Goal: Task Accomplishment & Management: Manage account settings

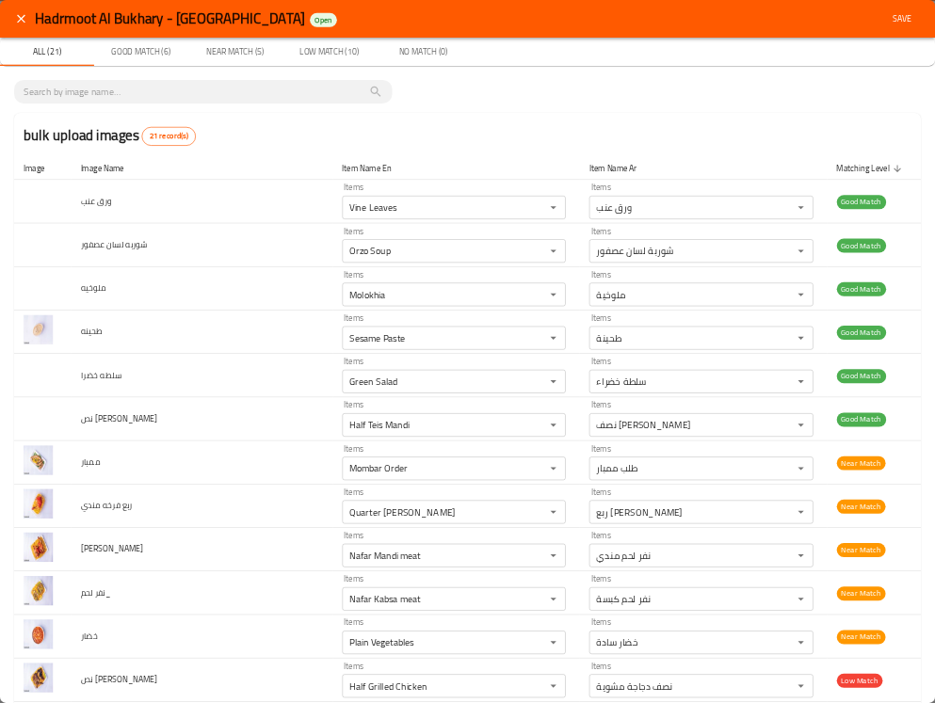
scroll to position [683, 0]
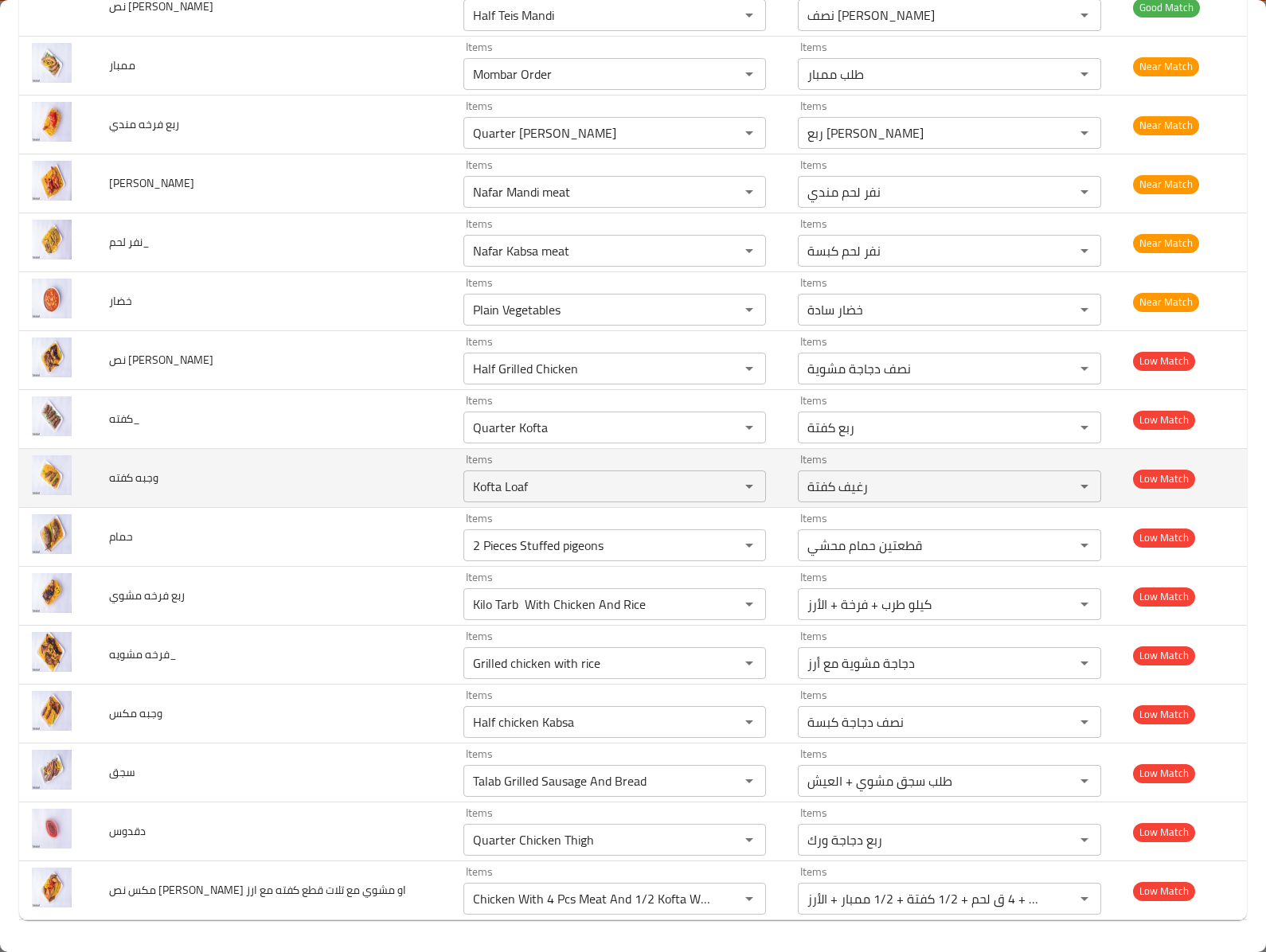
click at [344, 451] on td "وجبه كفته" at bounding box center [273, 479] width 354 height 59
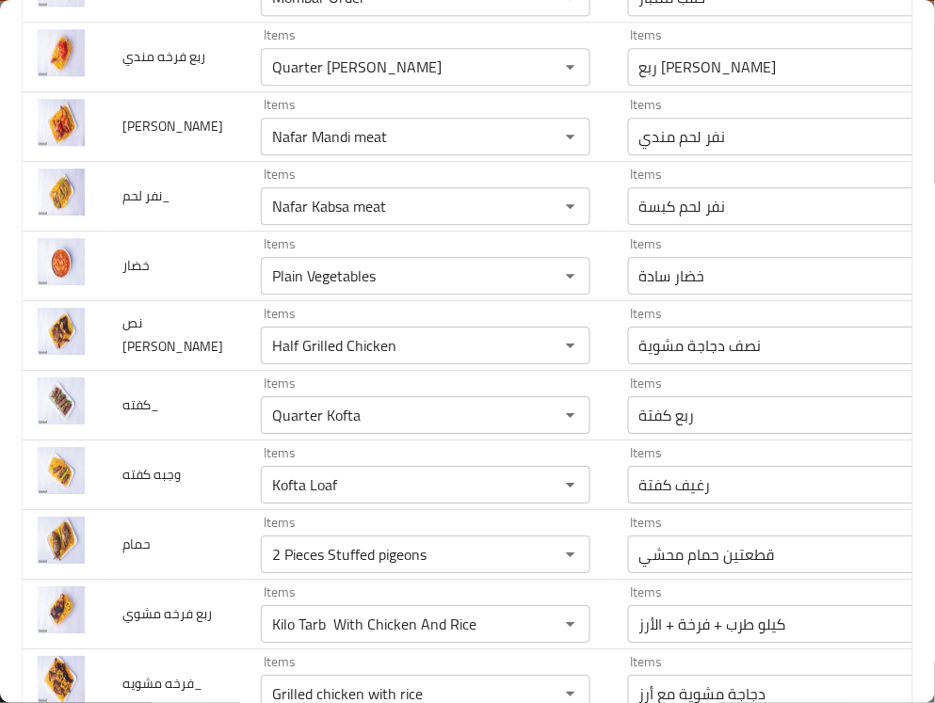
scroll to position [919, 0]
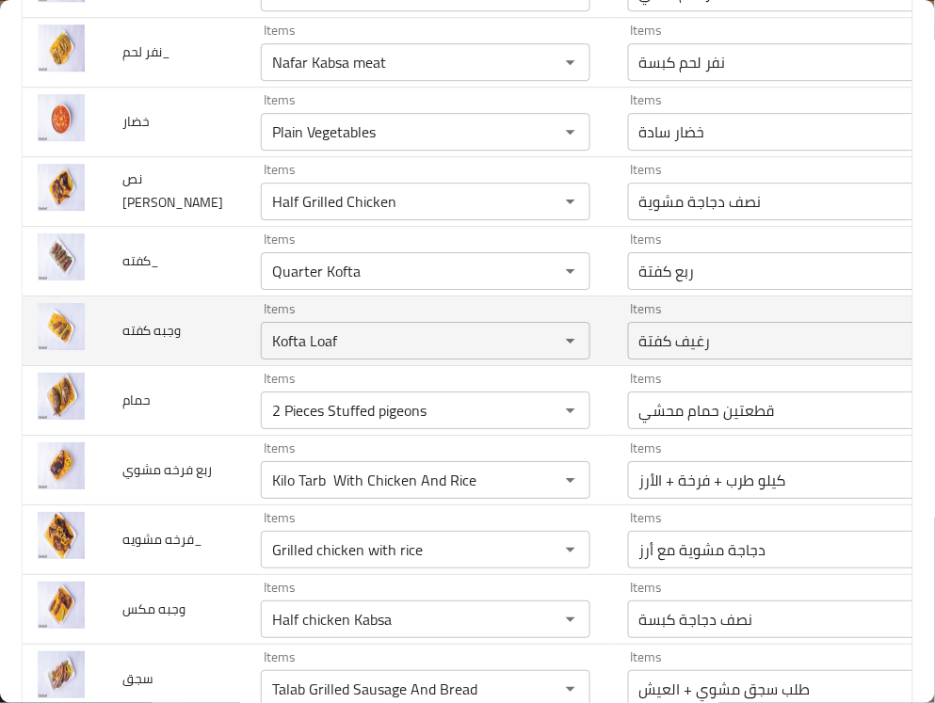
click at [186, 365] on td "وجبه كفته" at bounding box center [176, 331] width 138 height 70
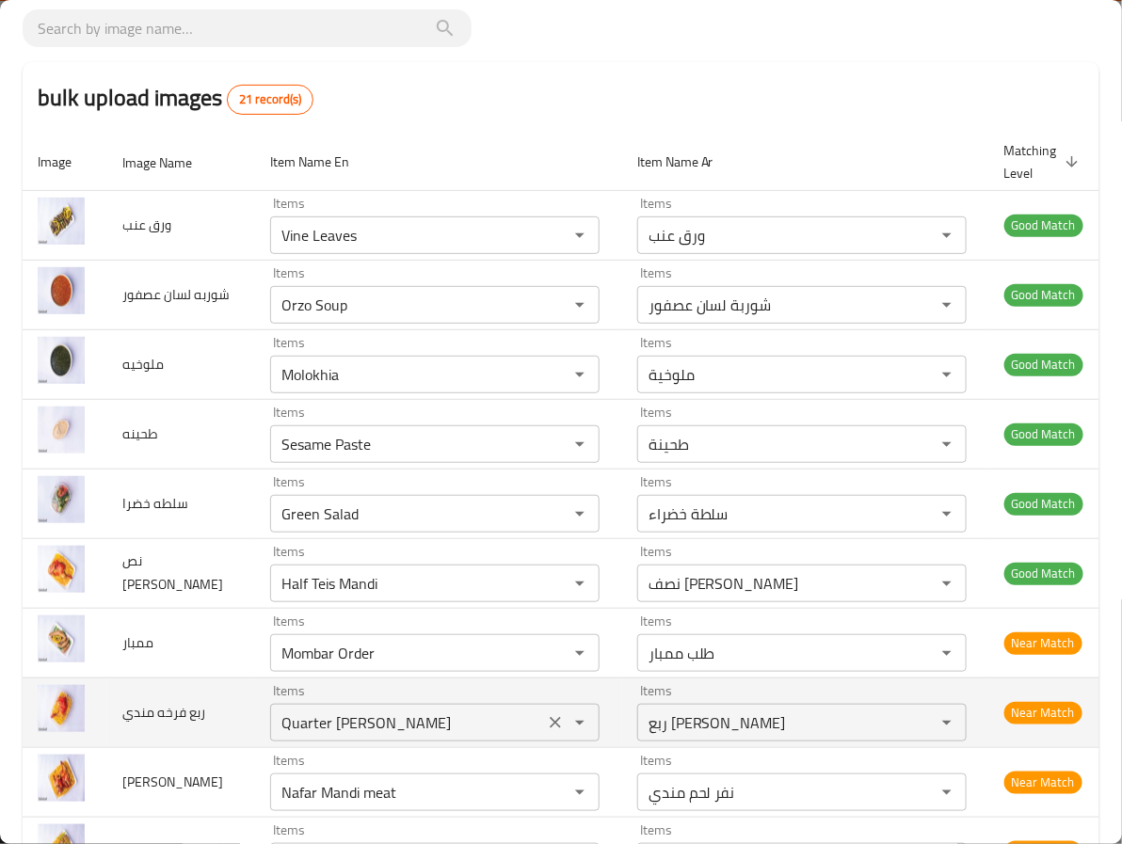
scroll to position [260, 0]
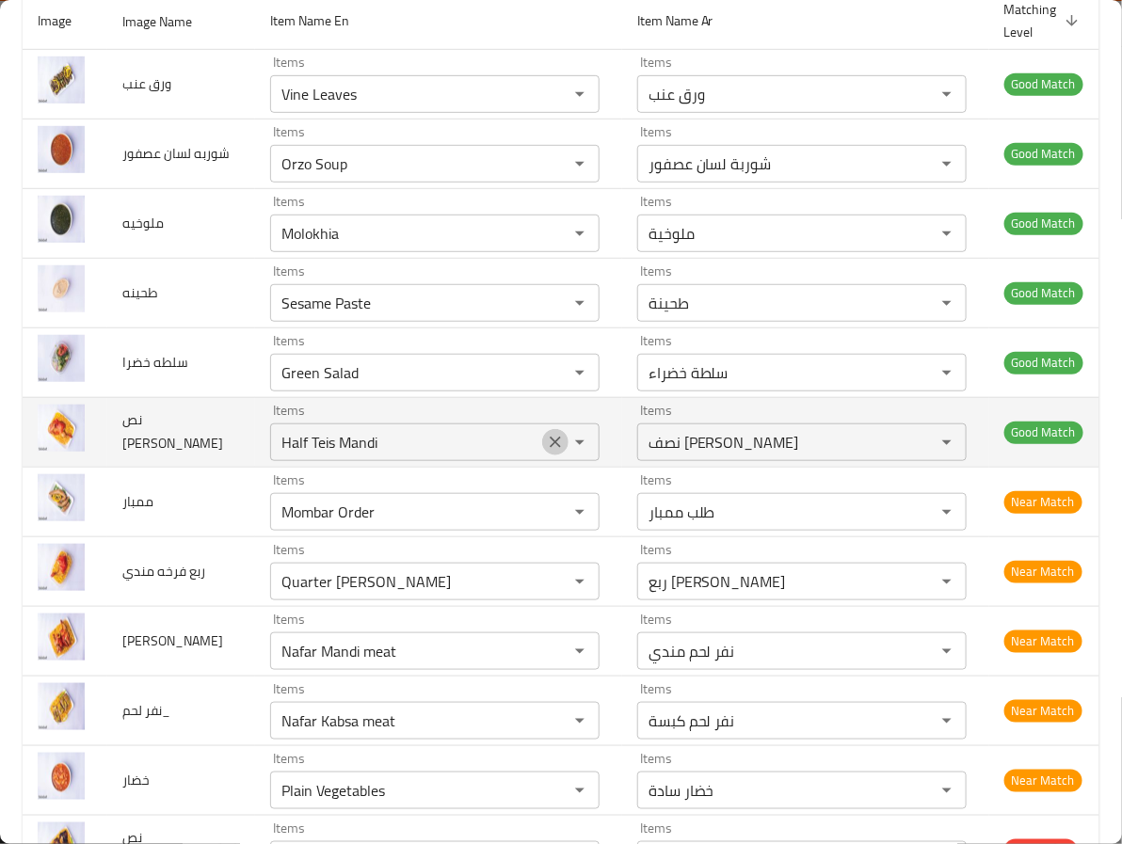
click at [550, 443] on icon "Clear" at bounding box center [555, 442] width 11 height 11
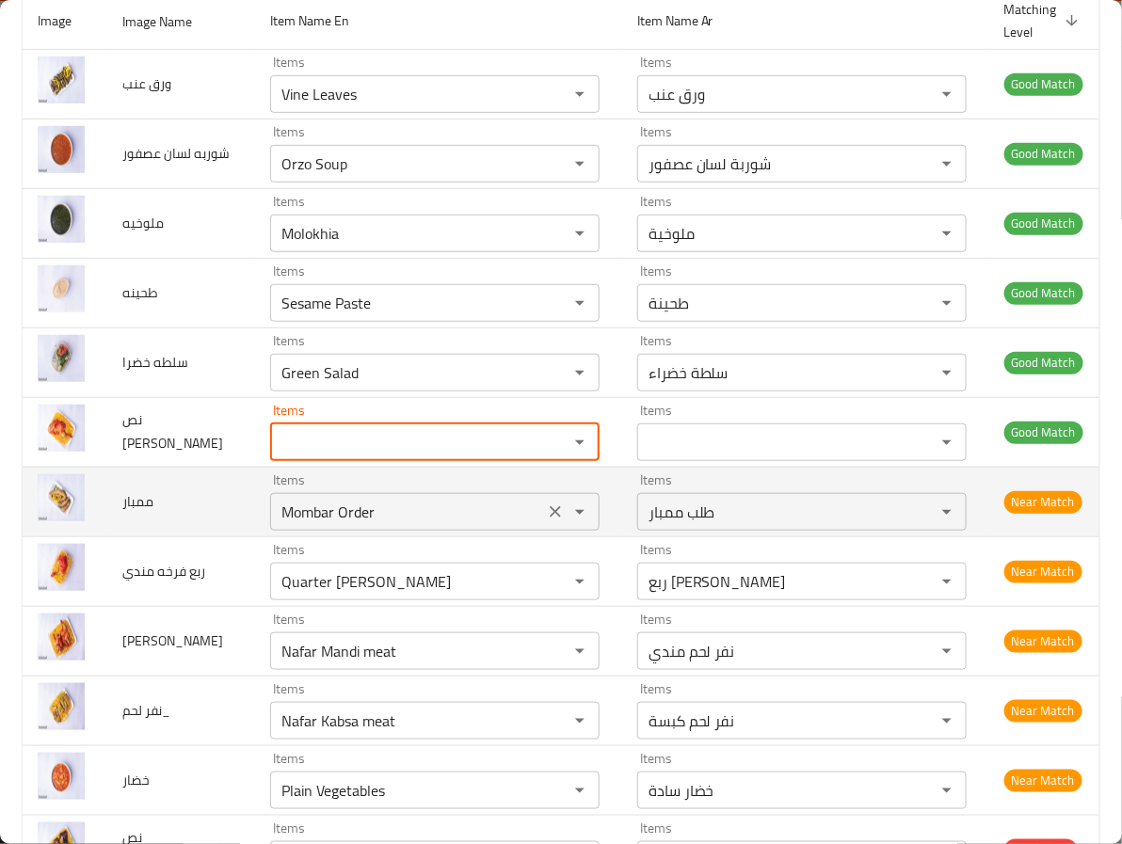
drag, startPoint x: 531, startPoint y: 509, endPoint x: 528, endPoint y: 520, distance: 10.7
click at [546, 511] on icon "Clear" at bounding box center [555, 512] width 19 height 19
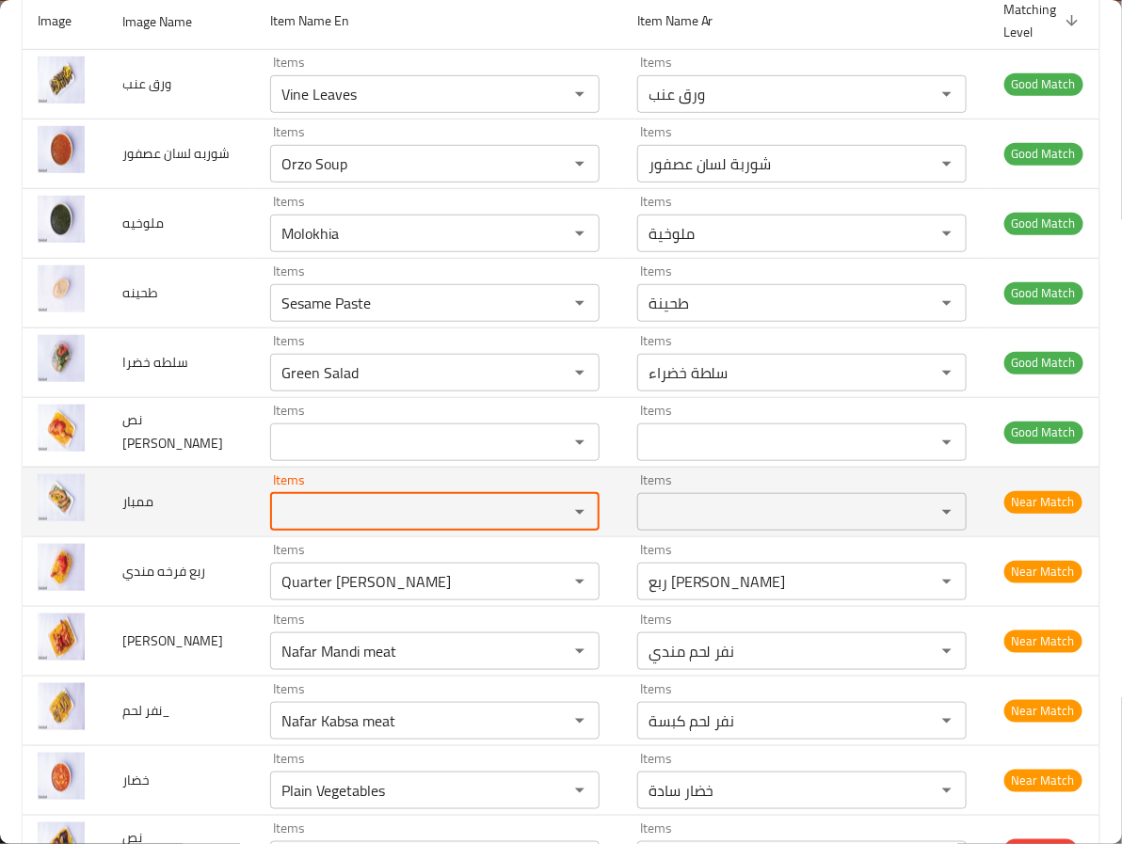
click at [542, 520] on div "enhanced table" at bounding box center [566, 512] width 49 height 26
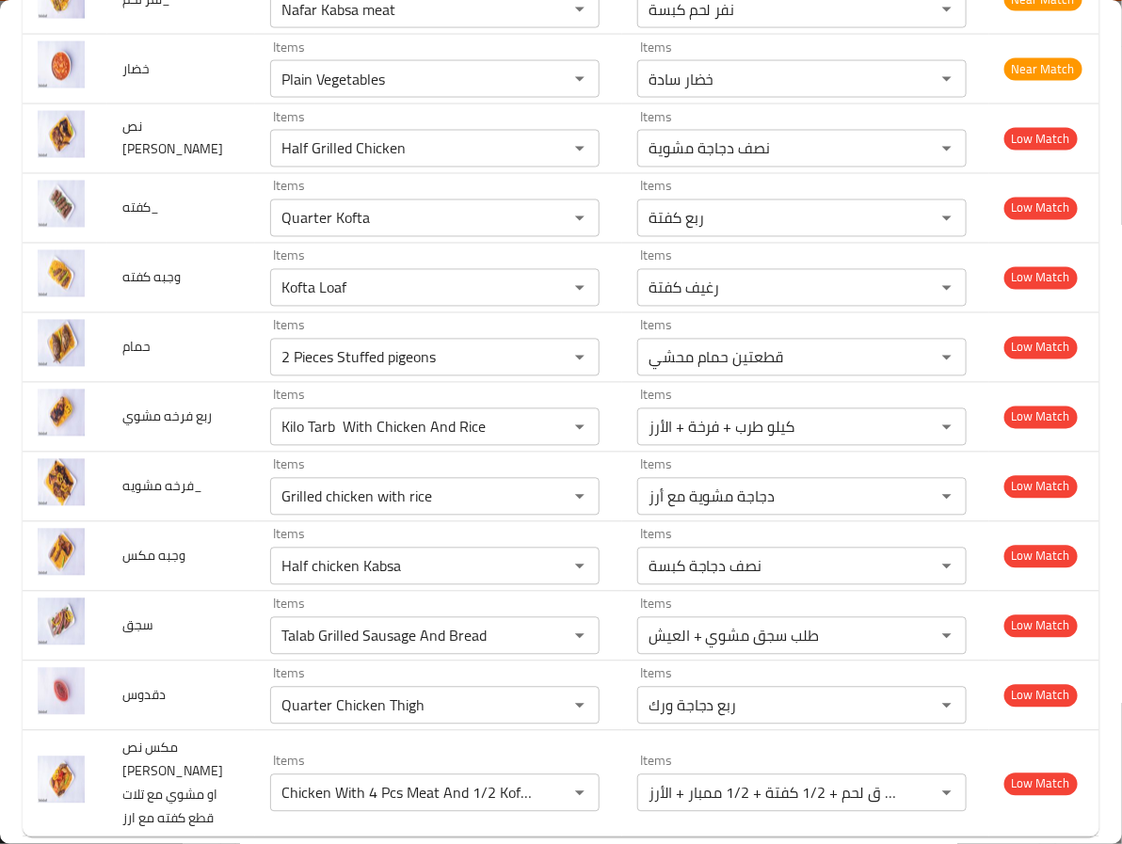
scroll to position [1012, 0]
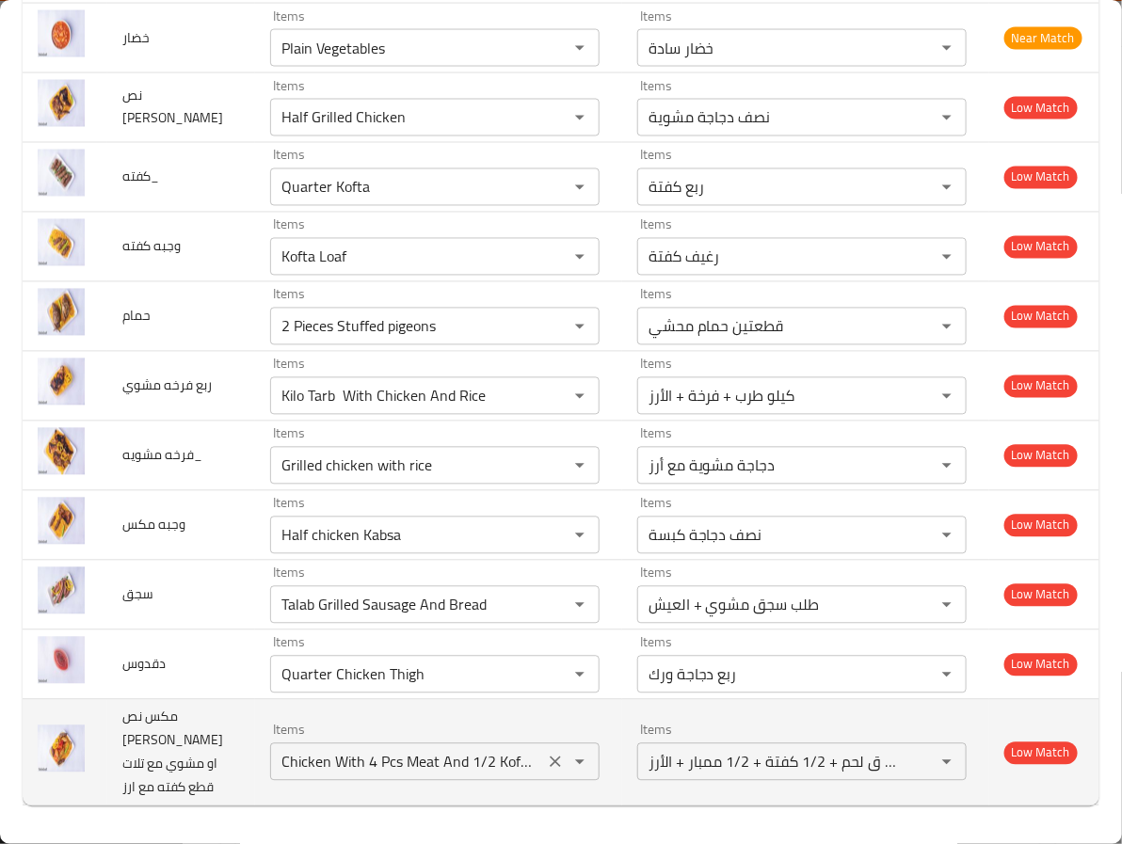
click at [546, 763] on icon "Clear" at bounding box center [555, 762] width 19 height 19
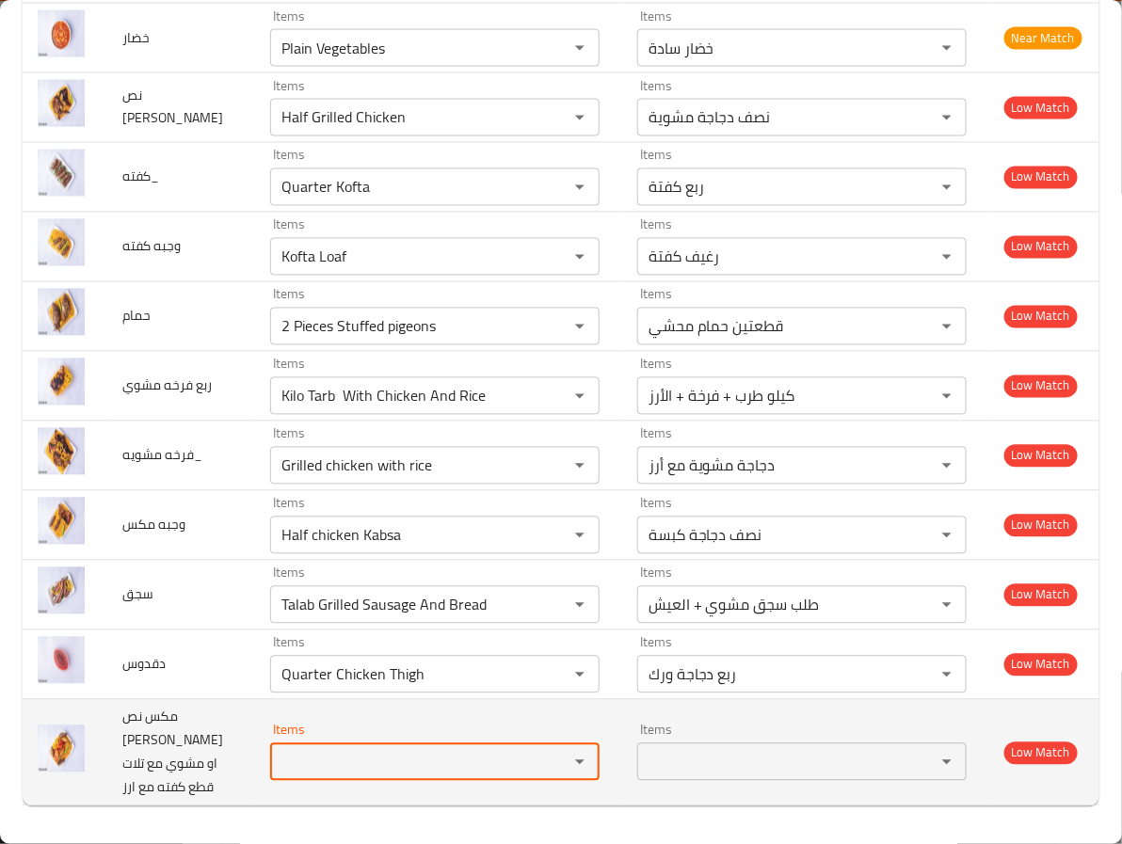
scroll to position [0, 0]
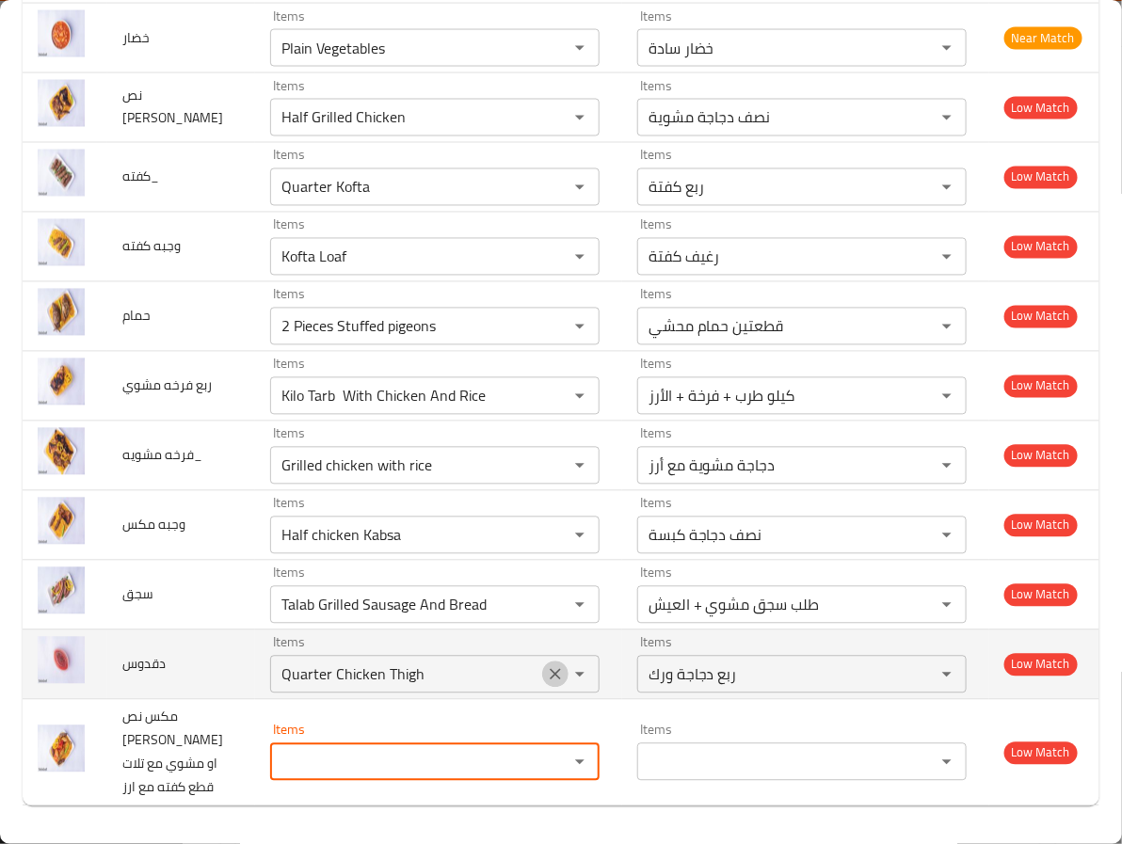
click at [546, 682] on icon "Clear" at bounding box center [555, 675] width 19 height 19
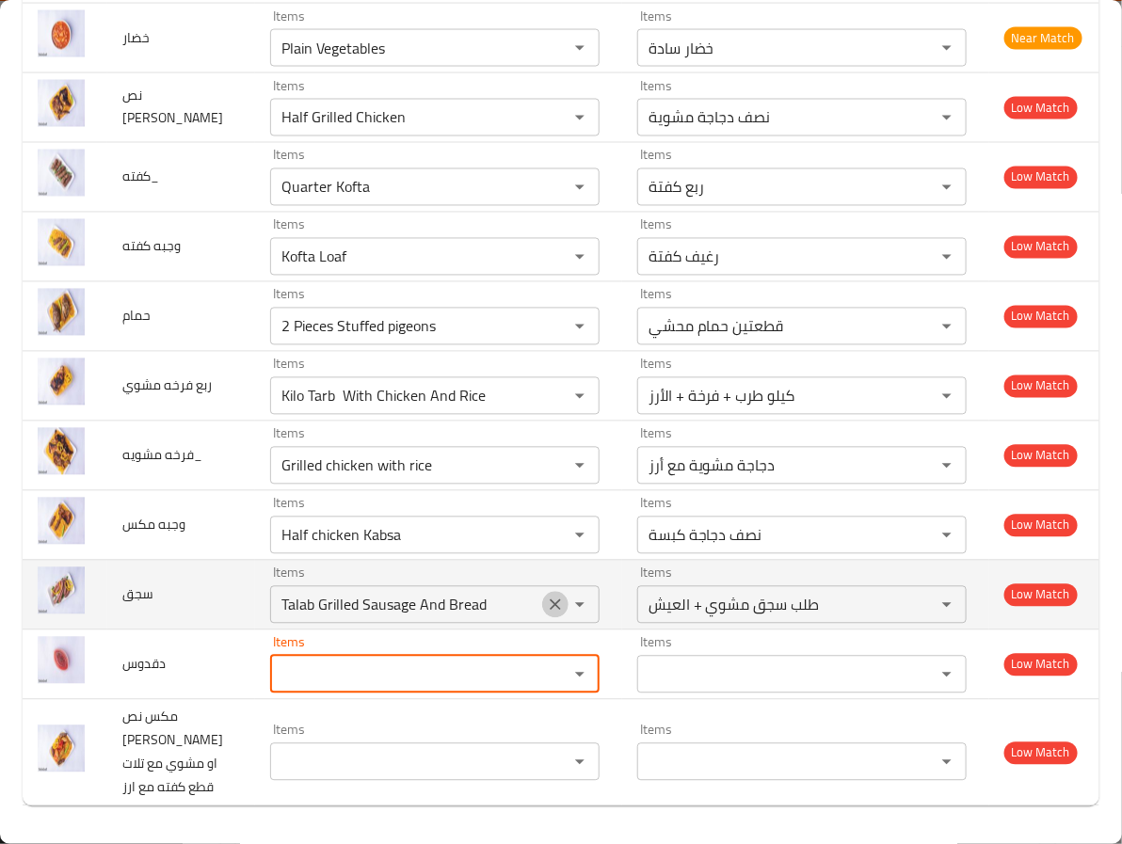
click at [546, 613] on icon "Clear" at bounding box center [555, 605] width 19 height 19
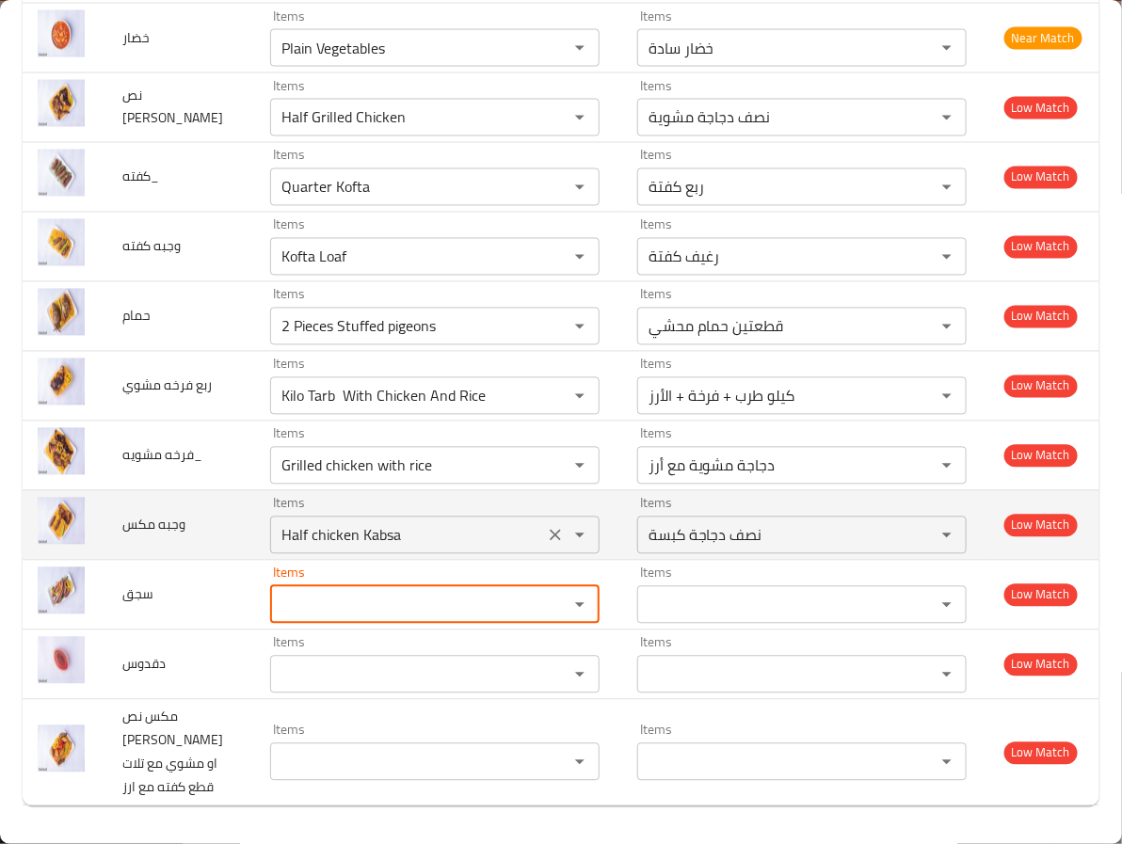
click at [550, 531] on icon "Clear" at bounding box center [555, 535] width 11 height 11
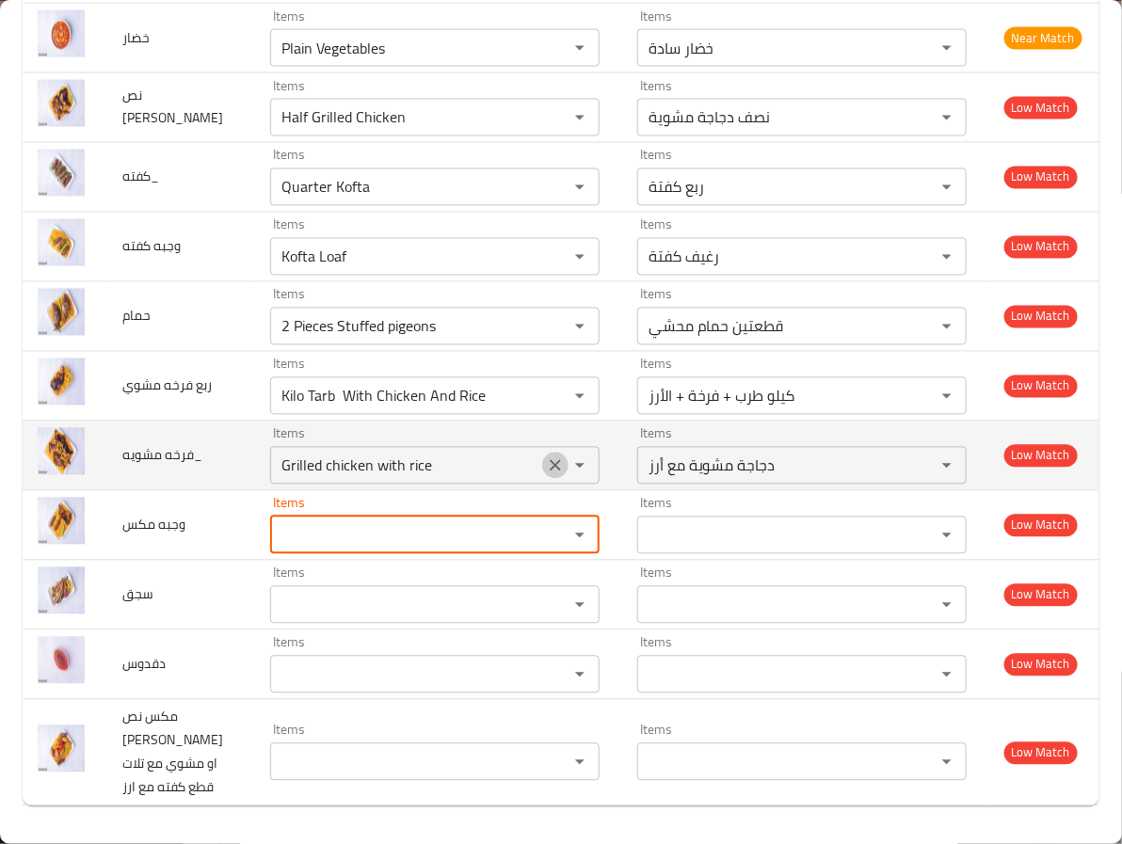
click at [546, 472] on icon "Clear" at bounding box center [555, 466] width 19 height 19
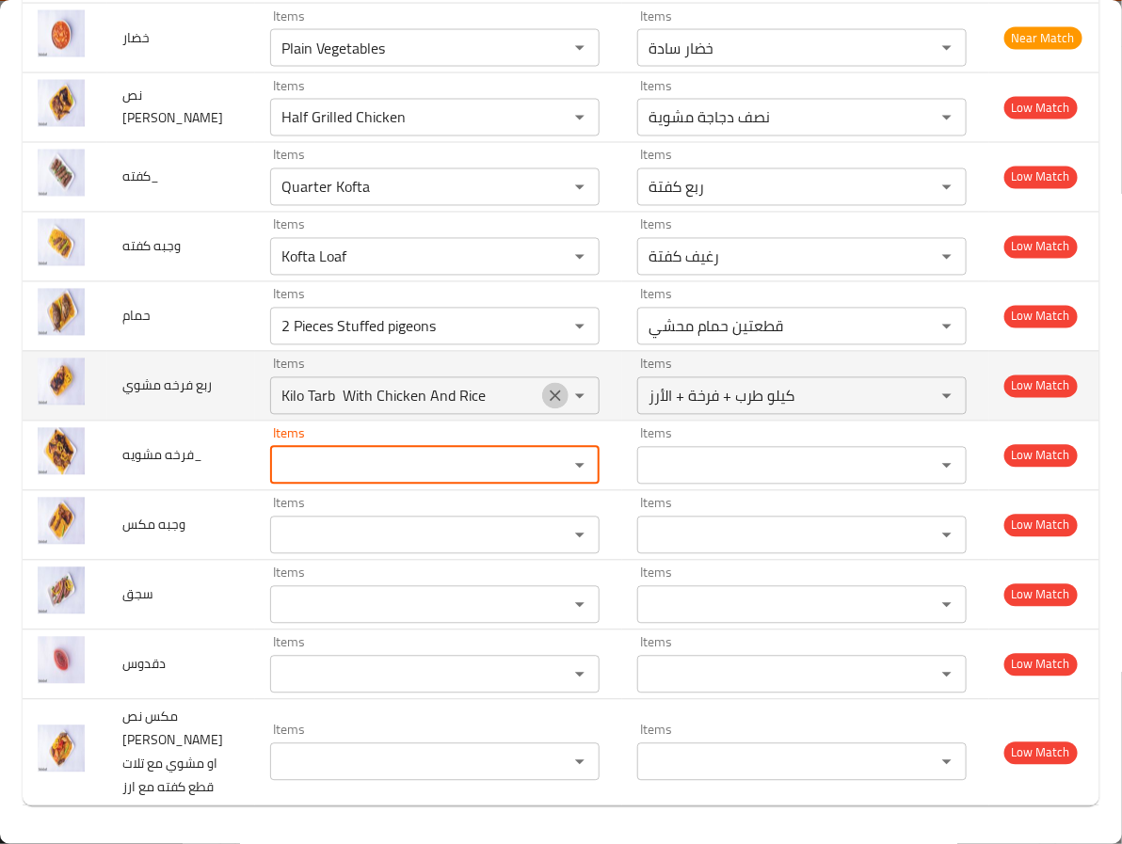
click at [546, 391] on icon "Clear" at bounding box center [555, 396] width 19 height 19
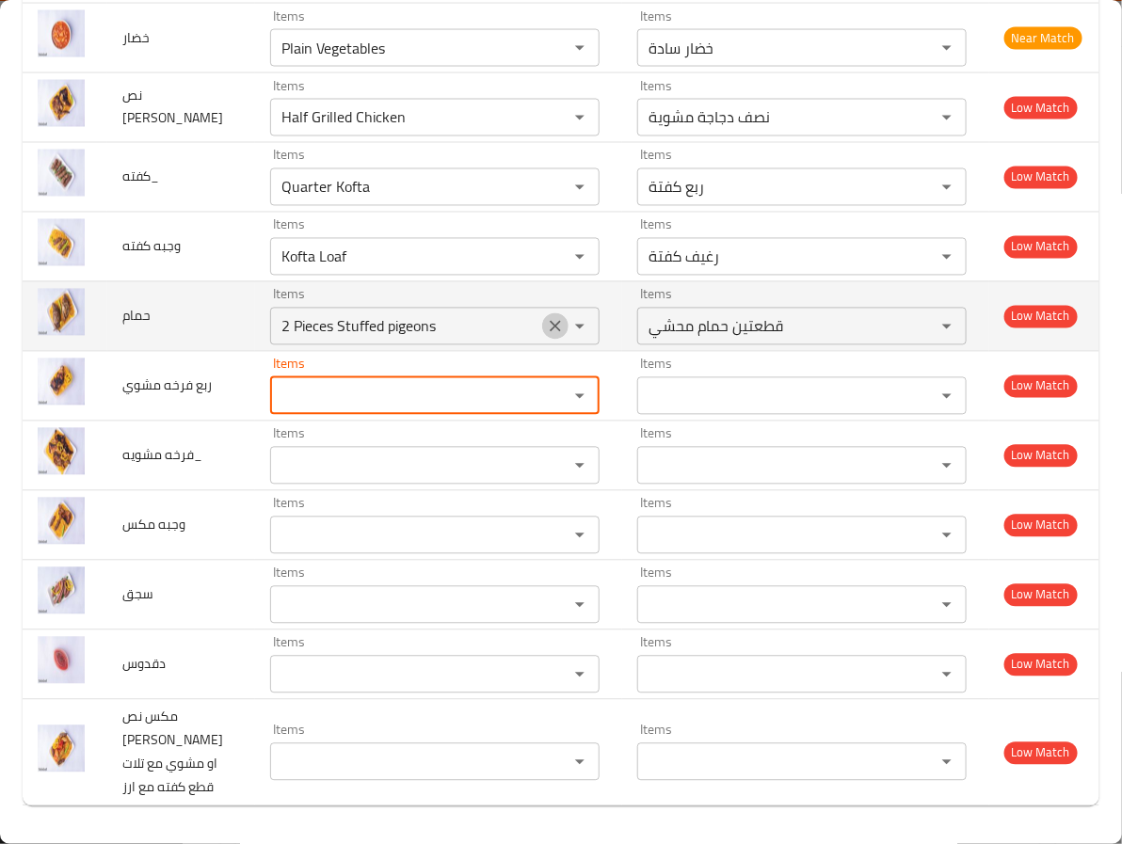
click at [550, 328] on icon "Clear" at bounding box center [555, 326] width 11 height 11
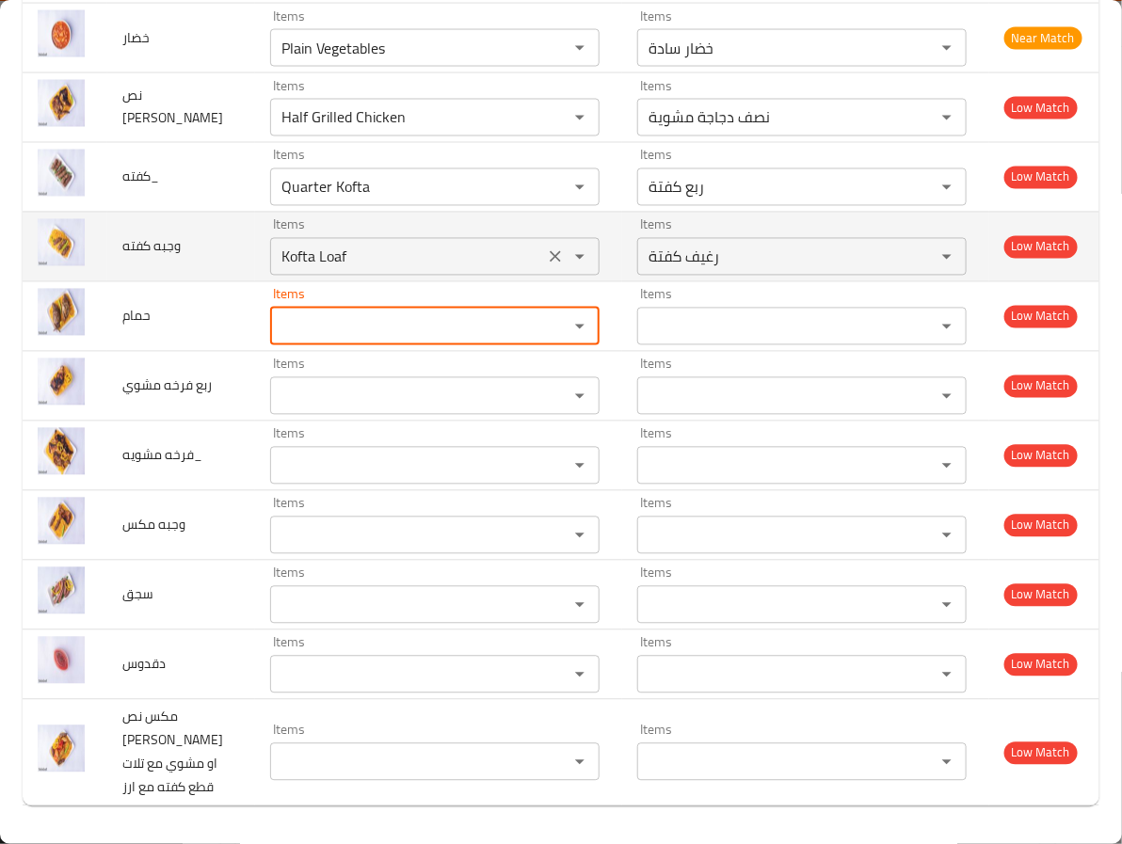
click at [550, 252] on icon "Clear" at bounding box center [555, 256] width 11 height 11
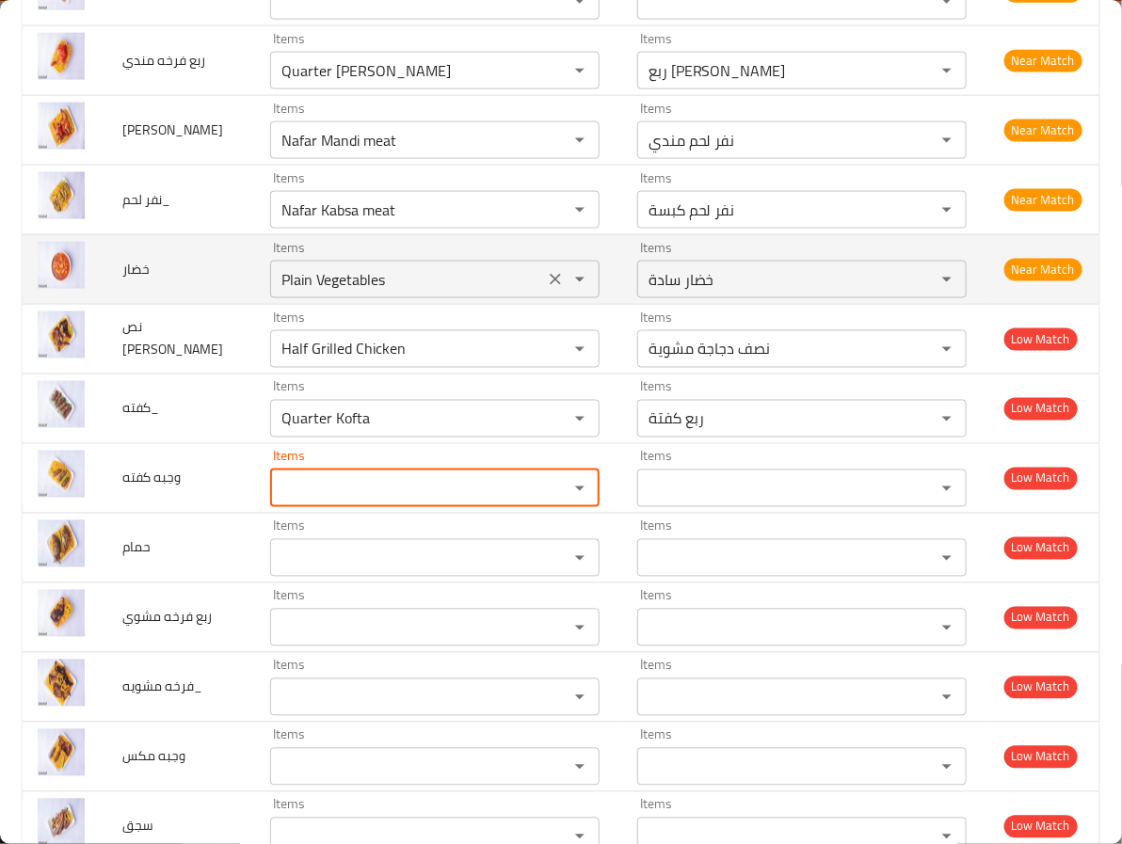
scroll to position [730, 0]
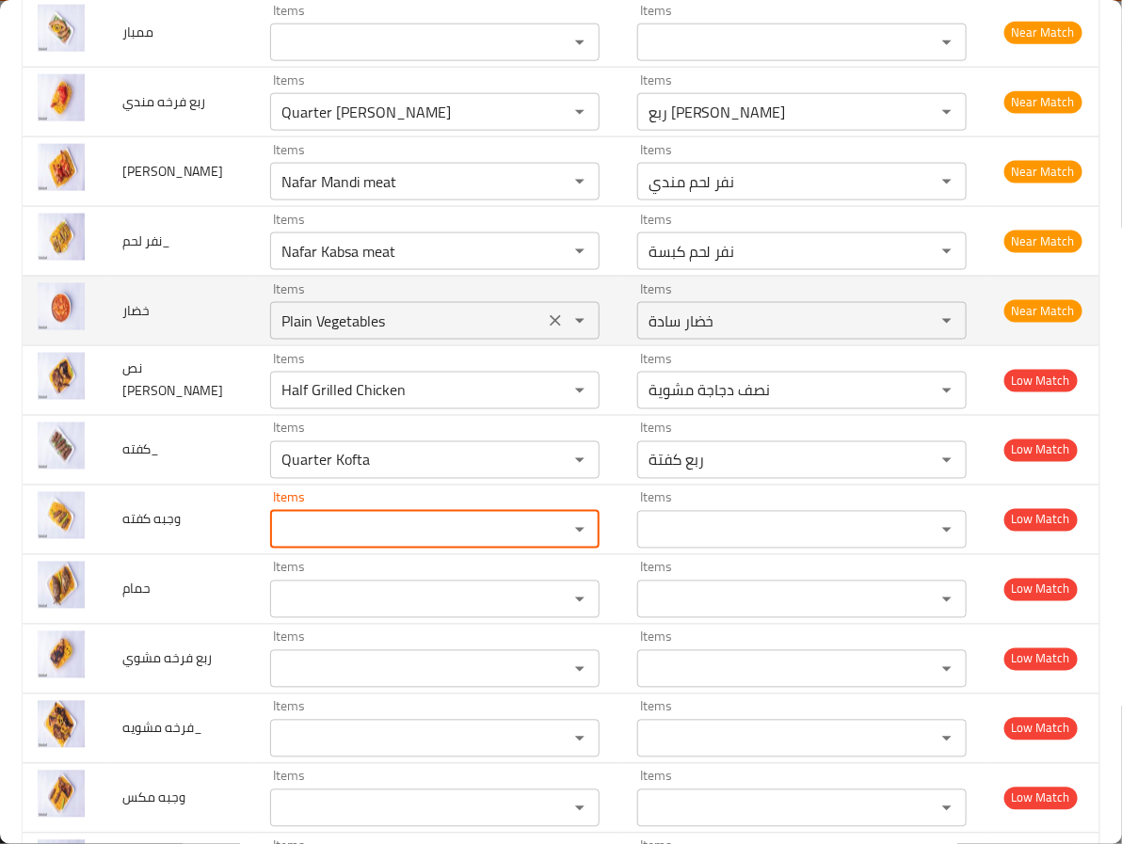
click at [546, 329] on icon "Clear" at bounding box center [555, 321] width 19 height 19
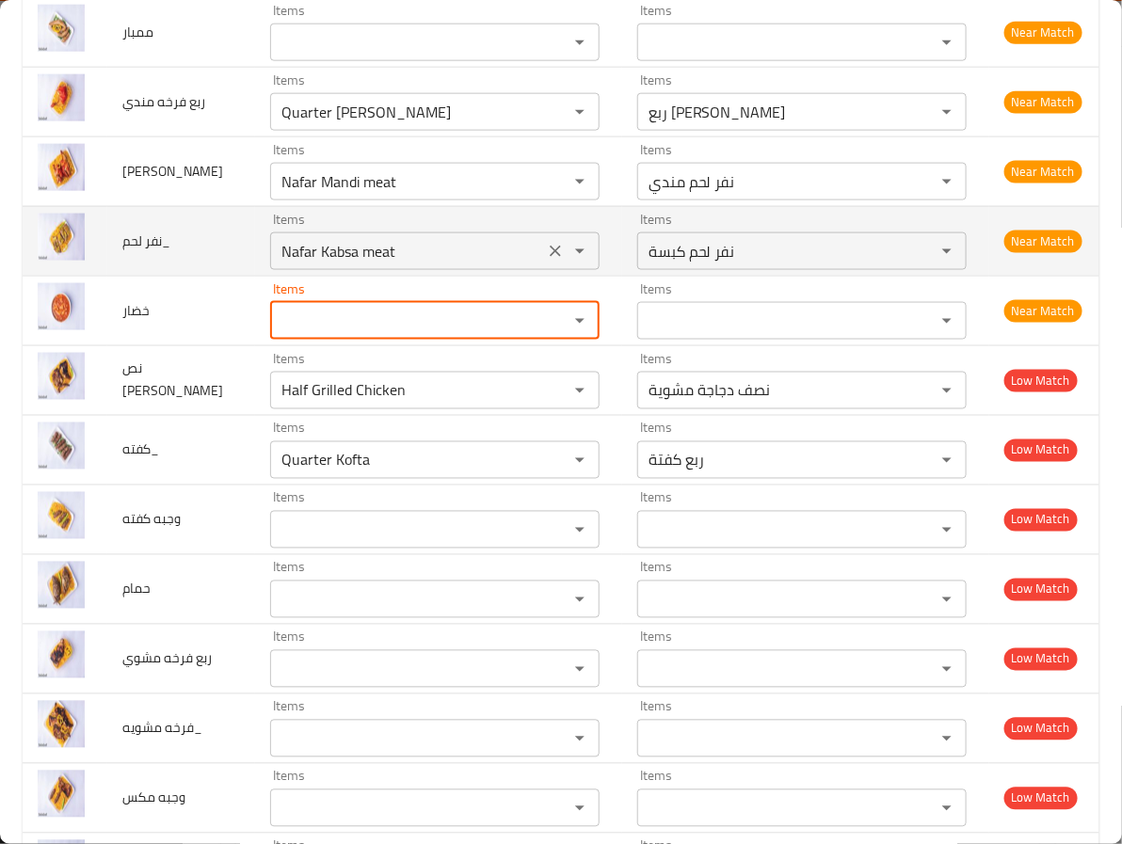
click at [569, 257] on icon "Open" at bounding box center [580, 251] width 23 height 23
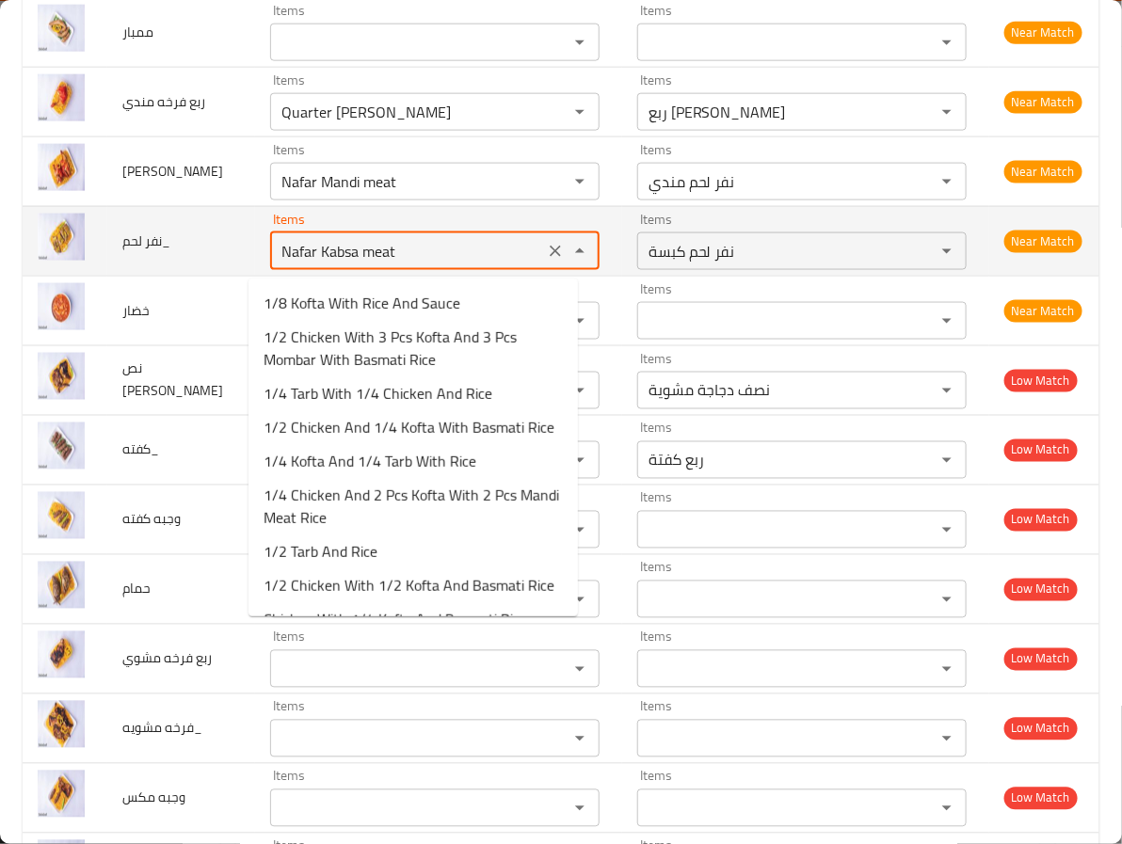
click at [546, 249] on icon "Clear" at bounding box center [555, 251] width 19 height 19
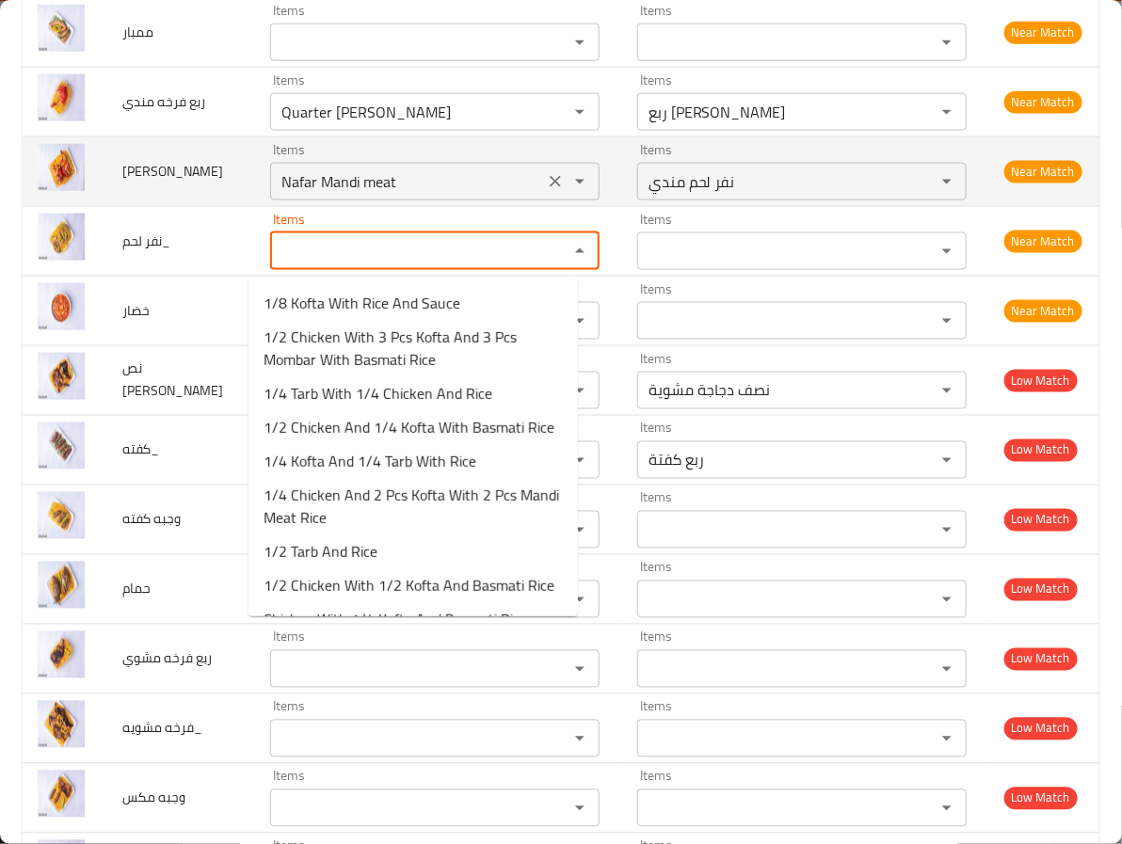
click at [546, 186] on icon "Clear" at bounding box center [555, 181] width 19 height 19
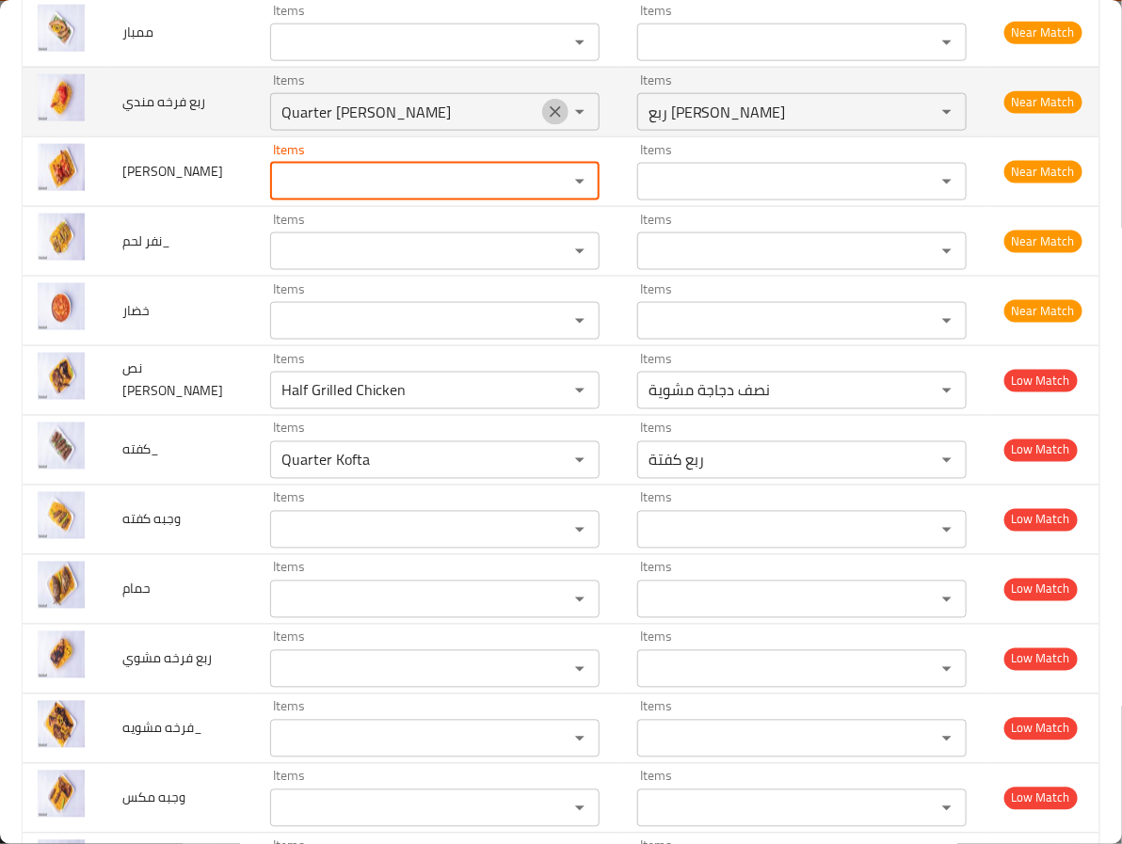
click at [546, 120] on icon "Clear" at bounding box center [555, 112] width 19 height 19
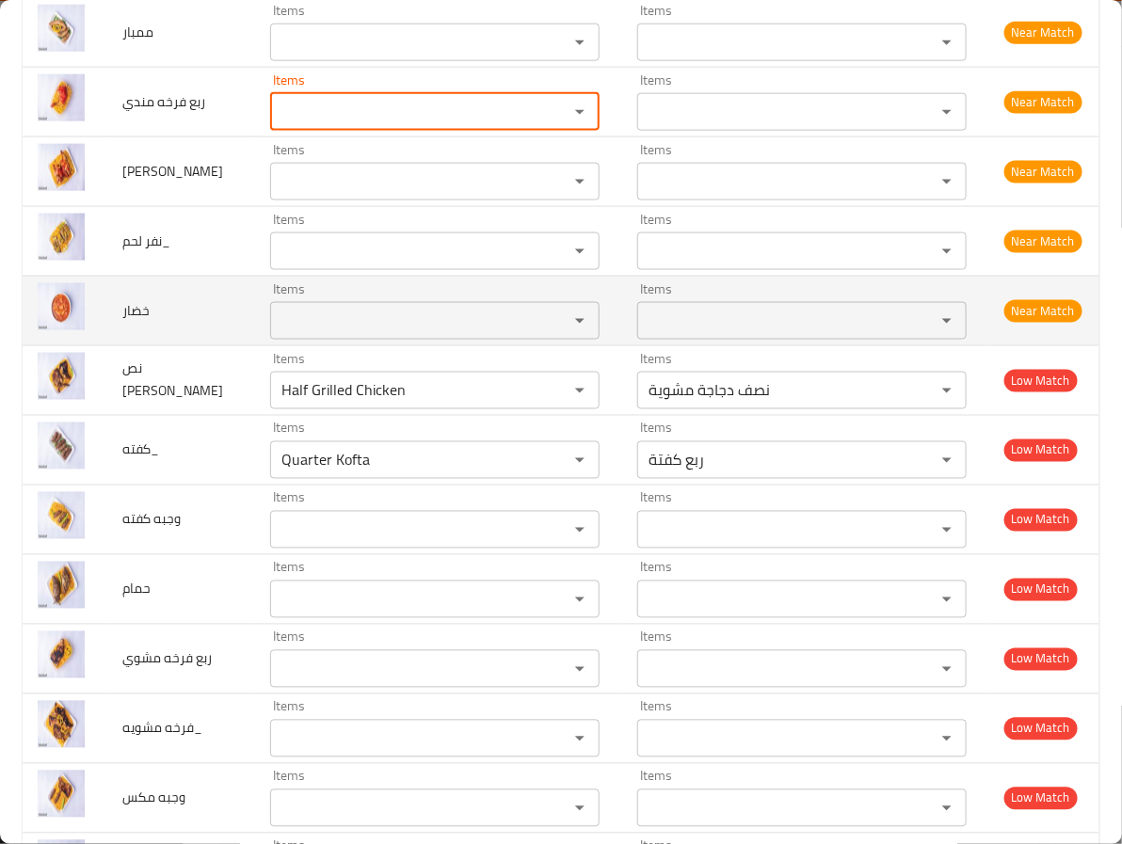
click at [379, 309] on div "Items" at bounding box center [434, 321] width 329 height 38
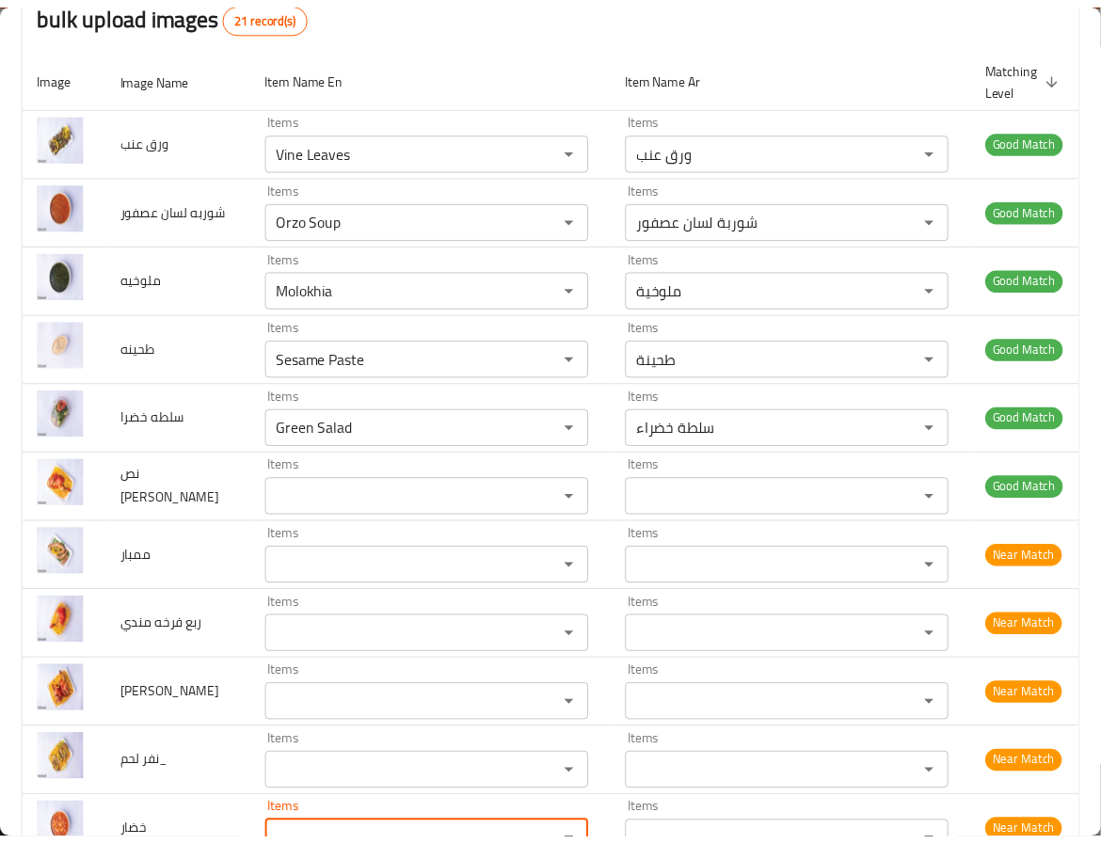
scroll to position [0, 0]
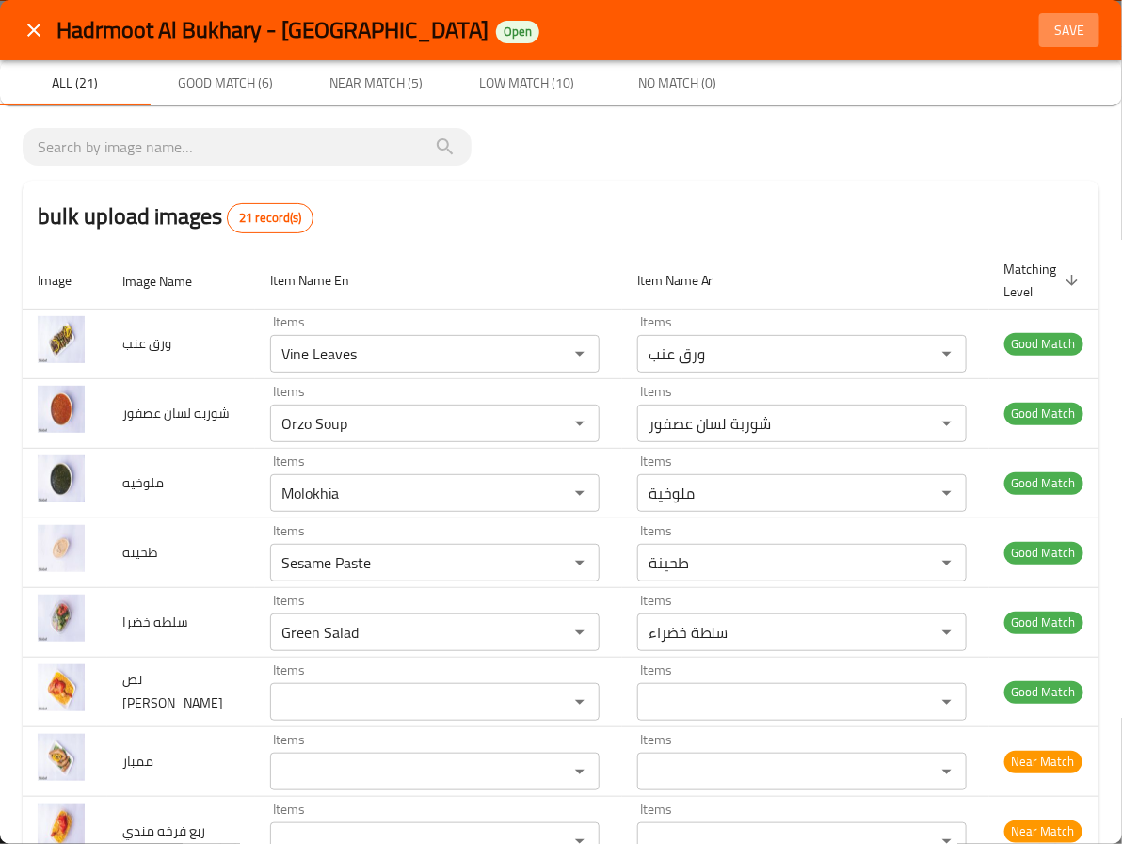
click at [1047, 34] on span "Save" at bounding box center [1069, 31] width 45 height 24
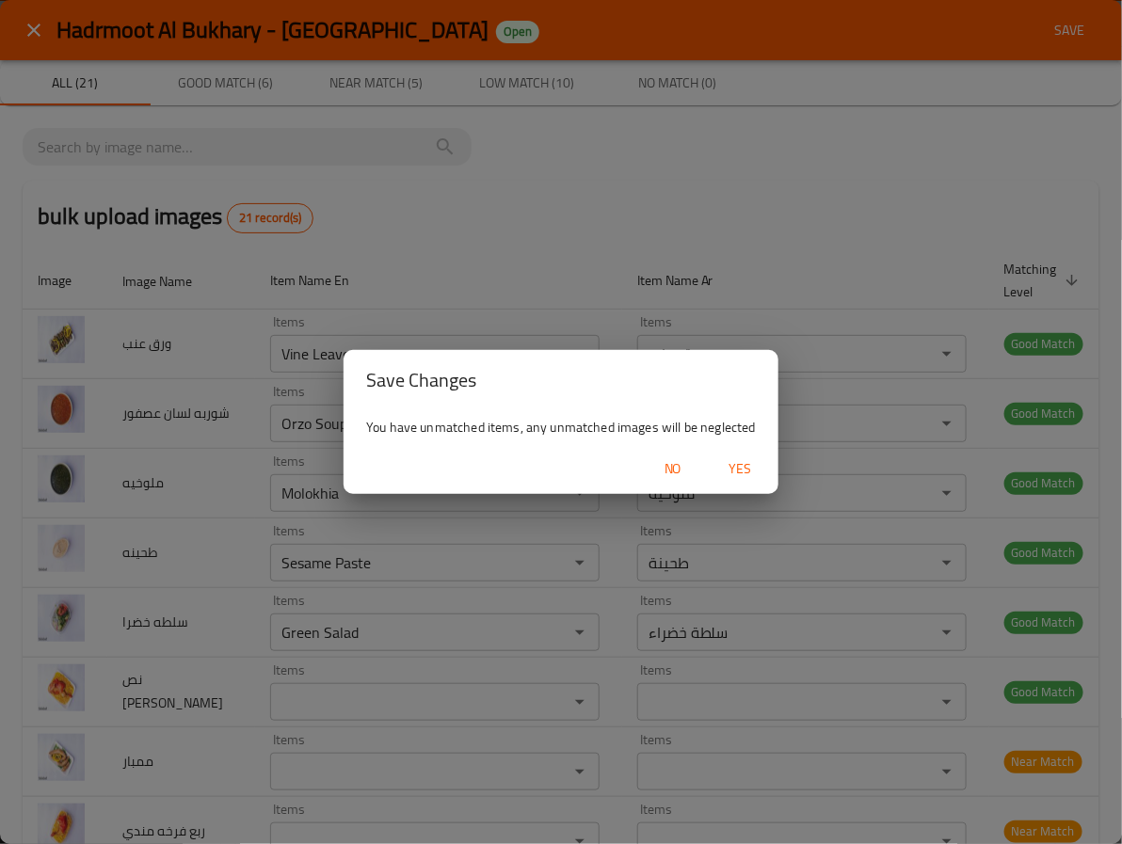
click at [760, 458] on span "Yes" at bounding box center [740, 470] width 45 height 24
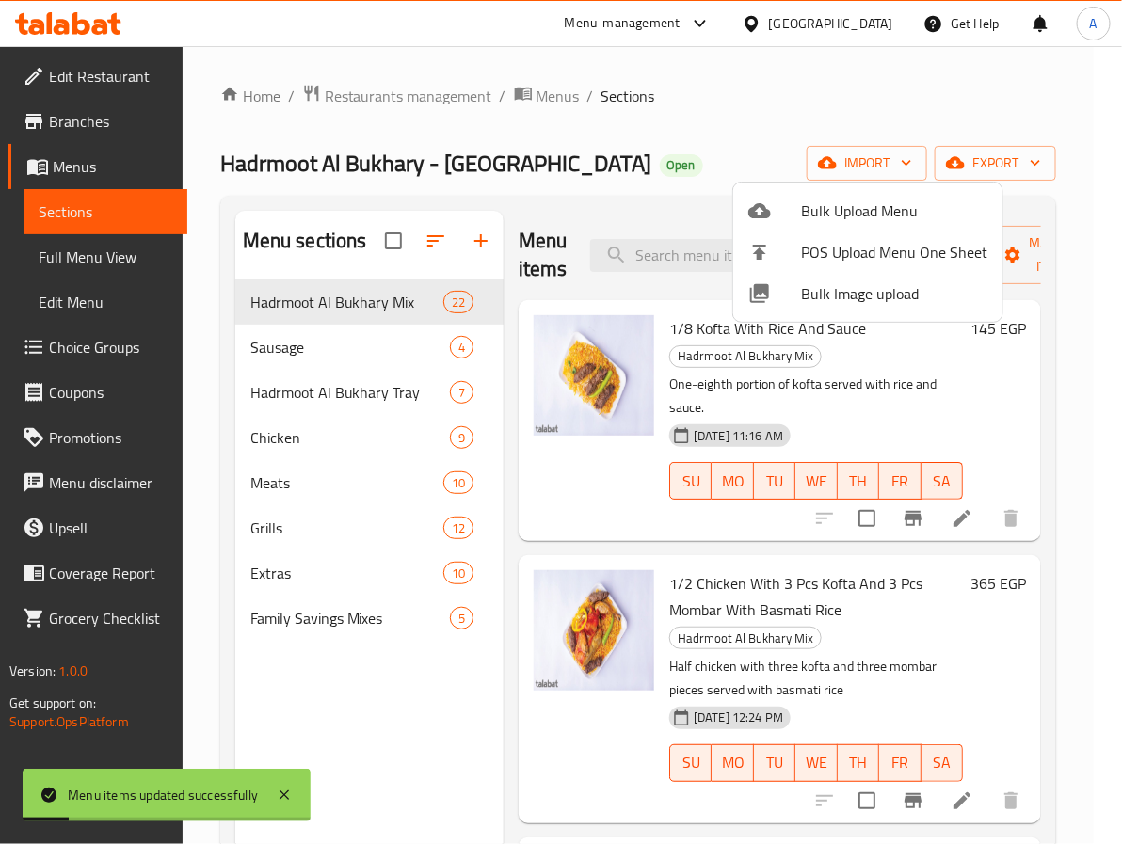
click at [740, 653] on div at bounding box center [561, 422] width 1122 height 844
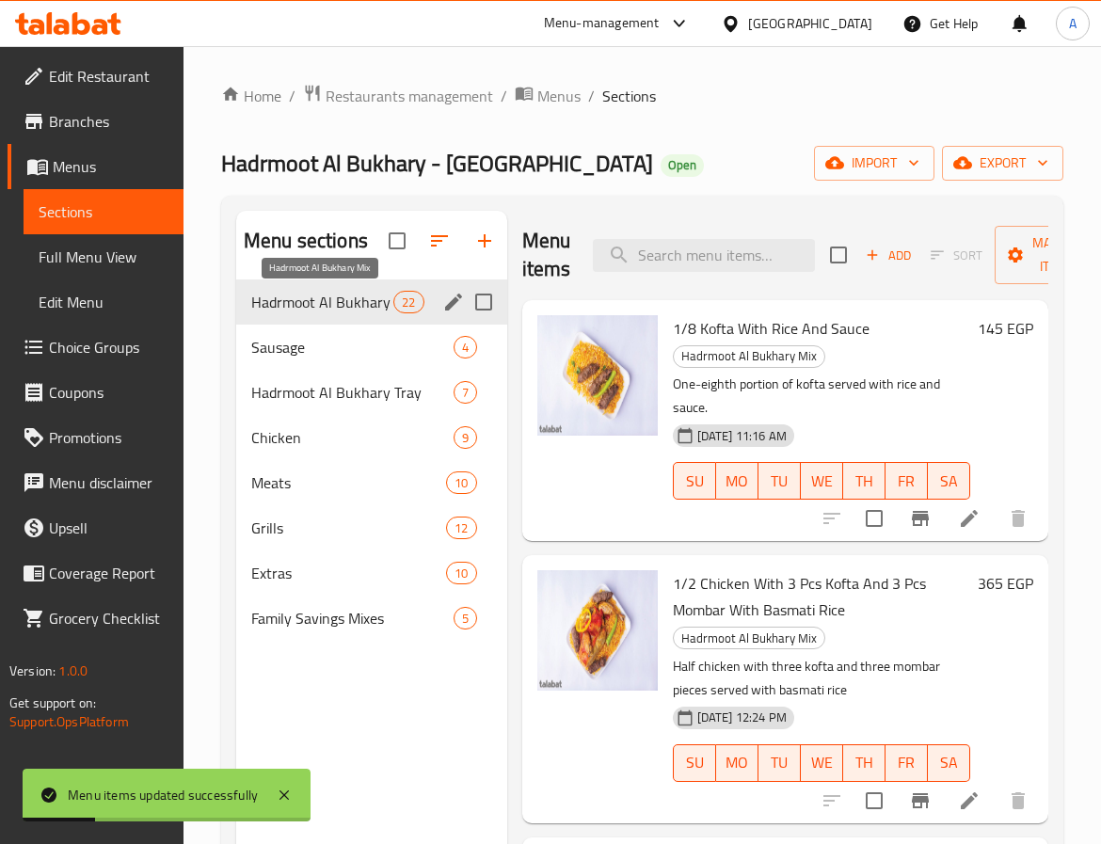
click at [323, 337] on span "Sausage" at bounding box center [352, 347] width 202 height 23
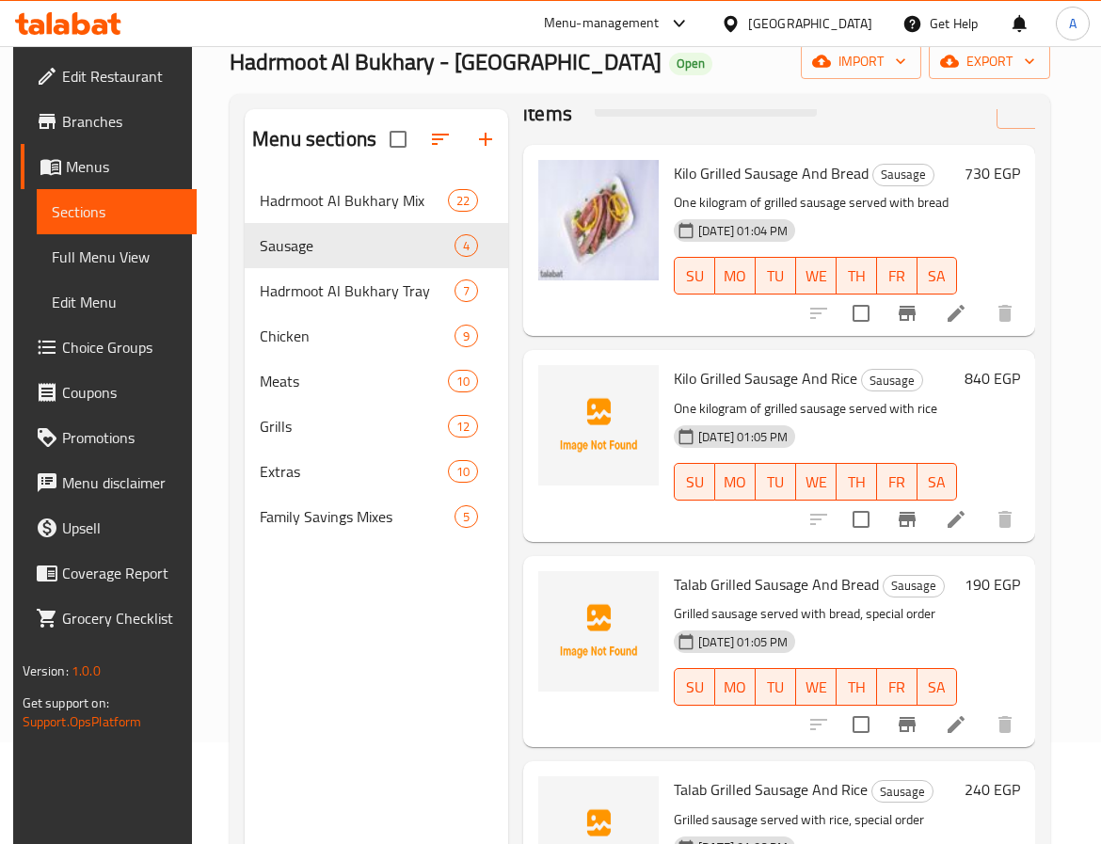
scroll to position [264, 0]
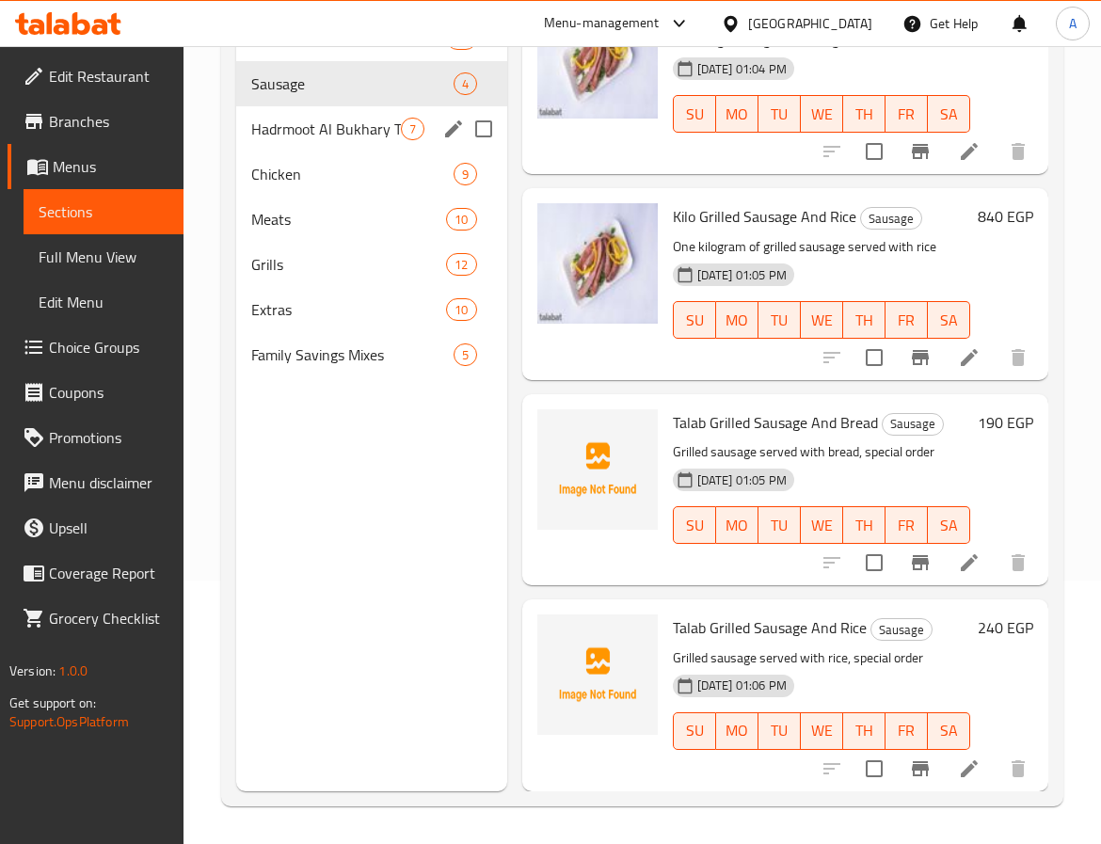
drag, startPoint x: 312, startPoint y: 142, endPoint x: 339, endPoint y: 186, distance: 52.0
click at [312, 142] on div "Hadrmoot Al Bukhary Tray 7" at bounding box center [371, 128] width 271 height 45
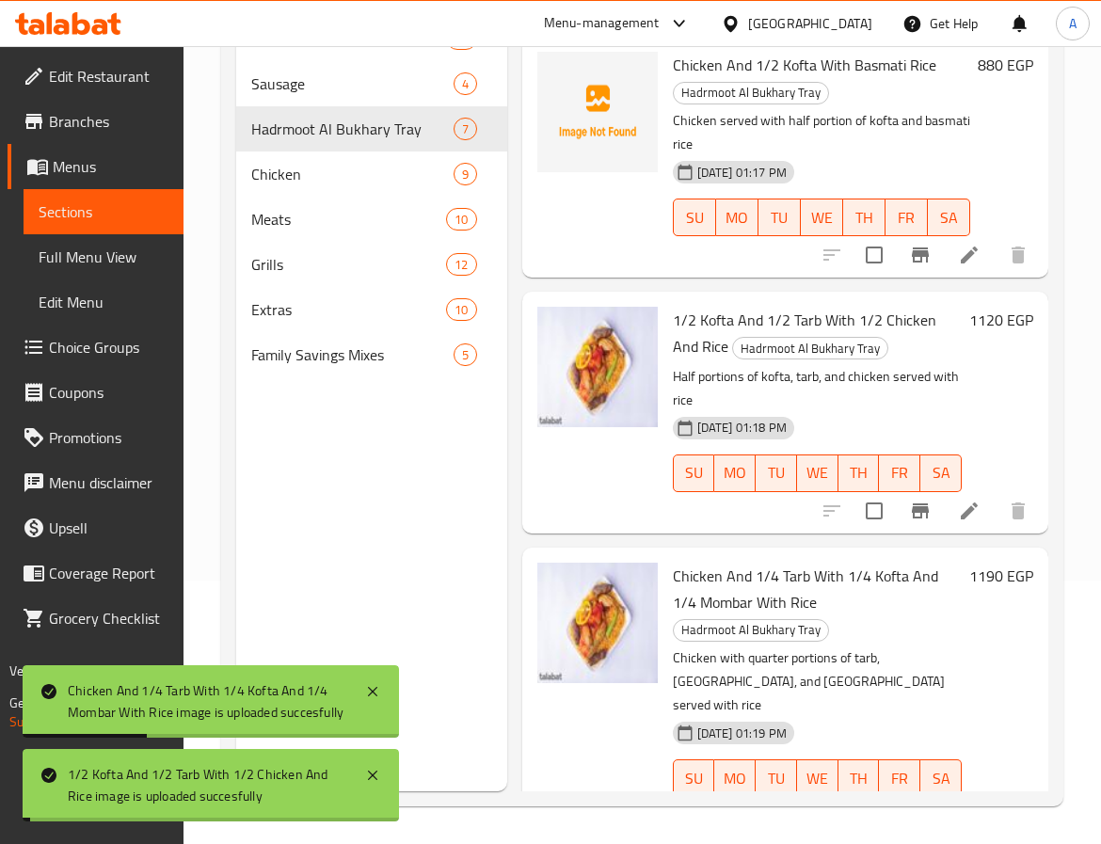
click at [727, 314] on span "1/2 Kofta And 1/2 Tarb With 1/2 Chicken And Rice" at bounding box center [805, 333] width 264 height 55
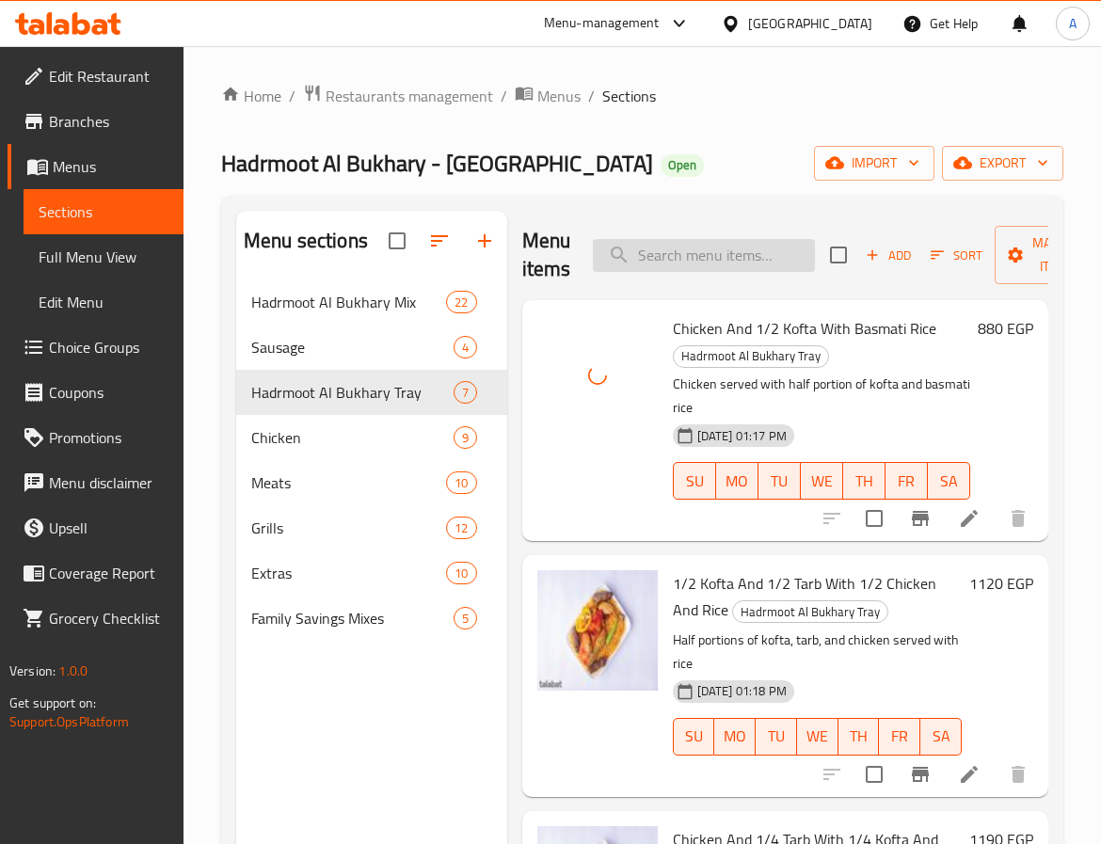
click at [689, 261] on input "search" at bounding box center [704, 255] width 222 height 33
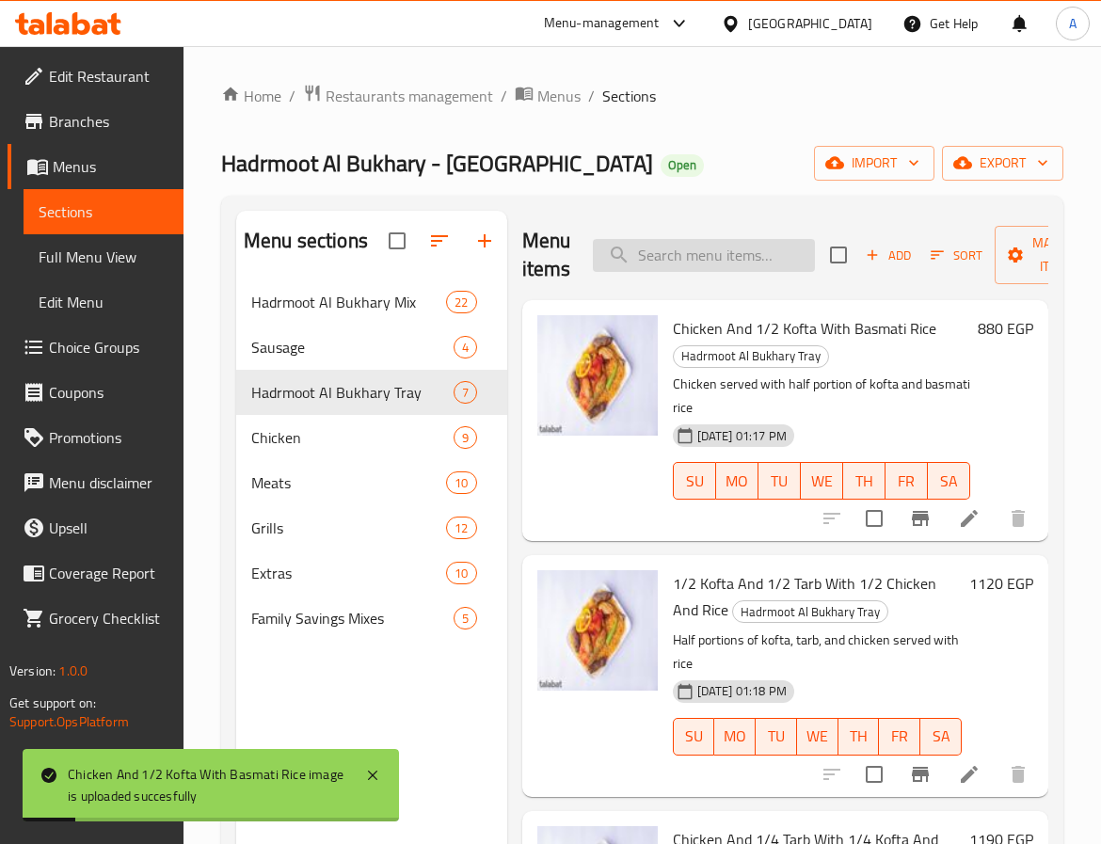
paste input "Hadrmoot Al Bukhary - Shobra"
click at [695, 583] on span "1/2 Kofta And 1/2 Tarb With 1/2 Chicken And Rice" at bounding box center [805, 597] width 264 height 55
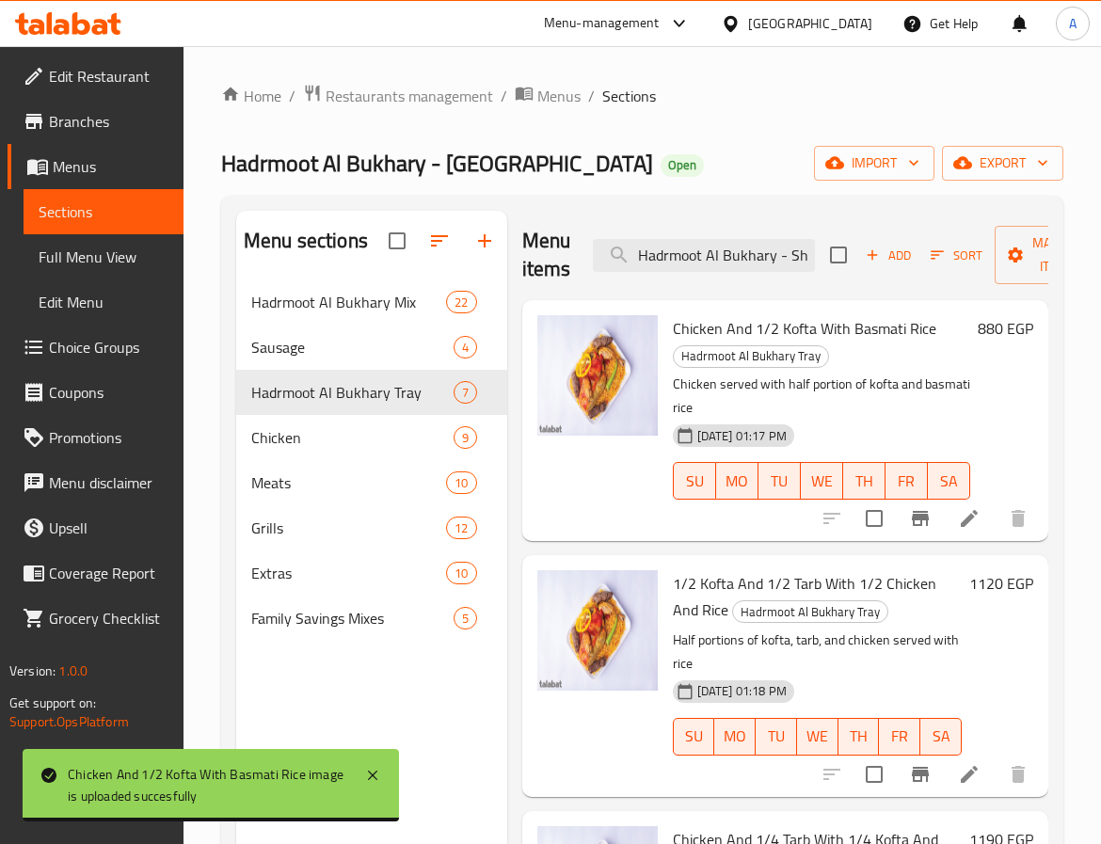
click at [707, 591] on span "1/2 Kofta And 1/2 Tarb With 1/2 Chicken And Rice" at bounding box center [805, 597] width 264 height 55
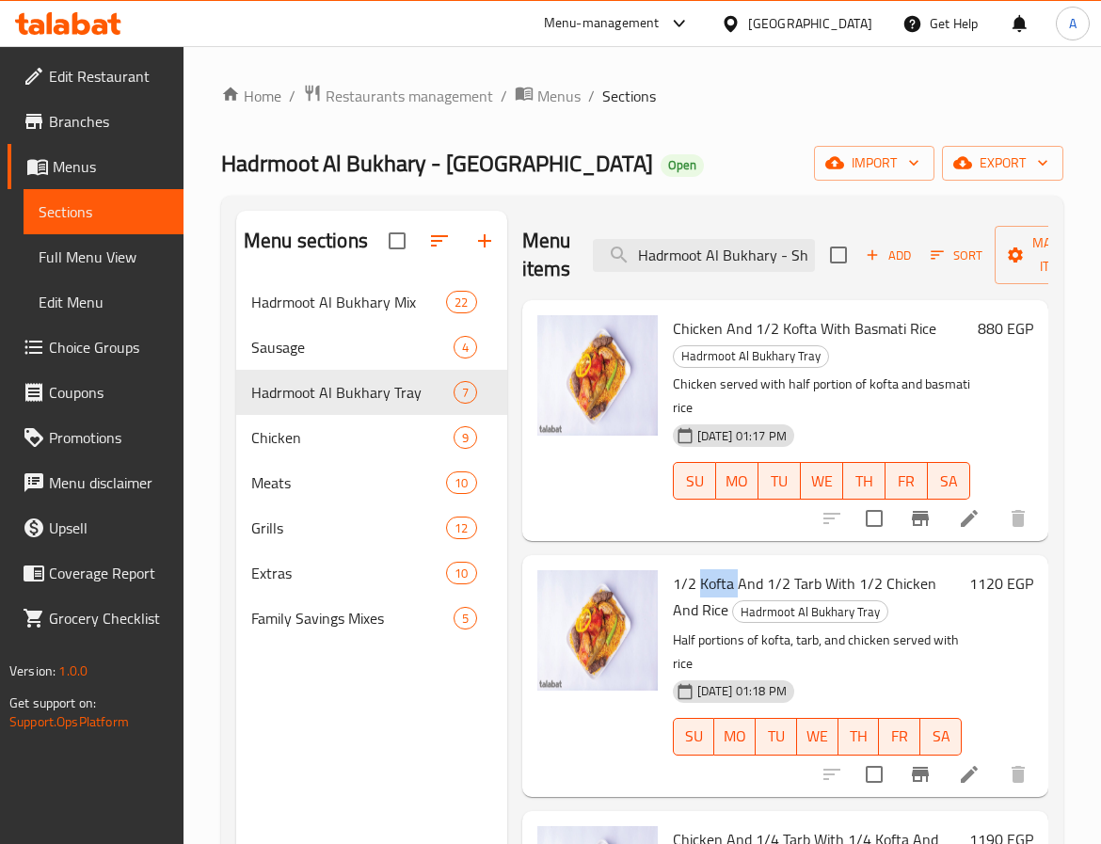
click at [707, 591] on span "1/2 Kofta And 1/2 Tarb With 1/2 Chicken And Rice" at bounding box center [805, 597] width 264 height 55
copy span "Kofta"
click at [777, 264] on input "Hadrmoot Al Bukhary - Shobra" at bounding box center [704, 255] width 222 height 33
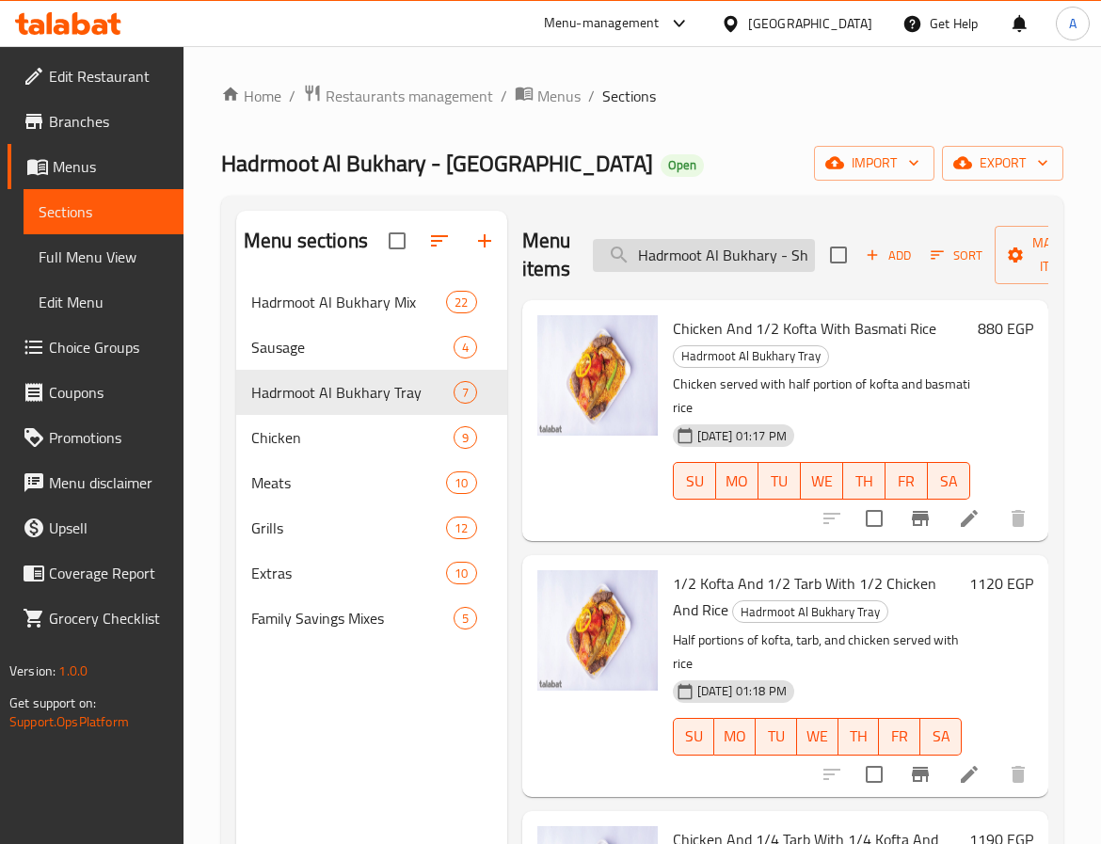
paste input "Kofta"
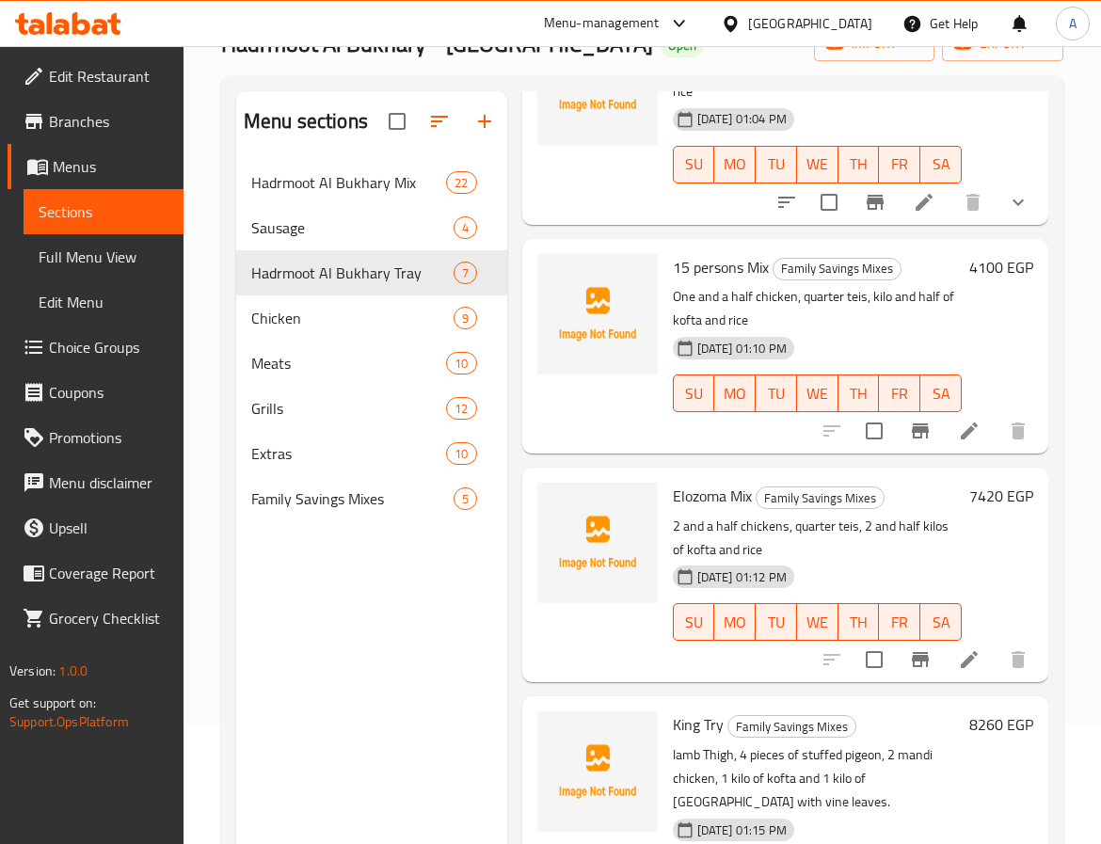
scroll to position [264, 0]
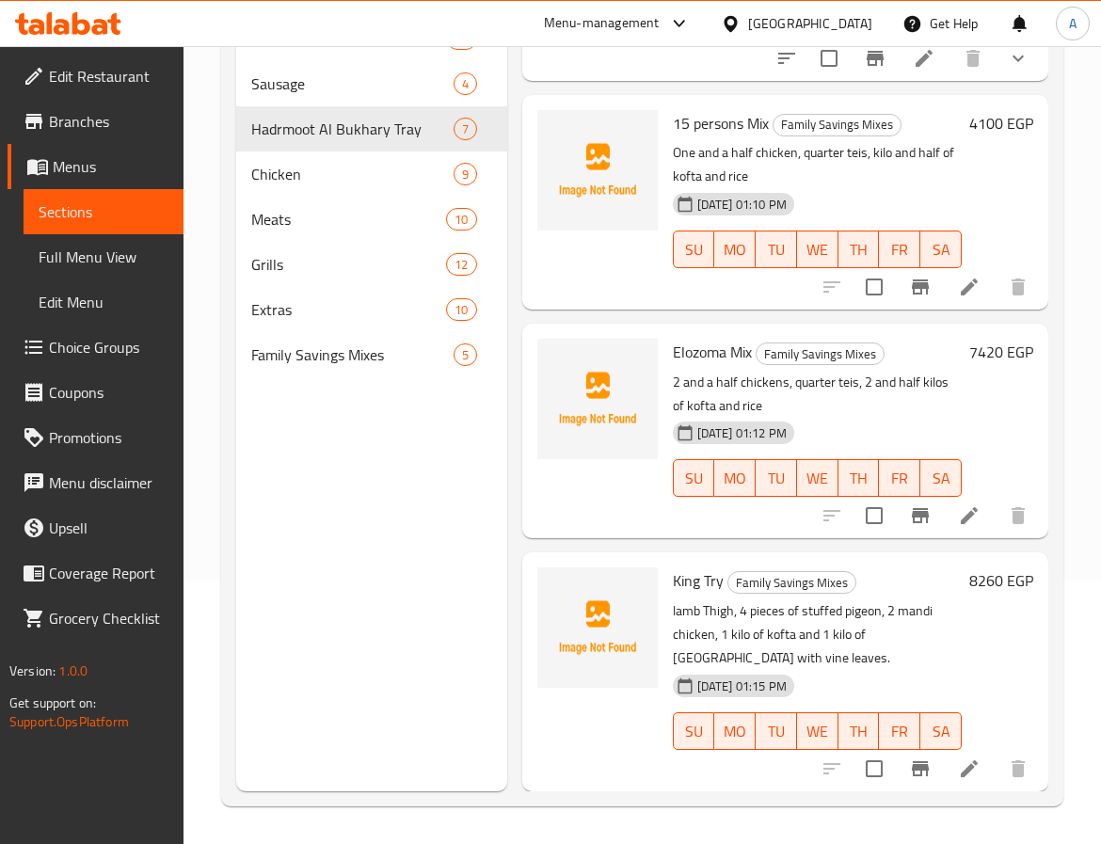
click at [218, 655] on div "Home / Restaurants management / Menus / Sections Hadrmoot Al Bukhary - Cairo Op…" at bounding box center [643, 314] width 918 height 1062
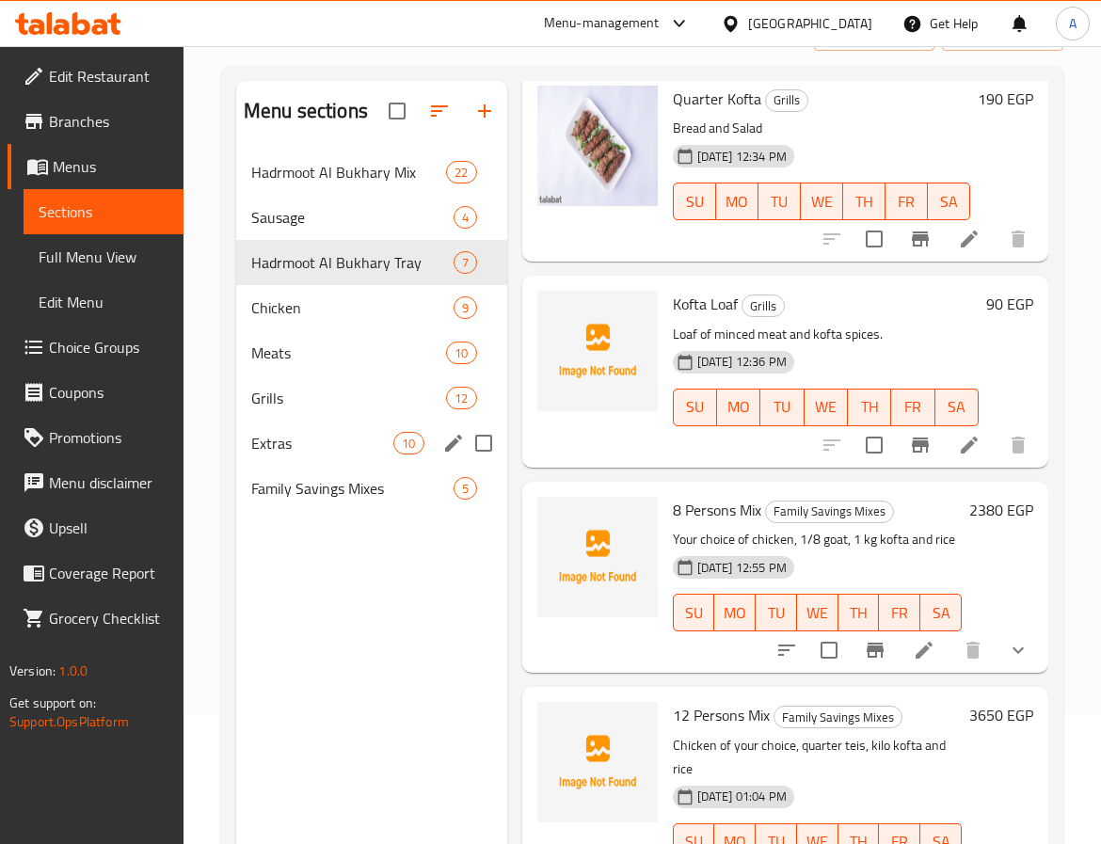
scroll to position [0, 0]
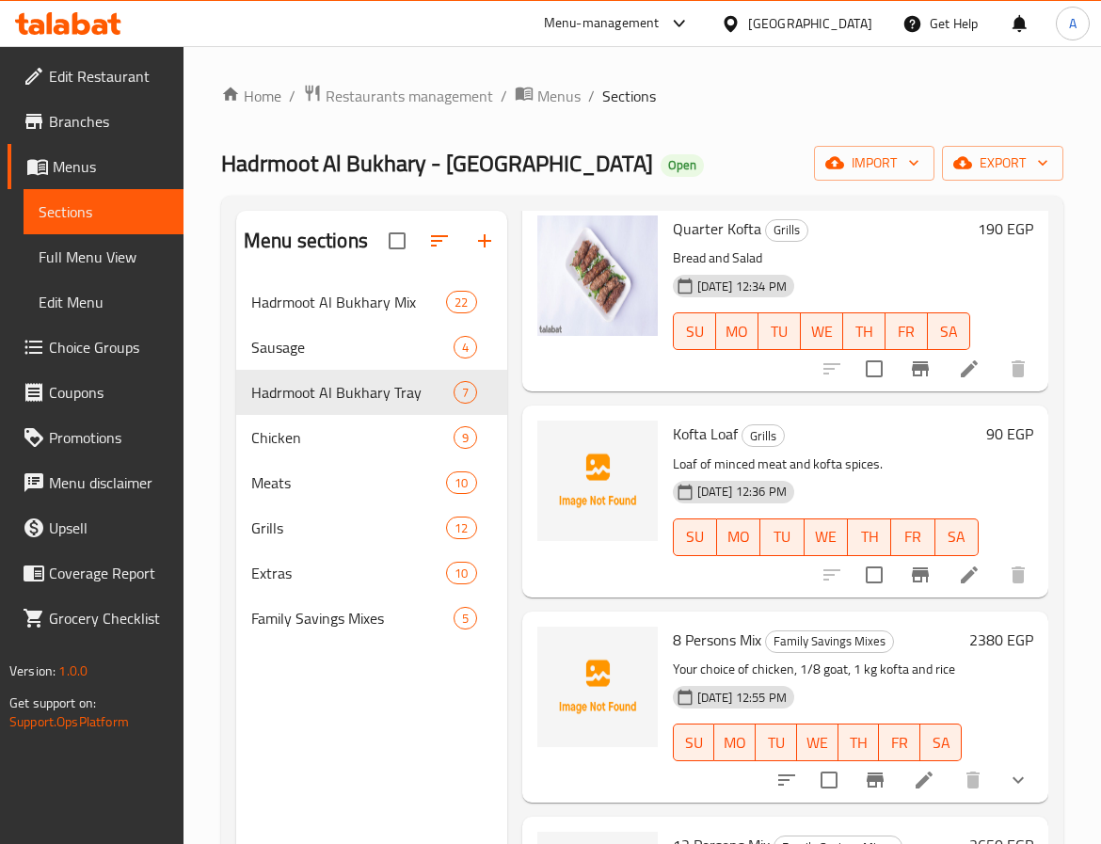
click at [359, 281] on div "Hadrmoot Al Bukhary Mix 22" at bounding box center [371, 302] width 271 height 45
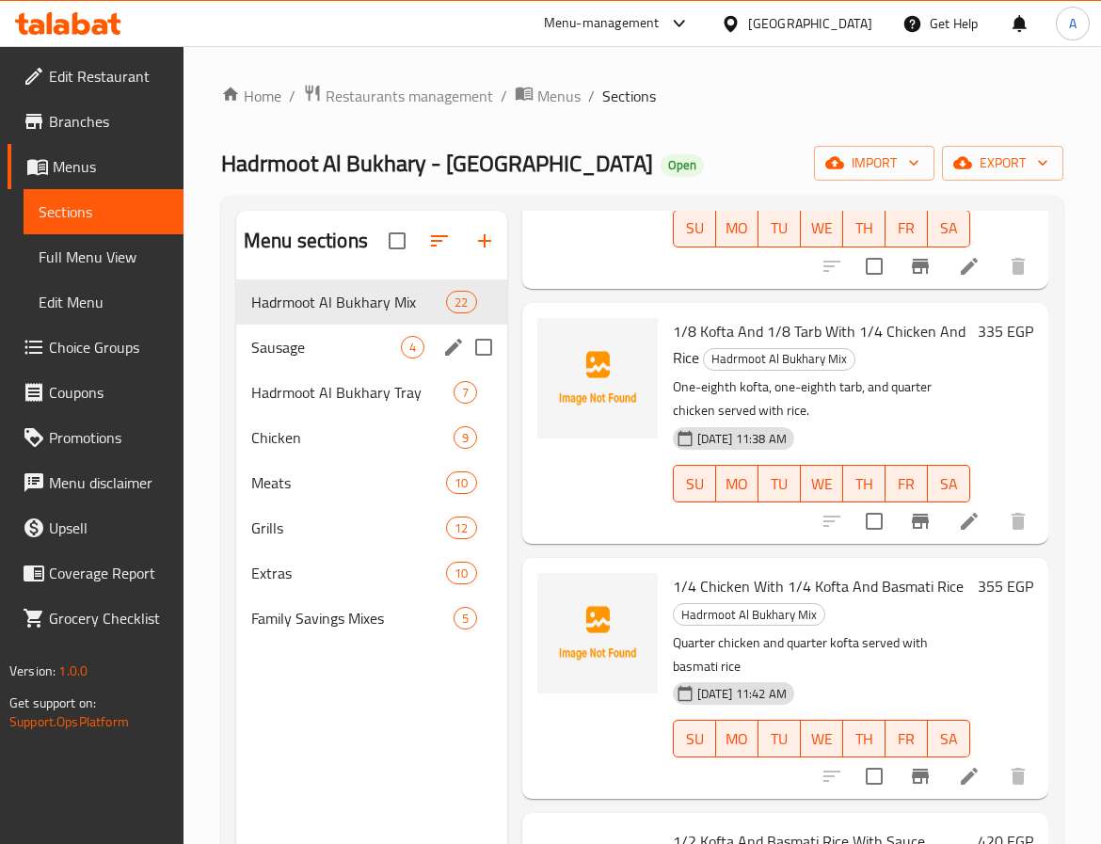
scroll to position [4728, 0]
click at [353, 311] on span "Hadrmoot Al Bukhary Mix" at bounding box center [322, 302] width 142 height 23
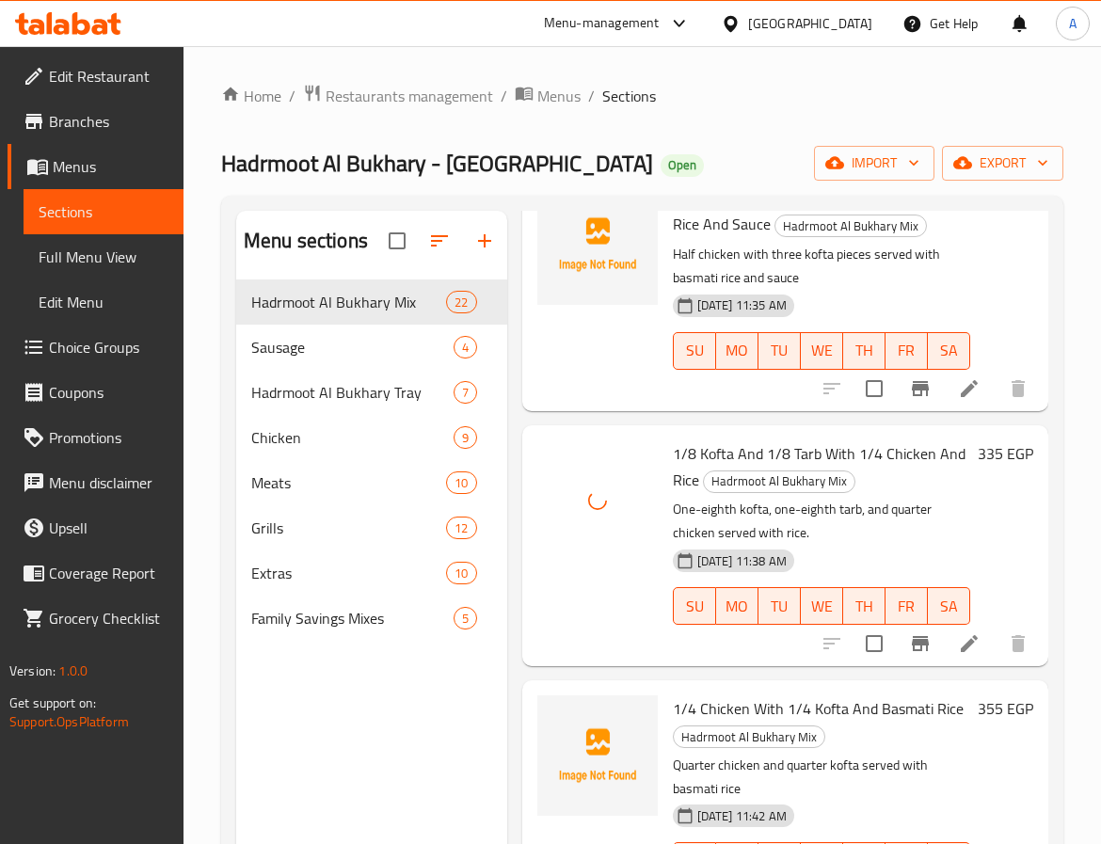
scroll to position [4445, 0]
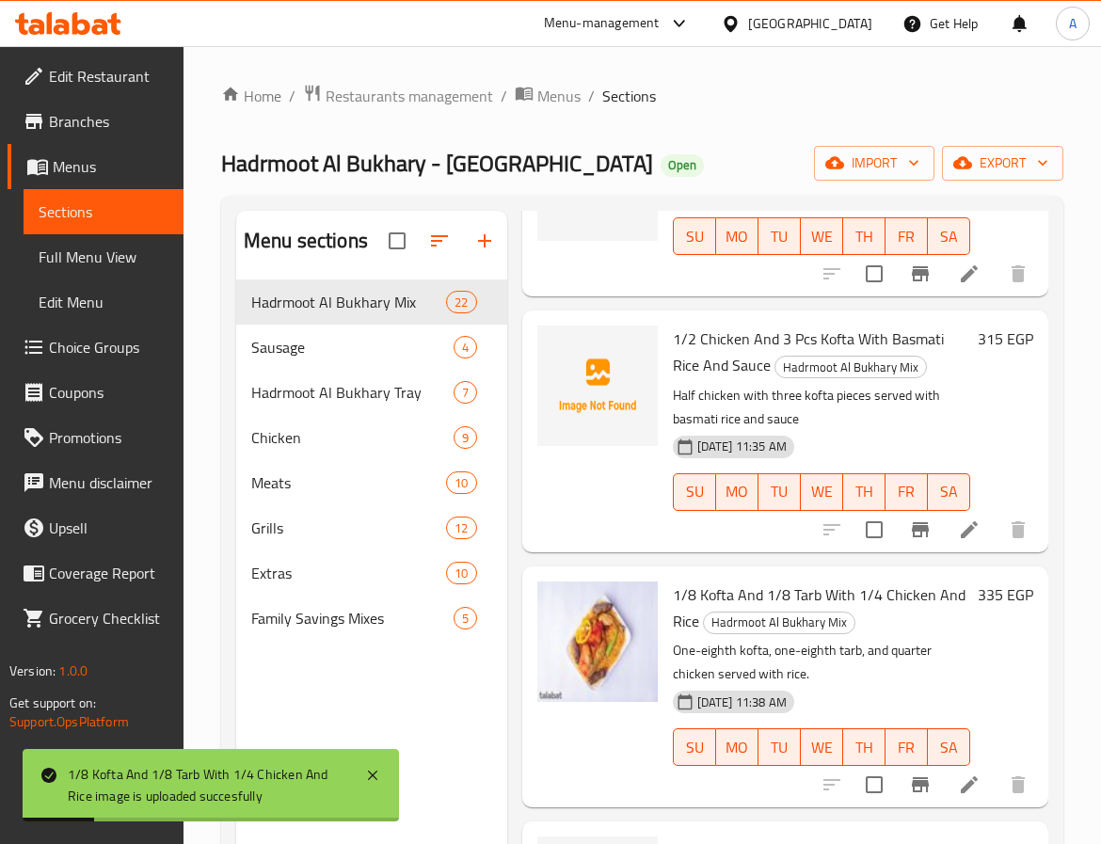
click at [597, 741] on div at bounding box center [598, 687] width 136 height 226
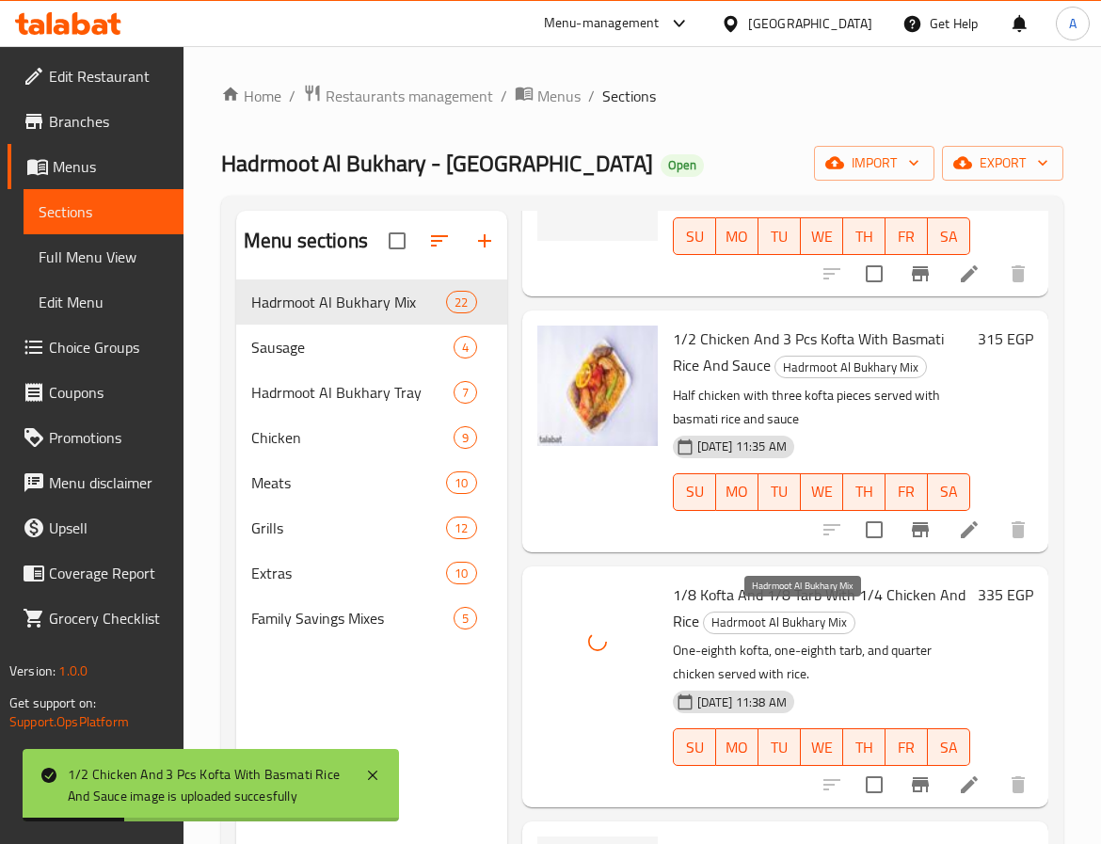
click at [833, 616] on span "Hadrmoot Al Bukhary Mix" at bounding box center [779, 623] width 151 height 22
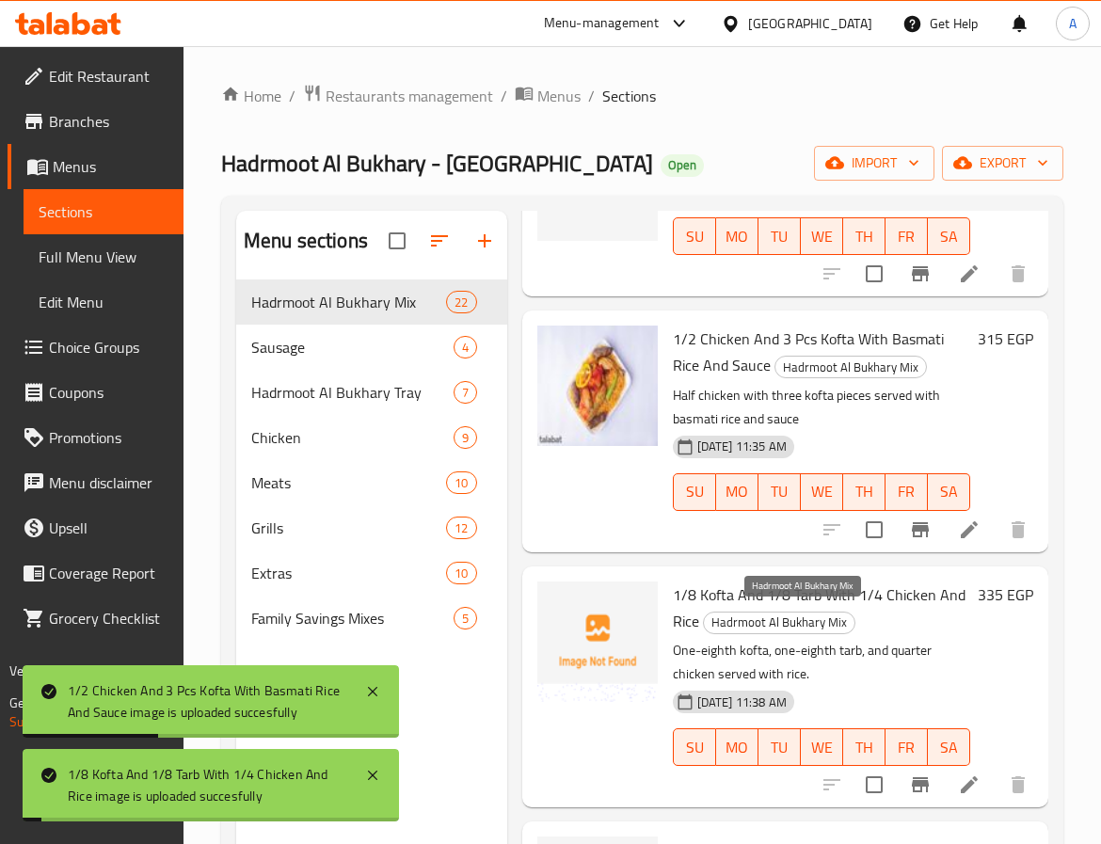
click at [833, 616] on span "Hadrmoot Al Bukhary Mix" at bounding box center [779, 623] width 151 height 22
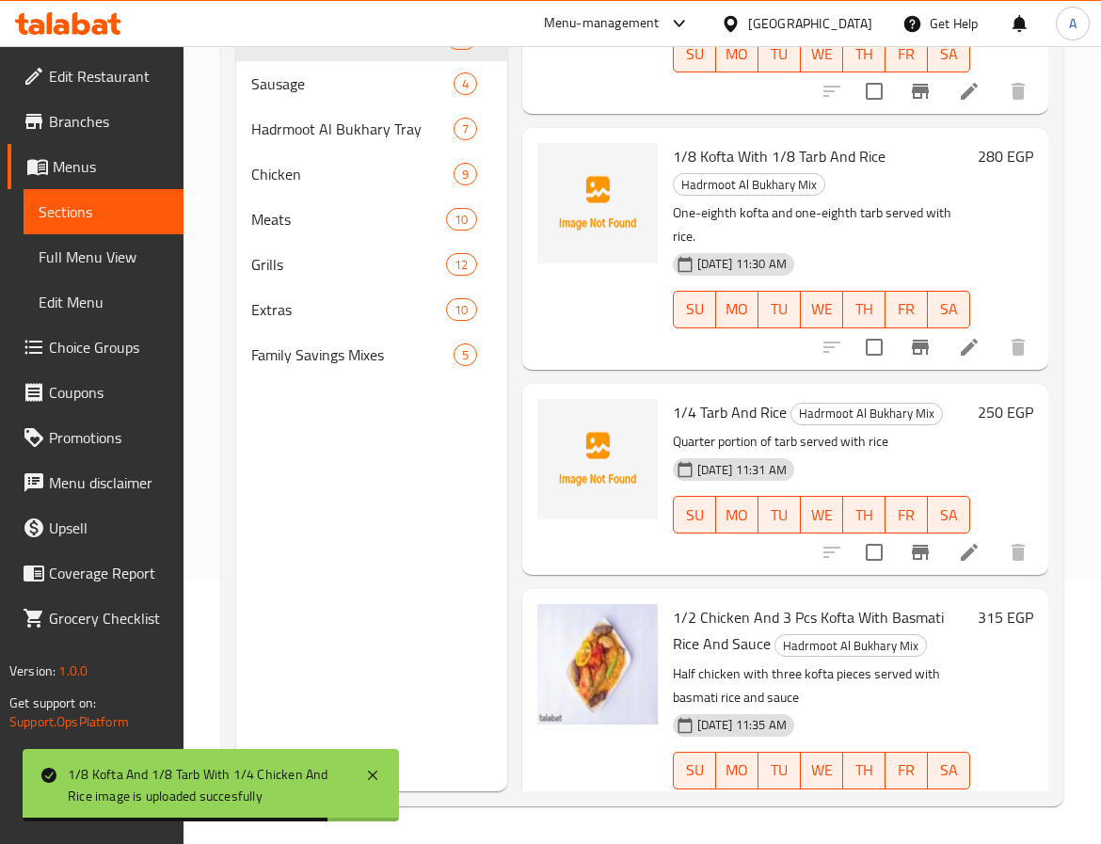
scroll to position [3739, 0]
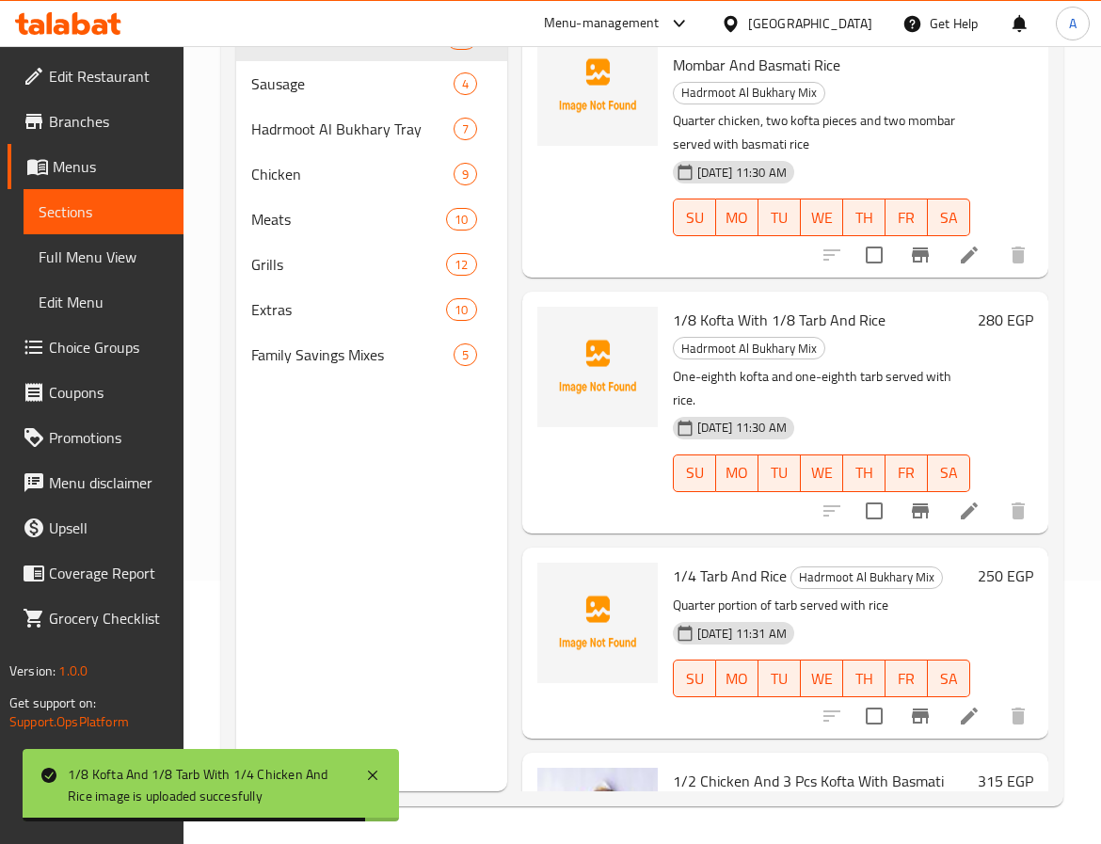
click at [731, 615] on div "14-05-2025 11:31 AM" at bounding box center [705, 634] width 78 height 38
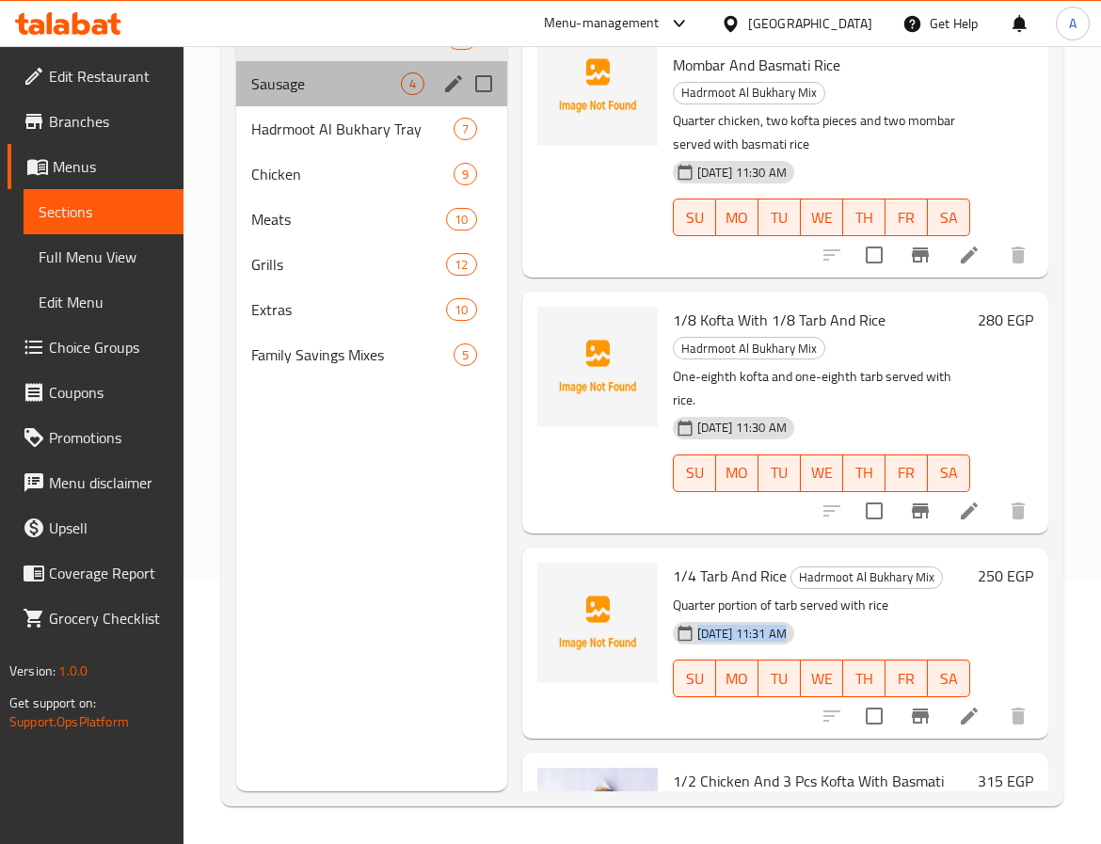
click at [299, 102] on div "Sausage 4" at bounding box center [371, 83] width 271 height 45
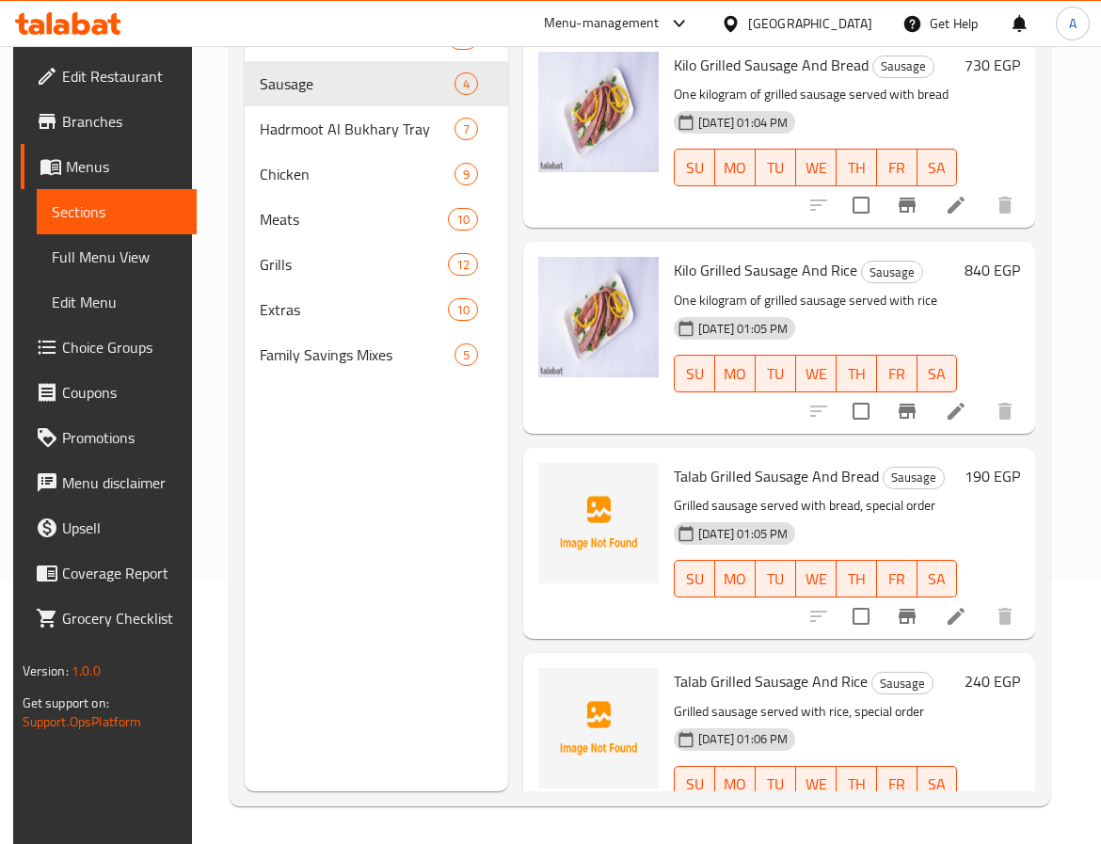
scroll to position [73, 0]
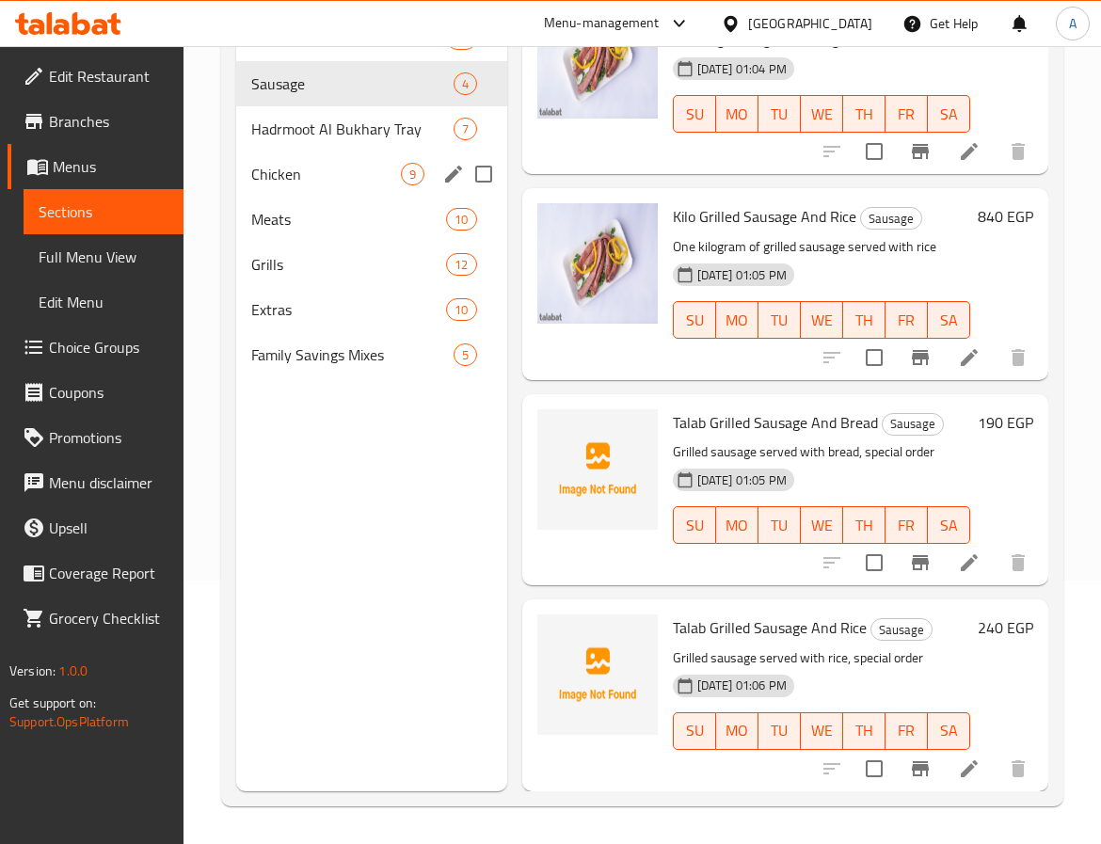
click at [292, 156] on div "Chicken 9" at bounding box center [371, 174] width 271 height 45
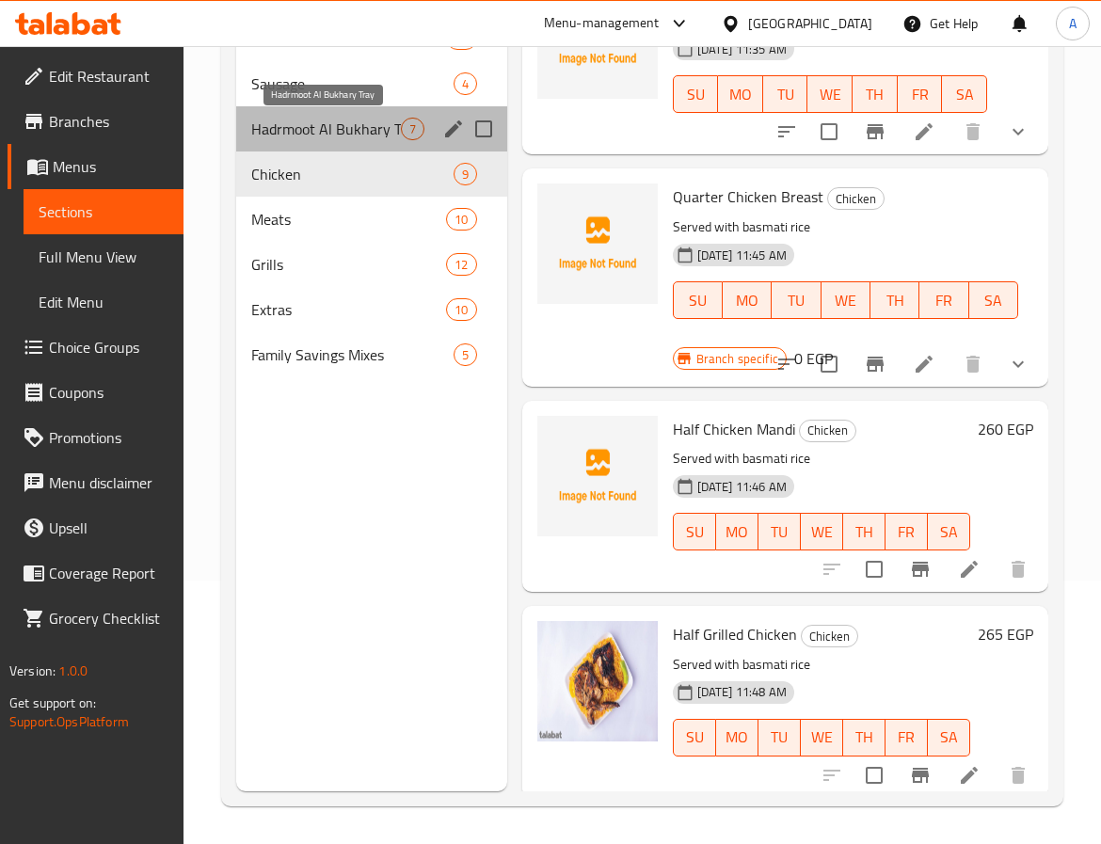
click at [370, 128] on span "Hadrmoot Al Bukhary Tray" at bounding box center [326, 129] width 150 height 23
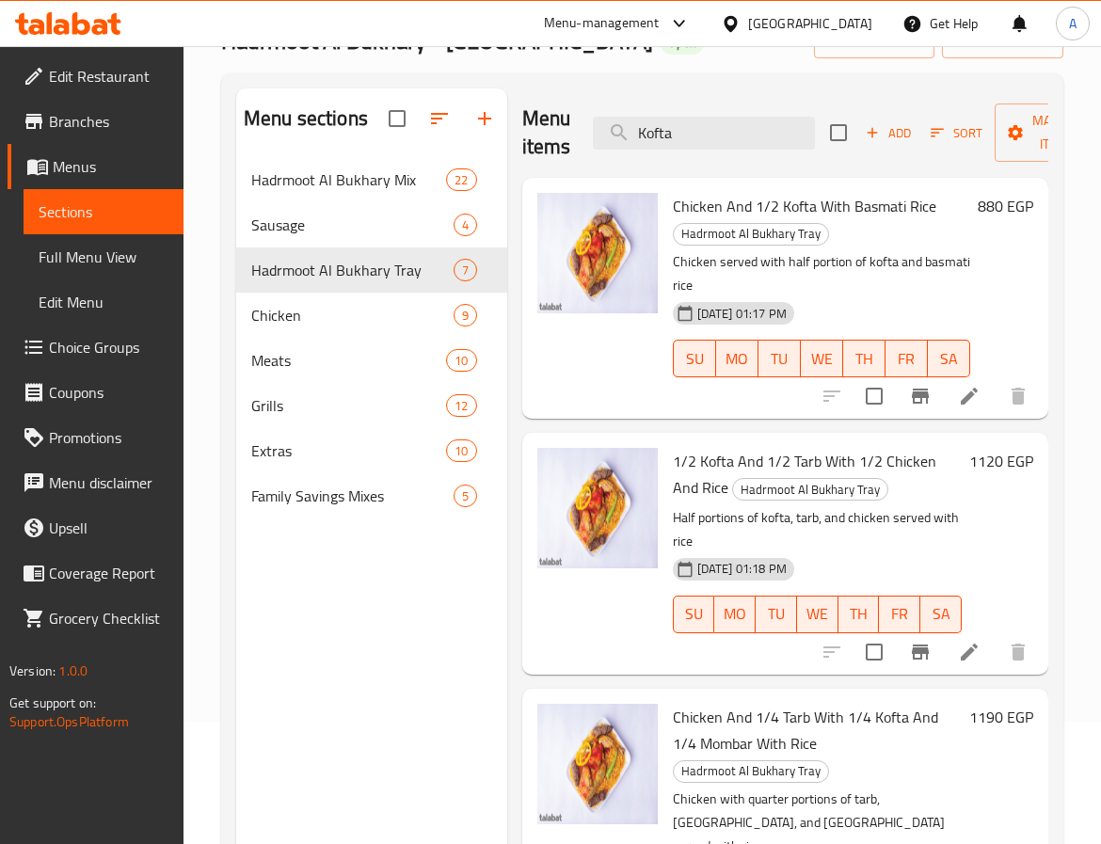
scroll to position [141, 0]
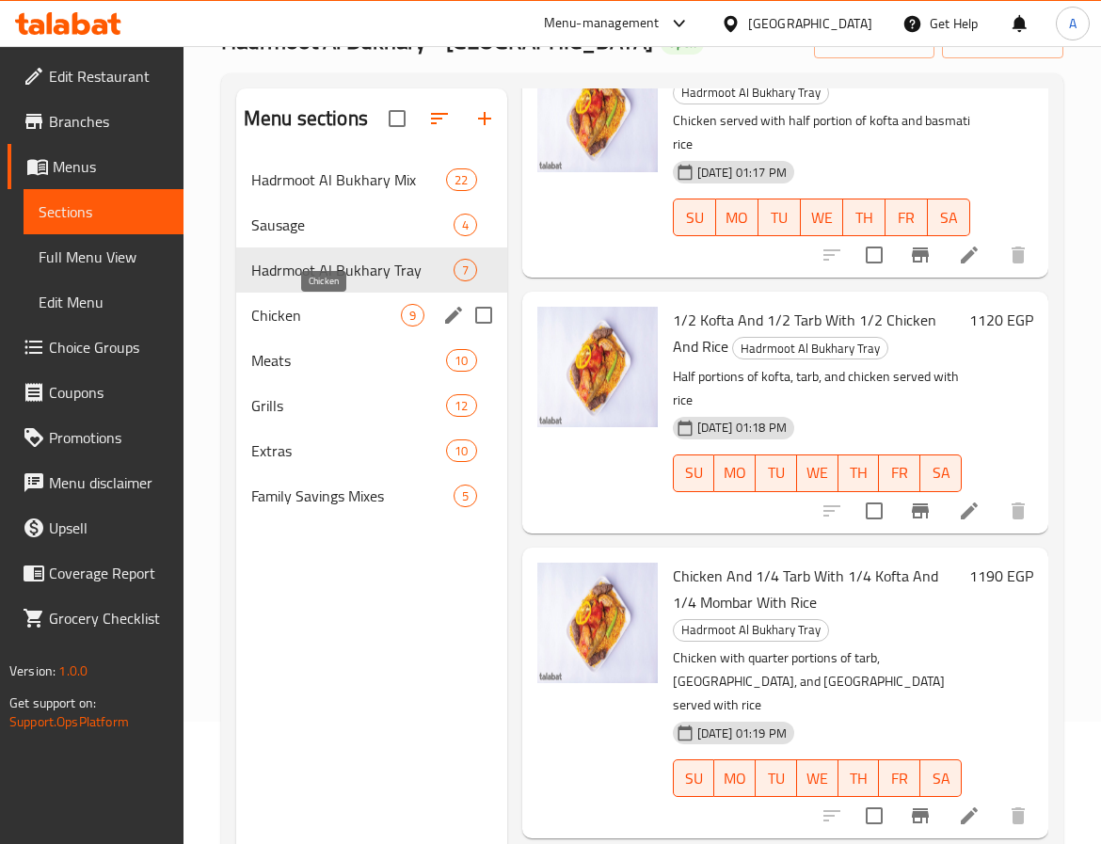
click at [308, 316] on span "Chicken" at bounding box center [326, 315] width 150 height 23
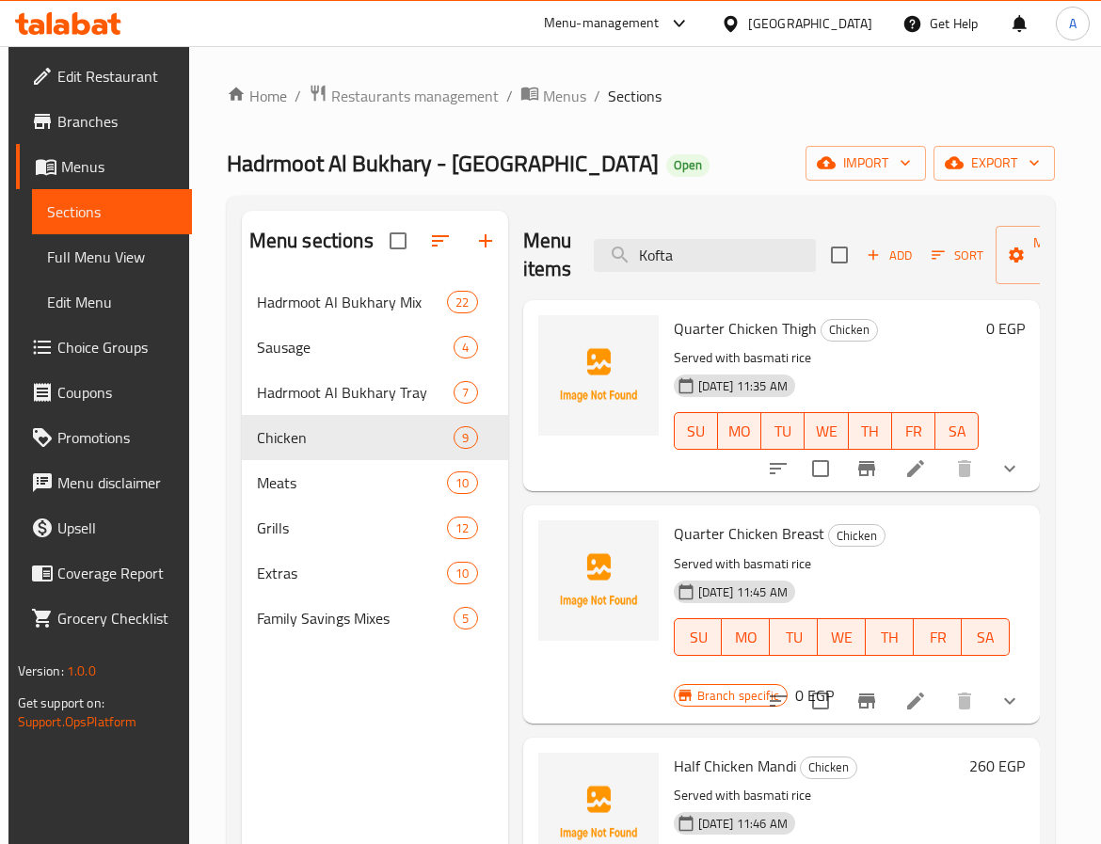
drag, startPoint x: 686, startPoint y: 249, endPoint x: 549, endPoint y: 274, distance: 139.8
click at [549, 274] on div "Menu items Kofta Add Sort Manage items" at bounding box center [782, 255] width 518 height 89
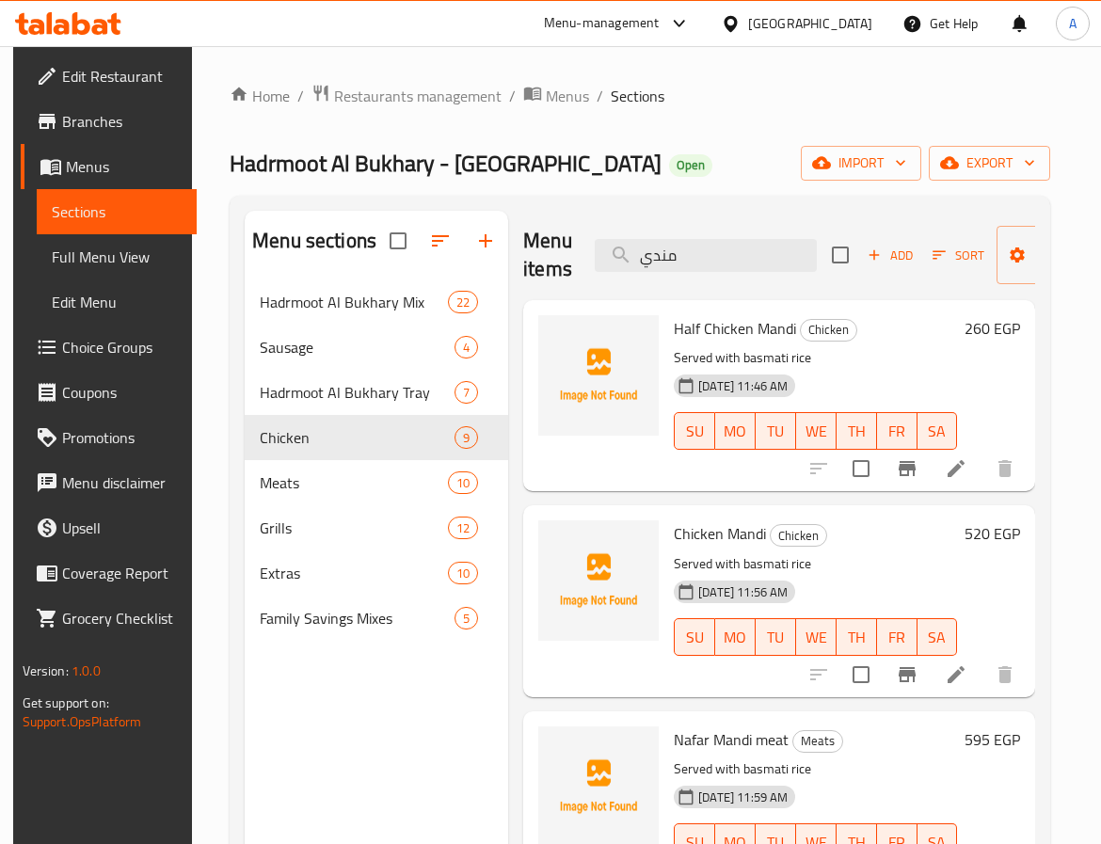
click at [861, 442] on span "TH" at bounding box center [856, 431] width 25 height 27
click at [678, 466] on div "16-05-2025 11:46 AM SU MO TU WE TH FR SA" at bounding box center [816, 418] width 298 height 102
click at [738, 534] on span "Chicken Mandi" at bounding box center [720, 534] width 92 height 28
copy h6 "Mandi"
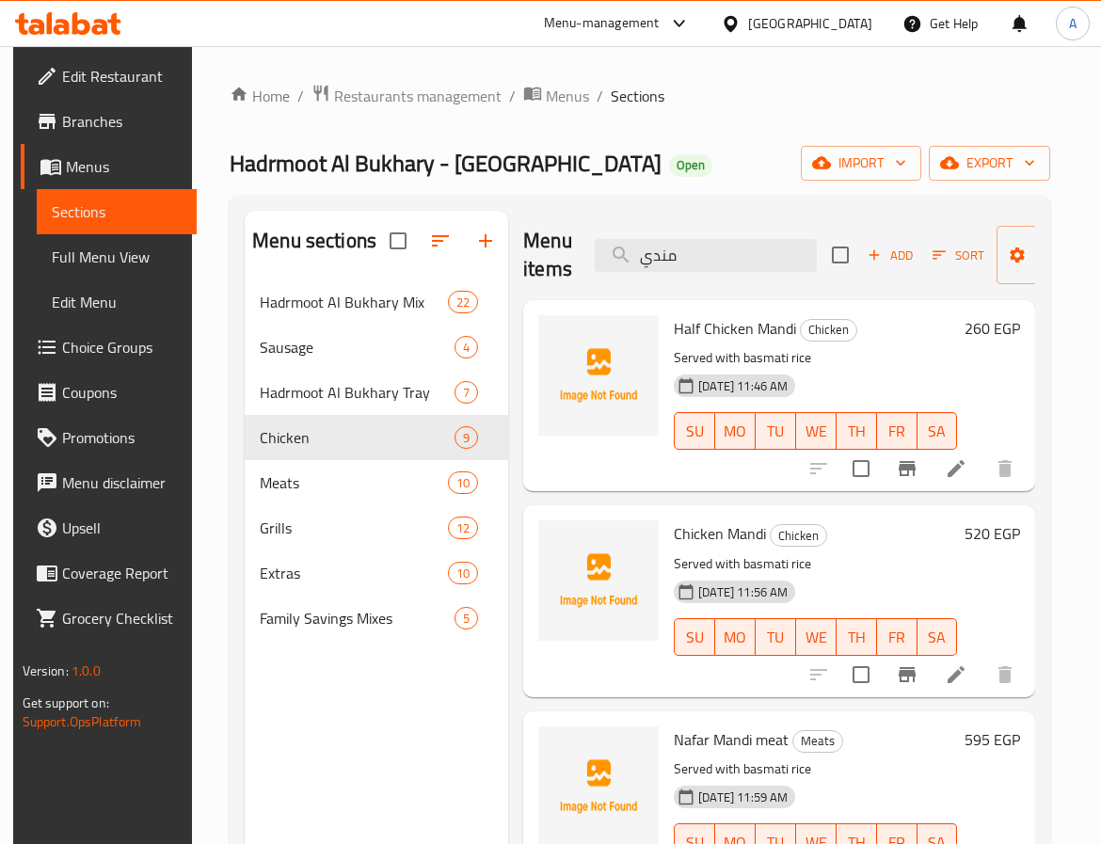
drag, startPoint x: 723, startPoint y: 257, endPoint x: 539, endPoint y: 275, distance: 184.4
click at [539, 275] on div "Menu items مندي Add Sort Manage items" at bounding box center [779, 255] width 512 height 89
paste input "Mandi"
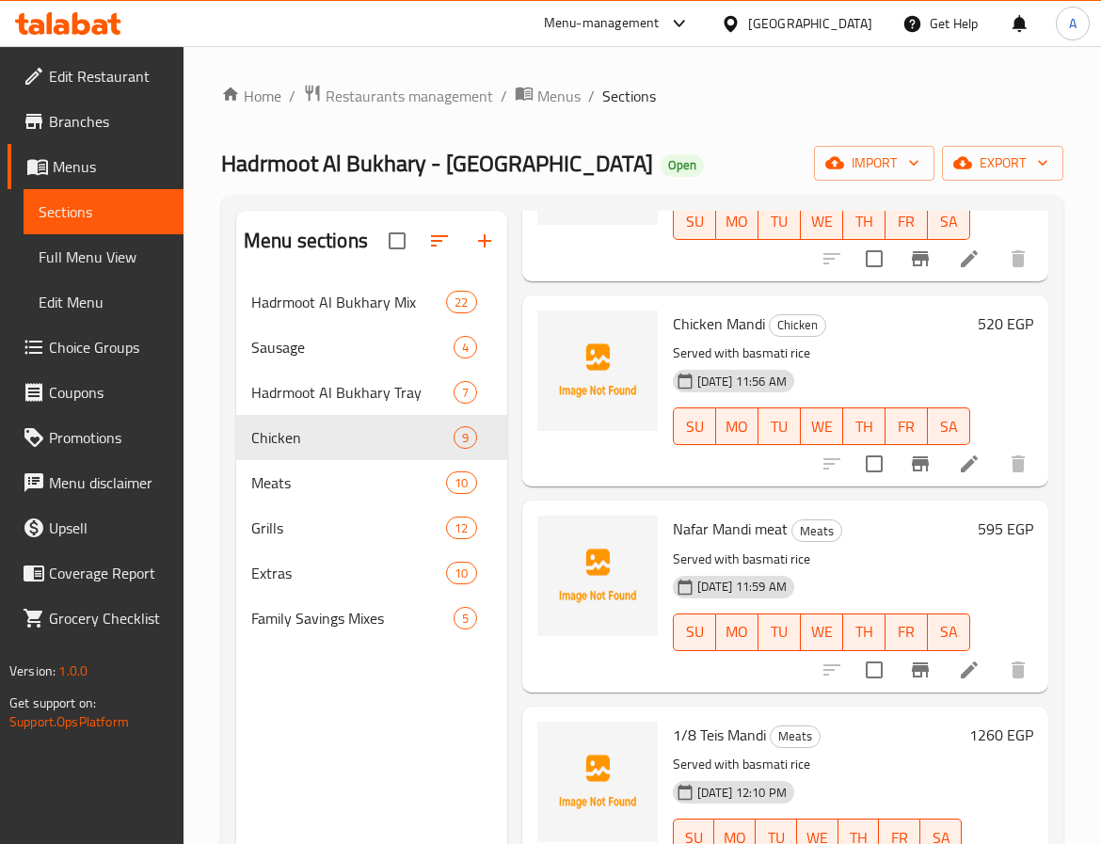
scroll to position [424, 0]
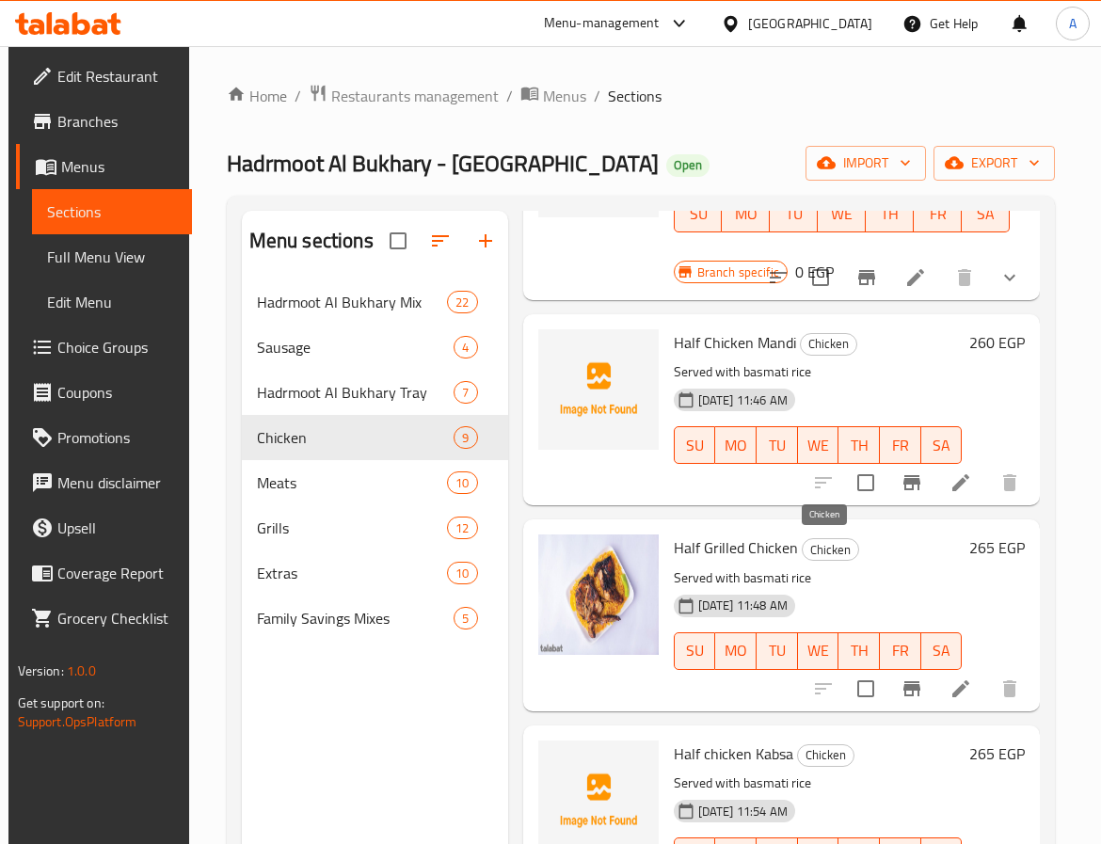
click at [823, 551] on span "Chicken" at bounding box center [831, 550] width 56 height 22
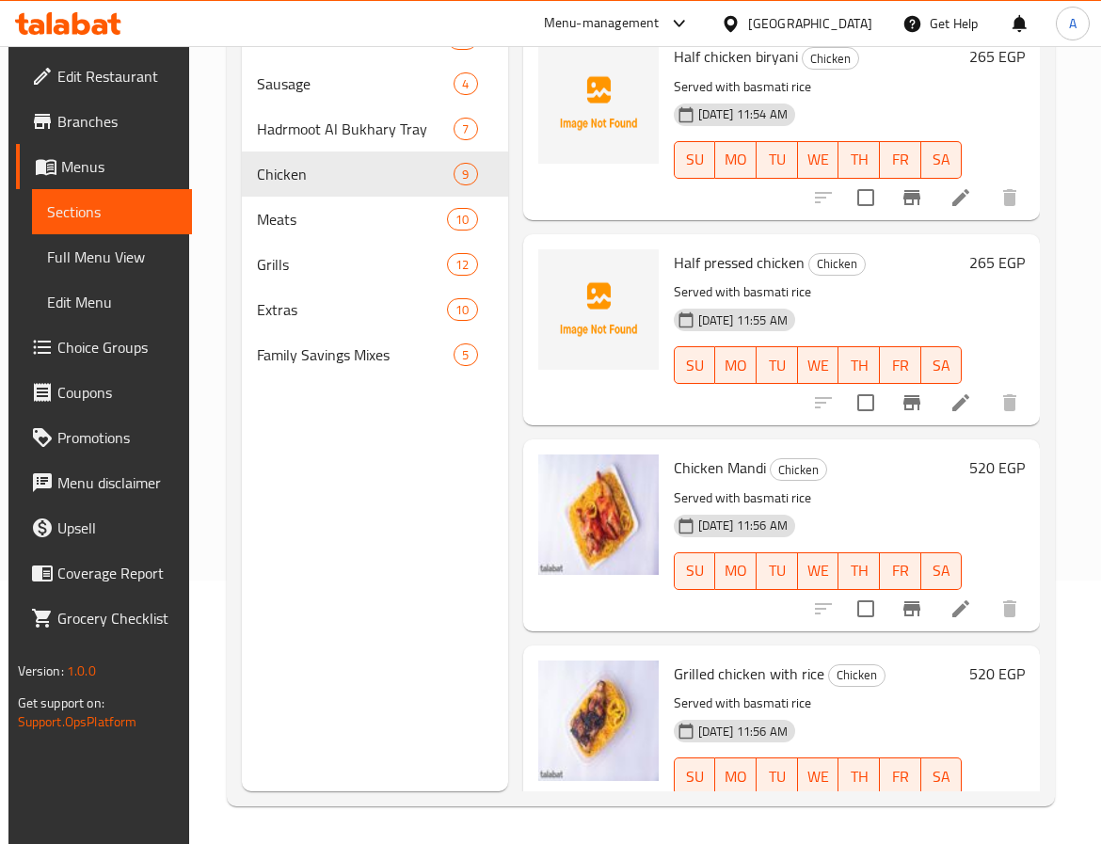
scroll to position [1128, 0]
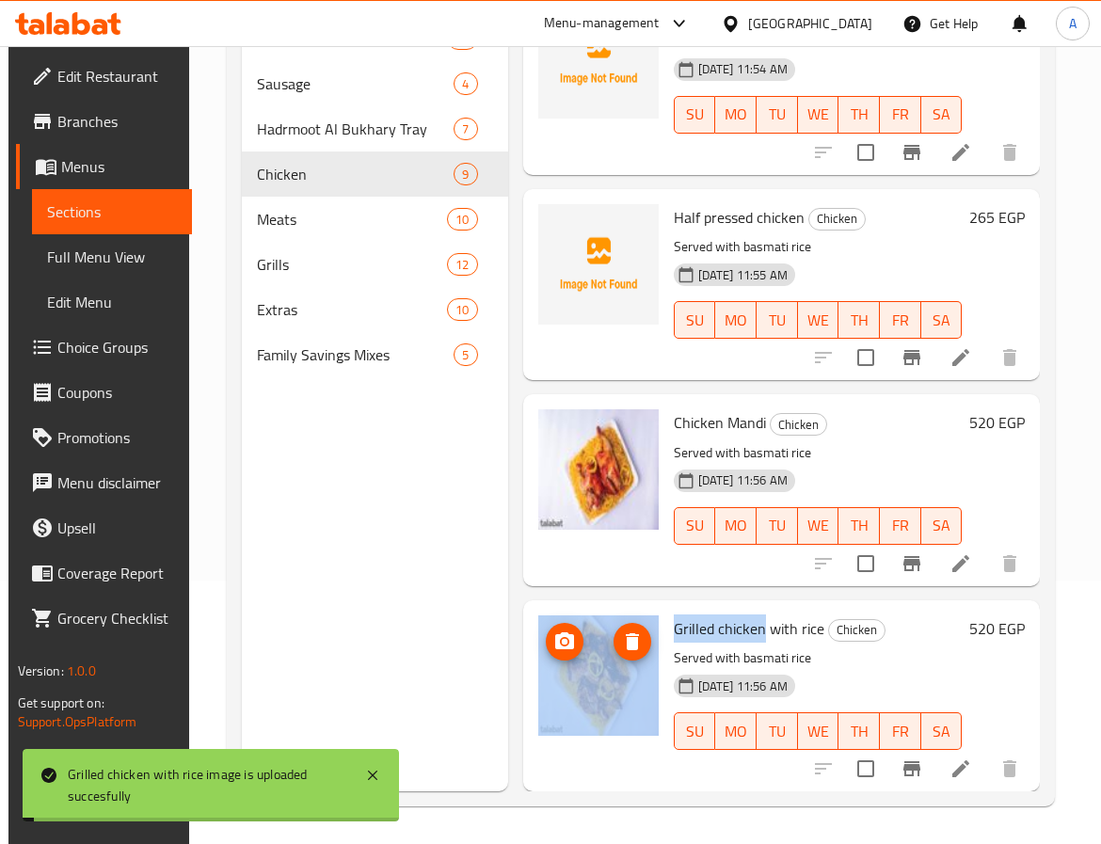
drag, startPoint x: 763, startPoint y: 605, endPoint x: 665, endPoint y: 608, distance: 97.9
click at [656, 610] on div "Grilled chicken with rice Chicken Served with basmati rice 16-05-2025 11:56 AM …" at bounding box center [782, 696] width 503 height 176
copy div "Grilled chicken"
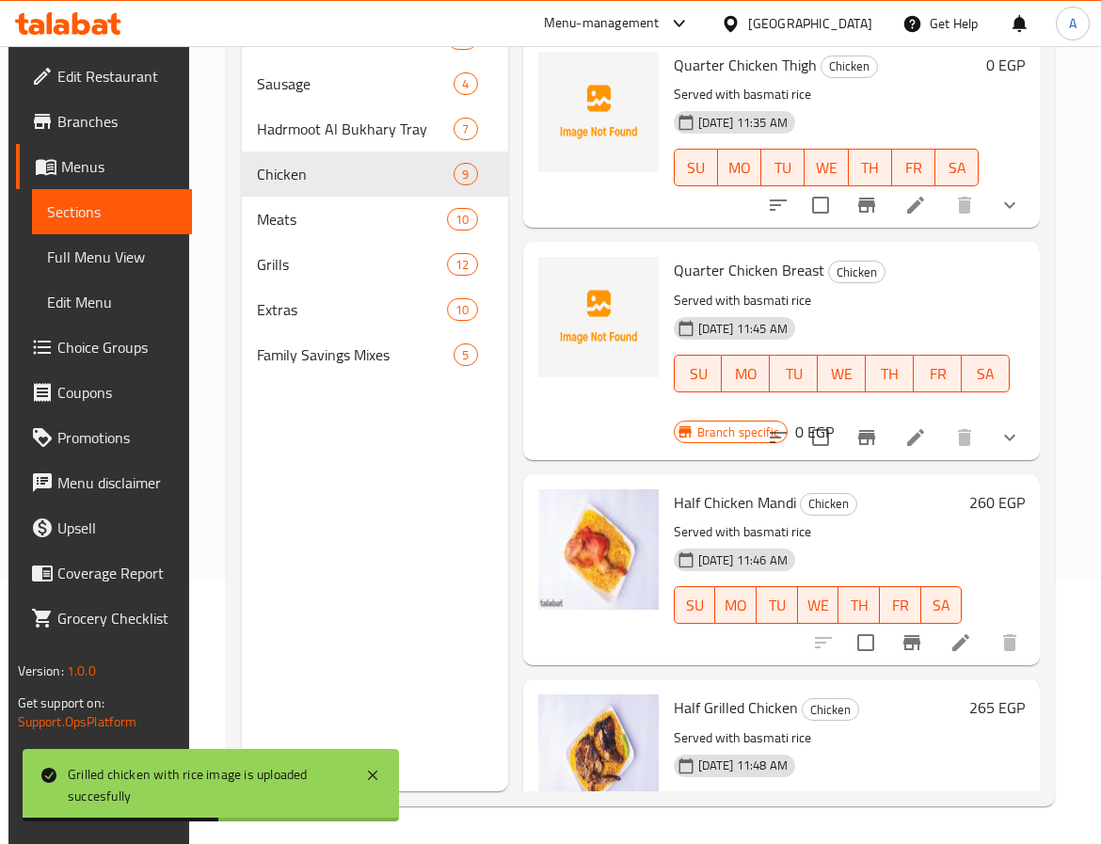
scroll to position [0, 0]
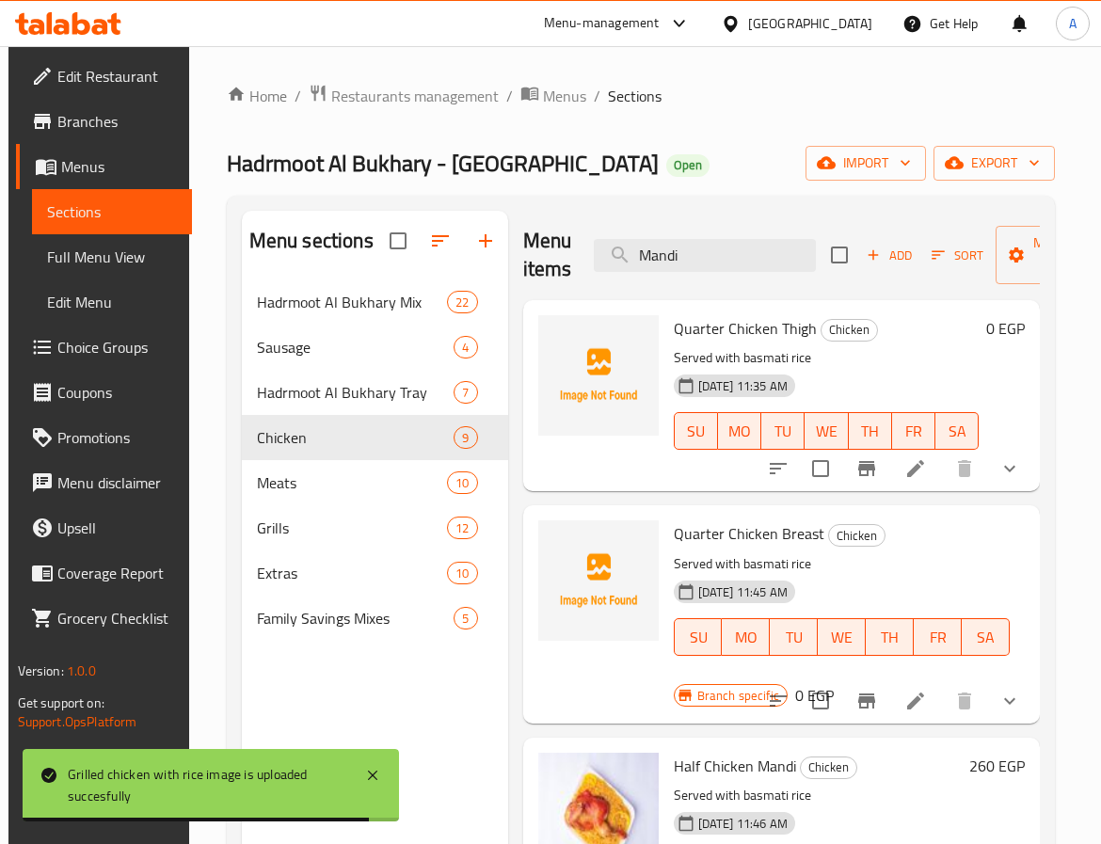
click at [710, 234] on div "Menu items Mandi Add Sort Manage items" at bounding box center [782, 255] width 518 height 89
click at [710, 251] on input "Mandi" at bounding box center [705, 255] width 222 height 33
paste input "Grilled chicken"
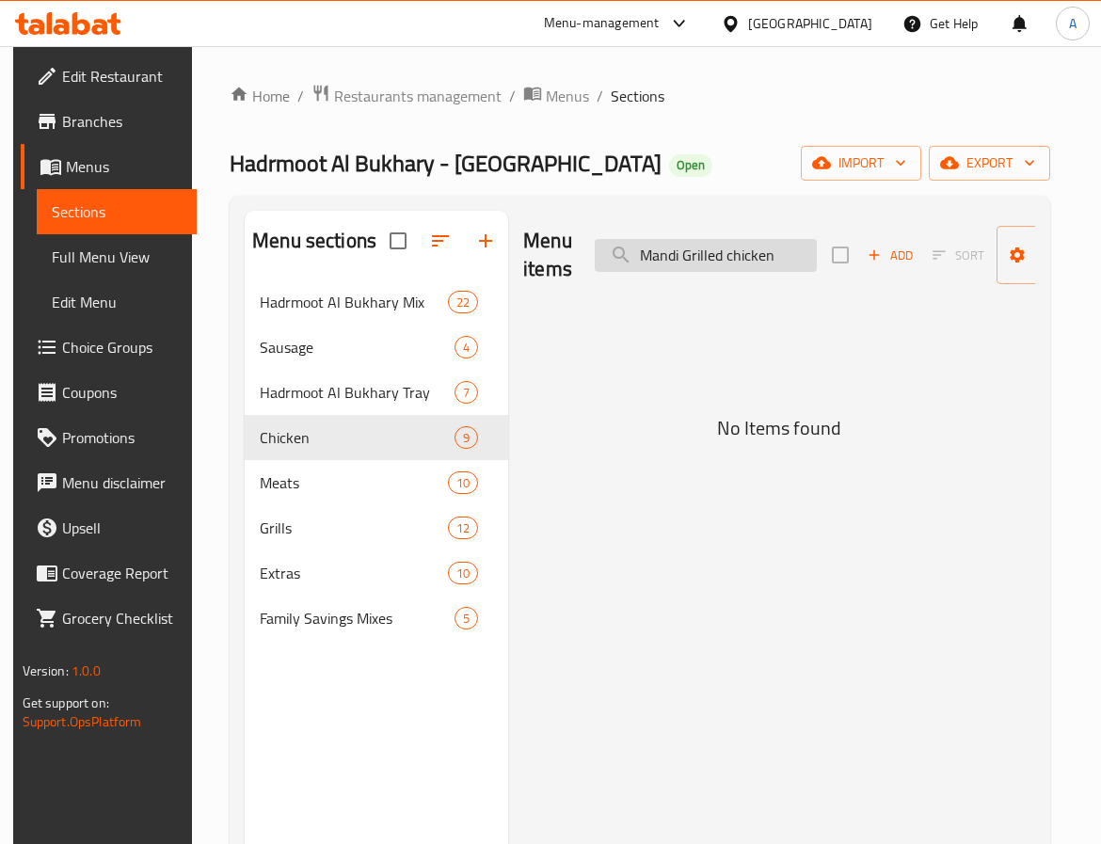
click at [710, 251] on input "Mandi Grilled chicken" at bounding box center [706, 255] width 222 height 33
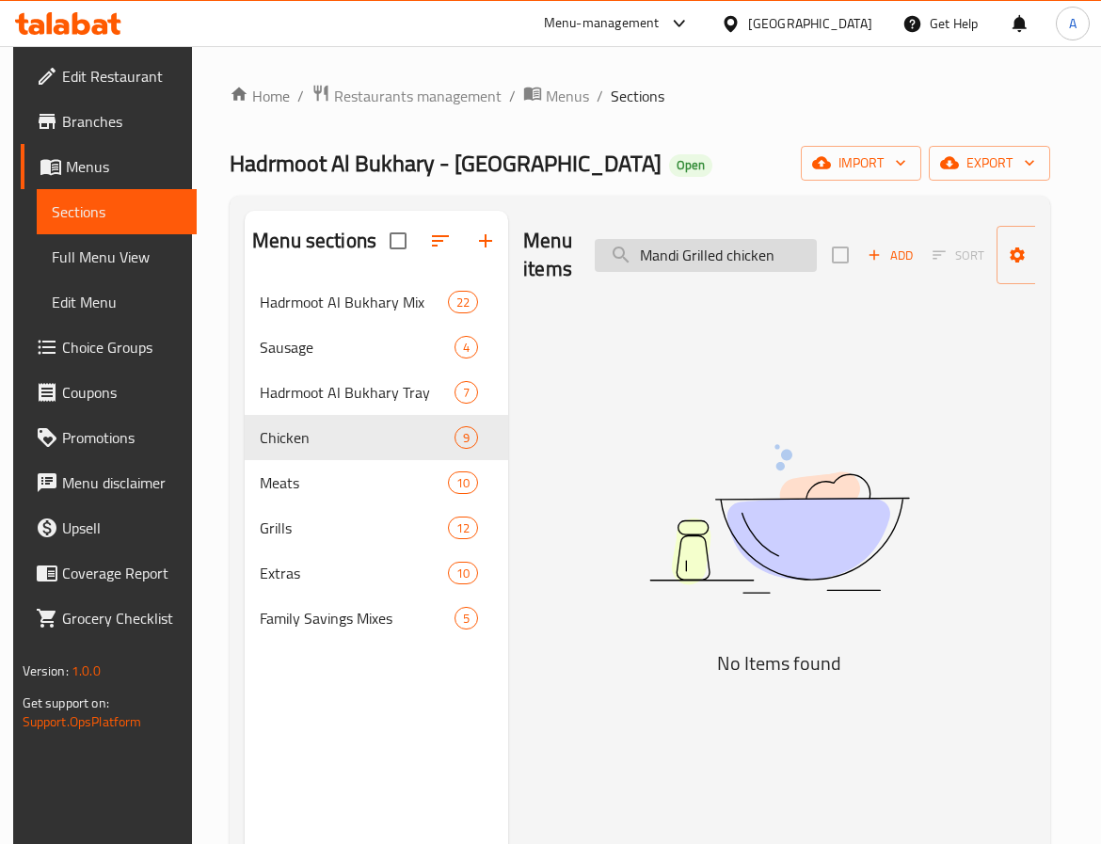
click at [710, 251] on input "Mandi Grilled chicken" at bounding box center [706, 255] width 222 height 33
paste input "search"
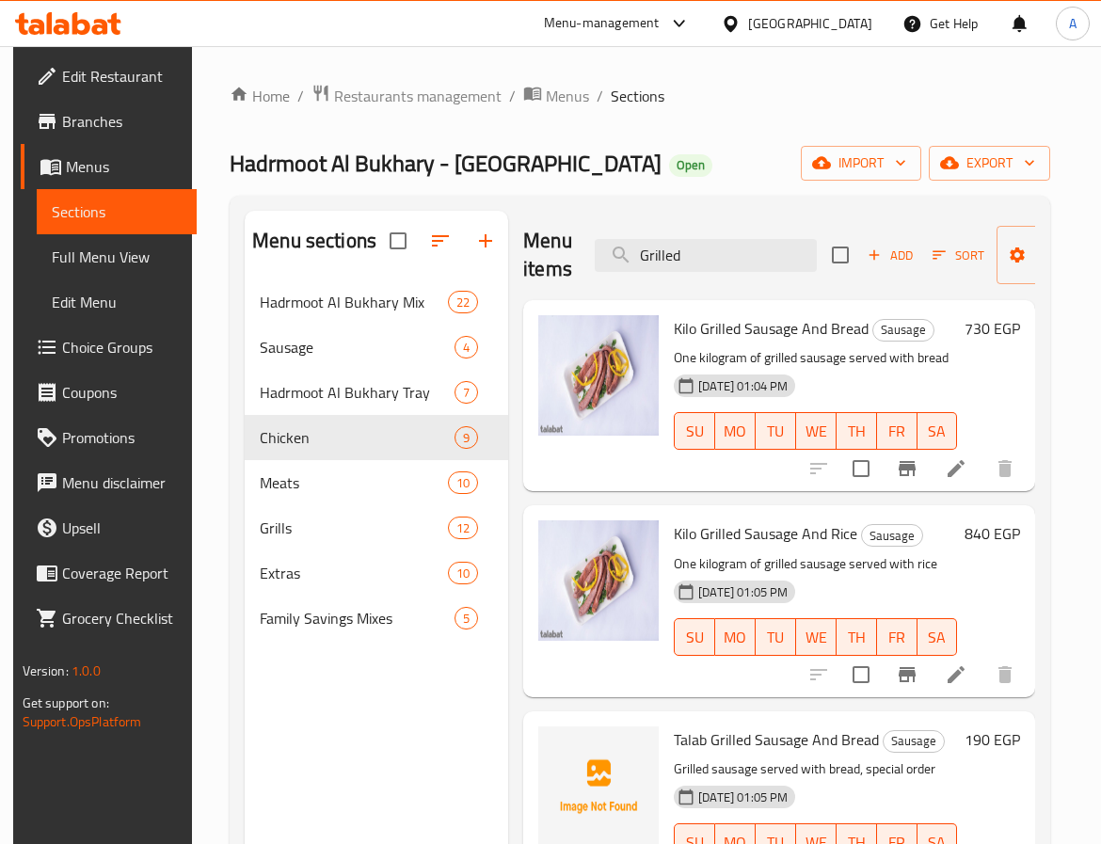
click at [453, 288] on div "Menu sections Hadrmoot Al Bukhary Mix 22 Sausage 4 Hadrmoot Al Bukhary Tray 7 C…" at bounding box center [640, 633] width 791 height 844
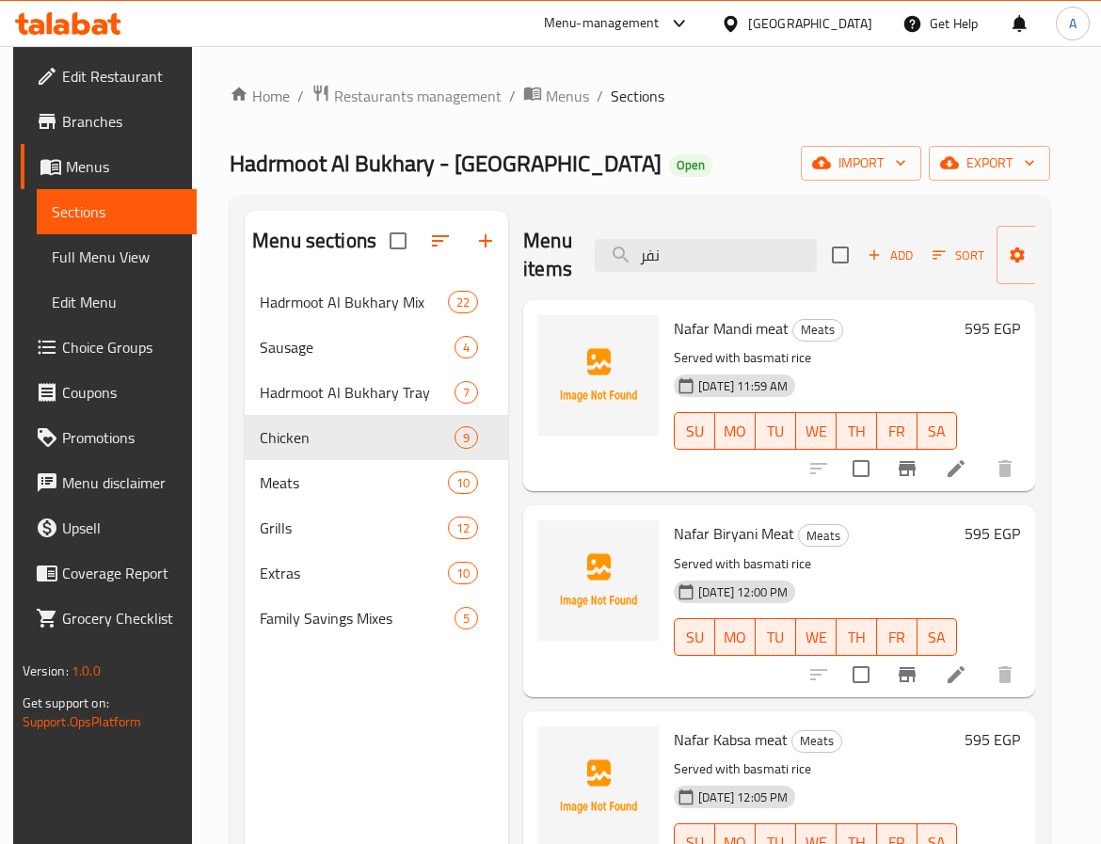
type input "نفر"
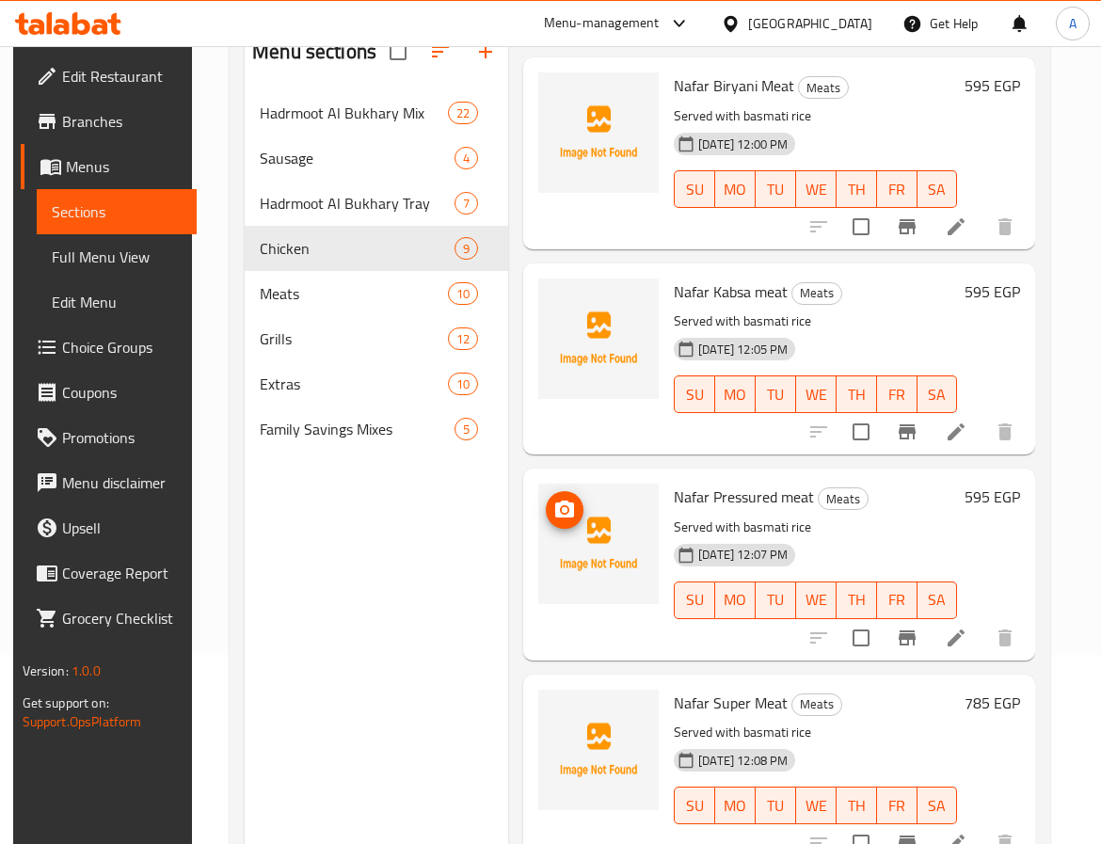
scroll to position [264, 0]
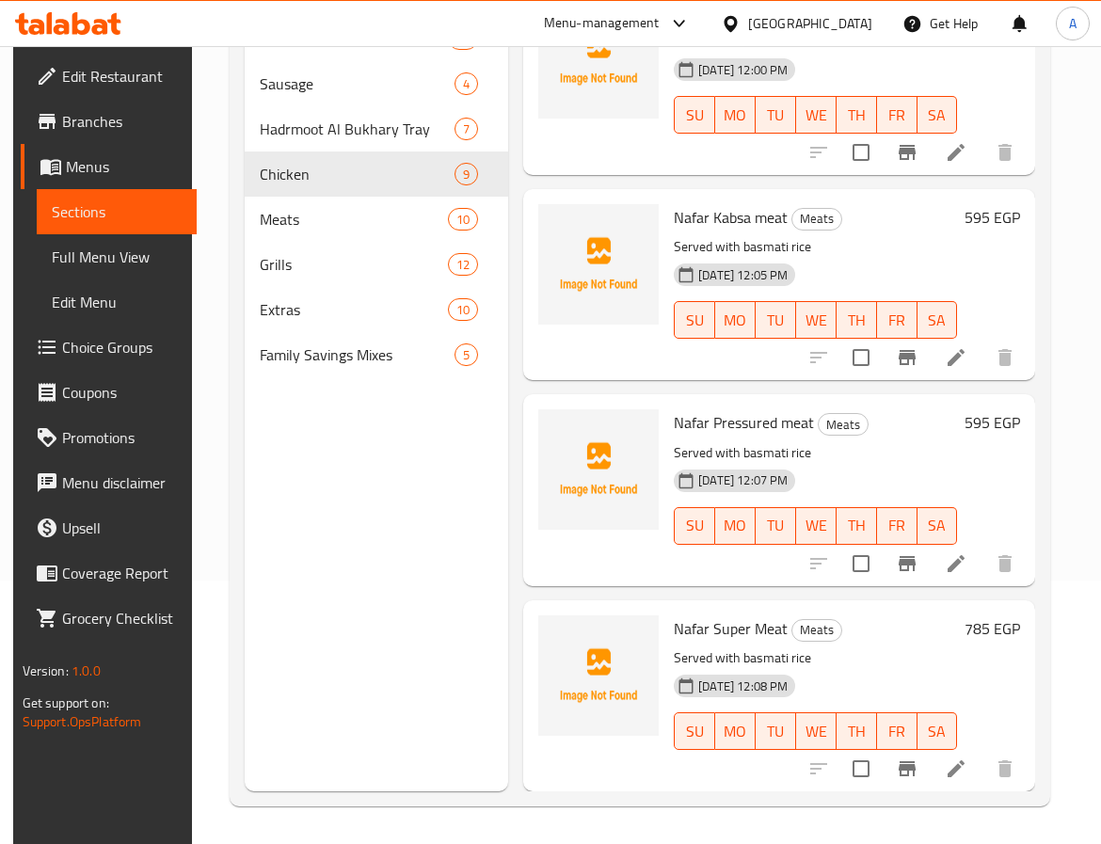
click at [748, 647] on p "Served with basmati rice" at bounding box center [815, 659] width 283 height 24
click at [748, 615] on span "Nafar Super Meat" at bounding box center [731, 629] width 114 height 28
click at [732, 409] on span "Nafar Pressured meat" at bounding box center [744, 423] width 140 height 28
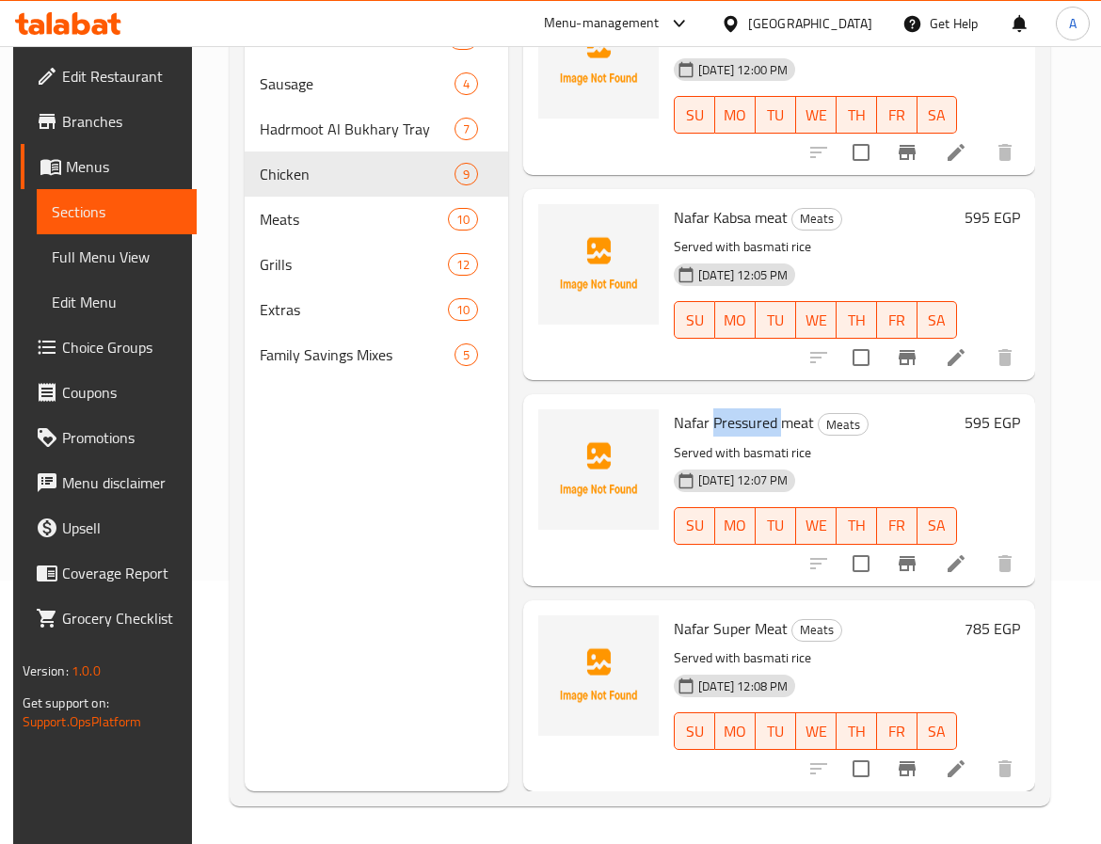
click at [732, 409] on span "Nafar Pressured meat" at bounding box center [744, 423] width 140 height 28
click at [735, 409] on span "Nafar Pressured meat" at bounding box center [744, 423] width 140 height 28
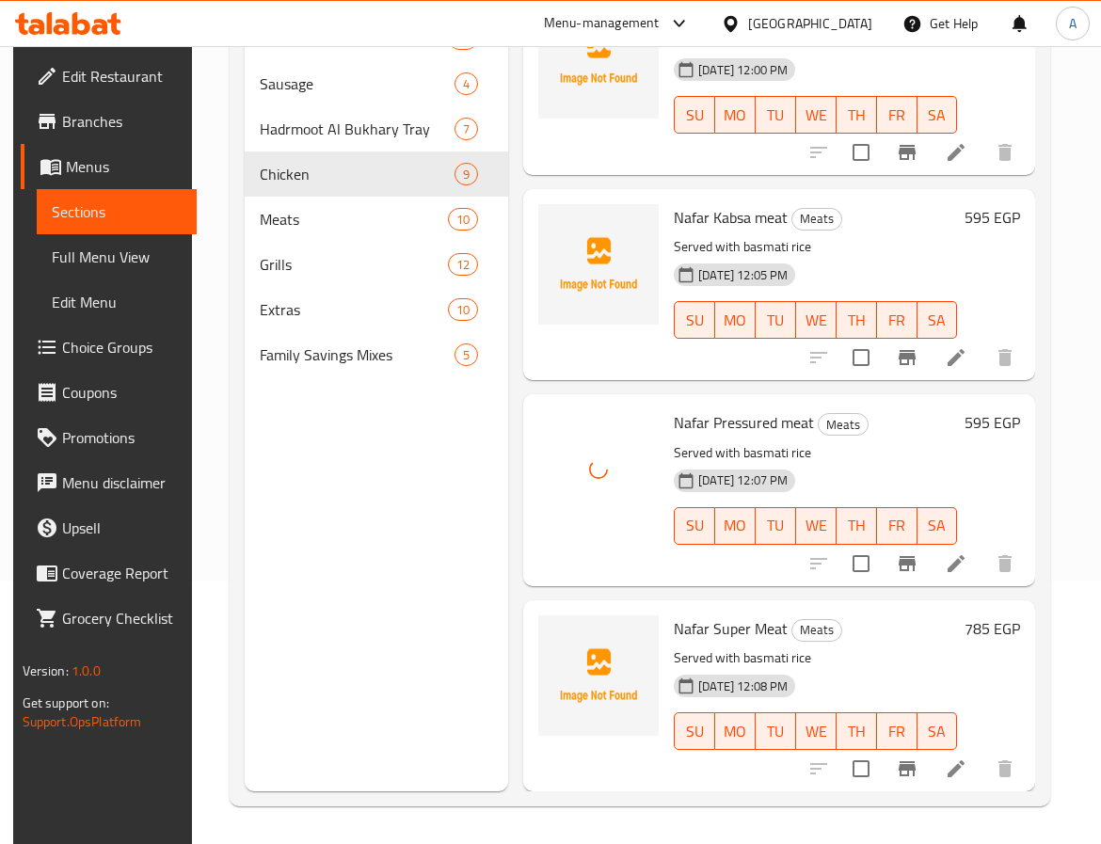
click at [715, 203] on span "Nafar Kabsa meat" at bounding box center [731, 217] width 114 height 28
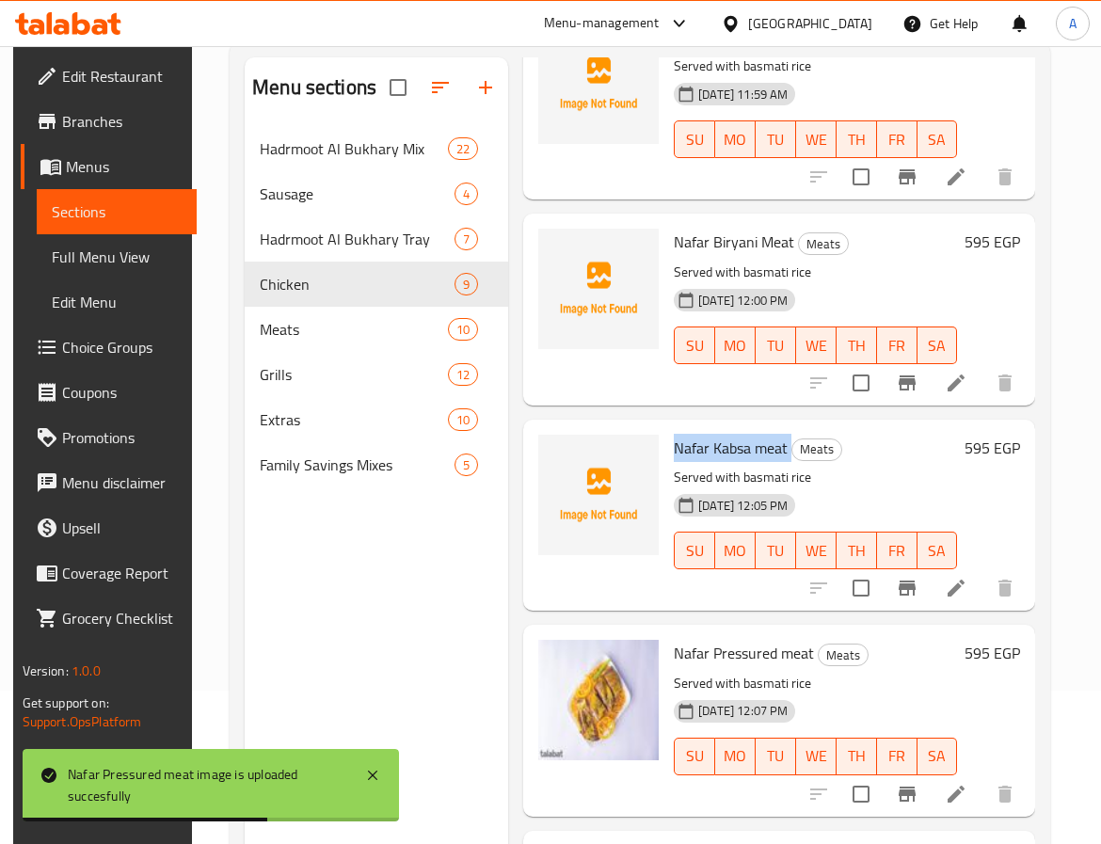
scroll to position [122, 0]
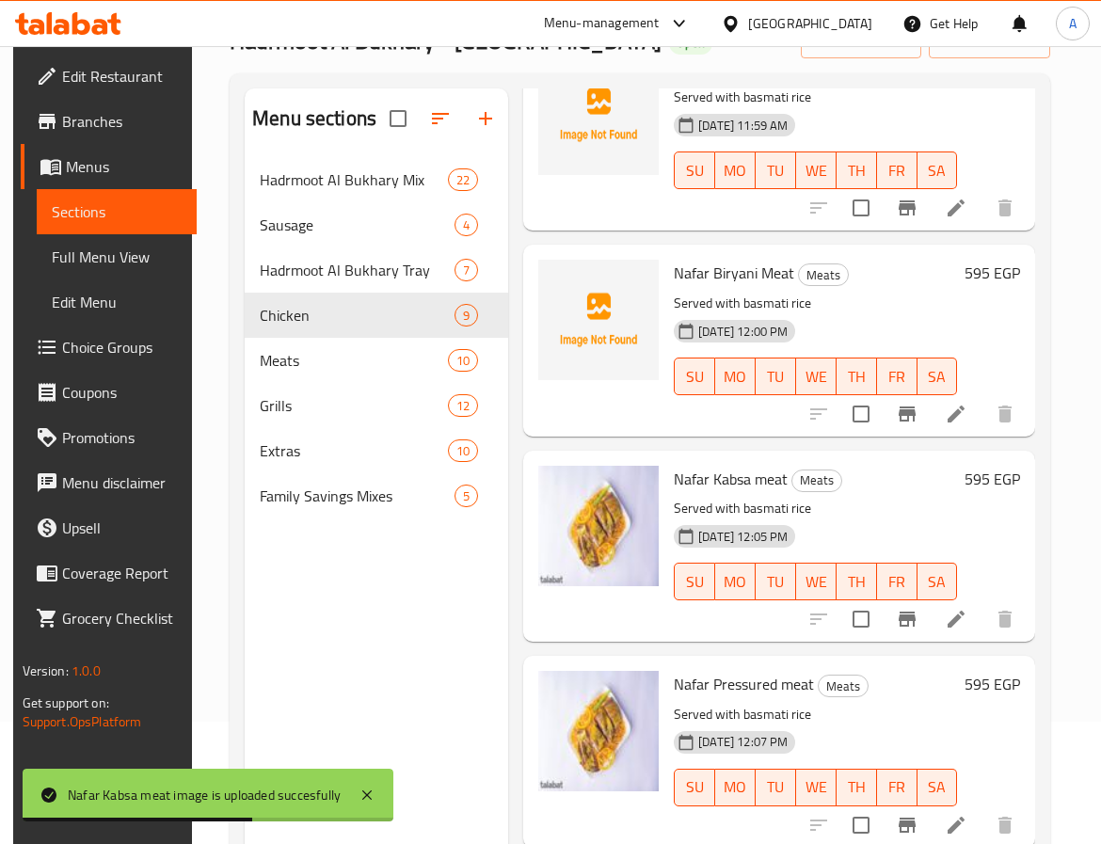
click at [758, 265] on span "Nafar Biryani Meat" at bounding box center [734, 273] width 121 height 28
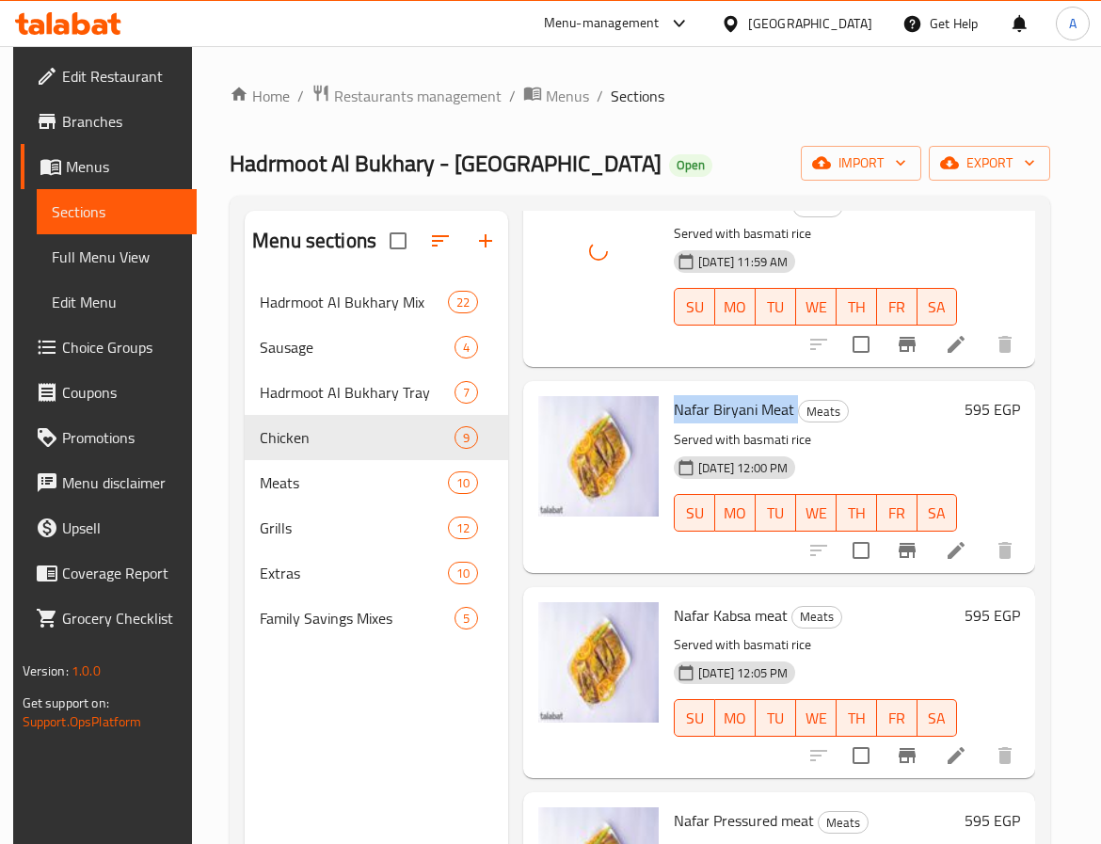
scroll to position [141, 0]
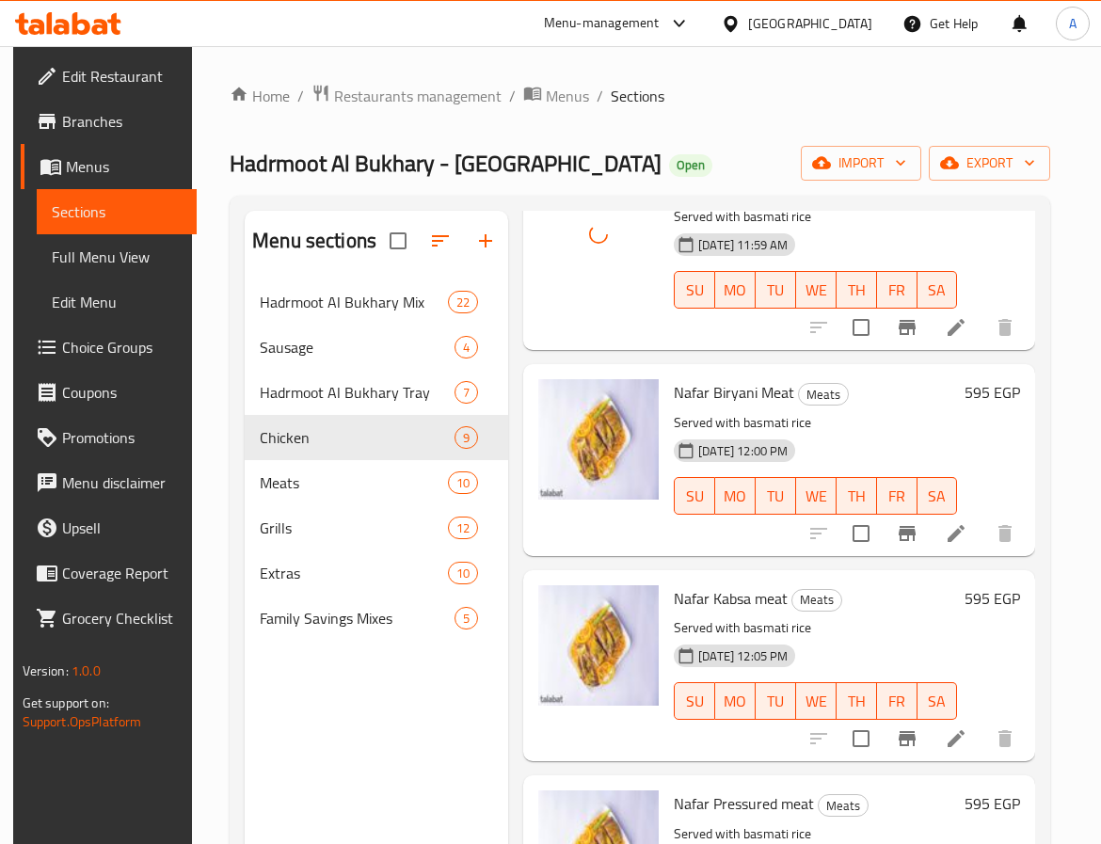
click at [828, 624] on p "Served with basmati rice" at bounding box center [815, 629] width 283 height 24
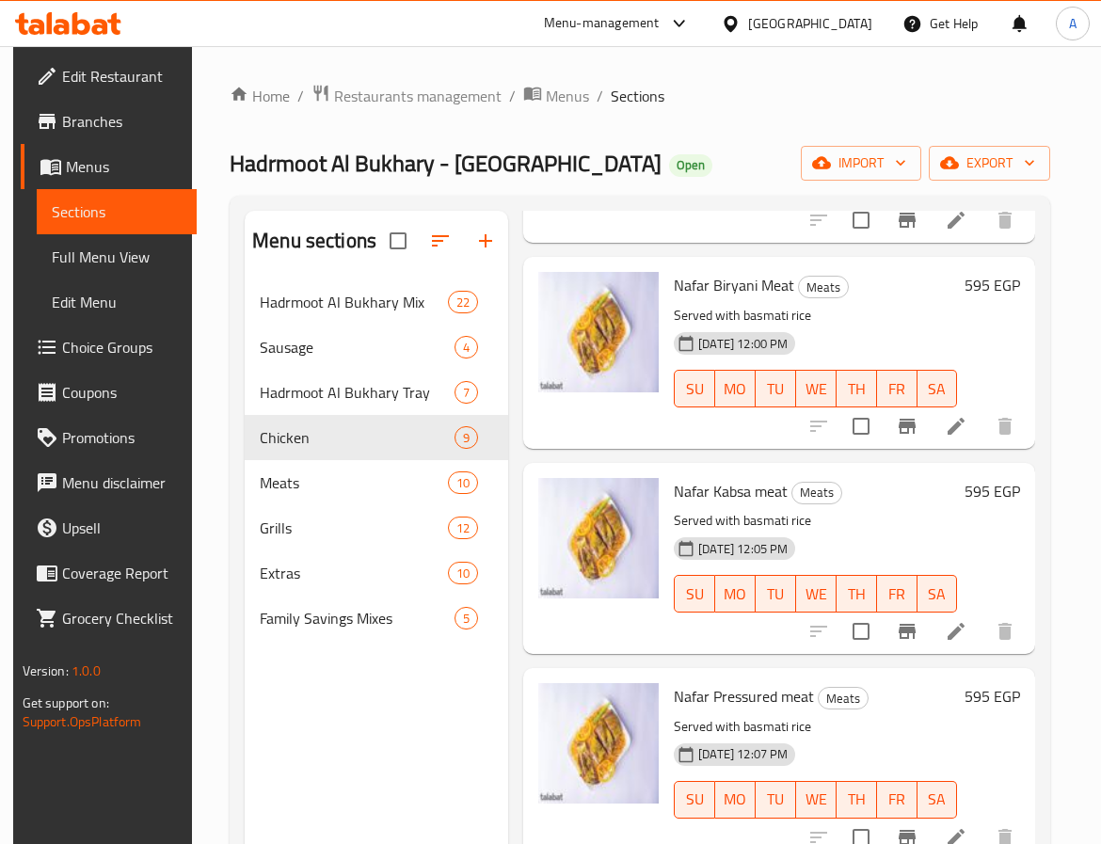
scroll to position [280, 0]
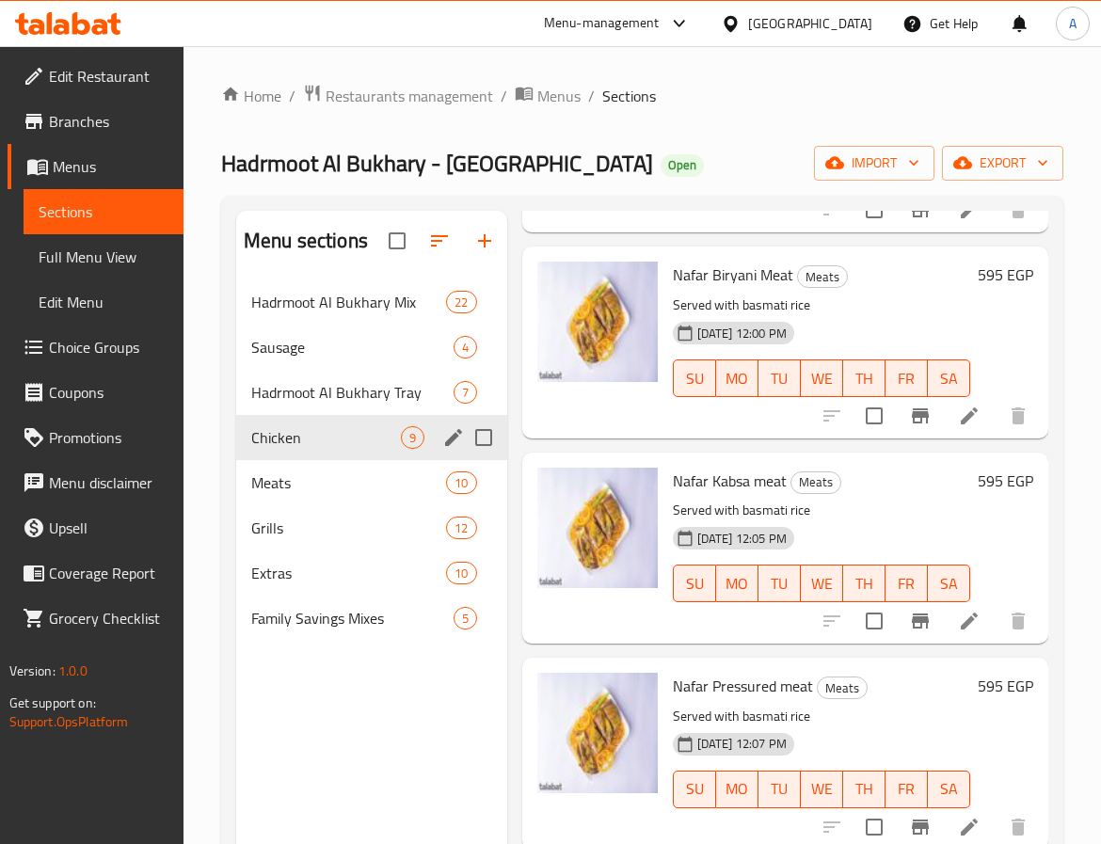
click at [289, 469] on div "Meats 10" at bounding box center [371, 482] width 271 height 45
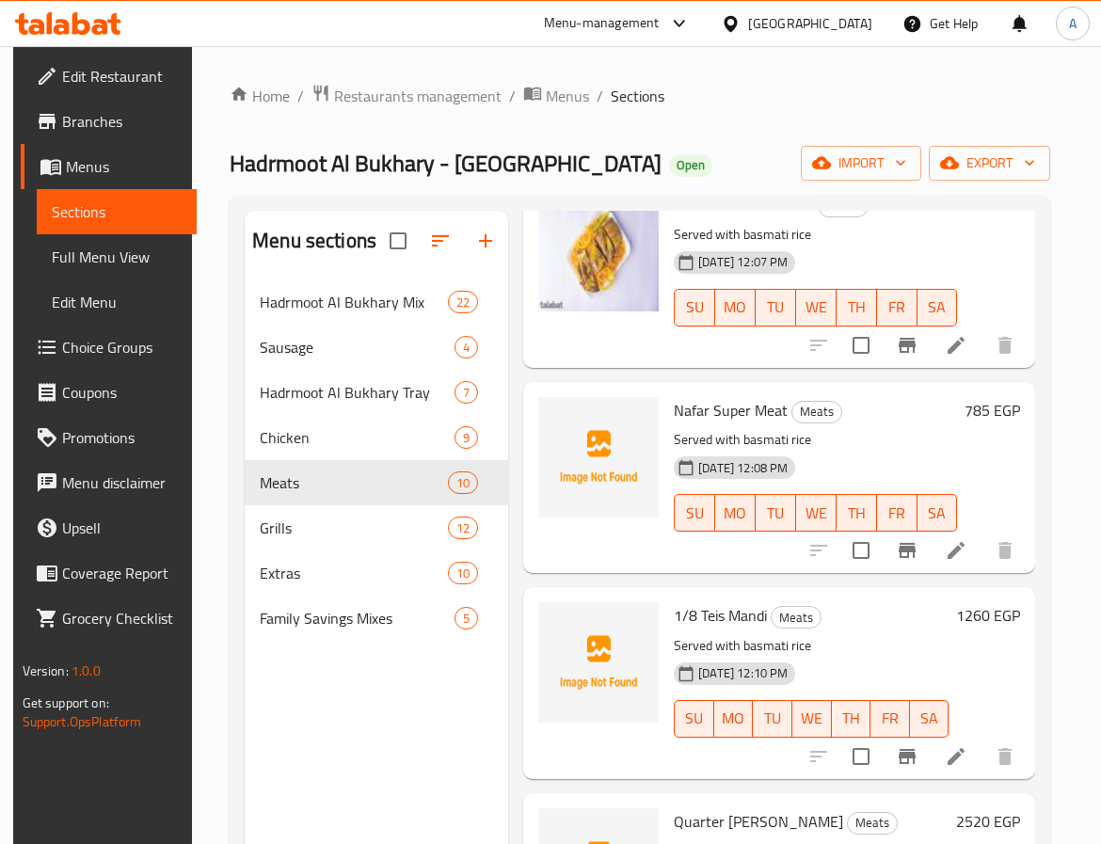
scroll to position [703, 0]
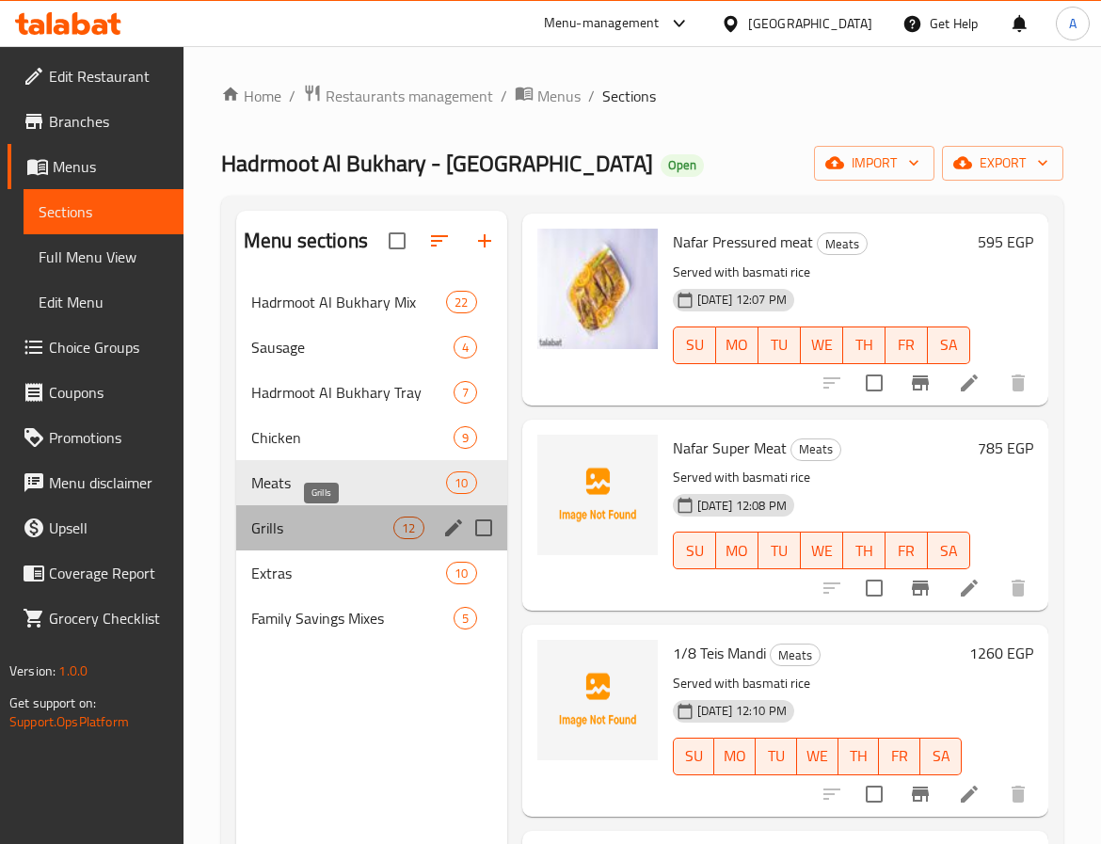
click at [311, 529] on span "Grills" at bounding box center [322, 528] width 142 height 23
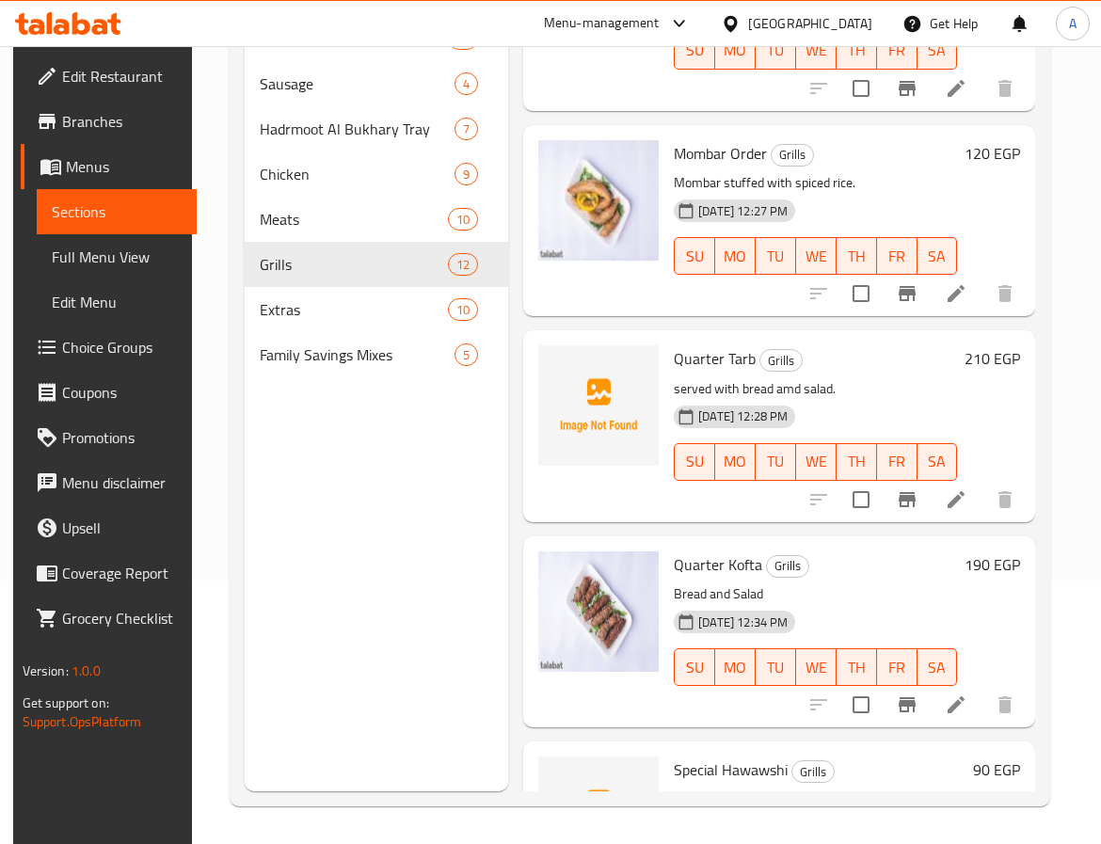
scroll to position [1059, 0]
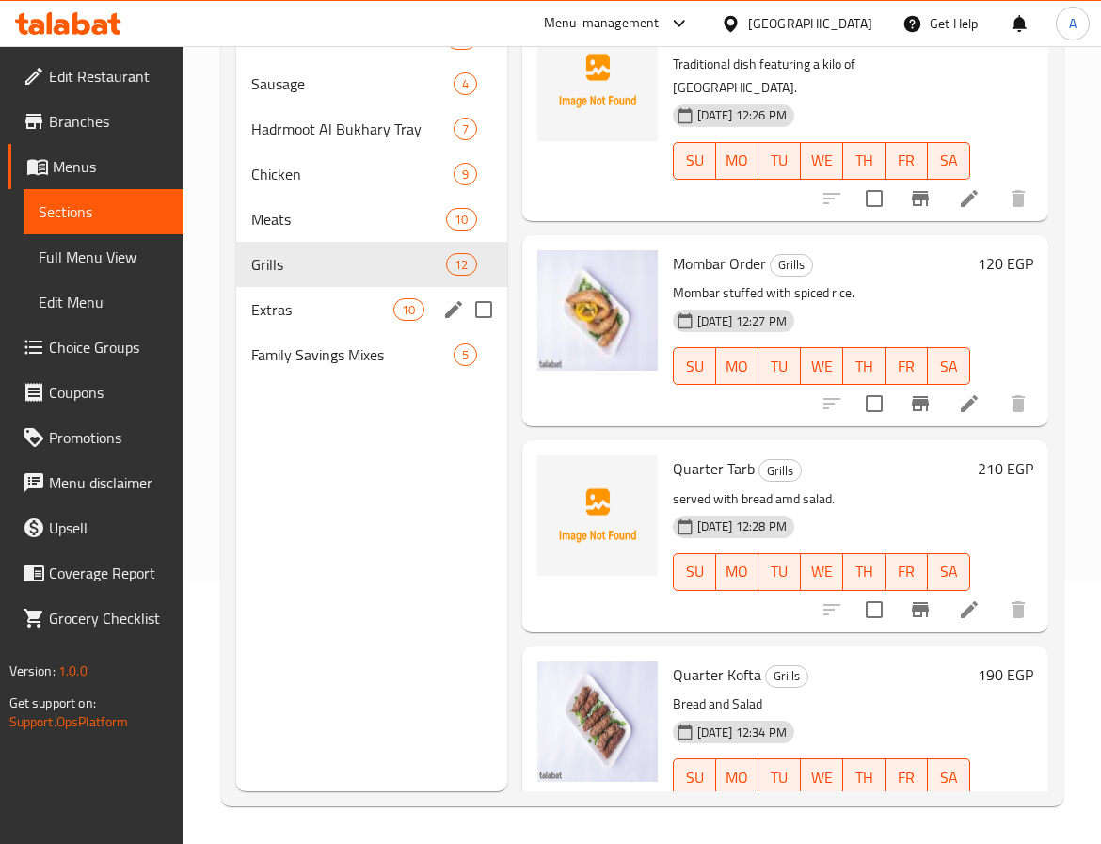
click at [295, 328] on div "Extras 10" at bounding box center [371, 309] width 271 height 45
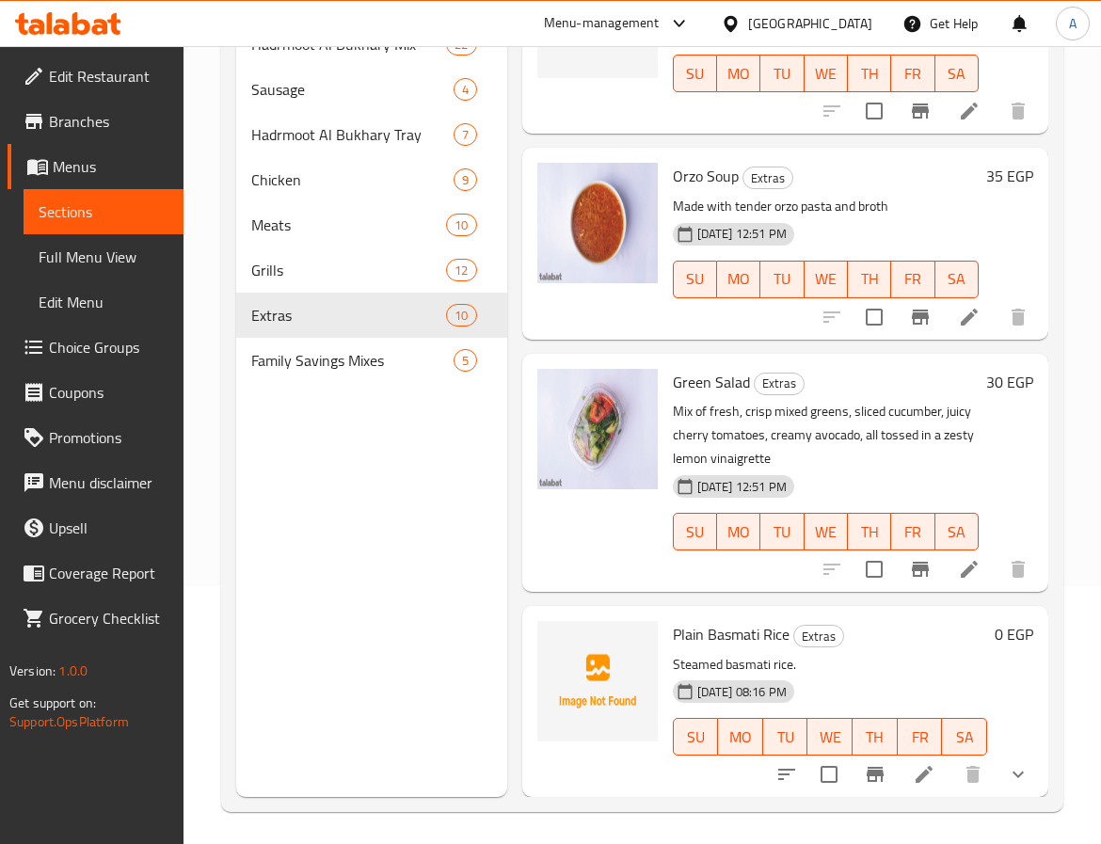
scroll to position [264, 0]
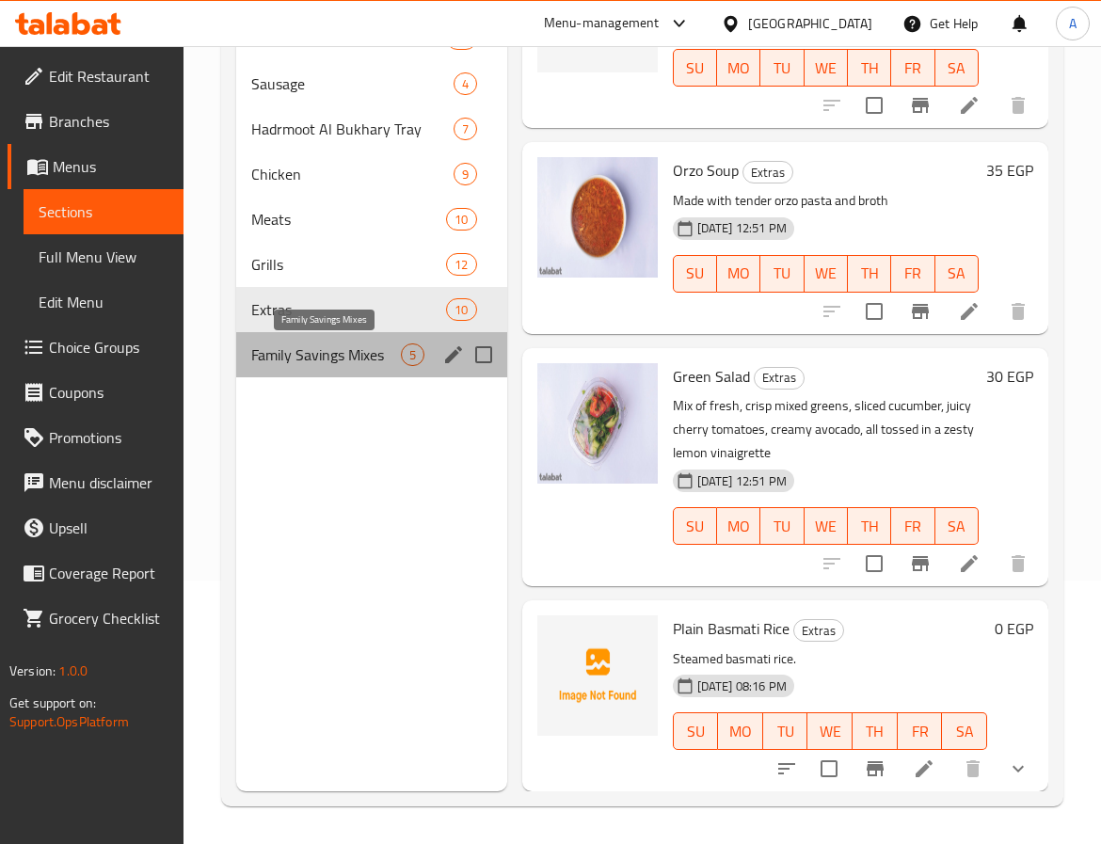
click at [294, 359] on span "Family Savings Mixes" at bounding box center [326, 355] width 150 height 23
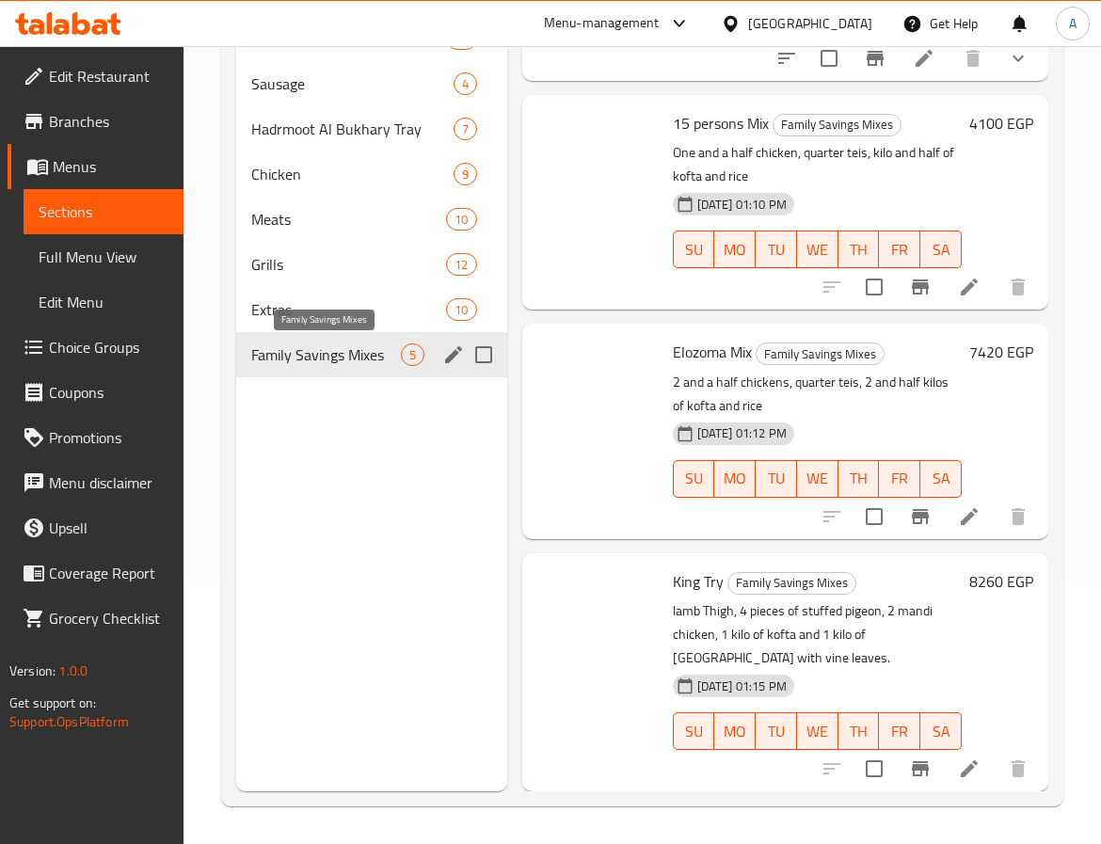
scroll to position [421, 0]
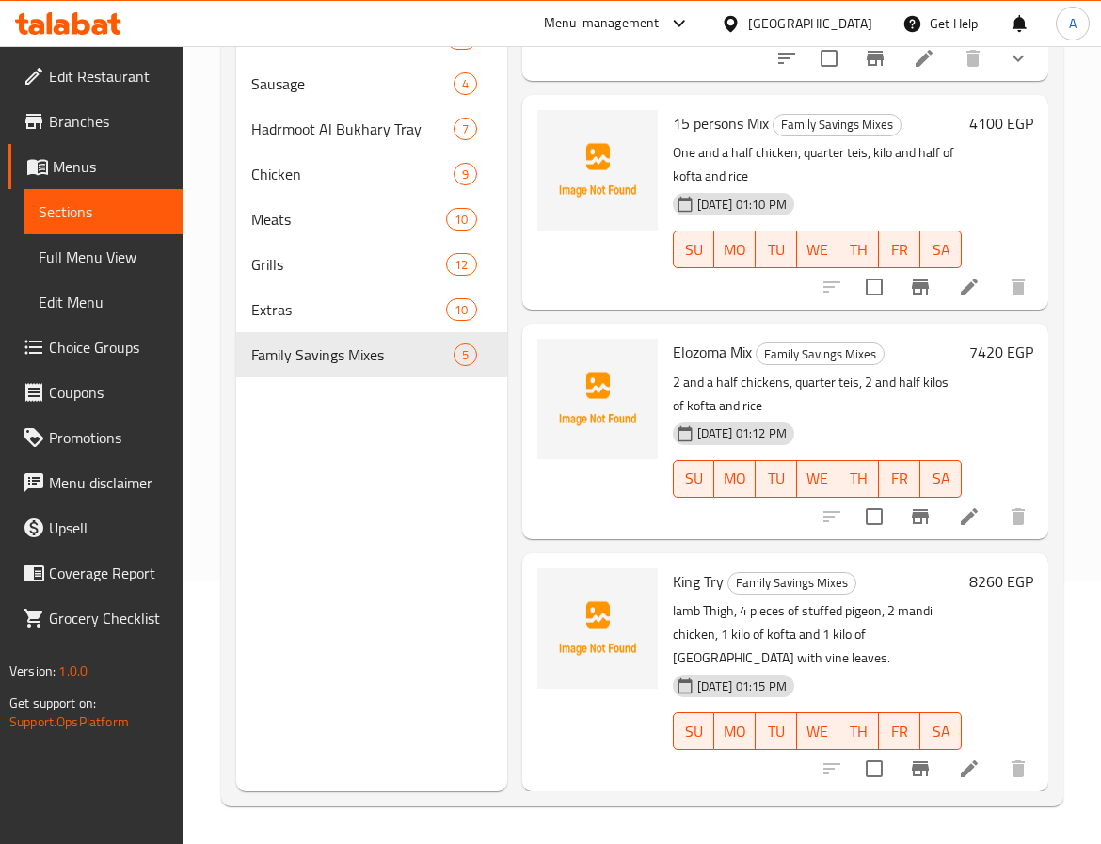
click at [703, 600] on p "lamb Thigh, 4 pieces of stuffed pigeon, 2 mandi chicken, 1 kilo of kofta and 1 …" at bounding box center [817, 635] width 289 height 71
click at [373, 472] on div "Menu sections Hadrmoot Al Bukhary Mix 22 Sausage 4 Hadrmoot Al Bukhary Tray 7 C…" at bounding box center [371, 369] width 271 height 844
click at [855, 497] on input "checkbox" at bounding box center [875, 517] width 40 height 40
checkbox input "true"
drag, startPoint x: 453, startPoint y: 591, endPoint x: 190, endPoint y: 569, distance: 263.6
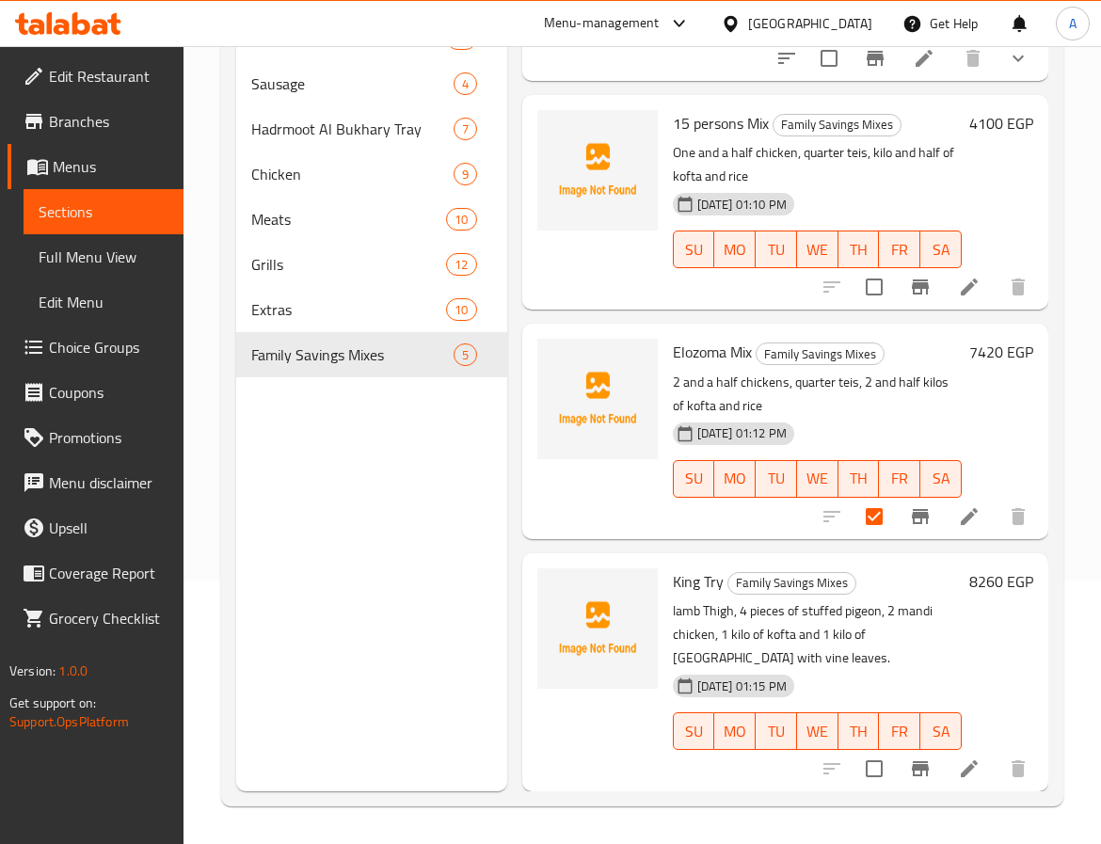
click at [433, 597] on div "Menu sections Hadrmoot Al Bukhary Mix 22 Sausage 4 Hadrmoot Al Bukhary Tray 7 C…" at bounding box center [371, 369] width 271 height 844
drag, startPoint x: 49, startPoint y: 255, endPoint x: 182, endPoint y: 145, distance: 172.5
click at [49, 255] on span "Full Menu View" at bounding box center [104, 257] width 130 height 23
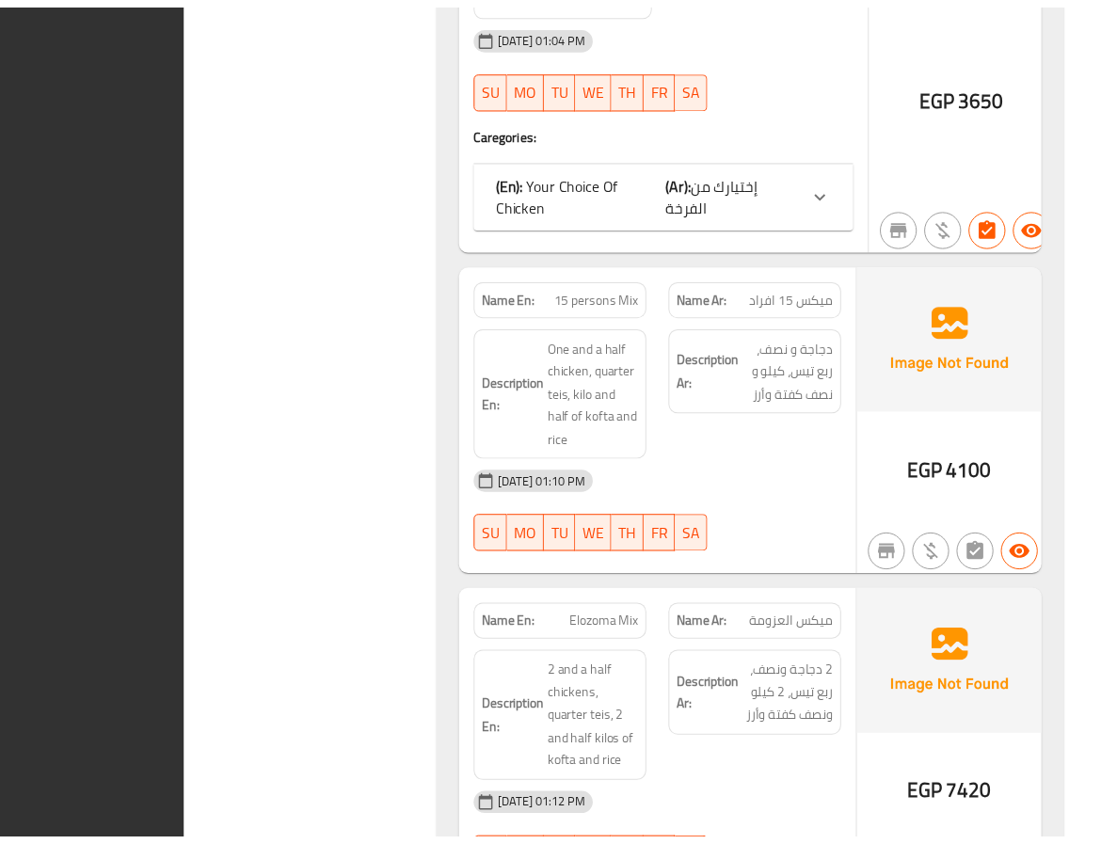
scroll to position [26097, 0]
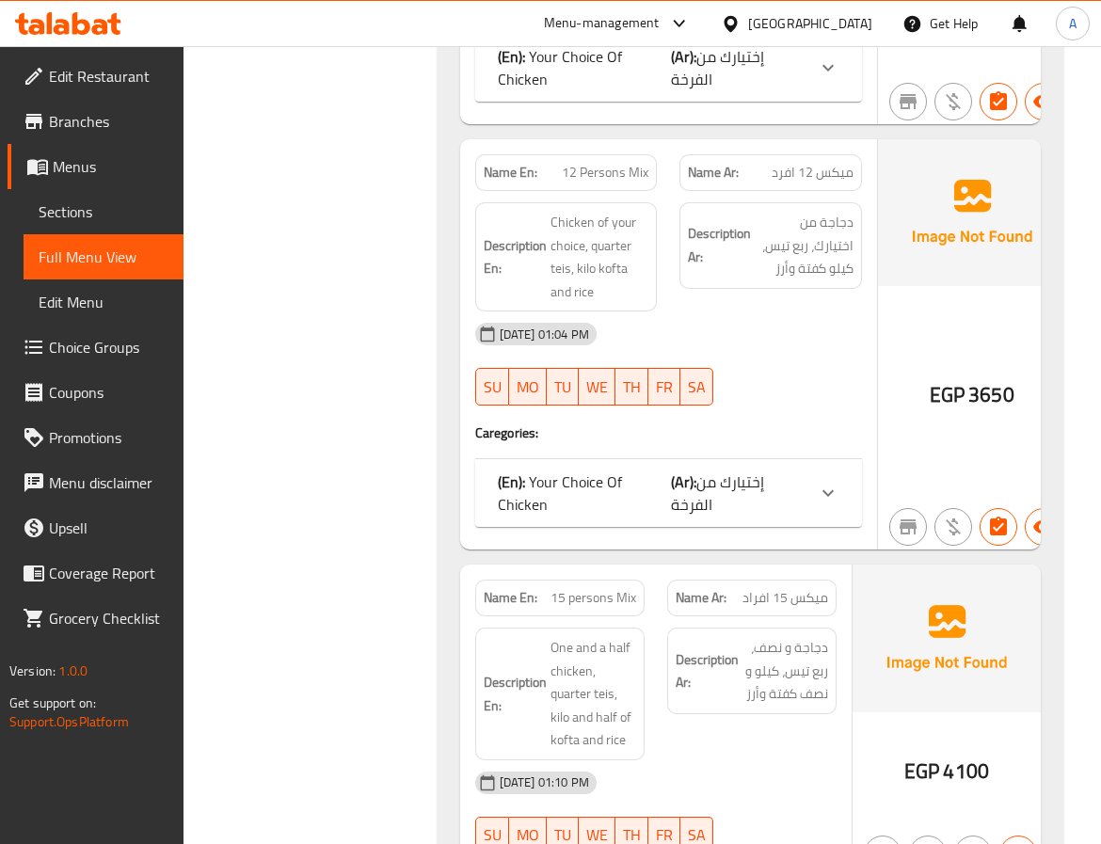
click at [450, 308] on div "Name En: 8 Persons Mix Name Ar: ميكس 8 افراد Description En: Your choice of chi…" at bounding box center [751, 706] width 626 height 2001
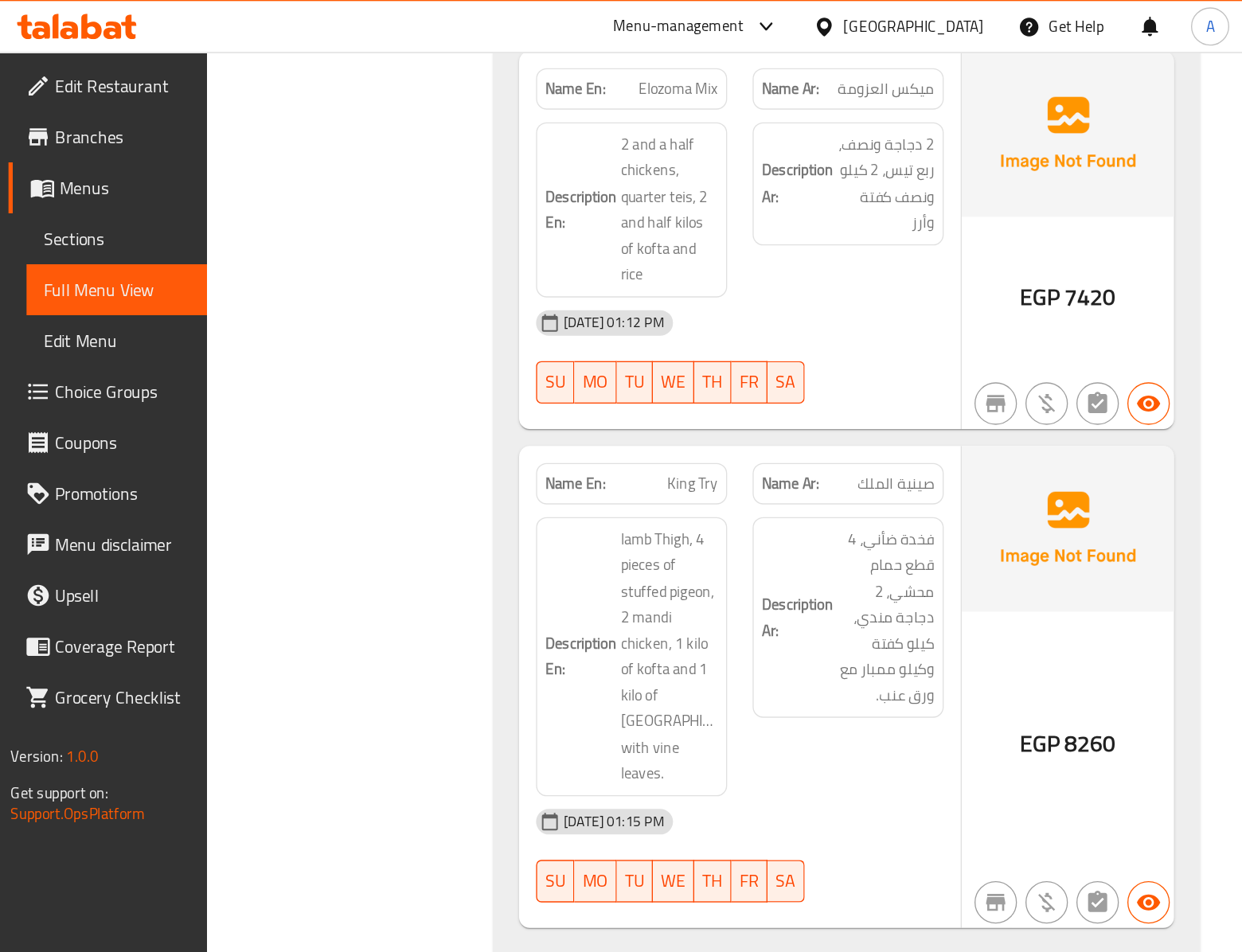
scroll to position [18174, 0]
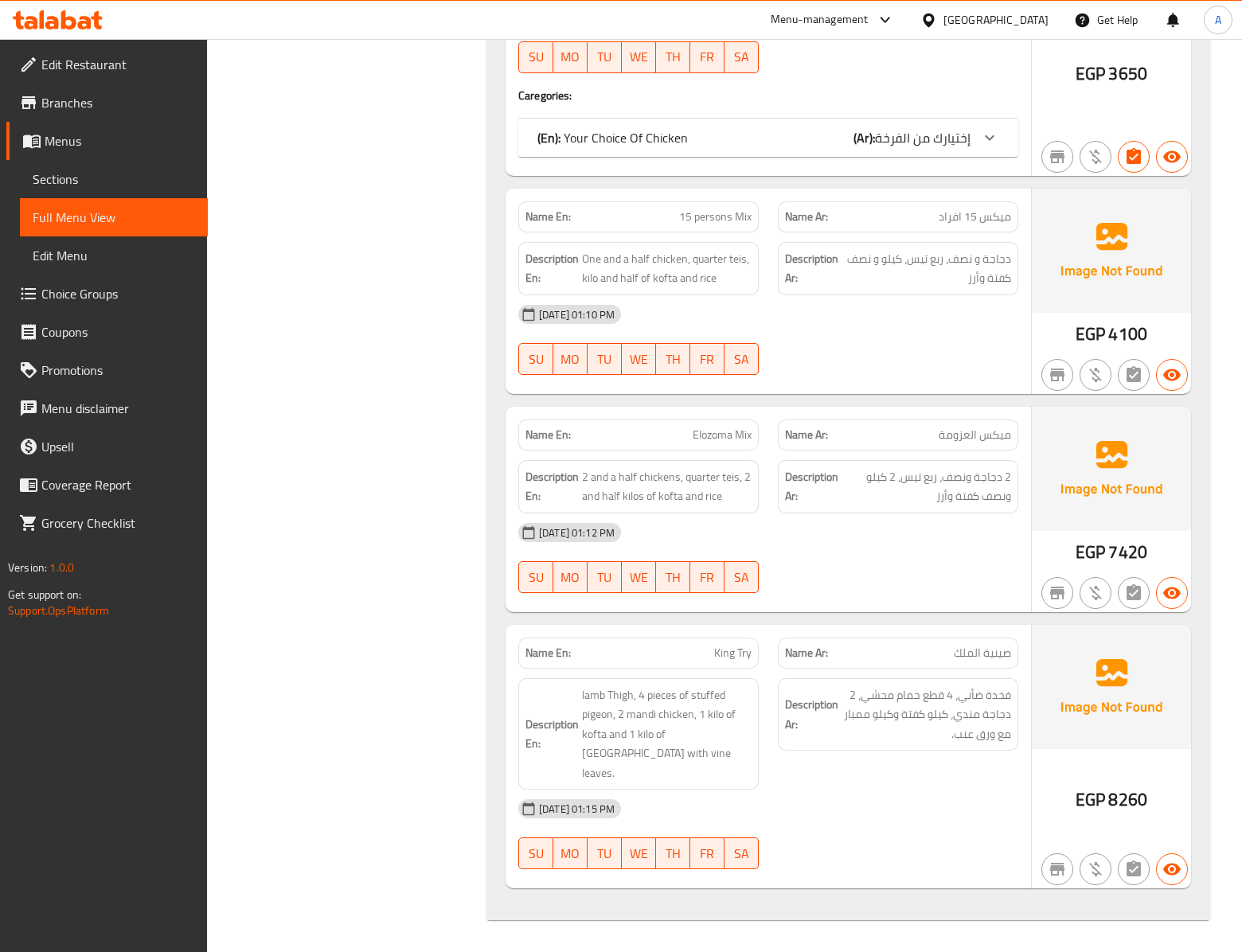
click at [105, 189] on link "Sections" at bounding box center [114, 178] width 188 height 38
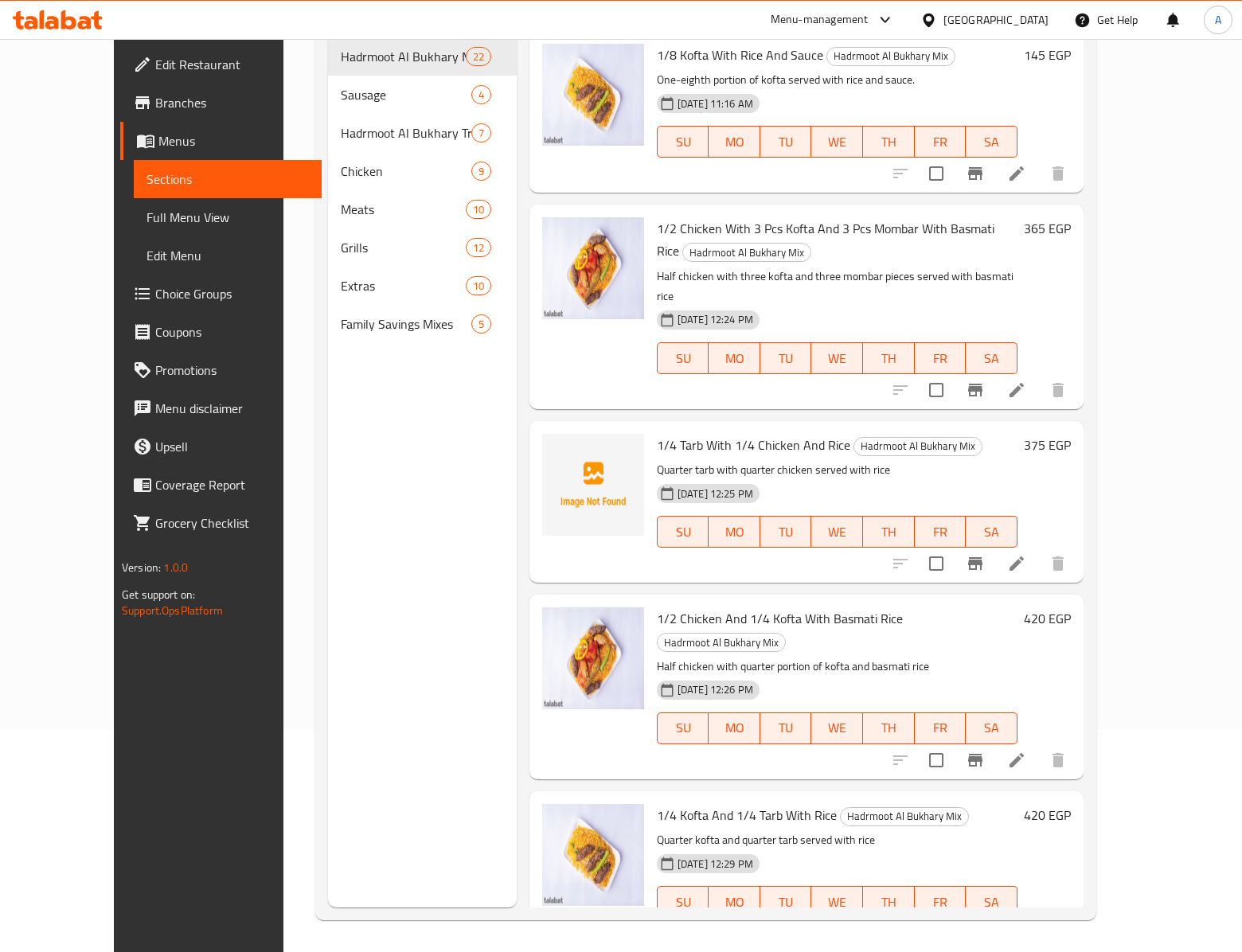
scroll to position [226, 0]
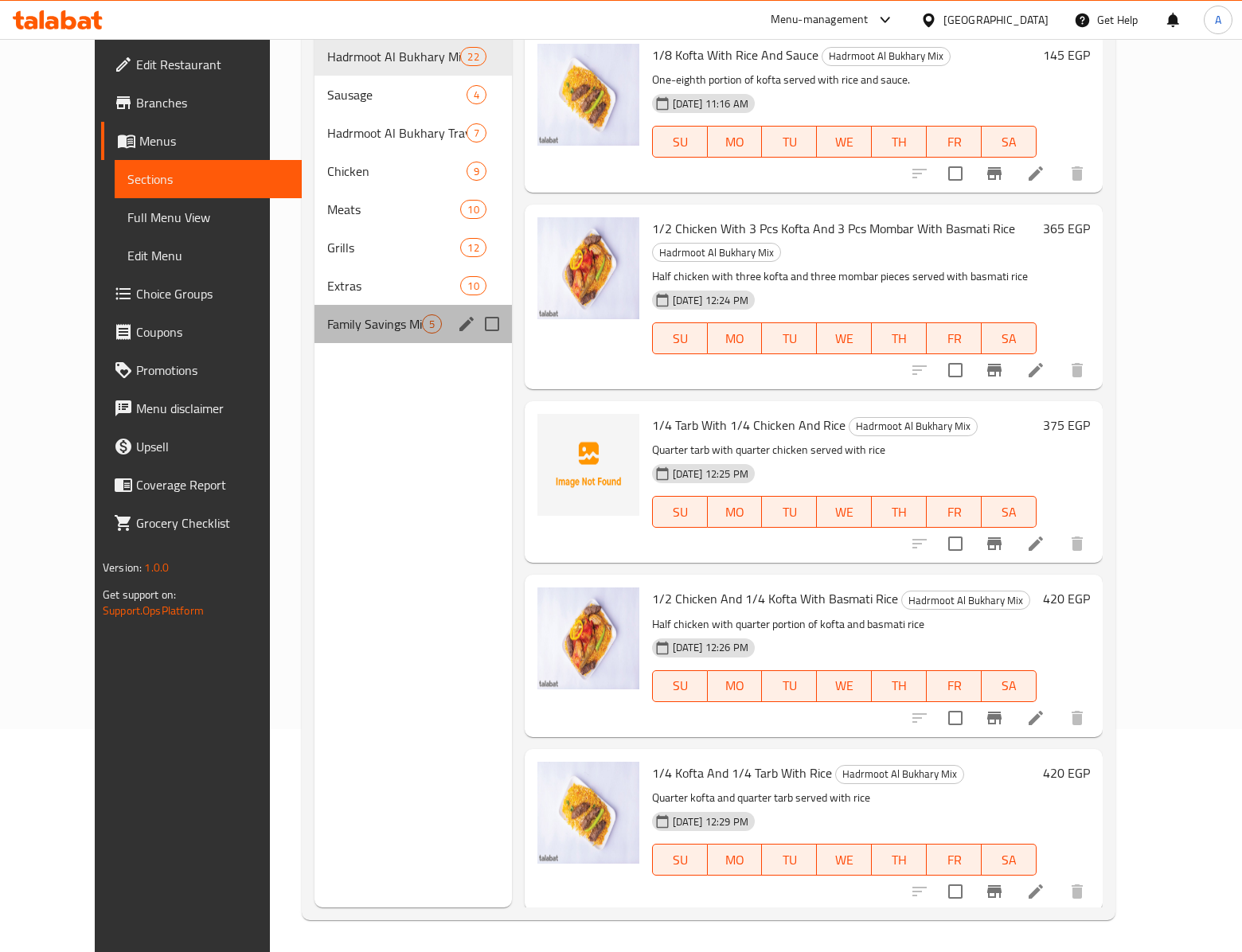
click at [430, 314] on div "Family Savings Mixes 5" at bounding box center [413, 324] width 197 height 38
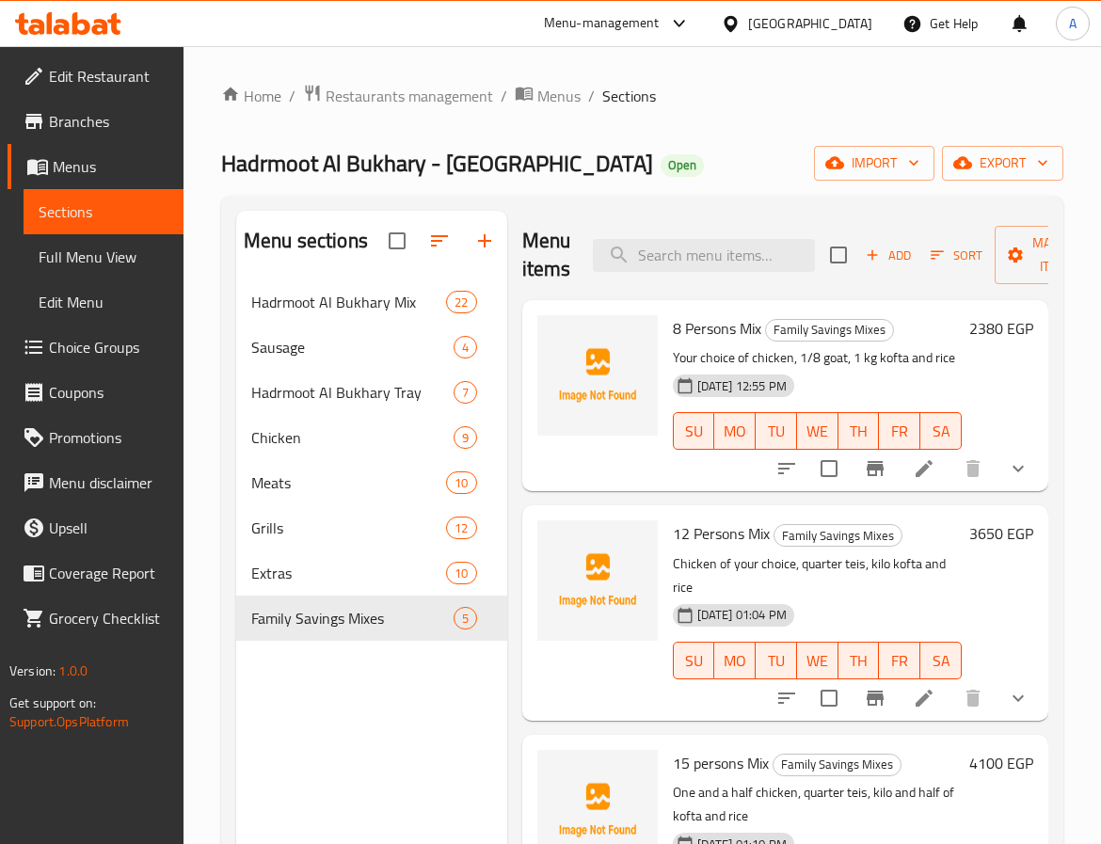
click at [814, 600] on p "Chicken of your choice, quarter teis, kilo kofta and rice" at bounding box center [817, 576] width 289 height 47
click at [540, 91] on span "Menus" at bounding box center [559, 96] width 43 height 23
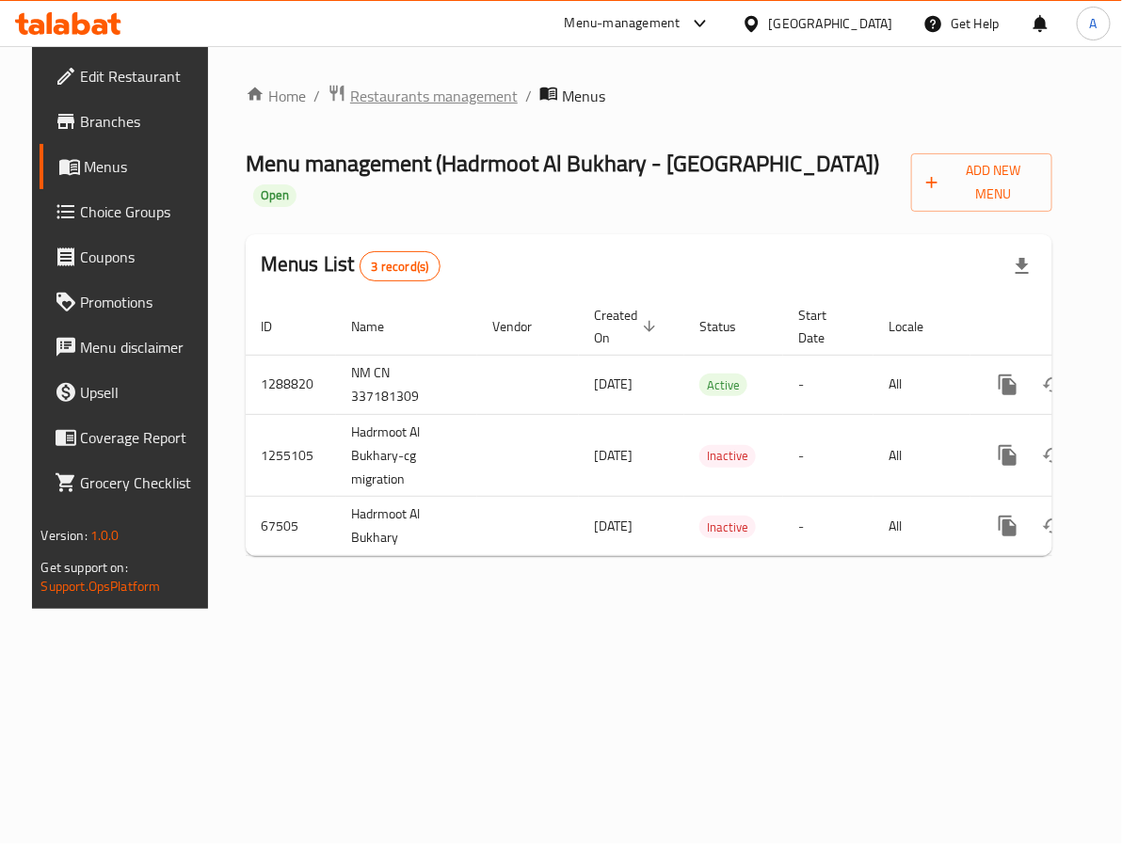
click at [477, 86] on span "Restaurants management" at bounding box center [434, 96] width 168 height 23
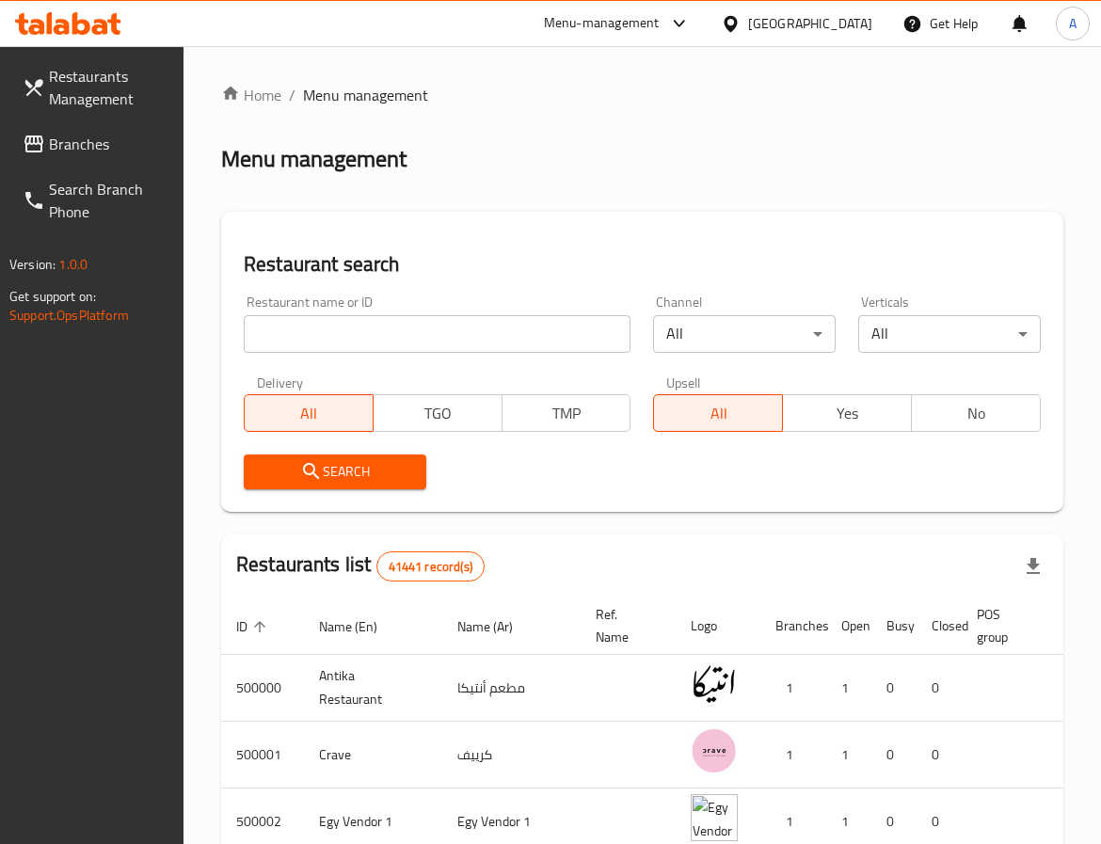
click at [85, 128] on link "Branches" at bounding box center [96, 143] width 176 height 45
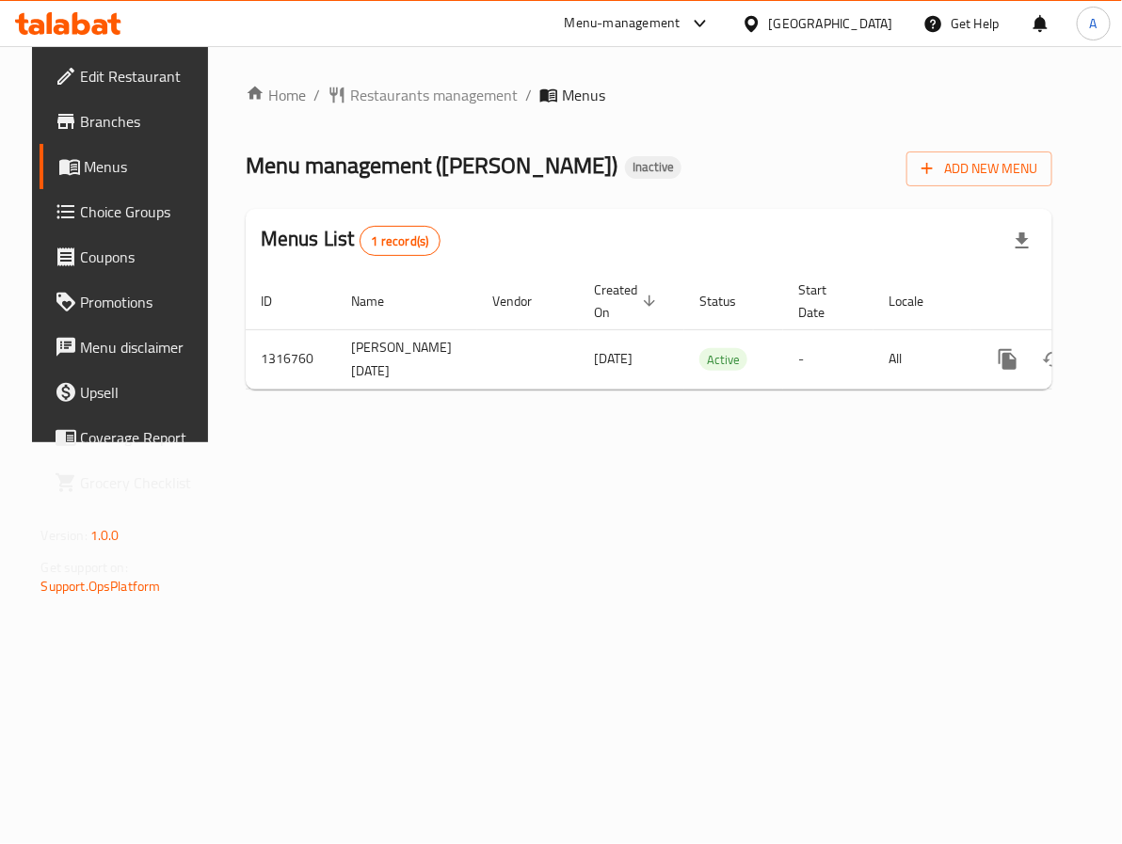
scroll to position [0, 74]
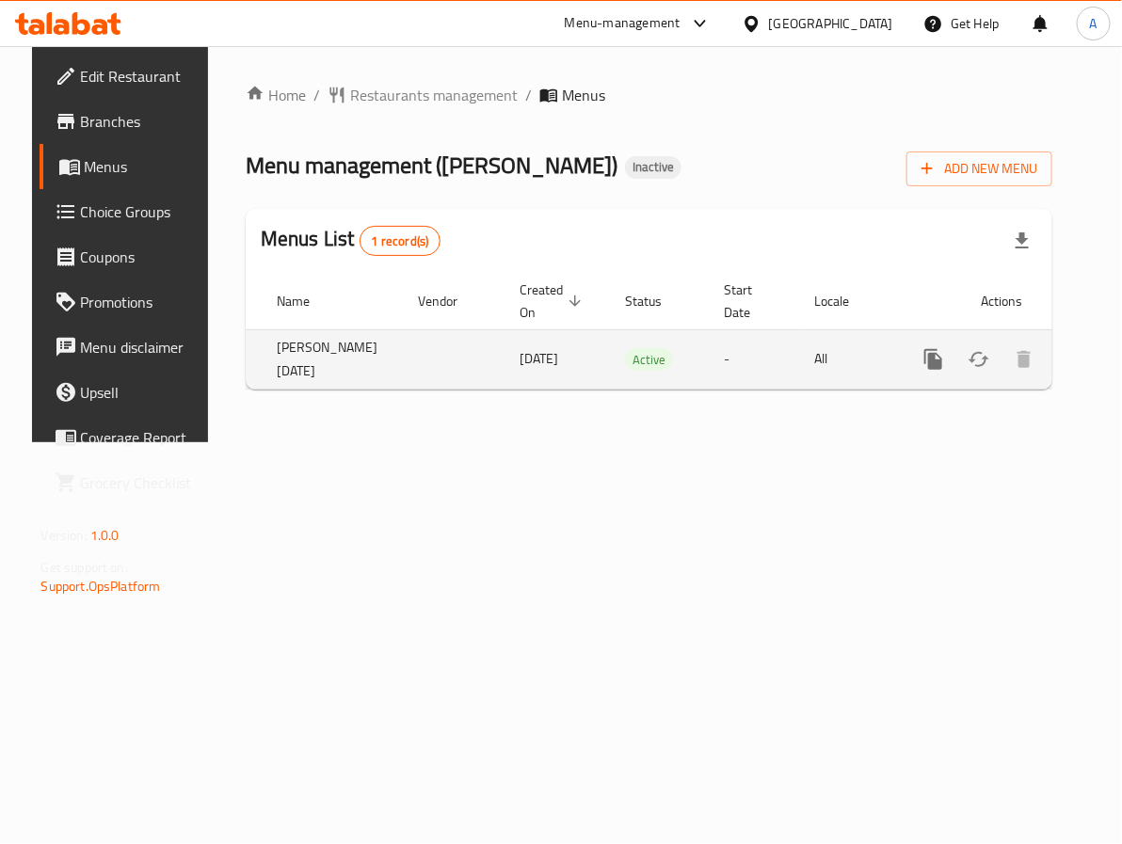
click at [1058, 364] on icon "enhanced table" at bounding box center [1069, 359] width 23 height 23
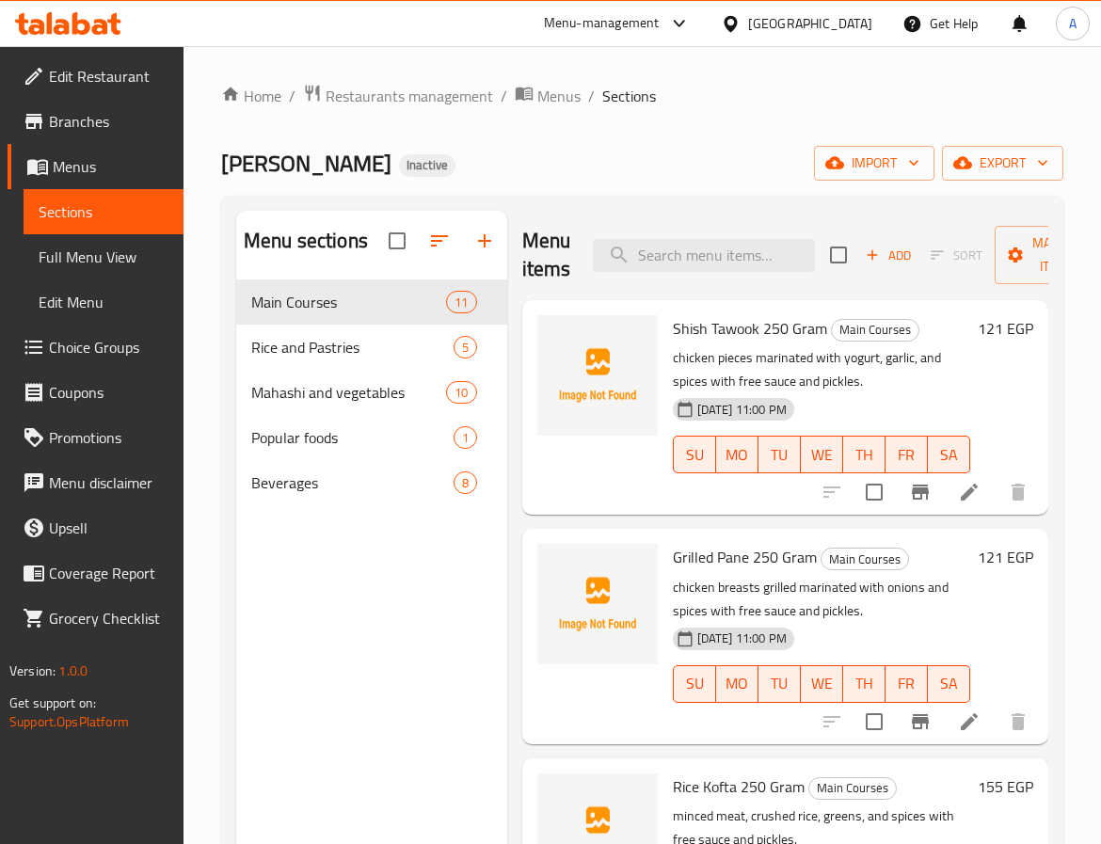
click at [377, 611] on div "Menu sections Main Courses 11 Rice and Pastries 5 Mahashi and vegetables 10 Pop…" at bounding box center [371, 633] width 271 height 844
click at [862, 162] on span "import" at bounding box center [874, 164] width 90 height 24
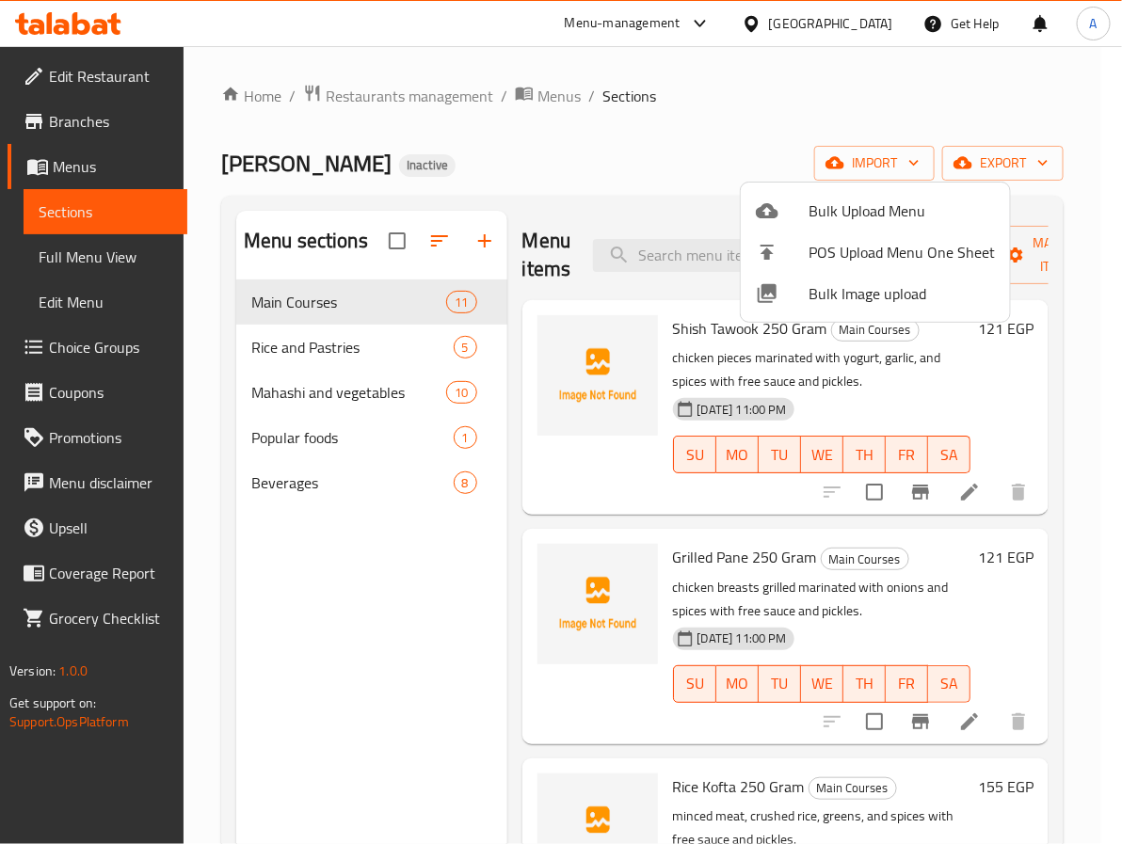
click at [833, 295] on span "Bulk Image upload" at bounding box center [902, 293] width 186 height 23
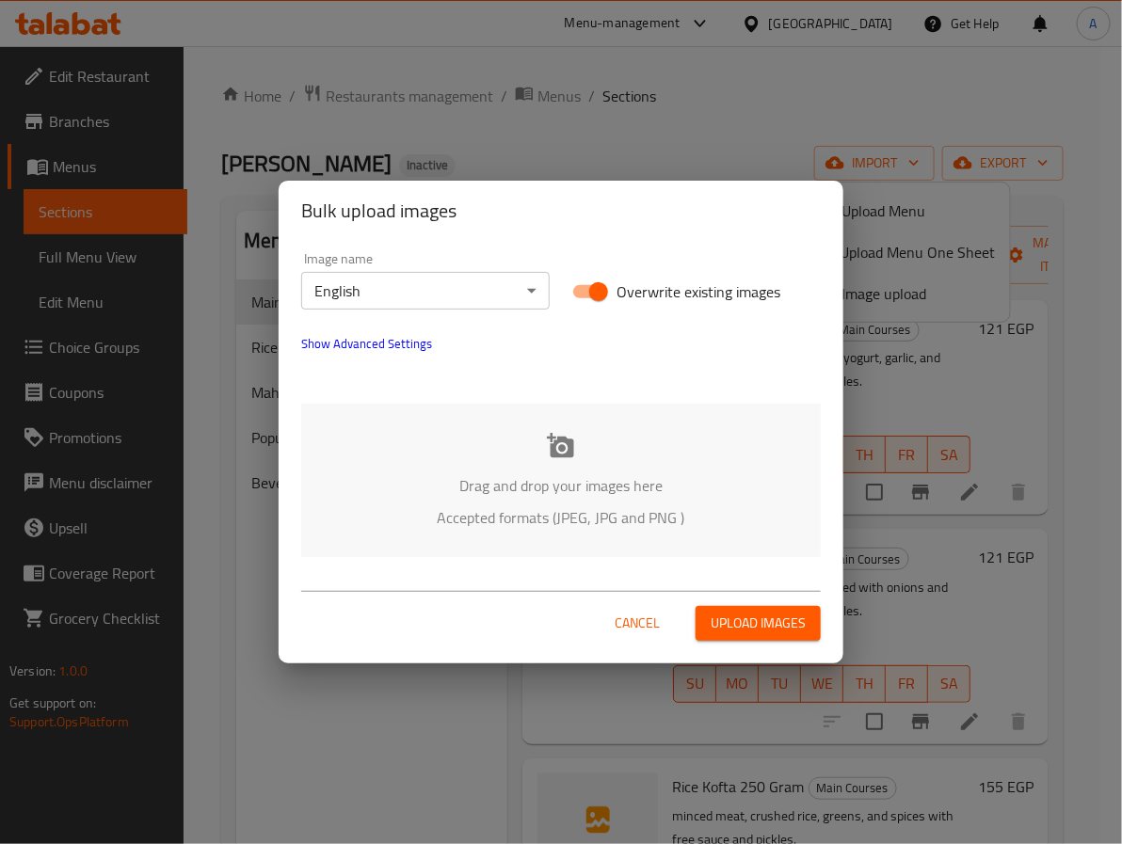
click at [444, 309] on body "​ Menu-management Egypt Get Help A Edit Restaurant Branches Menus Sections Full…" at bounding box center [561, 445] width 1122 height 798
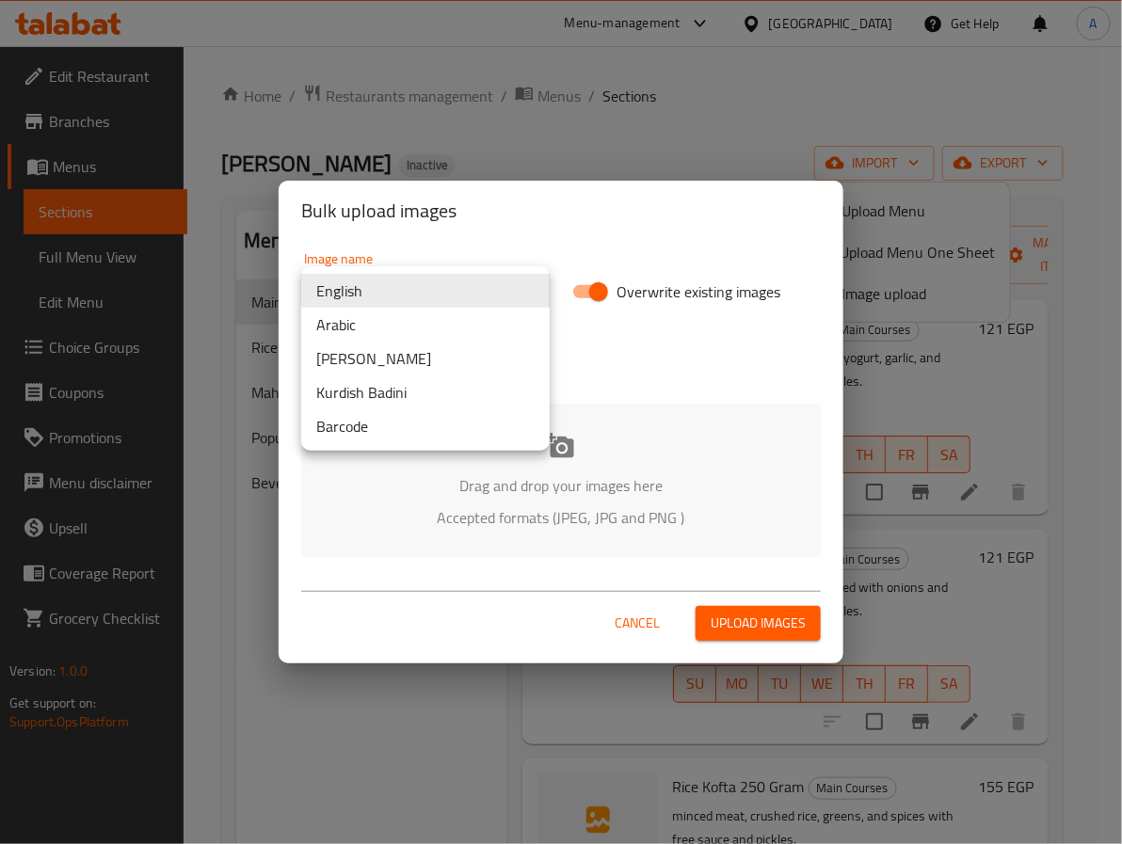
click at [395, 329] on li "Arabic" at bounding box center [425, 325] width 249 height 34
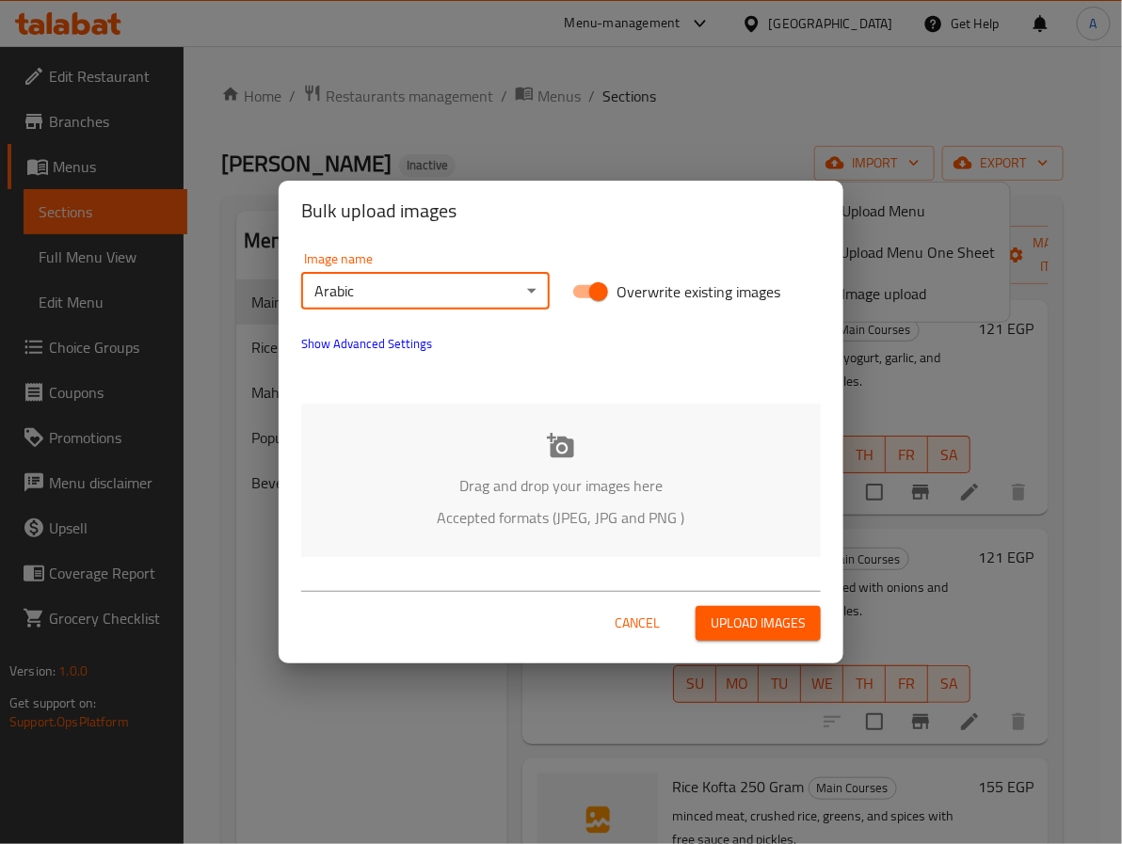
click at [542, 480] on p "Drag and drop your images here" at bounding box center [560, 485] width 463 height 23
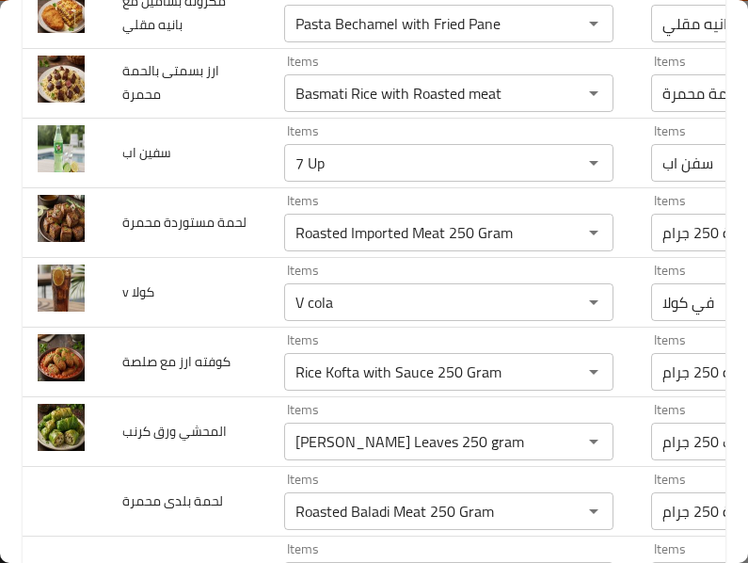
scroll to position [1036, 0]
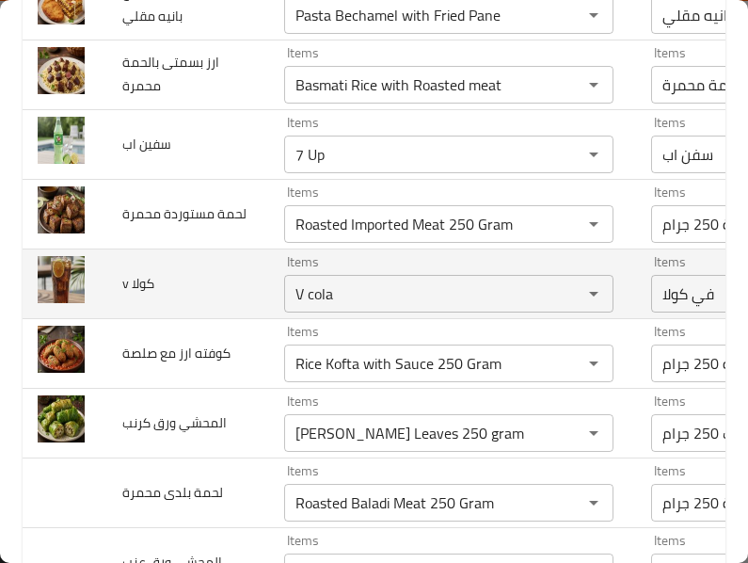
click at [163, 318] on td "v كولا" at bounding box center [188, 284] width 162 height 70
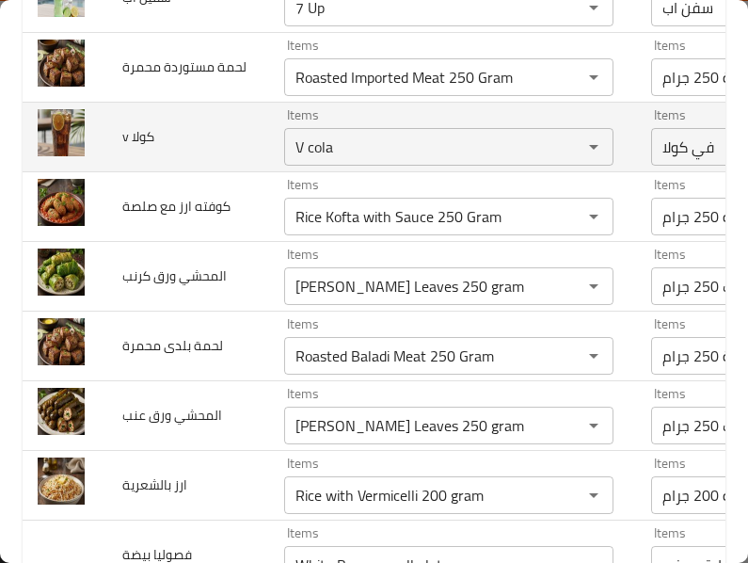
scroll to position [1224, 0]
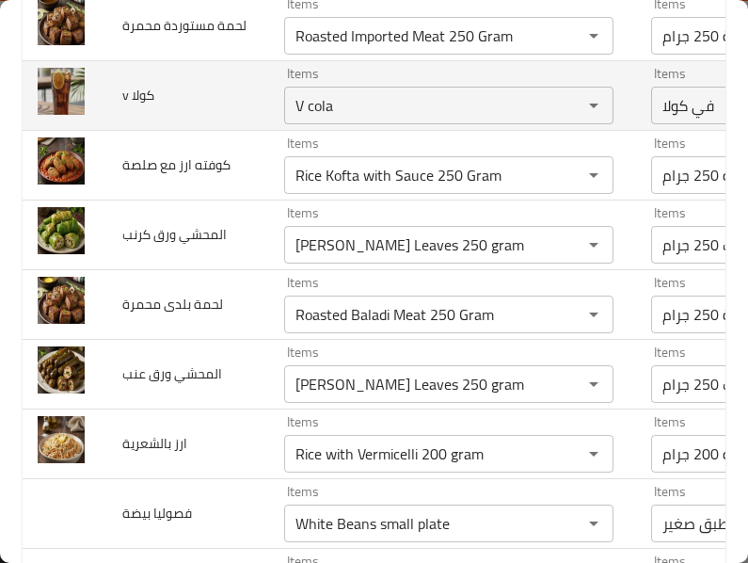
click at [198, 339] on td "لحمة بلدى محمرة" at bounding box center [188, 304] width 162 height 70
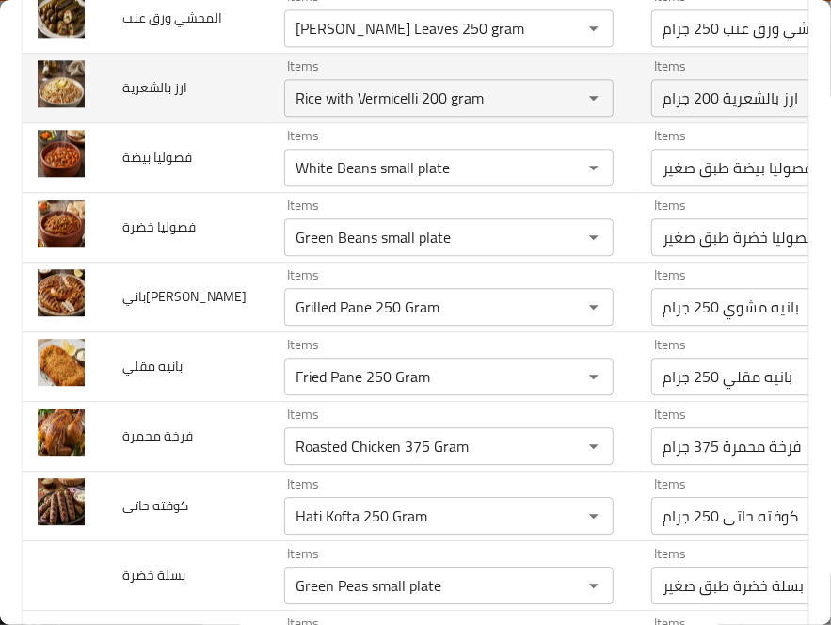
scroll to position [1611, 0]
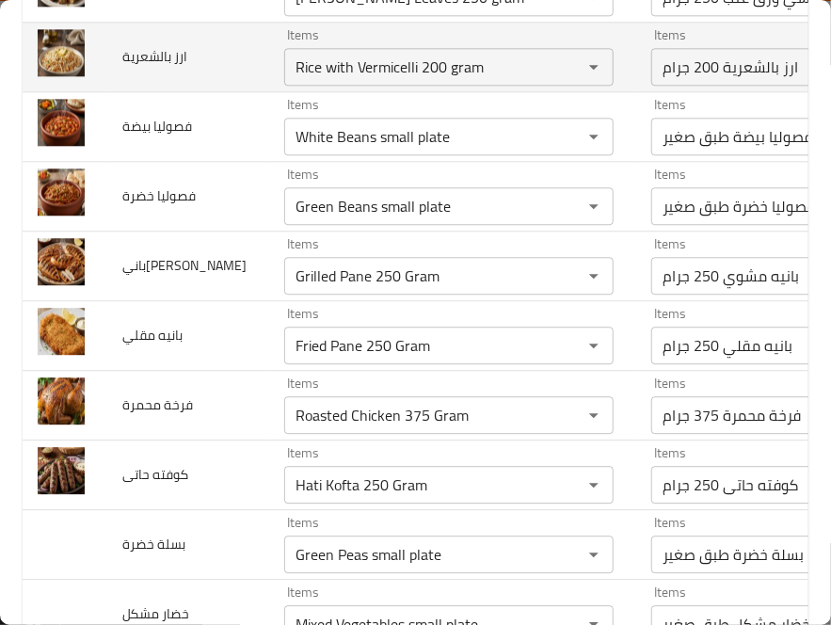
click at [186, 370] on td "بانيه مقلي" at bounding box center [188, 335] width 162 height 70
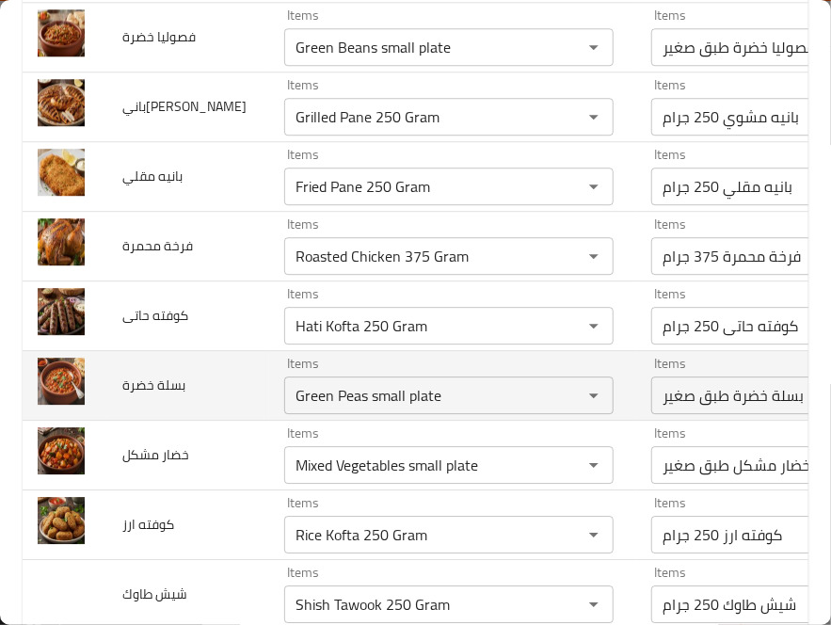
scroll to position [1820, 0]
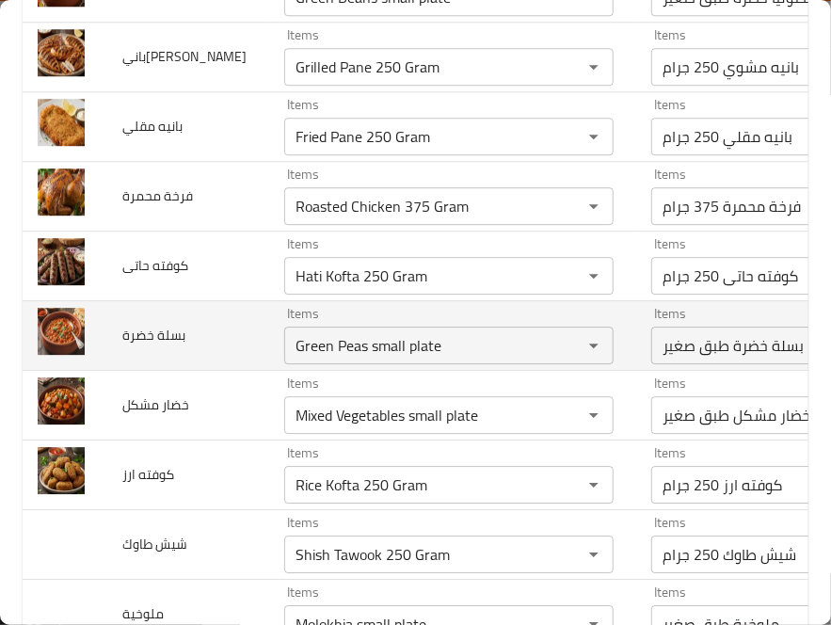
click at [184, 370] on td "بسلة خضرة" at bounding box center [188, 335] width 162 height 70
click at [127, 347] on span "بسلة خضرة" at bounding box center [153, 335] width 63 height 24
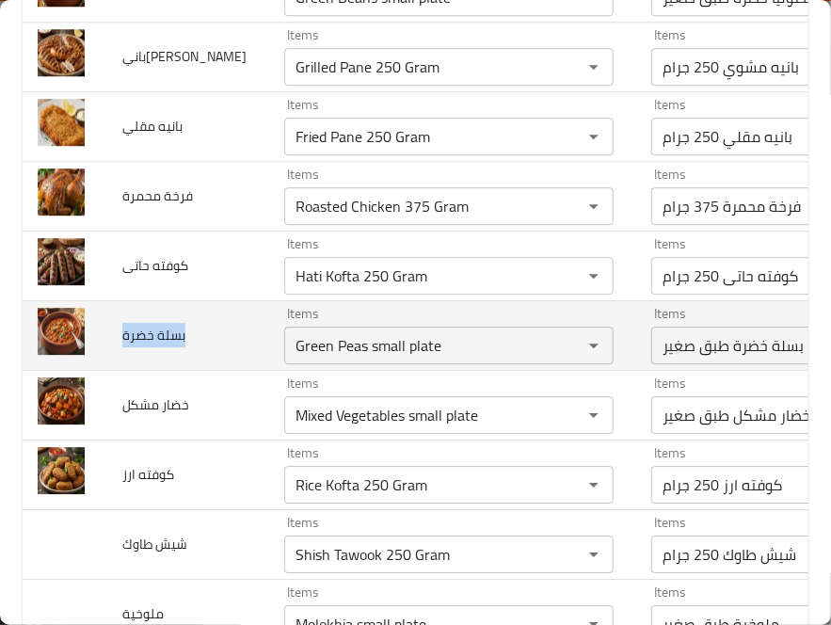
click at [127, 347] on span "بسلة خضرة" at bounding box center [153, 335] width 63 height 24
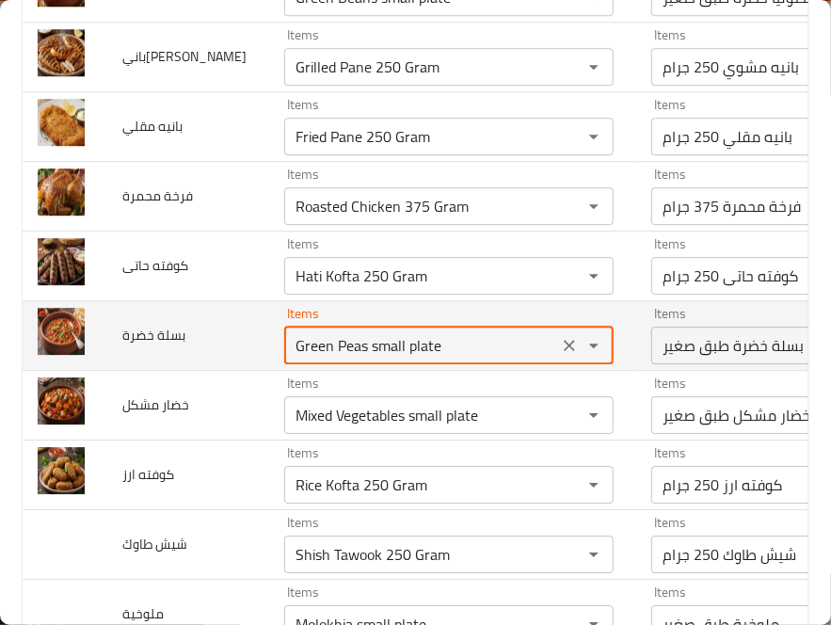
drag, startPoint x: 233, startPoint y: 435, endPoint x: 402, endPoint y: 430, distance: 168.6
click at [402, 359] on خضرة "Green Peas small plate" at bounding box center [421, 345] width 263 height 26
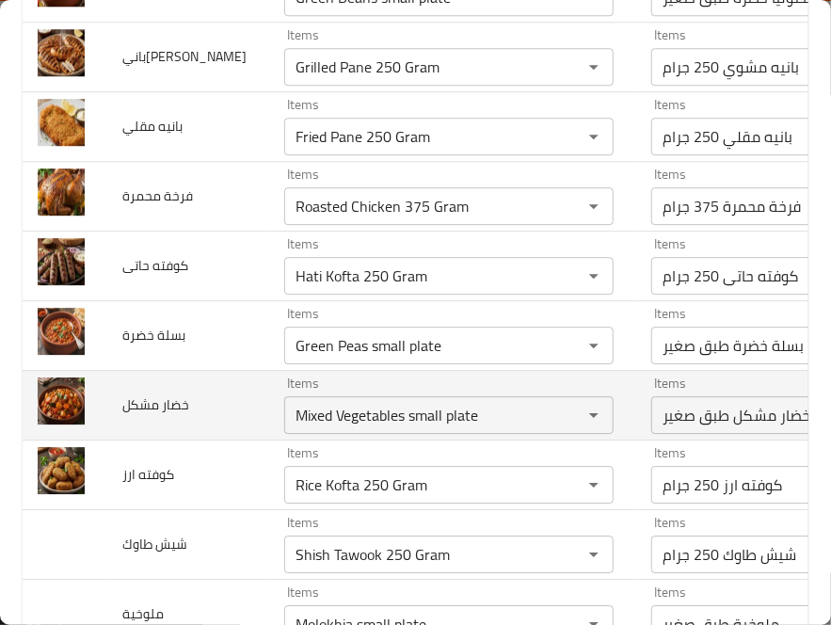
click at [185, 440] on td "خضار مشكل" at bounding box center [188, 405] width 162 height 70
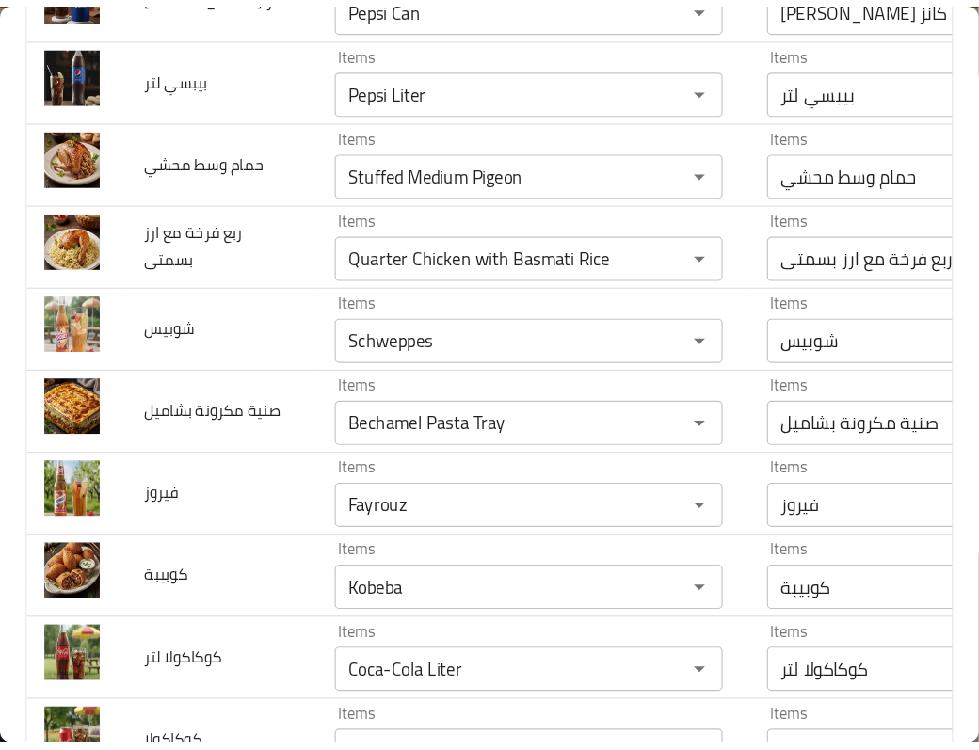
scroll to position [0, 0]
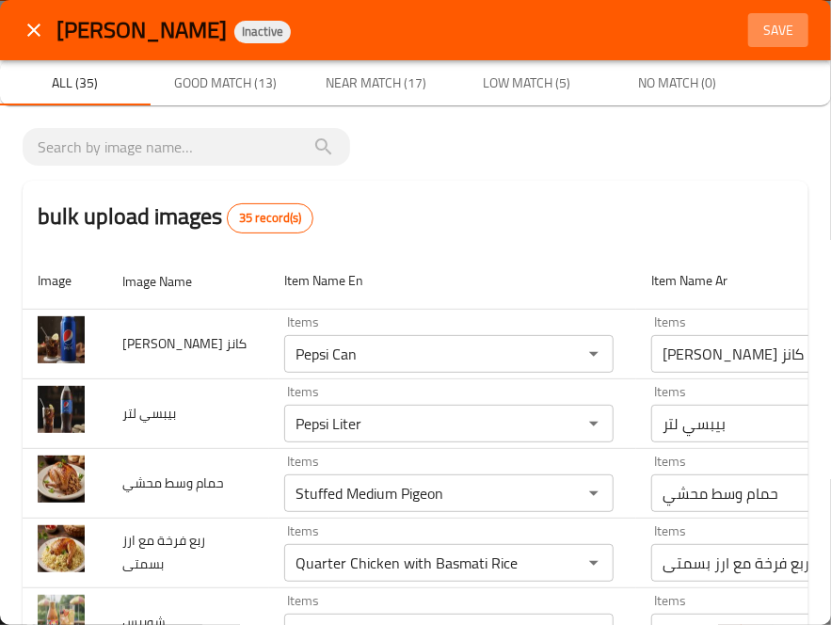
click at [764, 19] on span "Save" at bounding box center [778, 31] width 45 height 24
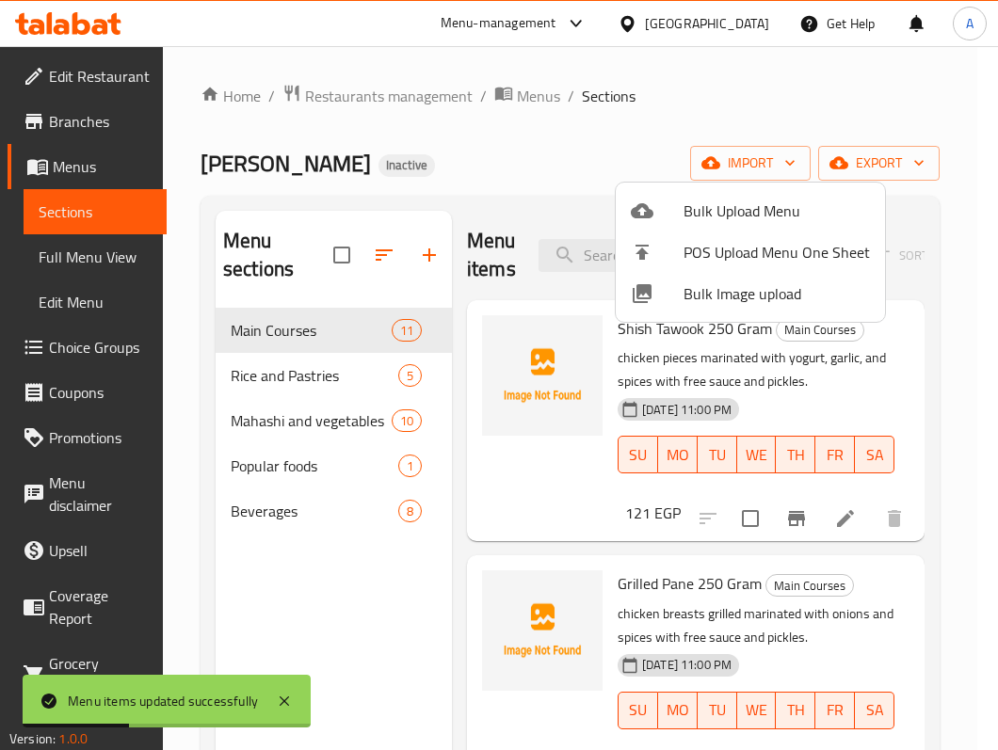
click at [297, 366] on div at bounding box center [499, 375] width 998 height 750
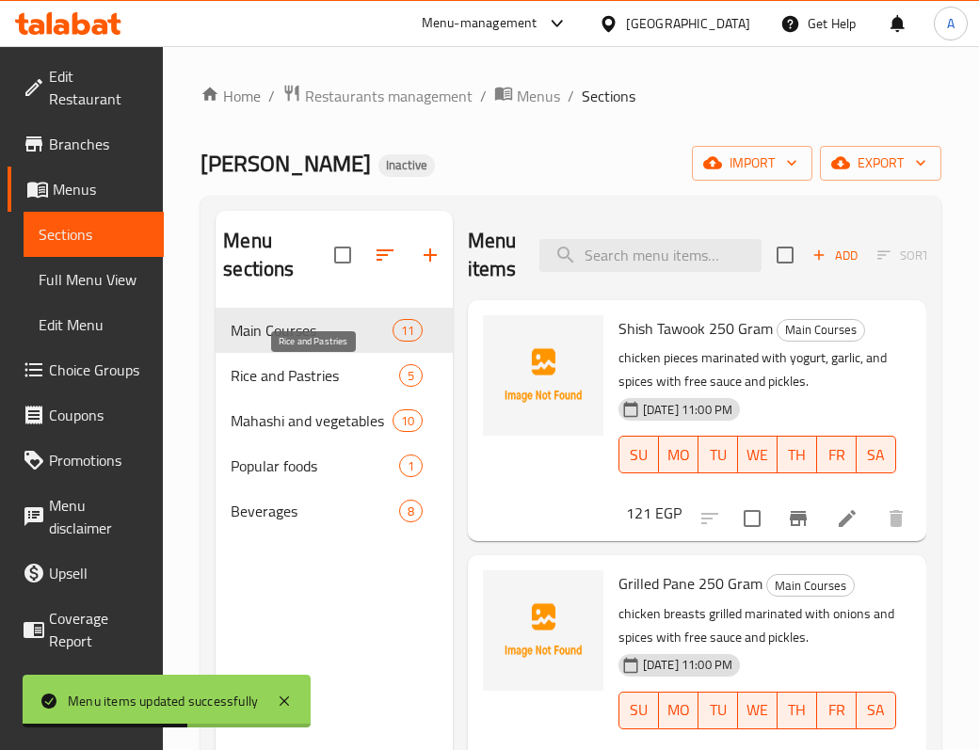
click at [297, 366] on span "Rice and Pastries" at bounding box center [315, 375] width 168 height 23
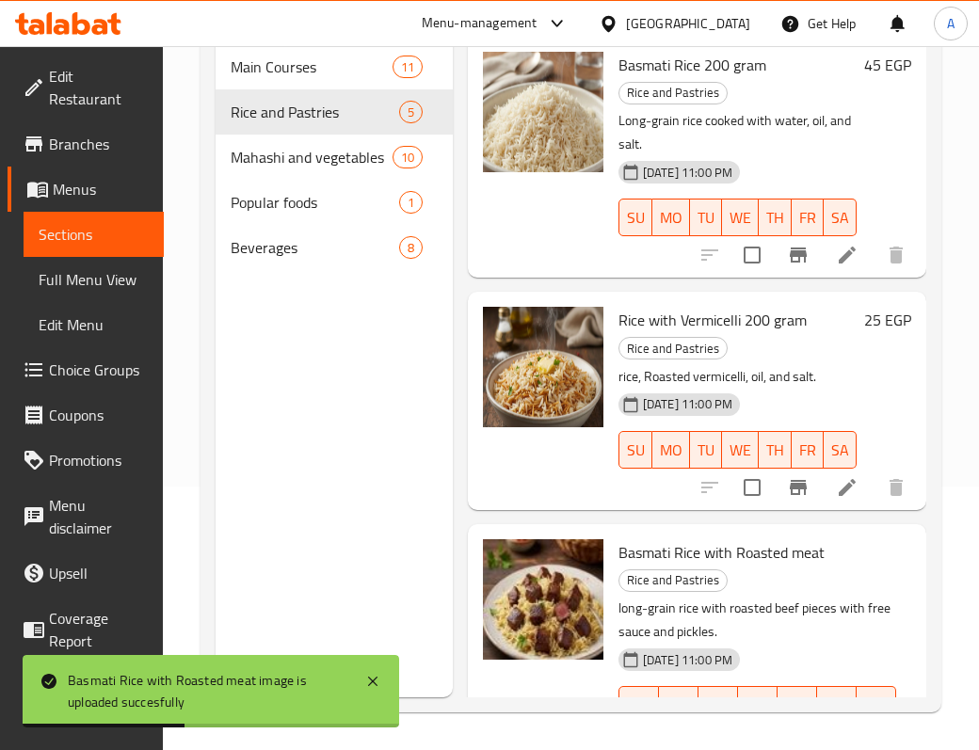
click at [533, 474] on div at bounding box center [543, 400] width 136 height 202
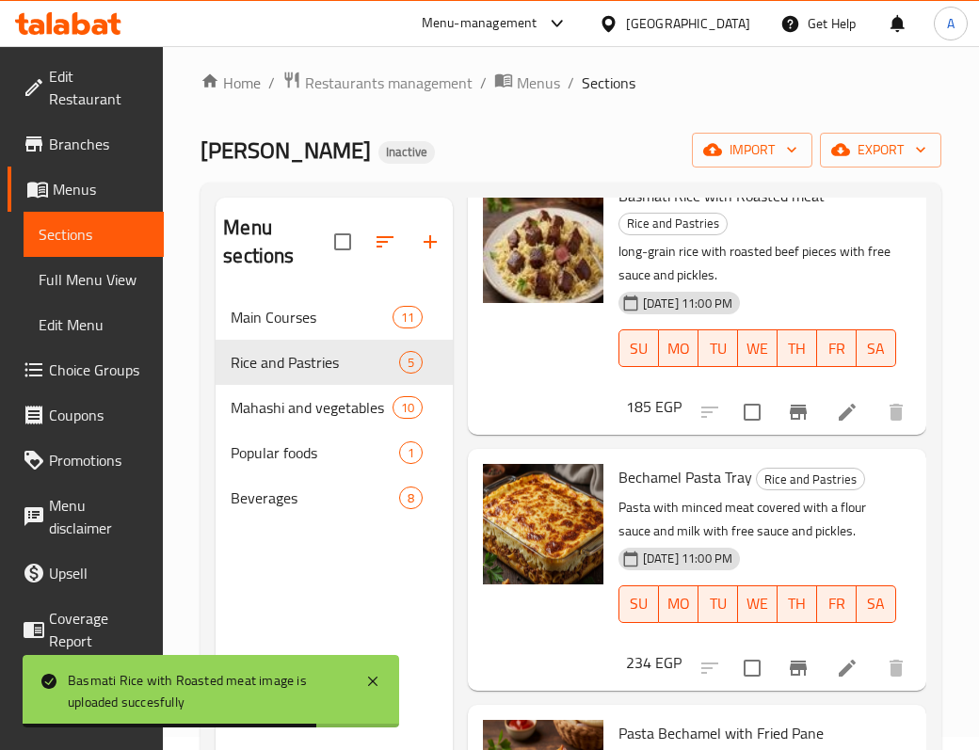
scroll to position [627, 0]
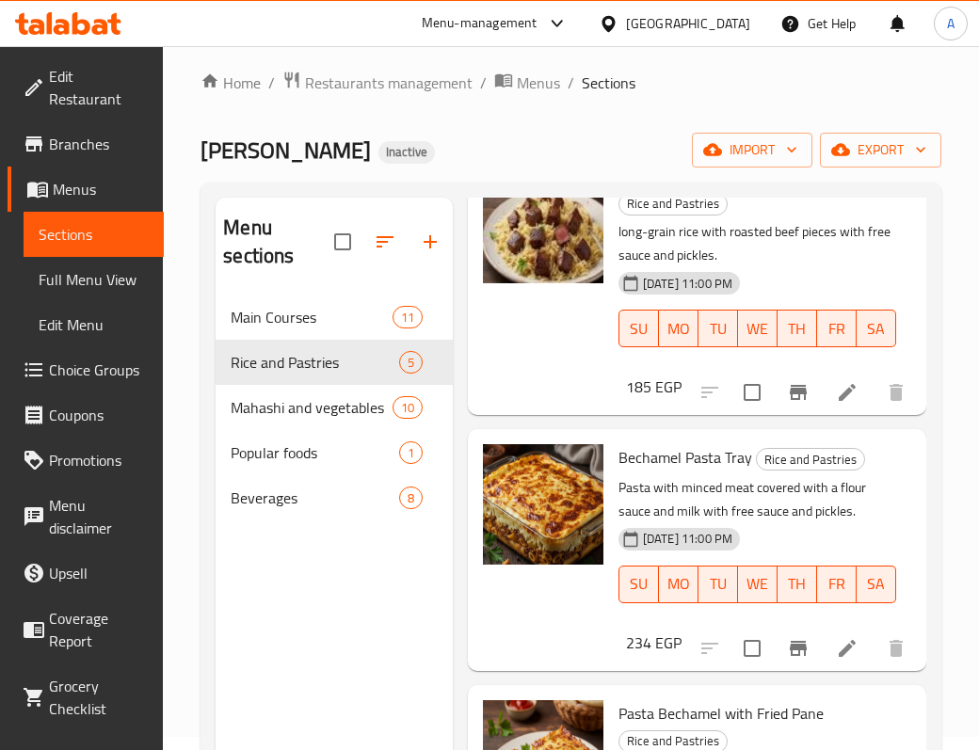
click at [543, 619] on div at bounding box center [543, 550] width 136 height 226
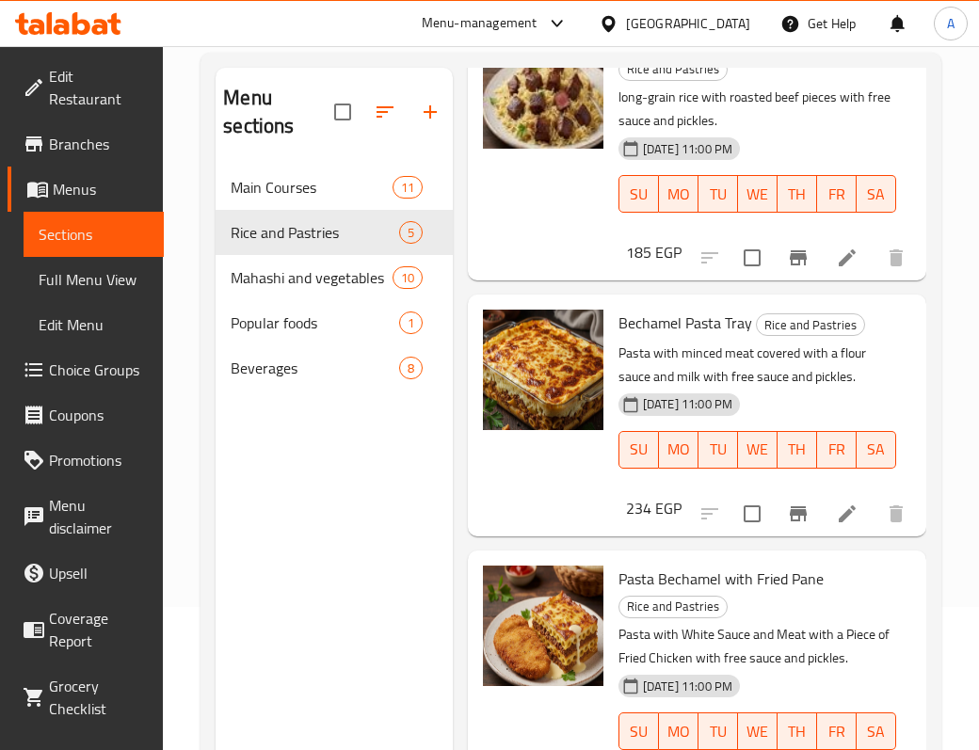
scroll to position [265, 0]
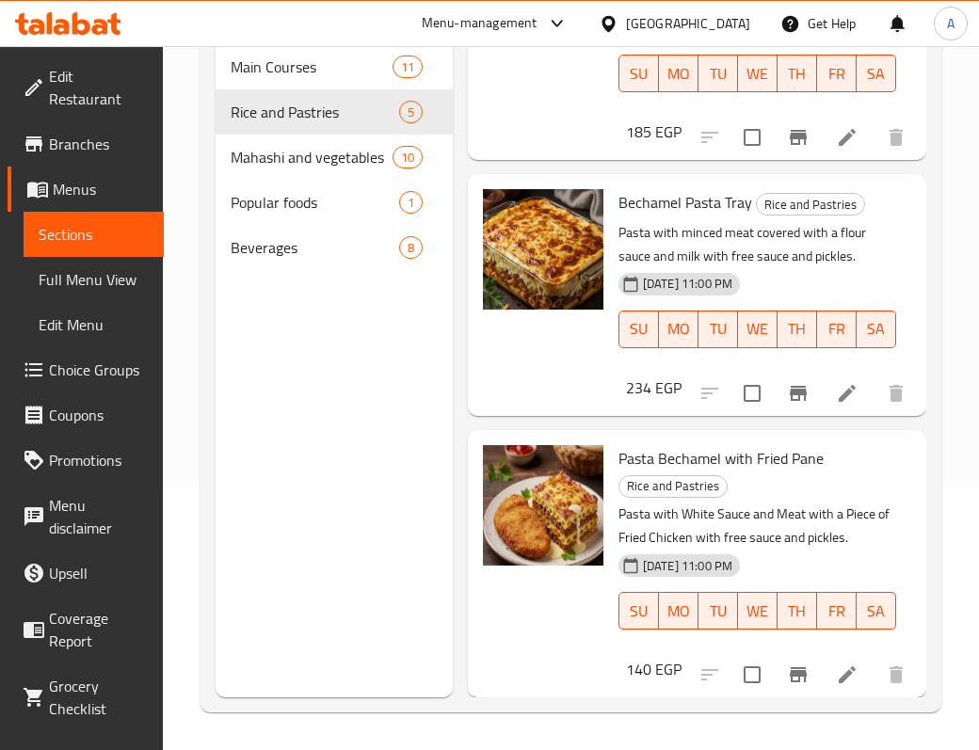
click at [543, 619] on div at bounding box center [543, 564] width 136 height 252
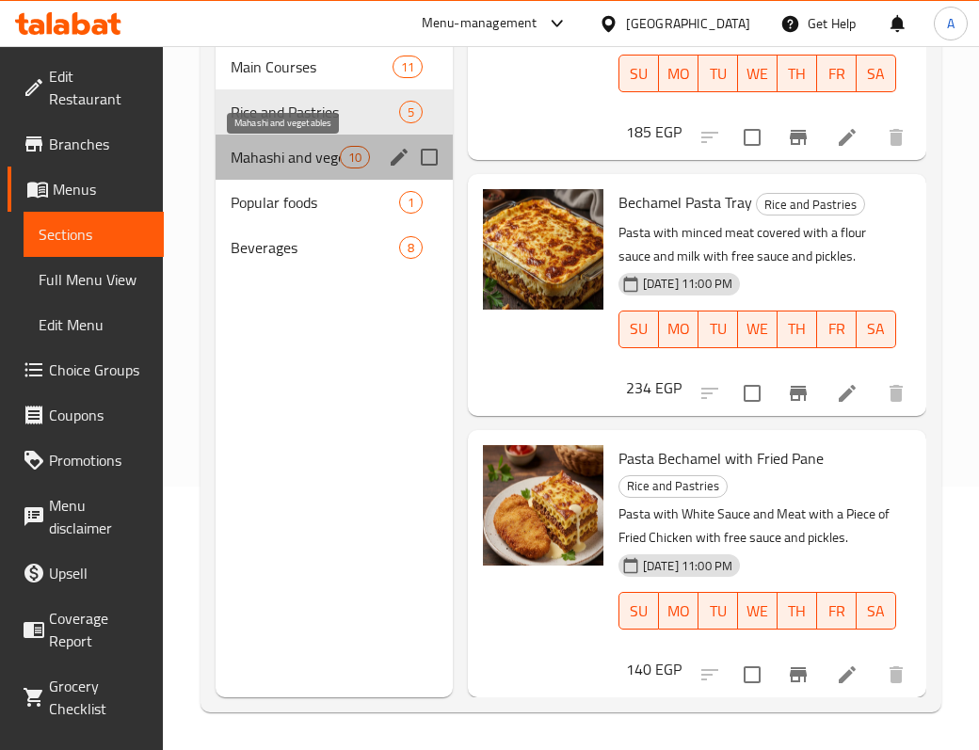
click at [299, 164] on span "Mahashi and vegetables" at bounding box center [285, 157] width 108 height 23
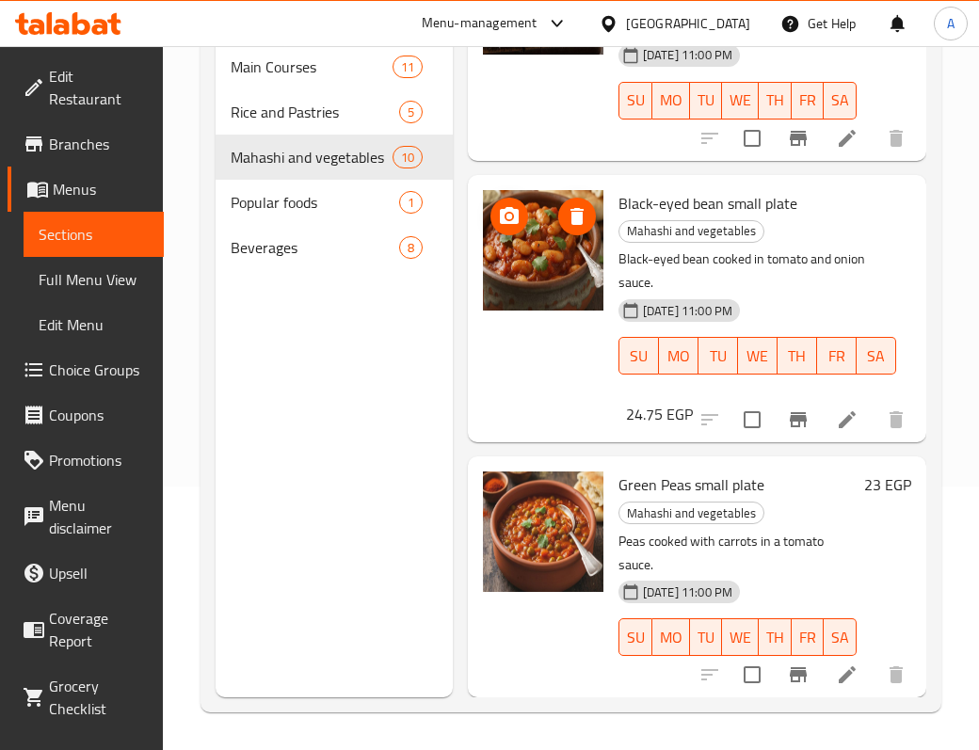
scroll to position [1994, 0]
click at [313, 89] on div "Rice and Pastries 5" at bounding box center [334, 111] width 237 height 45
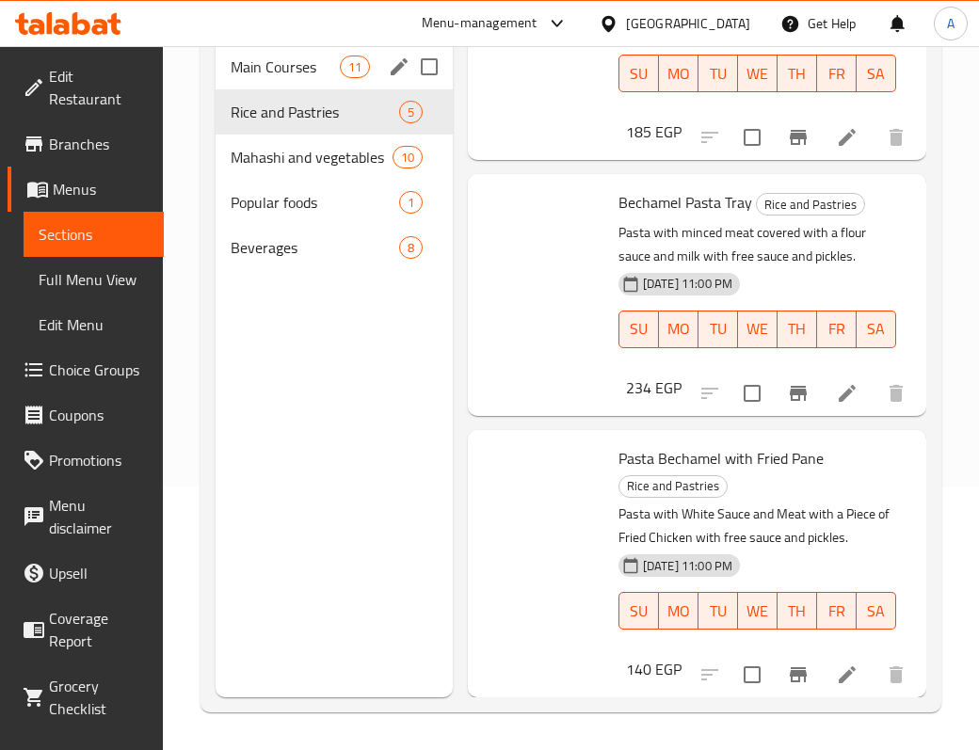
scroll to position [652, 0]
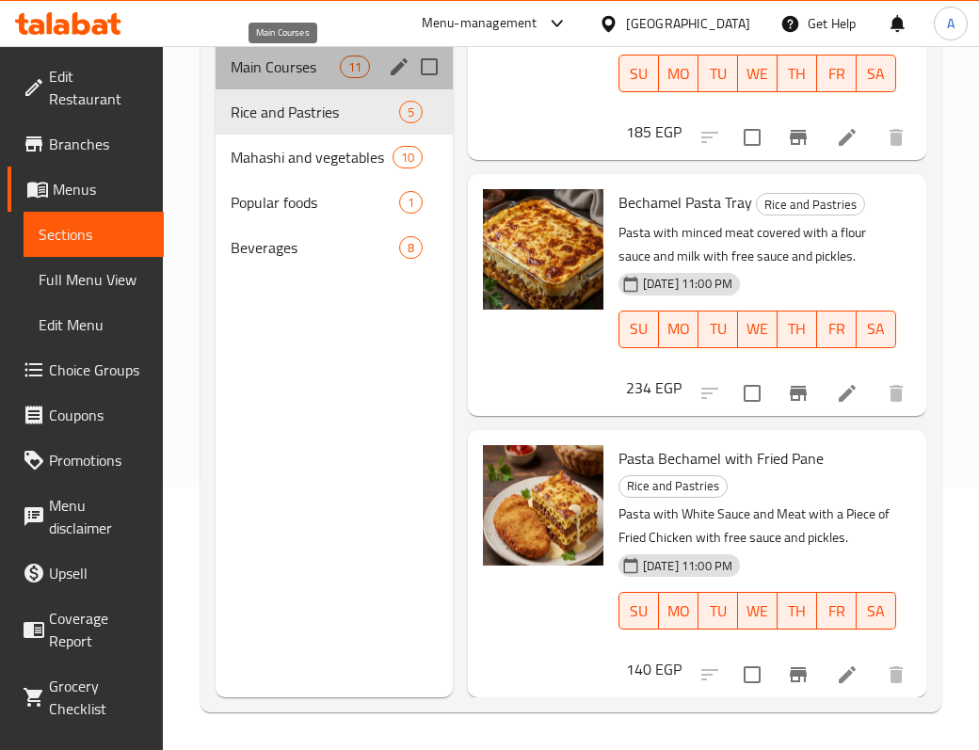
click at [314, 60] on span "Main Courses" at bounding box center [285, 67] width 108 height 23
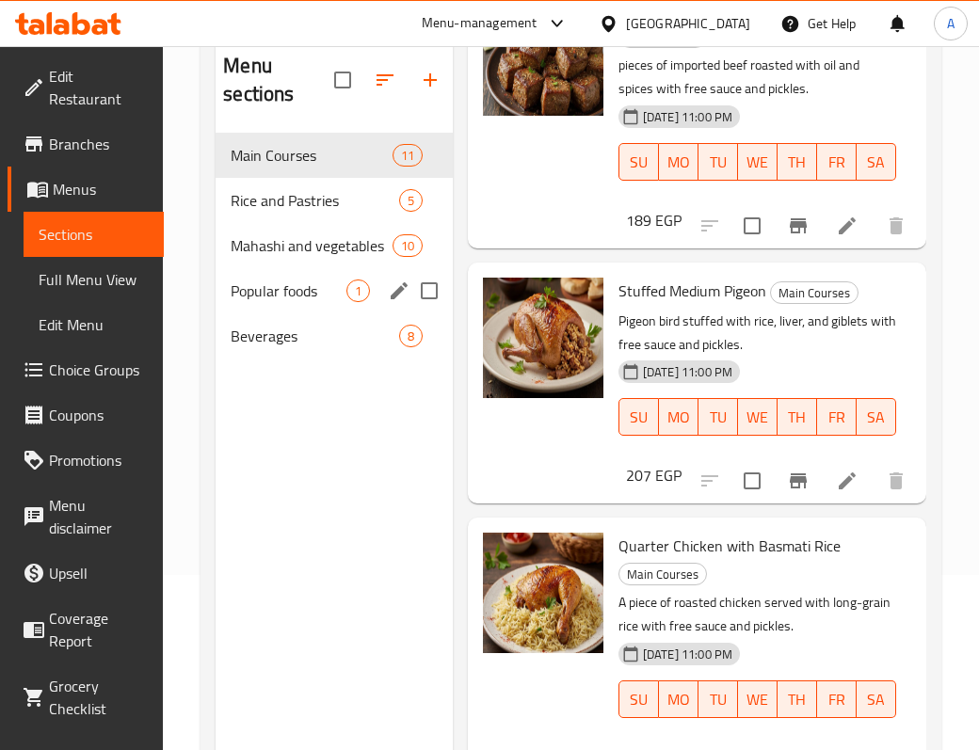
scroll to position [13, 0]
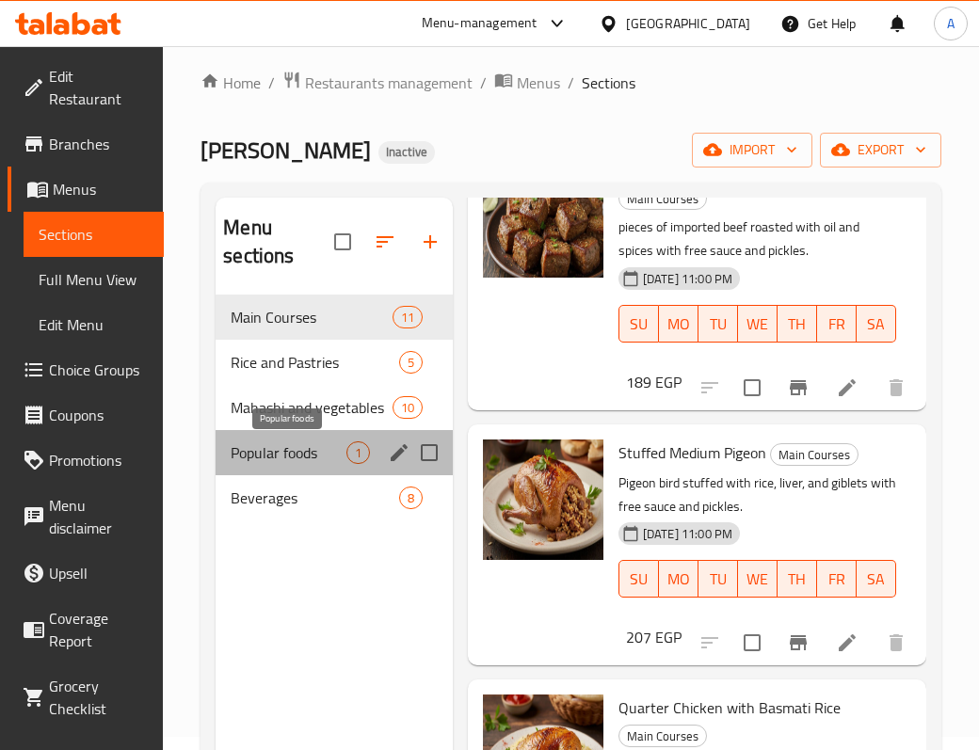
click at [288, 463] on span "Popular foods" at bounding box center [288, 453] width 115 height 23
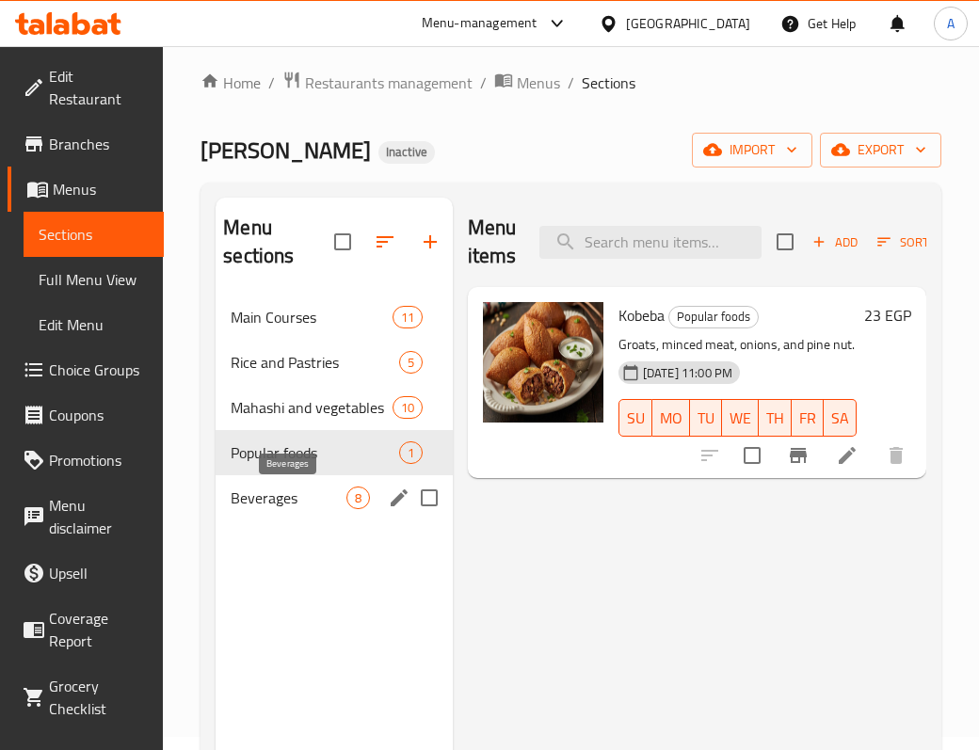
click at [277, 503] on span "Beverages" at bounding box center [288, 498] width 115 height 23
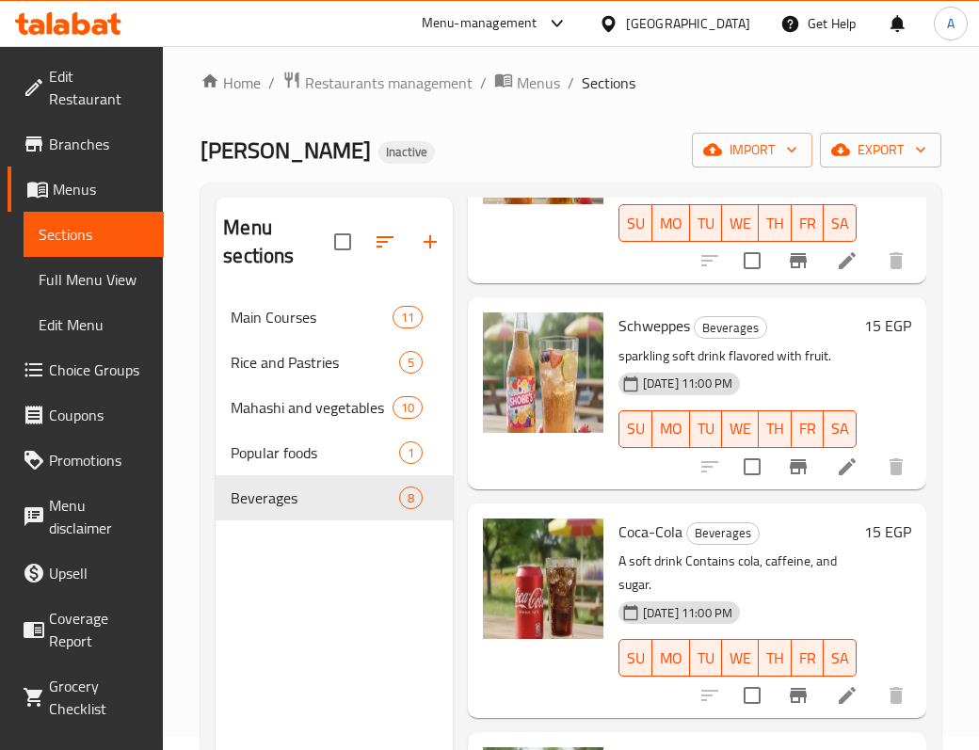
scroll to position [265, 0]
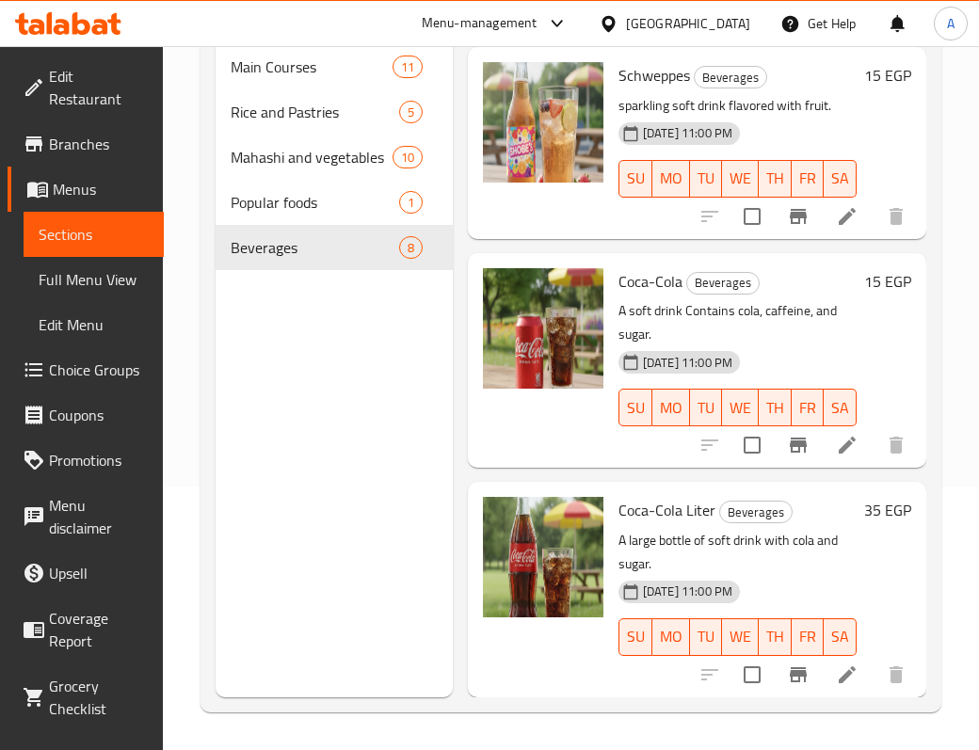
click at [69, 287] on span "Full Menu View" at bounding box center [94, 279] width 110 height 23
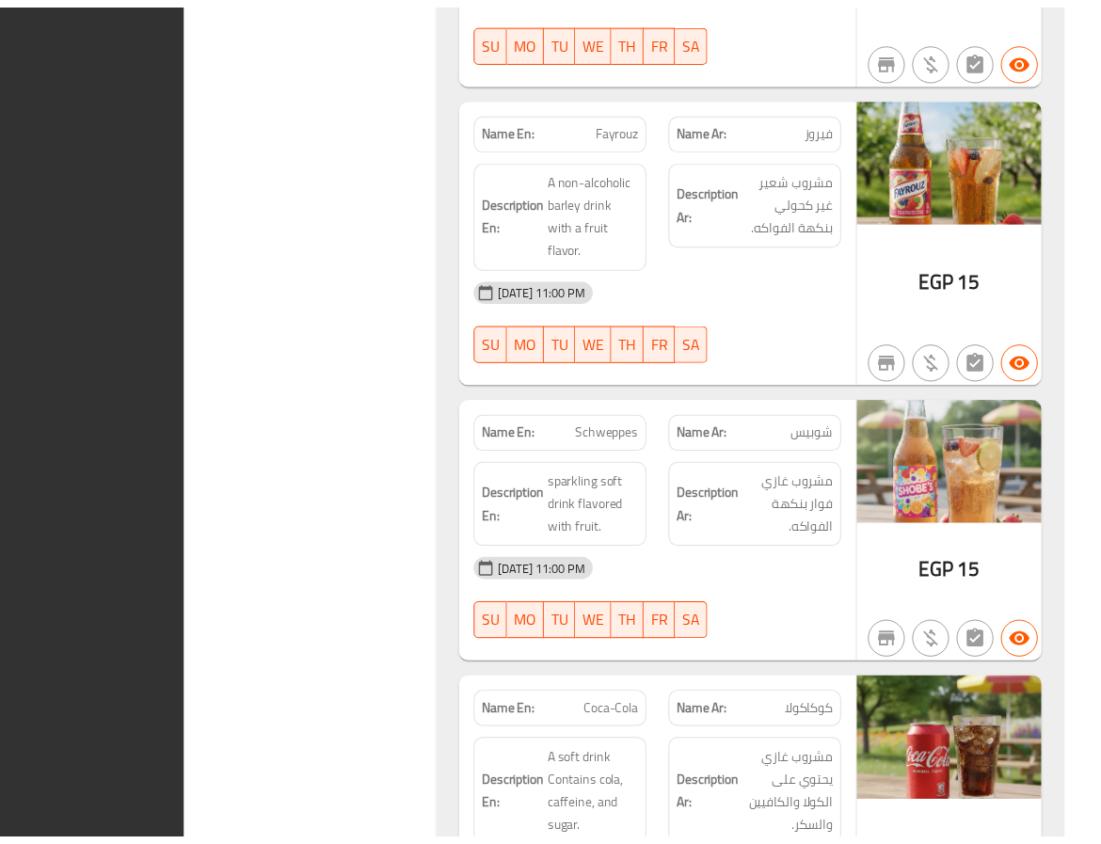
scroll to position [11643, 0]
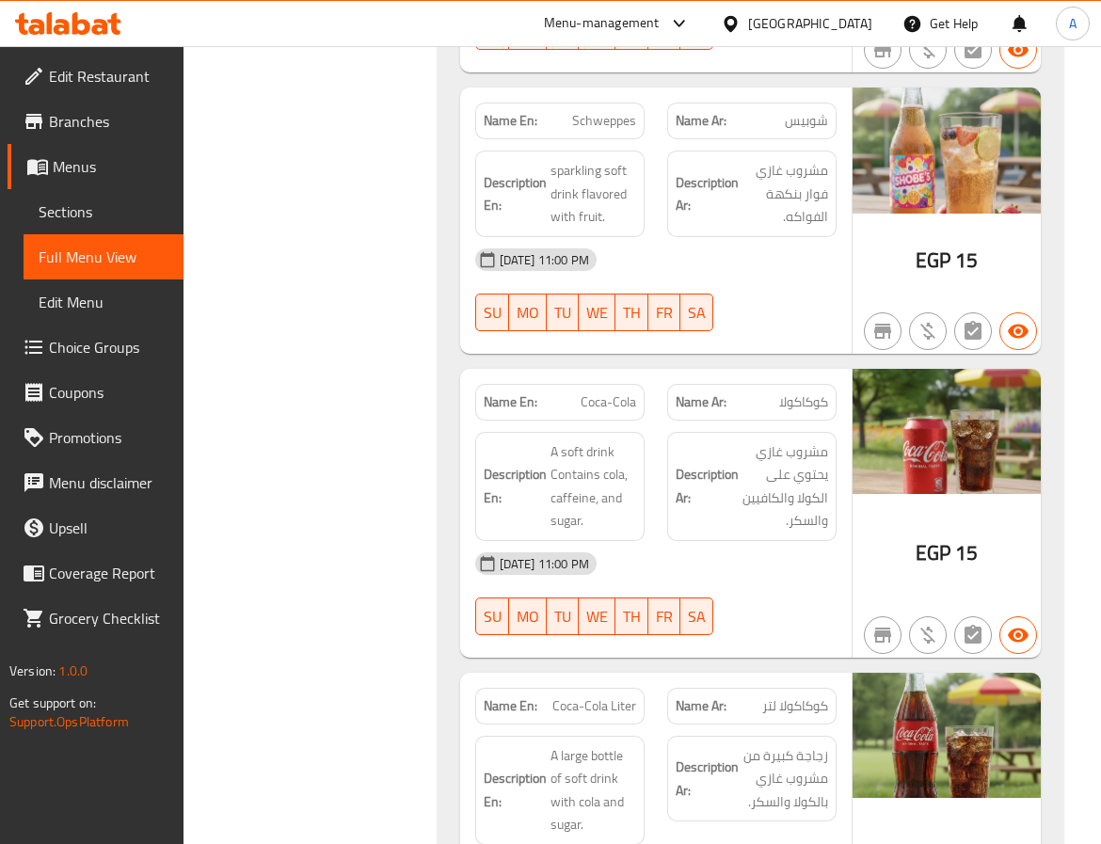
click at [737, 18] on icon at bounding box center [730, 23] width 13 height 16
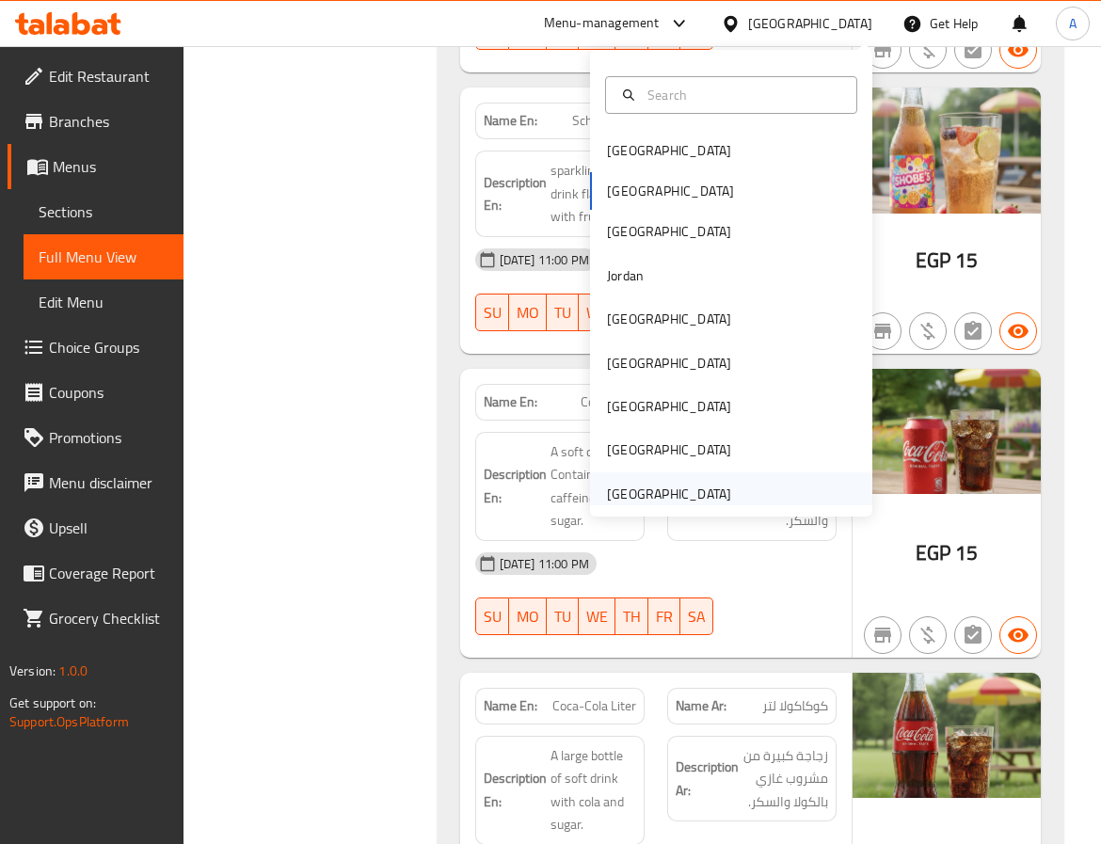
click at [631, 484] on div "[GEOGRAPHIC_DATA]" at bounding box center [669, 494] width 124 height 21
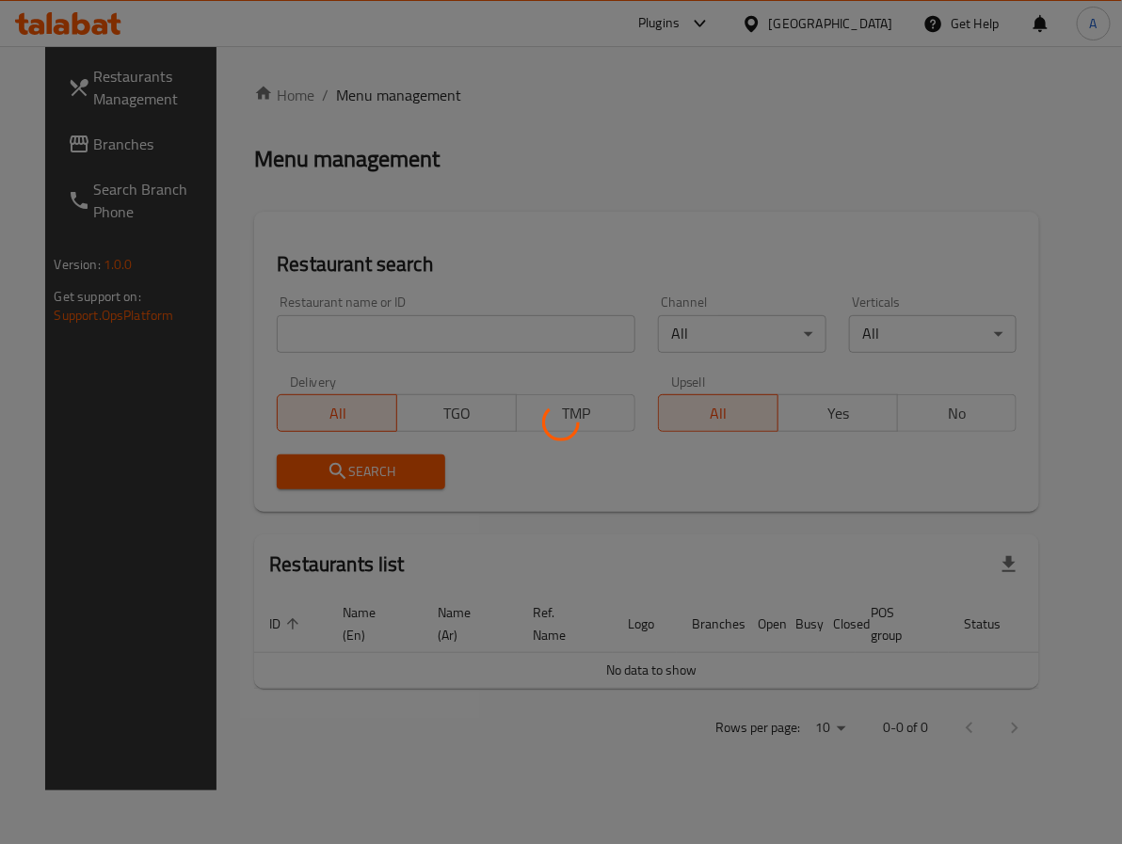
click at [88, 151] on div at bounding box center [561, 422] width 1122 height 844
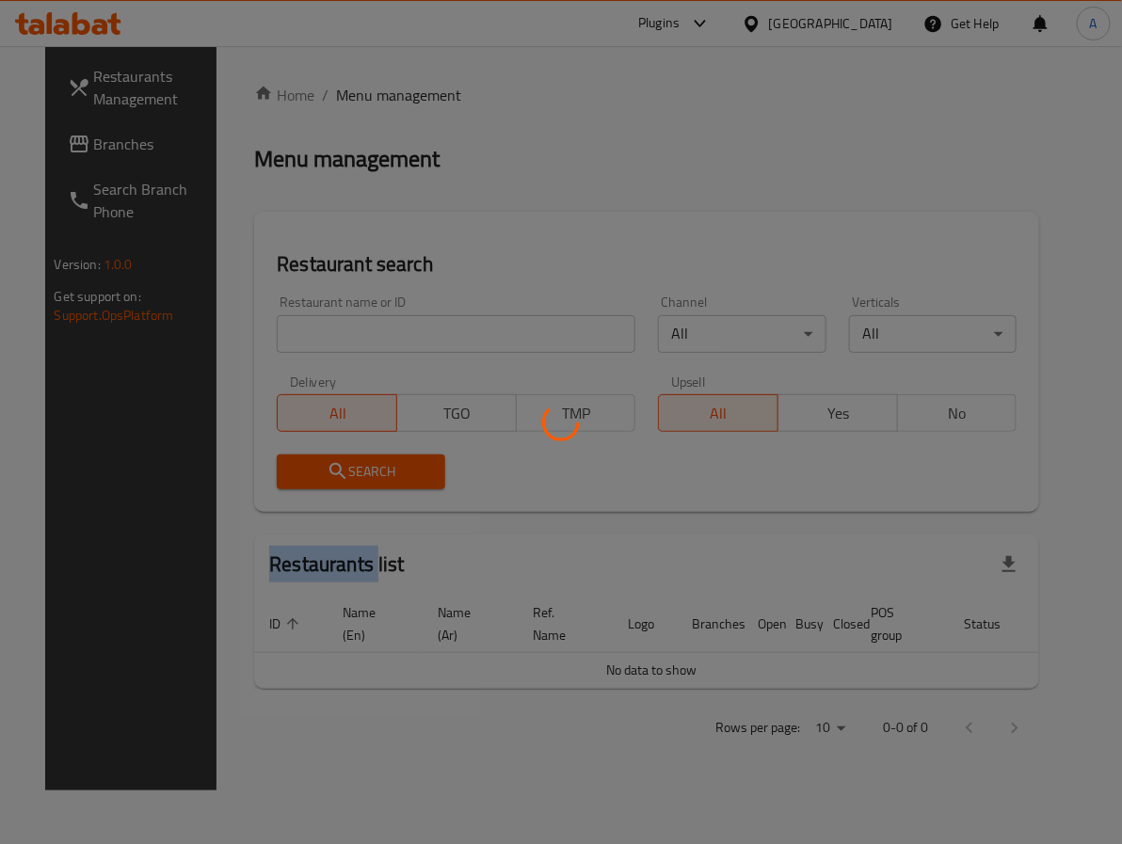
click at [88, 151] on div at bounding box center [561, 422] width 1122 height 844
click at [91, 153] on div at bounding box center [561, 422] width 1122 height 844
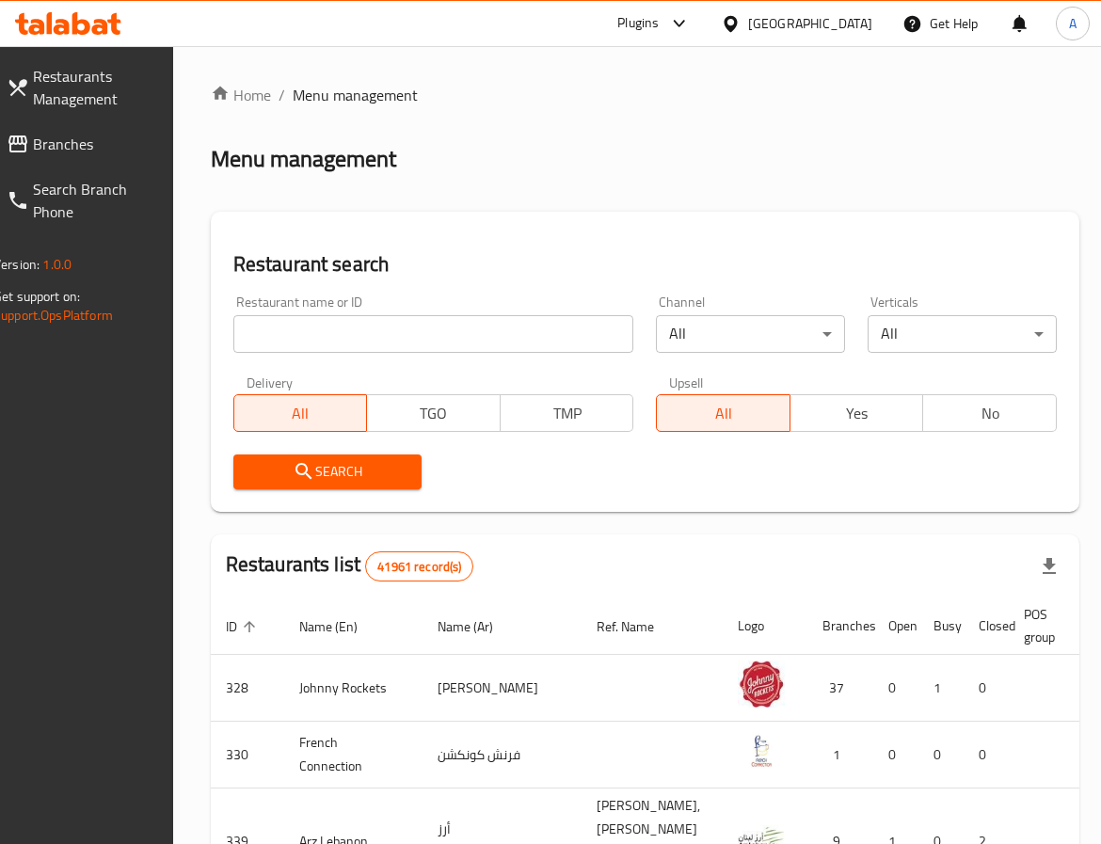
click at [91, 153] on div at bounding box center [550, 422] width 1101 height 844
click at [91, 153] on span "Branches" at bounding box center [93, 144] width 120 height 23
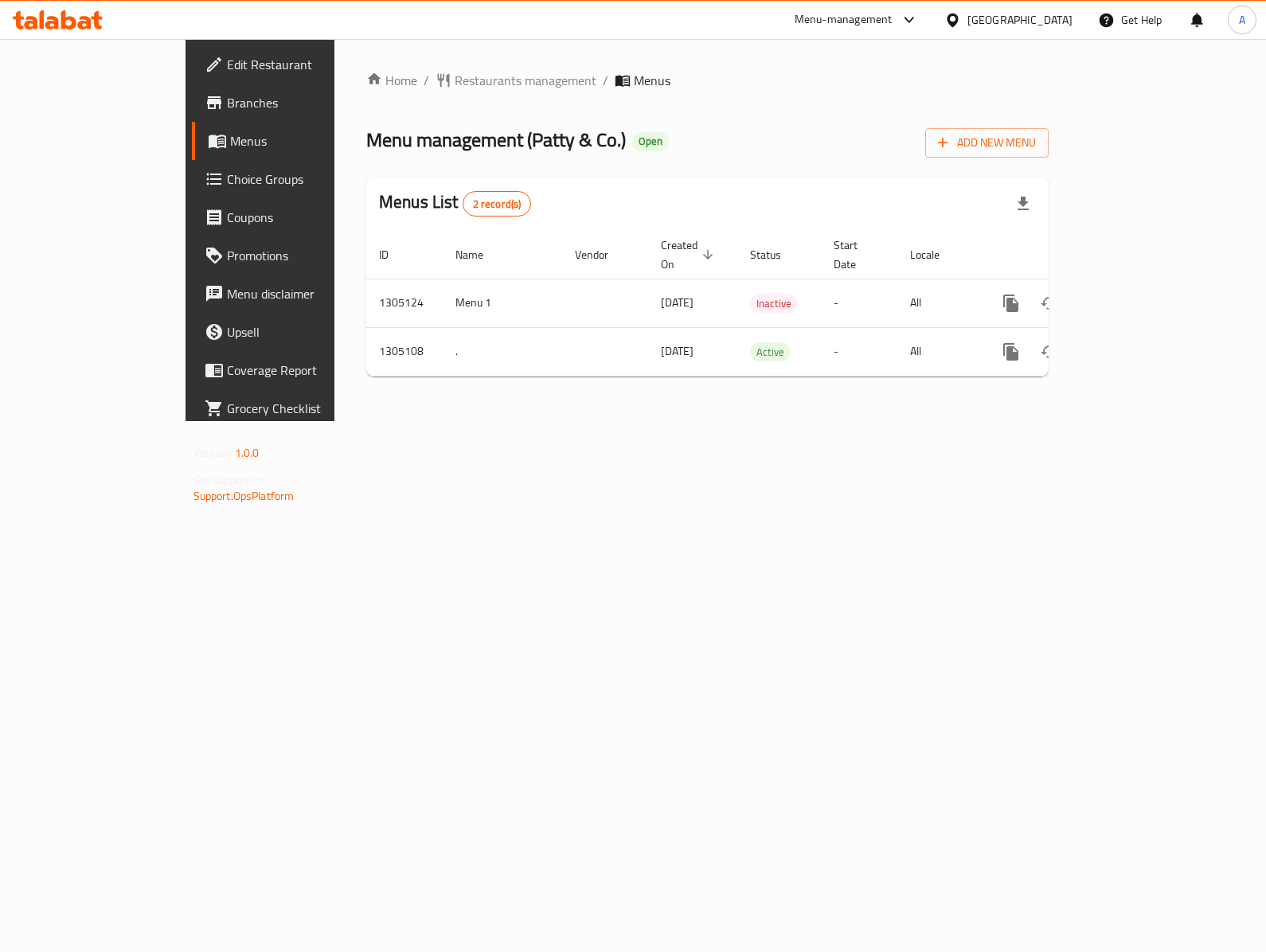
click at [653, 421] on div "Home / Restaurants management / Menus Menu management ( [PERSON_NAME] & Co. ) O…" at bounding box center [707, 230] width 746 height 382
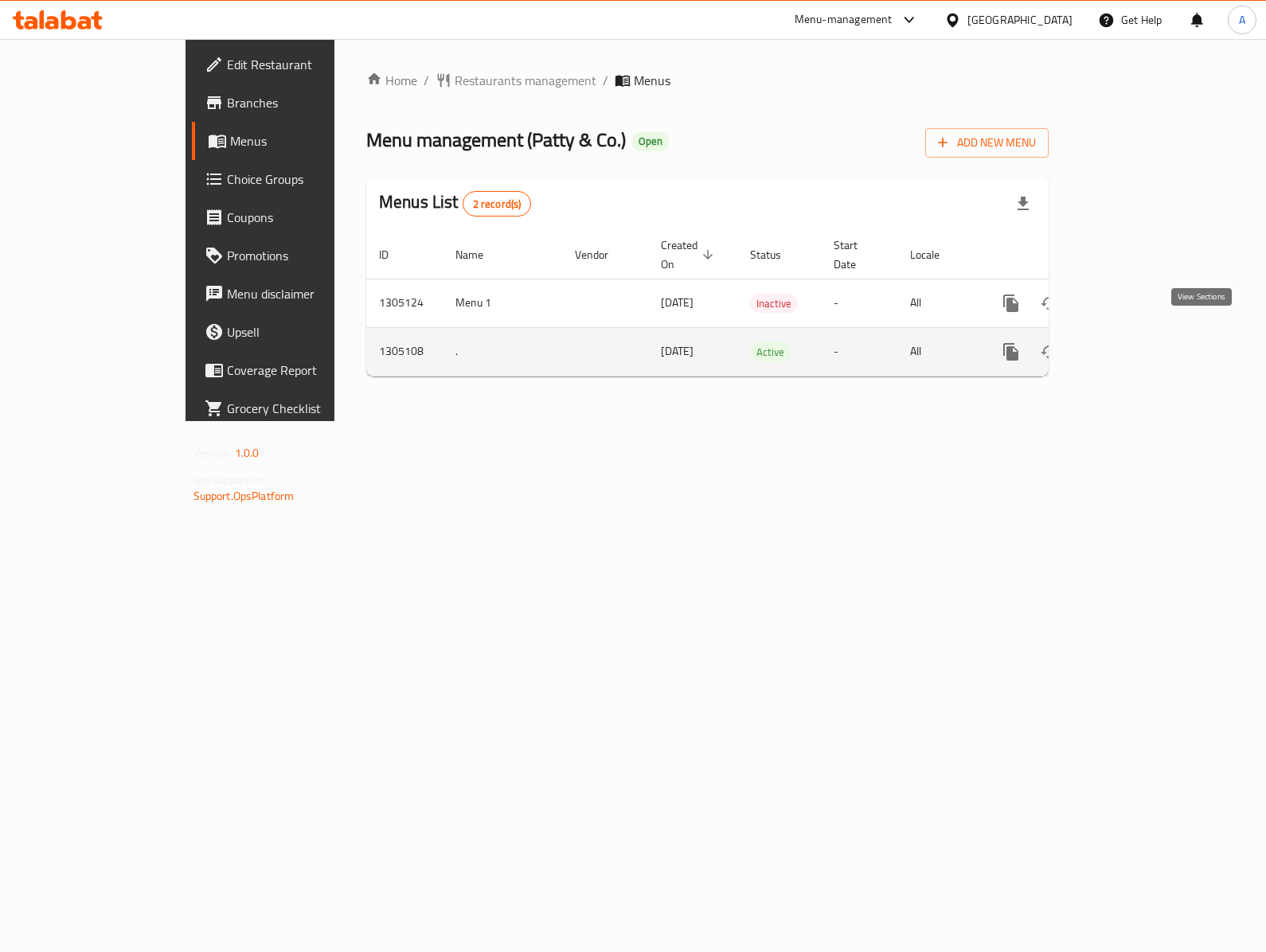
click at [1135, 342] on icon "enhanced table" at bounding box center [1126, 352] width 19 height 19
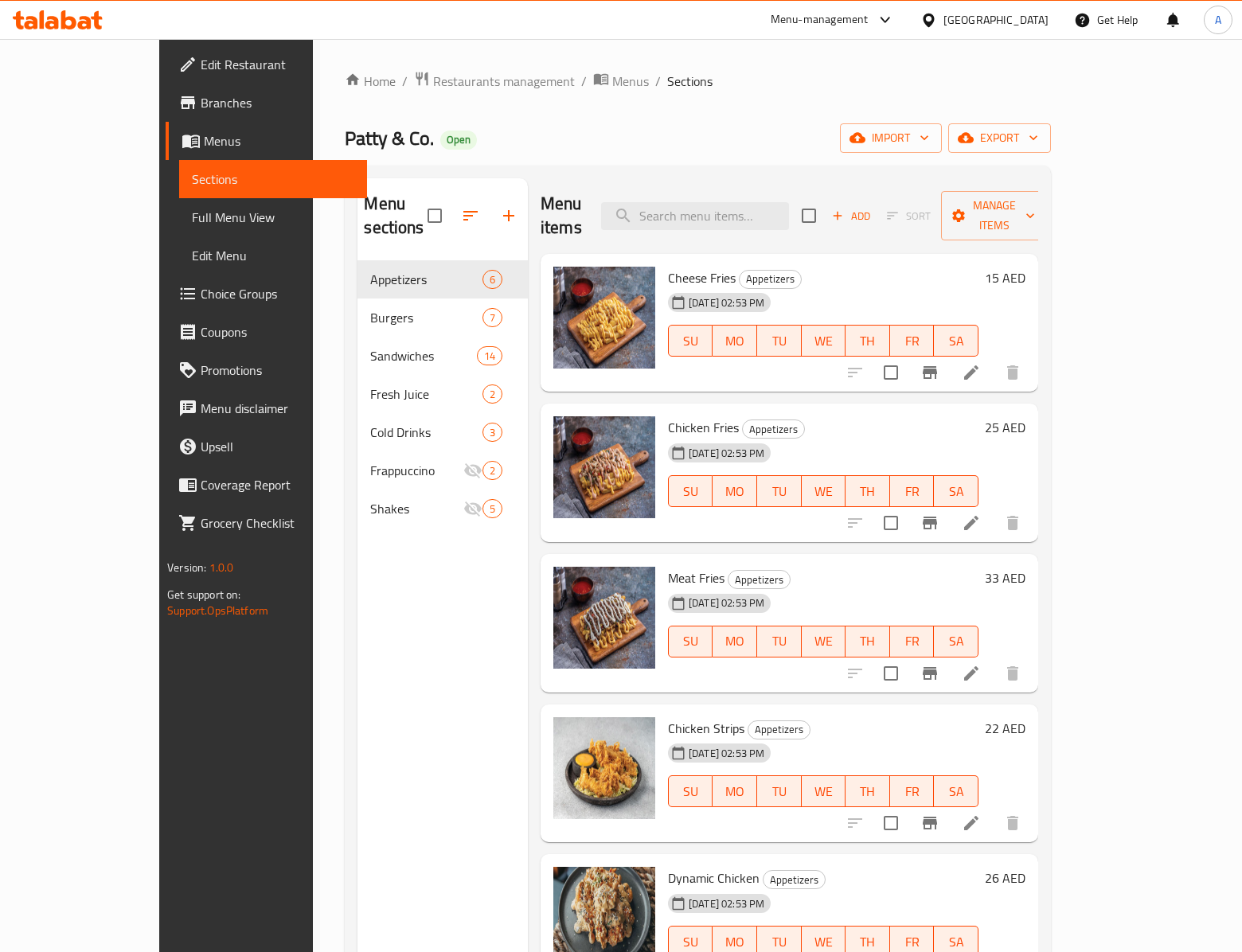
click at [433, 683] on div "Menu sections Appetizers 6 Burgers 7 Sandwiches 14 Fresh Juice 2 Cold Drinks 3 …" at bounding box center [442, 654] width 170 height 952
click at [612, 74] on span "Menus" at bounding box center [630, 81] width 36 height 19
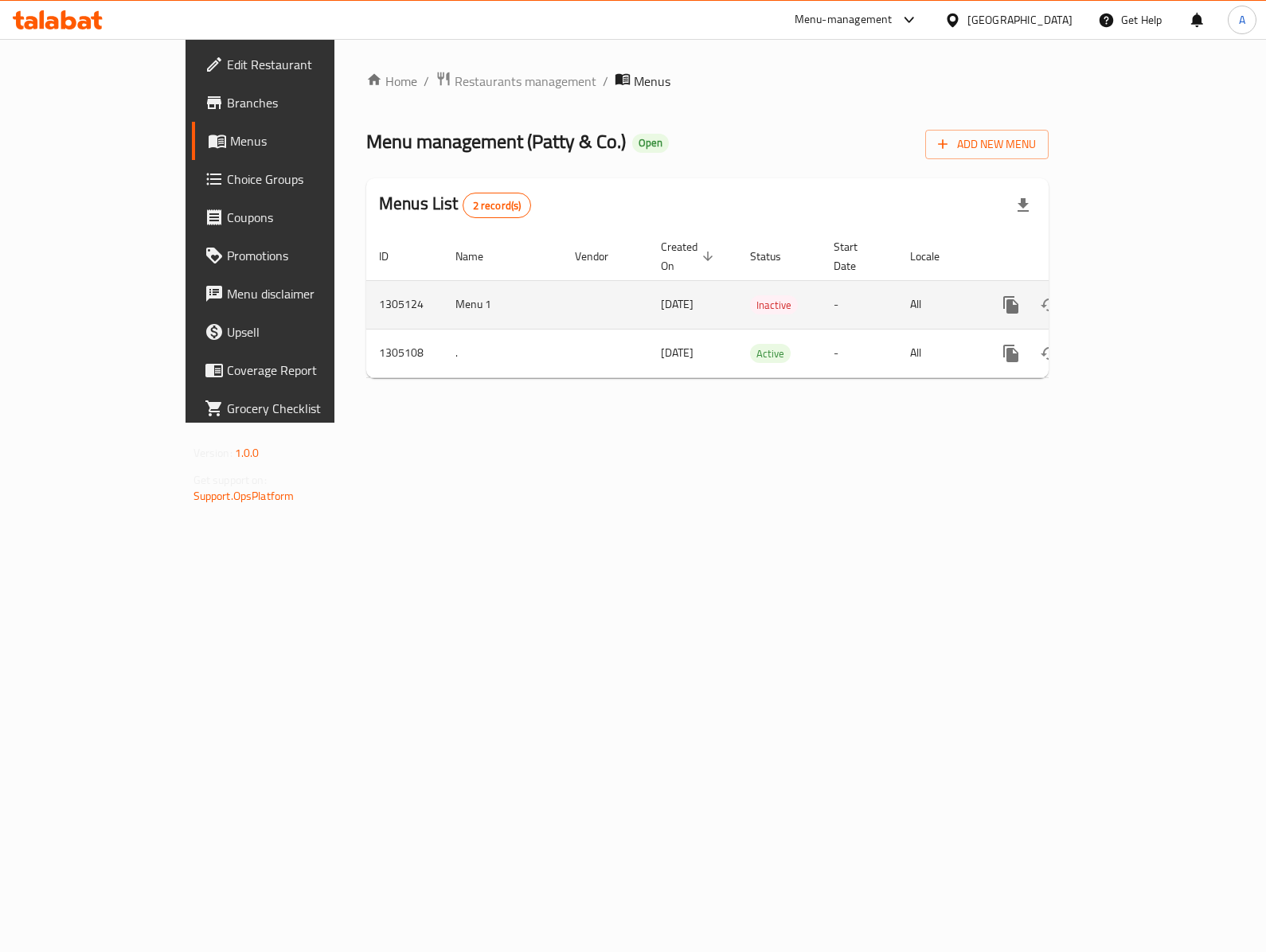
drag, startPoint x: 1223, startPoint y: 277, endPoint x: 1205, endPoint y: 292, distance: 23.4
click at [1158, 280] on td "enhanced table" at bounding box center [1068, 304] width 178 height 48
click at [1135, 295] on icon "enhanced table" at bounding box center [1126, 304] width 19 height 19
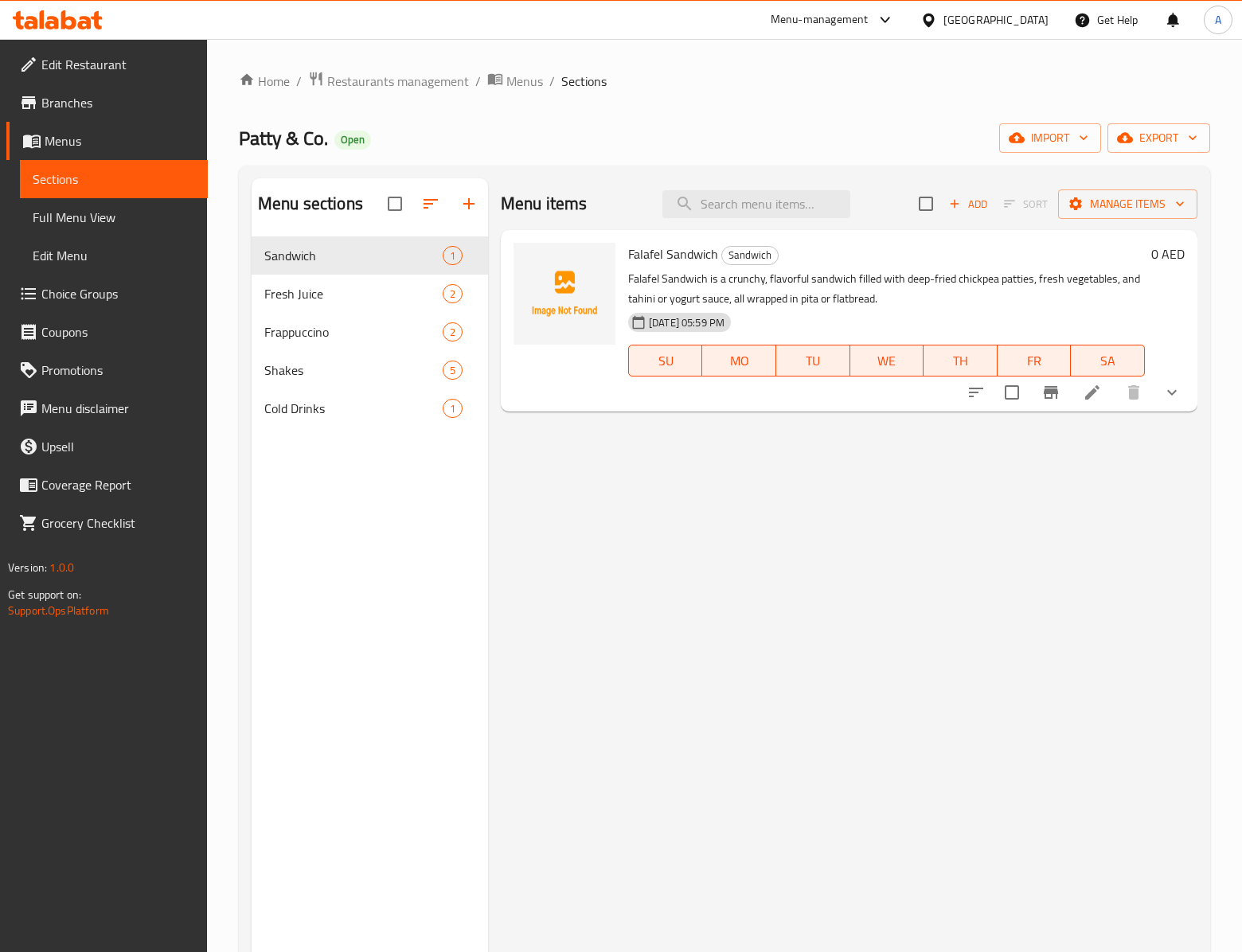
click at [791, 516] on div "Menu items Add Sort Manage items Falafel Sandwich Sandwich Falafel Sandwich is …" at bounding box center [842, 654] width 709 height 952
click at [368, 328] on span "Frappuccino" at bounding box center [331, 331] width 134 height 19
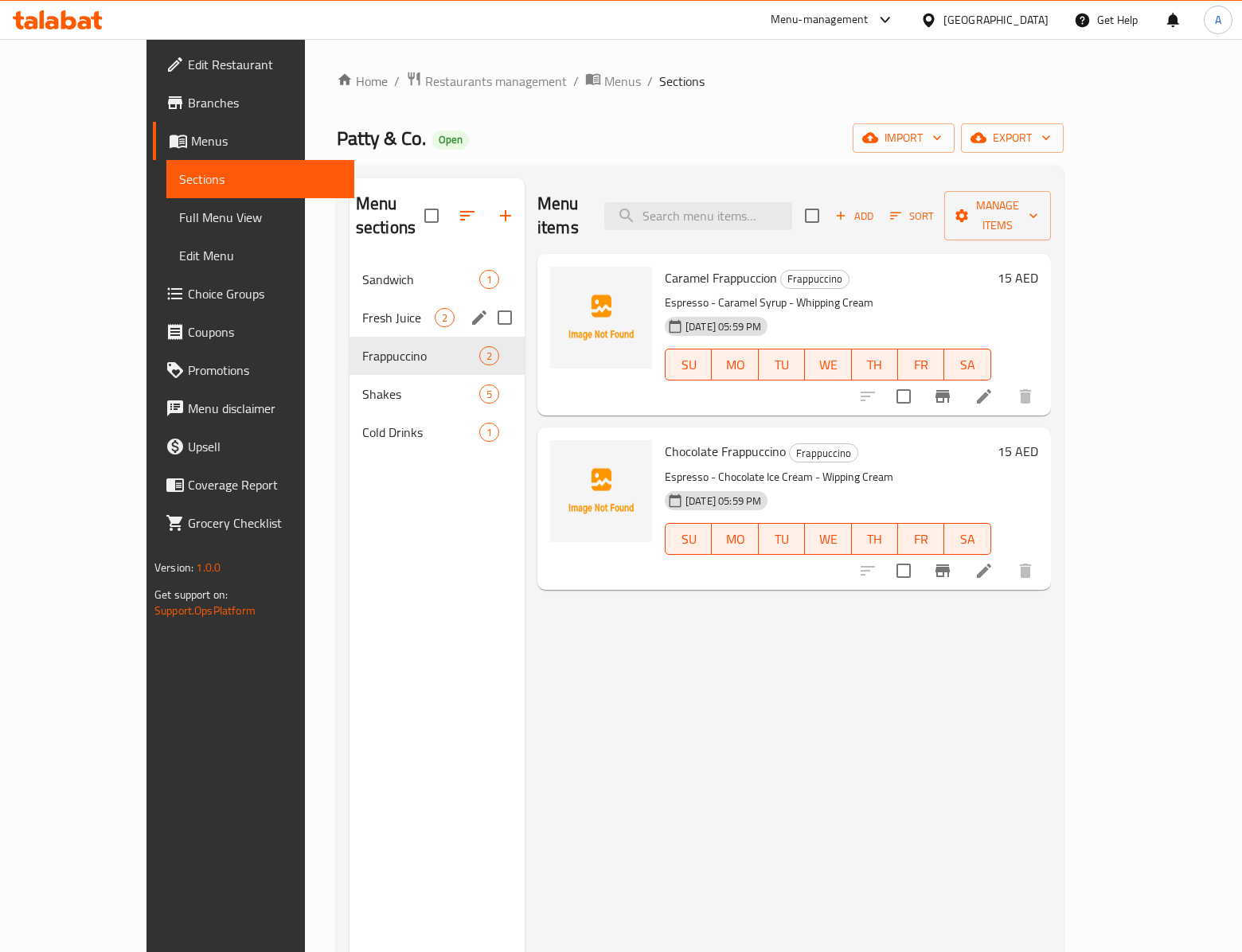
click at [380, 308] on span "Fresh Juice" at bounding box center [398, 317] width 73 height 19
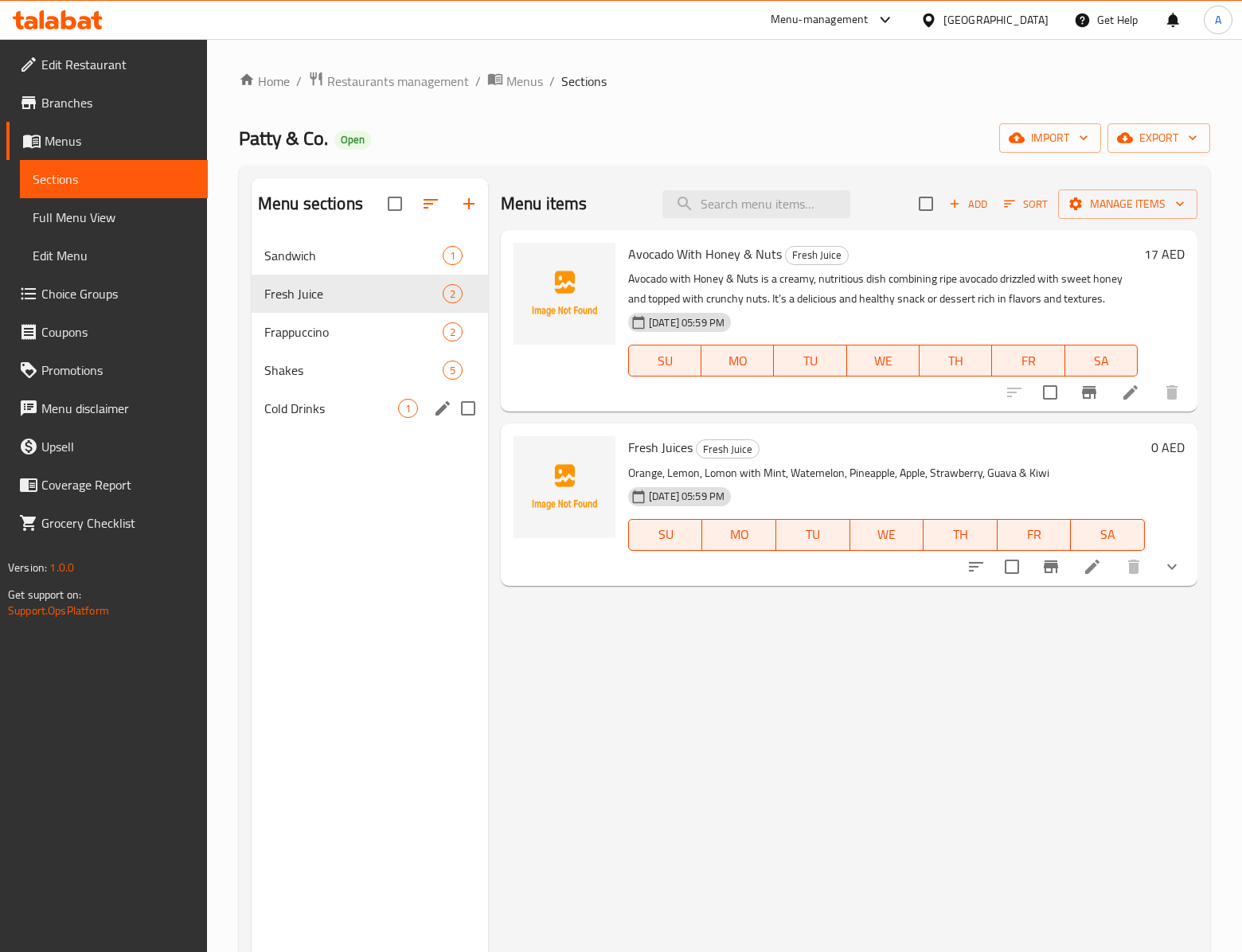
click at [364, 397] on div "Cold Drinks 1" at bounding box center [369, 408] width 237 height 38
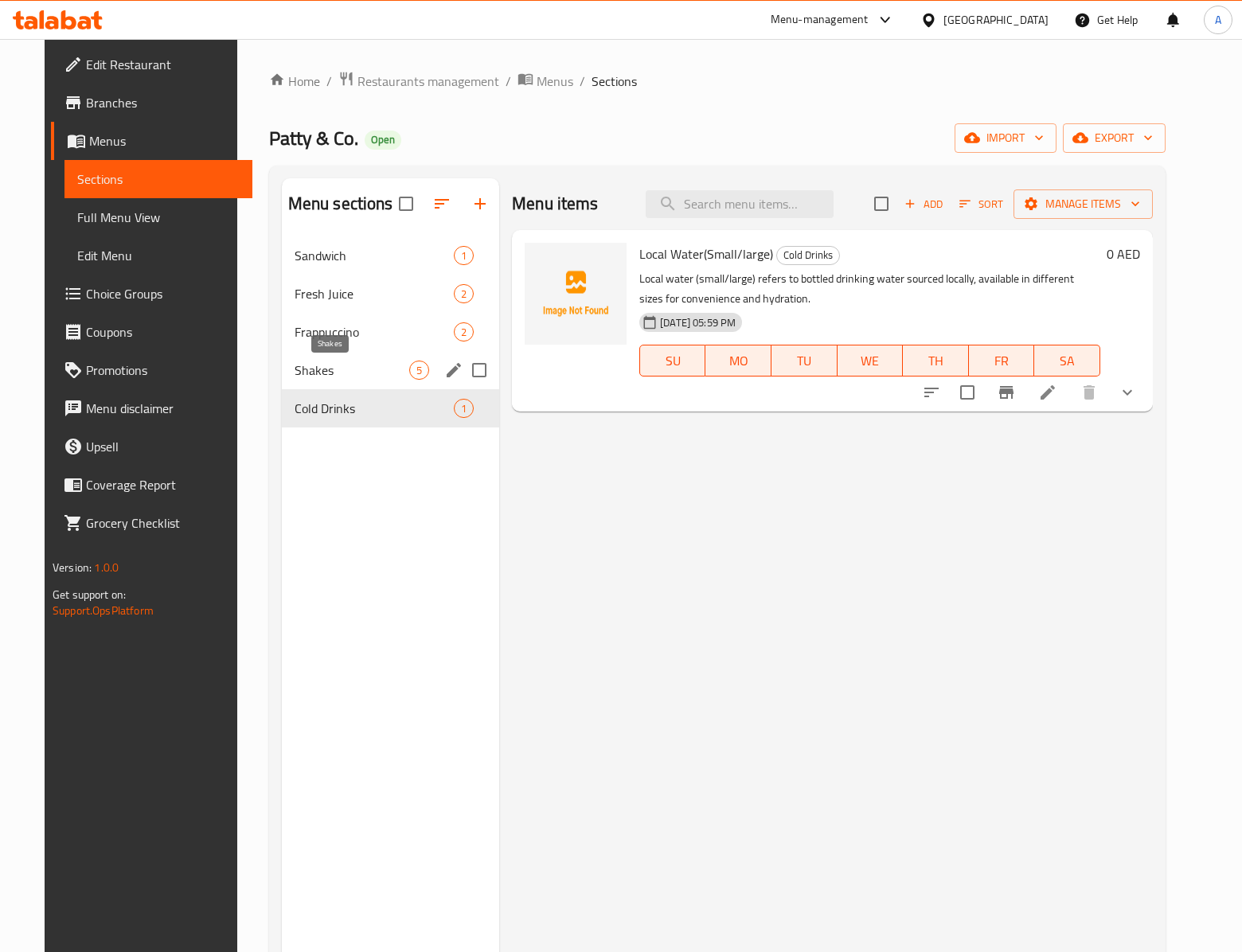
click at [373, 360] on div "Shakes 5" at bounding box center [390, 369] width 217 height 38
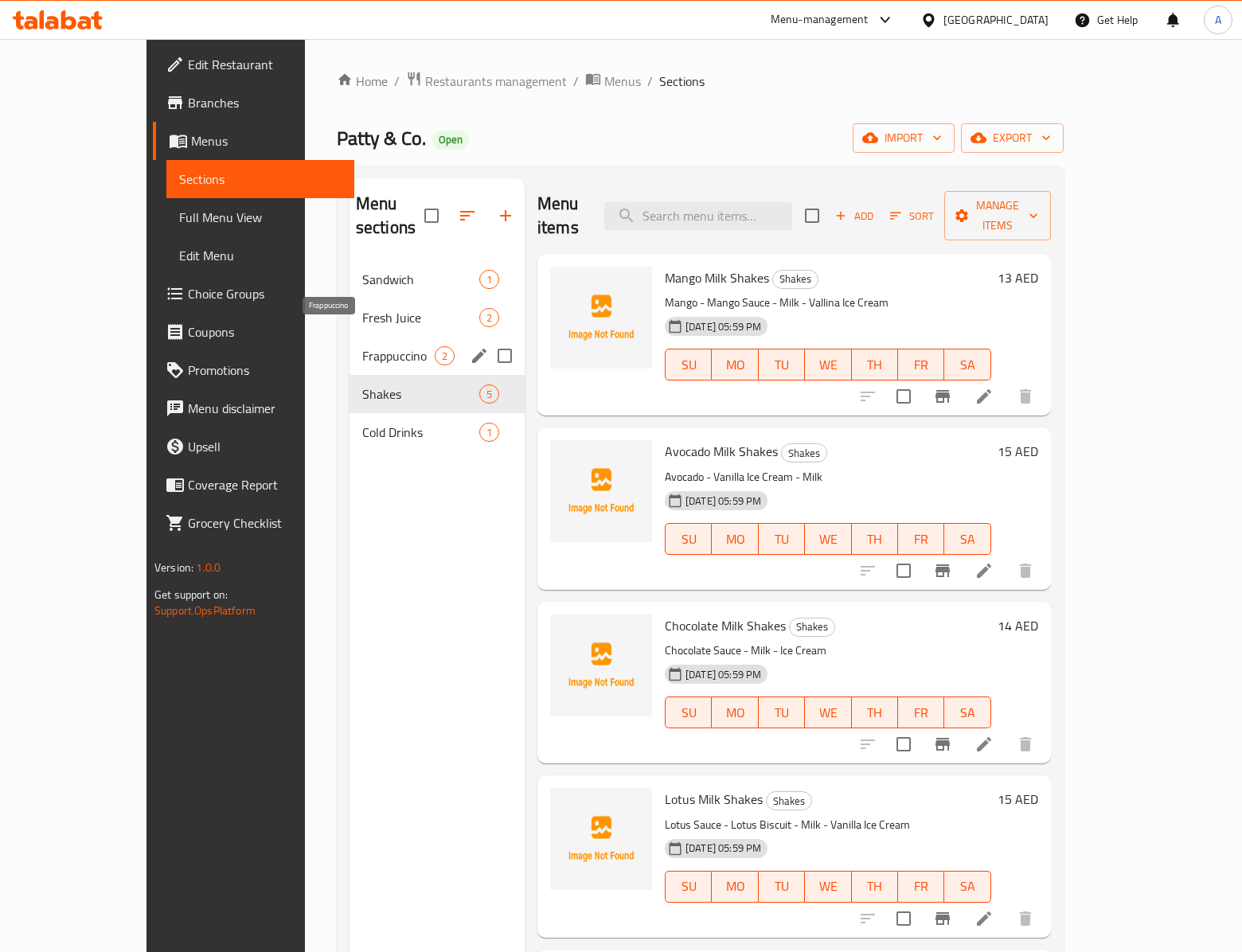
click at [364, 347] on span "Frappuccino" at bounding box center [398, 356] width 73 height 19
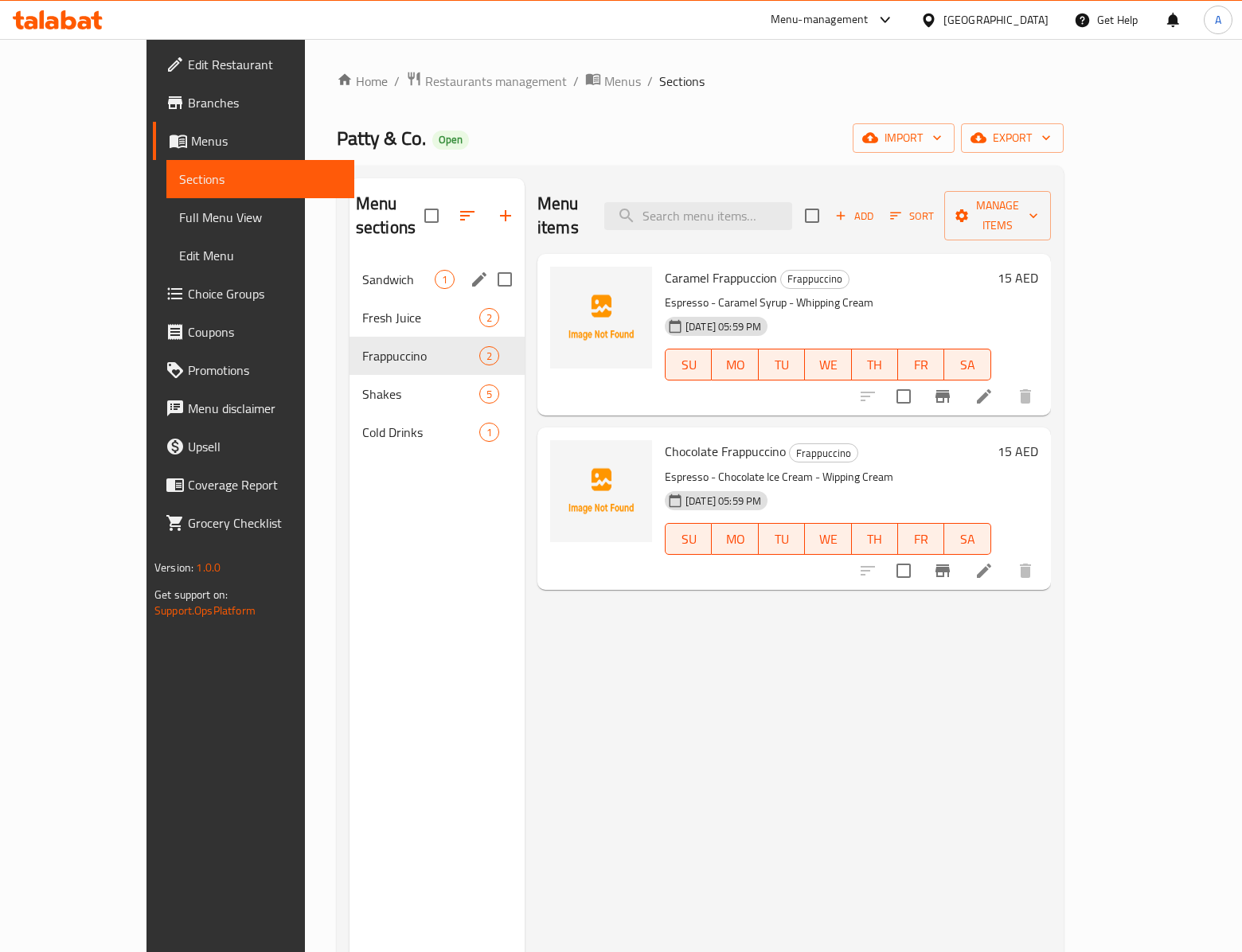
click at [363, 271] on div "Sandwich 1" at bounding box center [436, 279] width 175 height 38
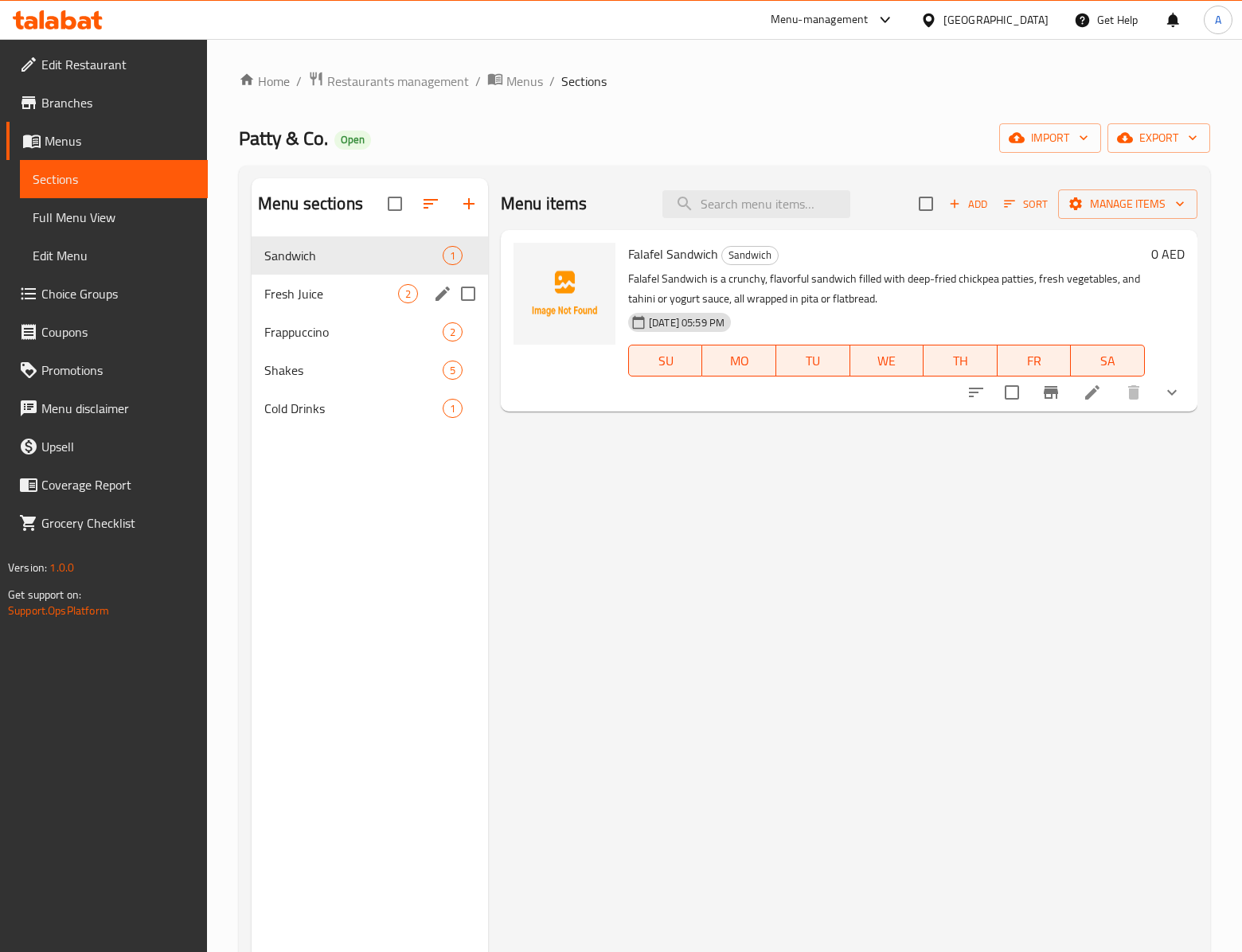
click at [346, 307] on div "Fresh Juice 2" at bounding box center [369, 293] width 237 height 38
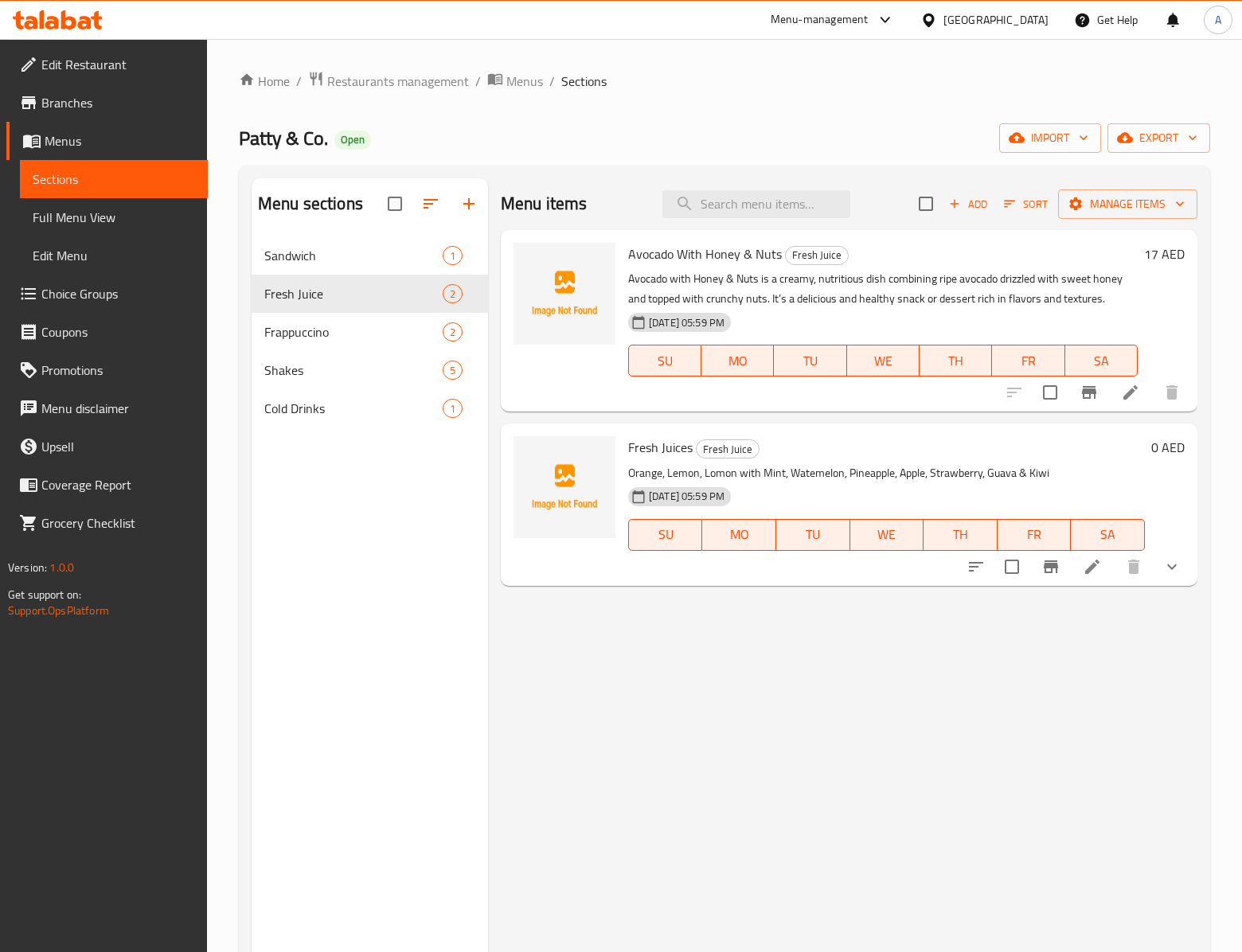
click at [331, 572] on div "Menu sections Sandwich 1 Fresh Juice 2 Frappuccino 2 Shakes 5 Cold Drinks 1" at bounding box center [369, 654] width 237 height 952
click at [570, 700] on div "Menu items Add Sort Manage items Avocado With Honey & Nuts Fresh Juice Avocado …" at bounding box center [842, 654] width 709 height 952
click at [344, 265] on span "Sandwich" at bounding box center [353, 255] width 178 height 19
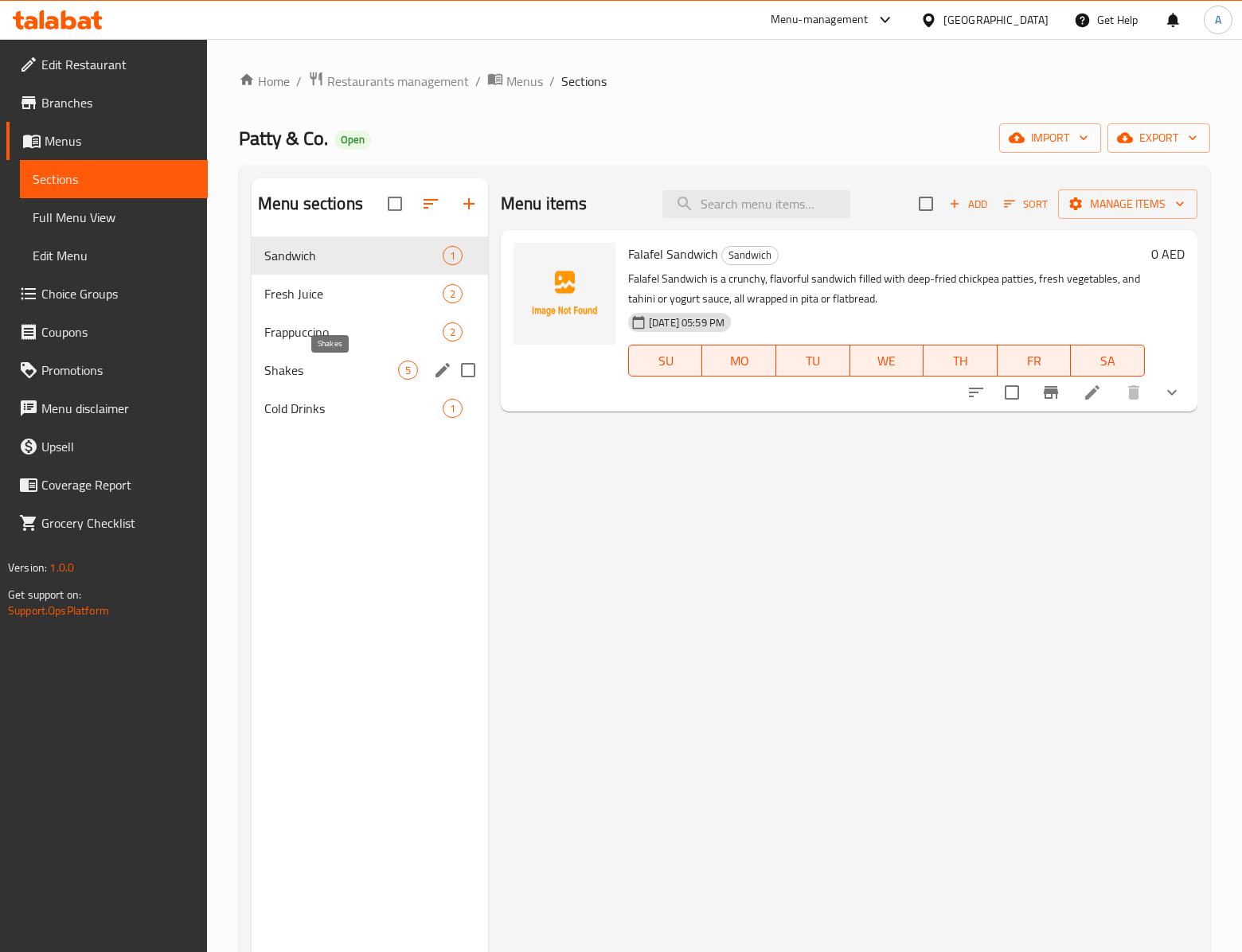
click at [342, 374] on span "Shakes" at bounding box center [331, 369] width 134 height 19
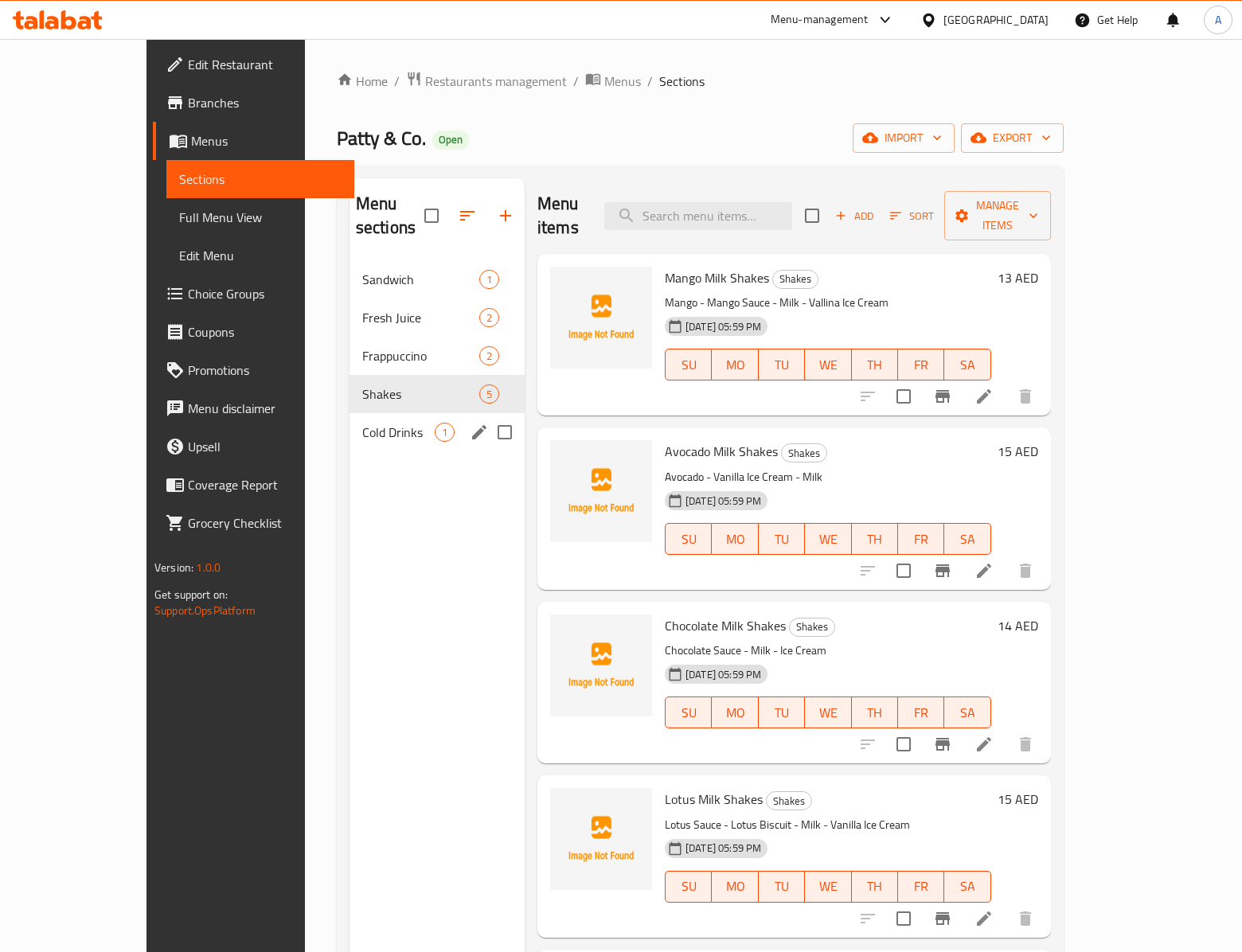
click at [349, 429] on div "Cold Drinks 1" at bounding box center [436, 432] width 175 height 38
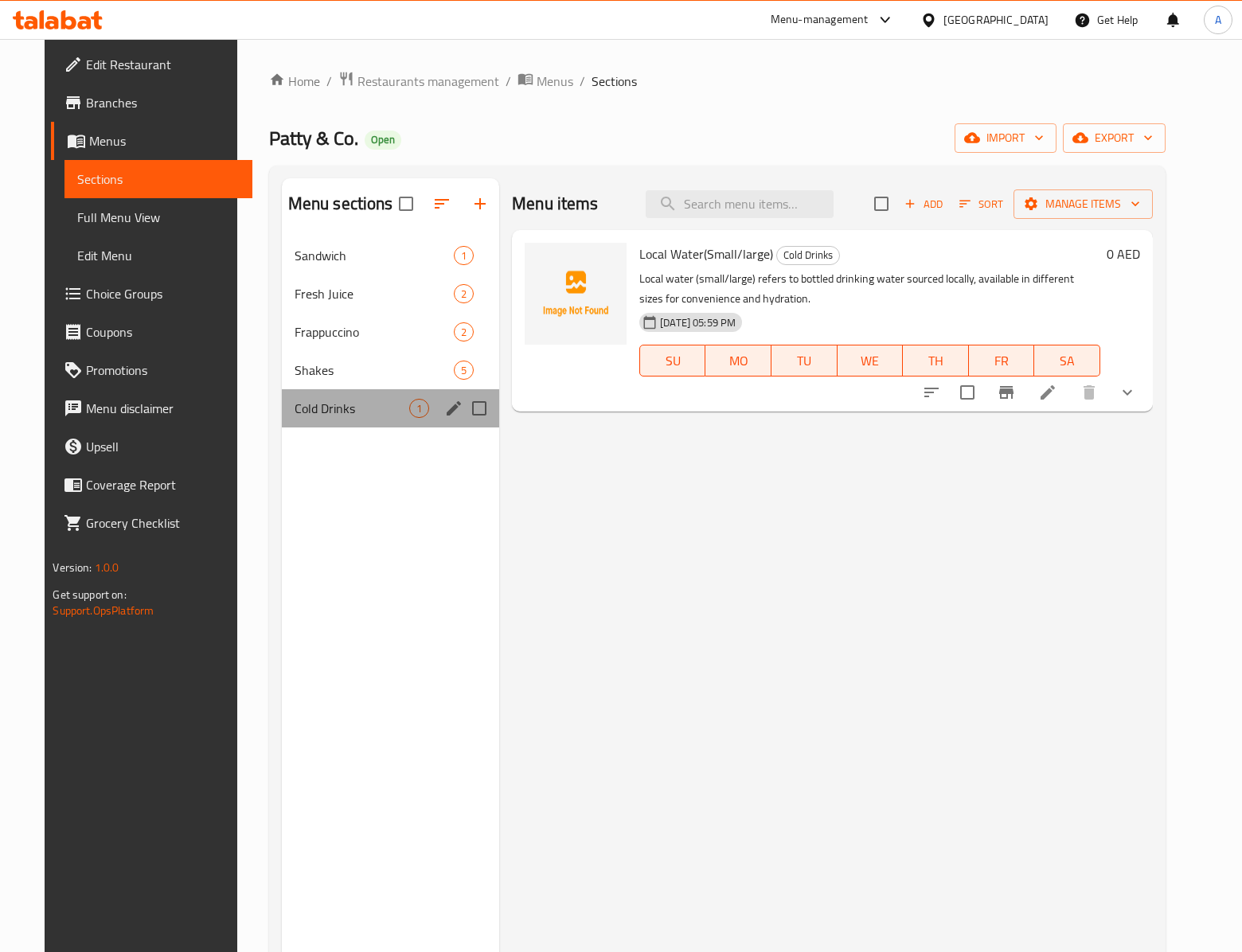
click at [333, 428] on div "Cold Drinks 1" at bounding box center [390, 408] width 217 height 38
